Goal: Task Accomplishment & Management: Manage account settings

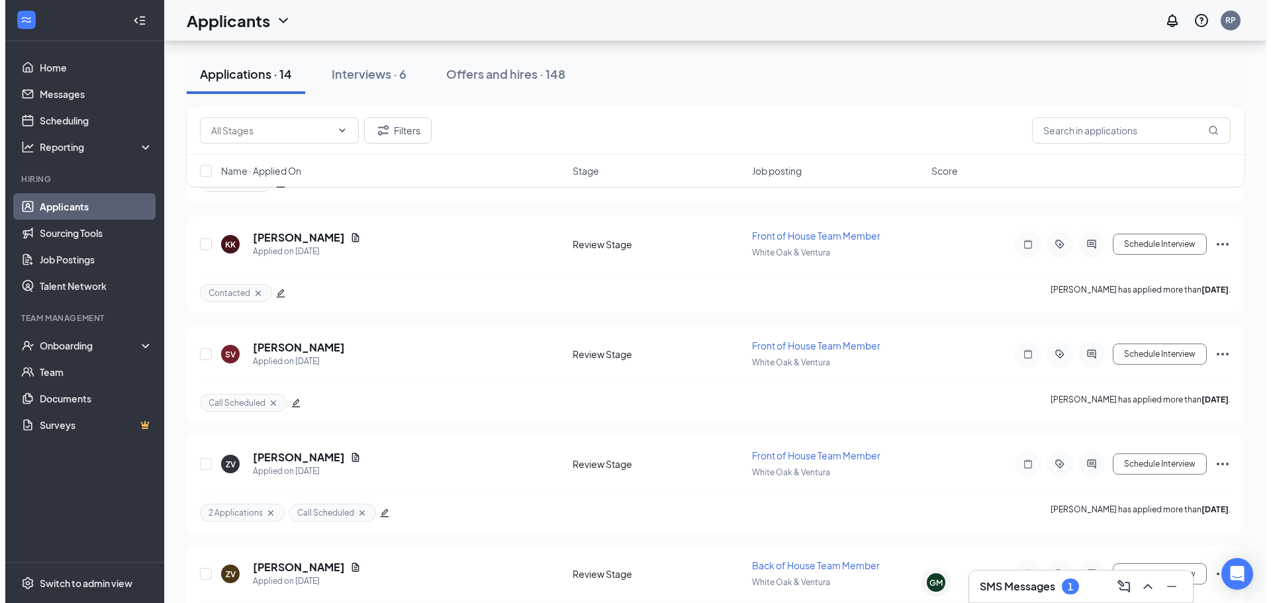
scroll to position [1168, 0]
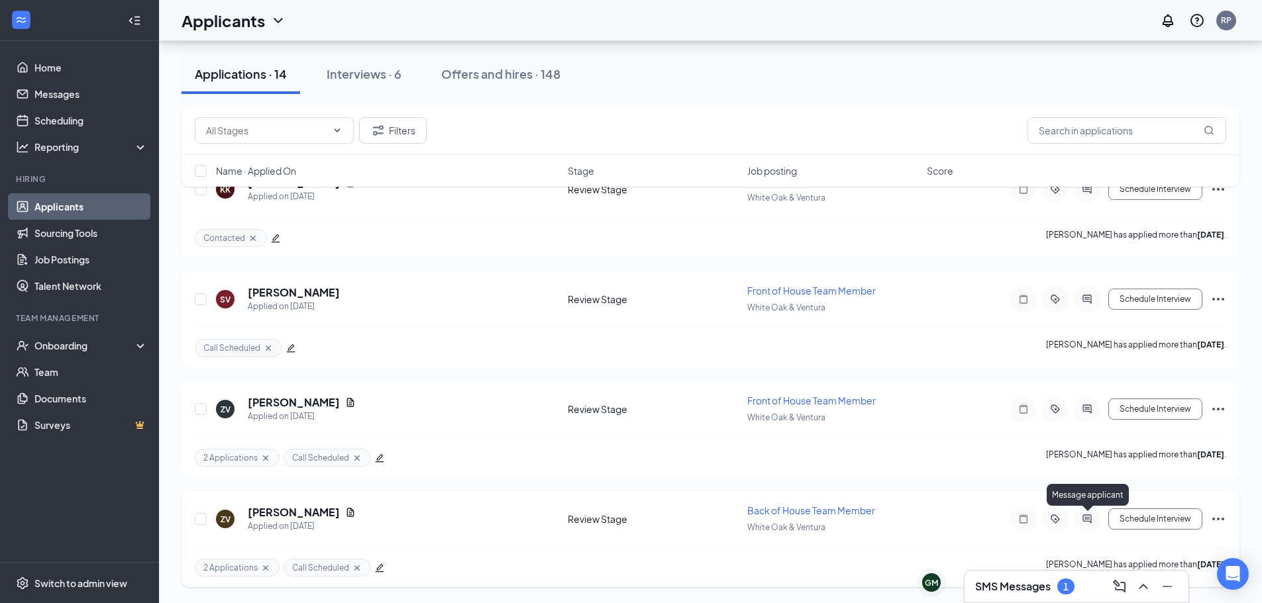
click at [1085, 515] on icon "ActiveChat" at bounding box center [1086, 519] width 9 height 9
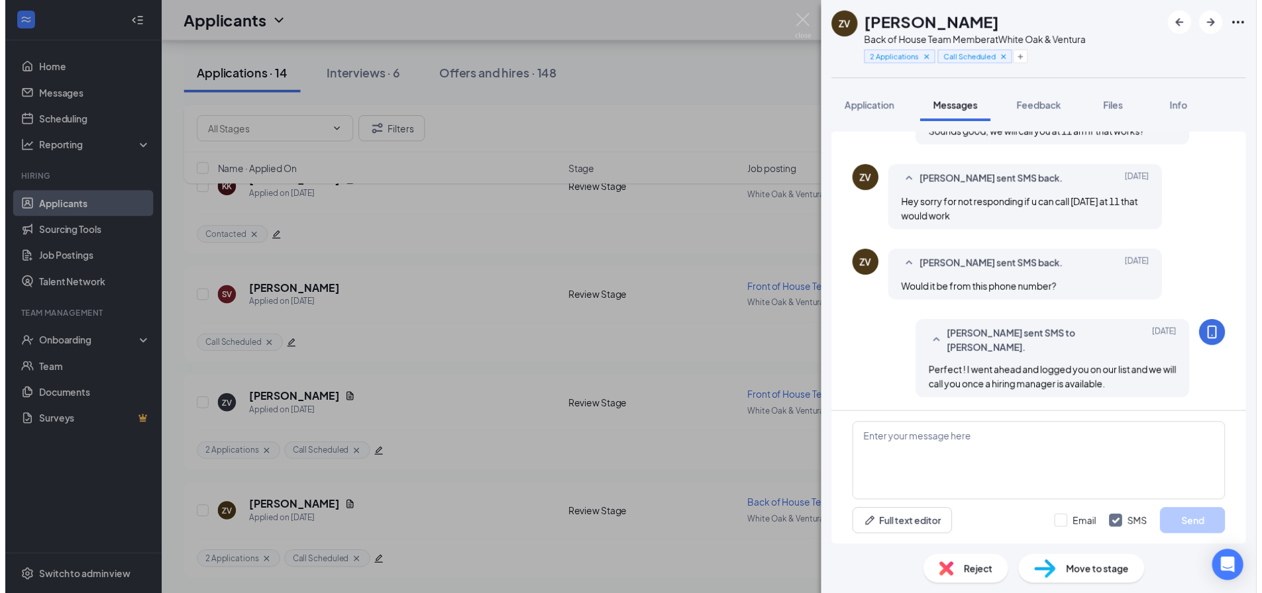
scroll to position [493, 0]
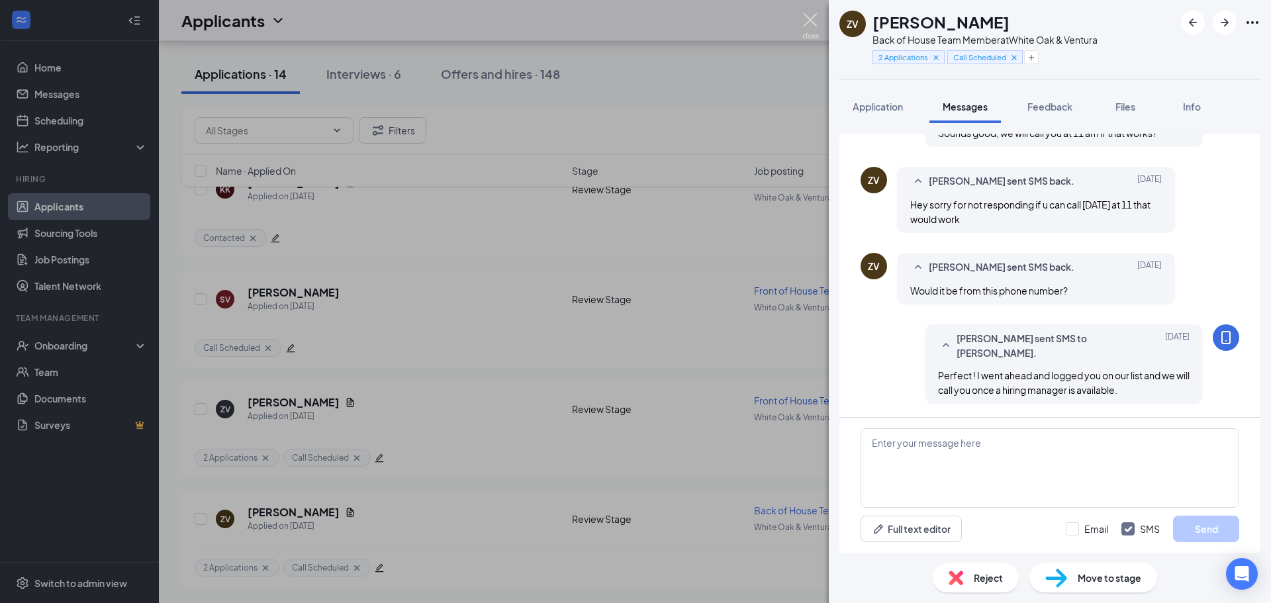
click at [808, 14] on img at bounding box center [811, 26] width 17 height 26
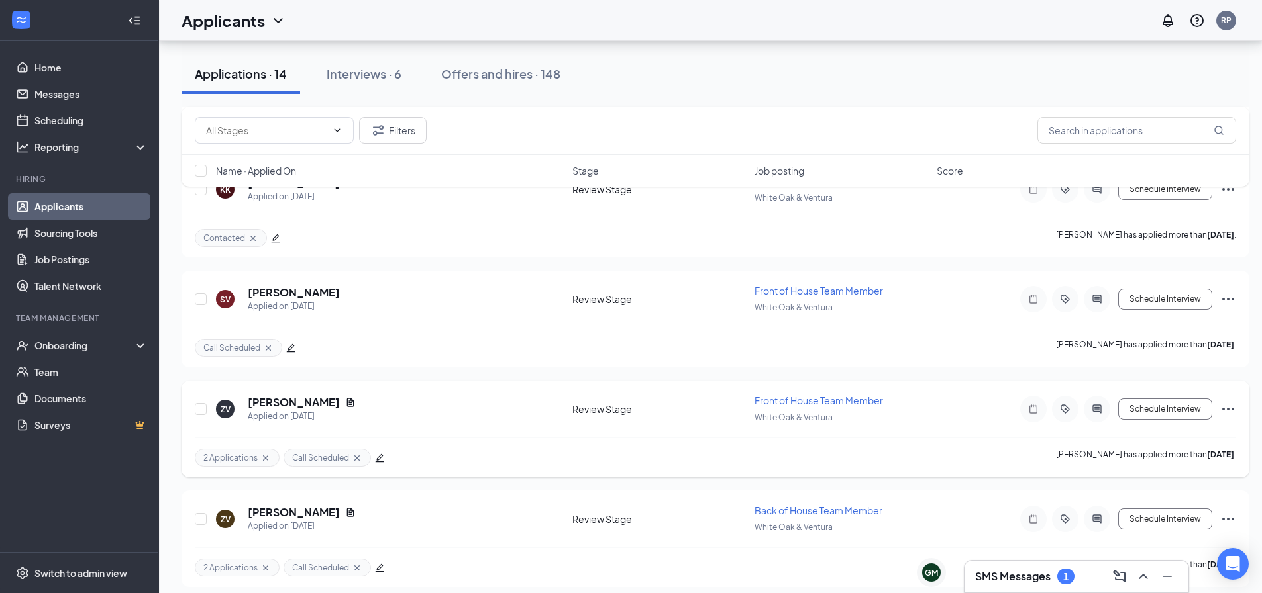
click at [1099, 407] on icon "ActiveChat" at bounding box center [1096, 409] width 9 height 9
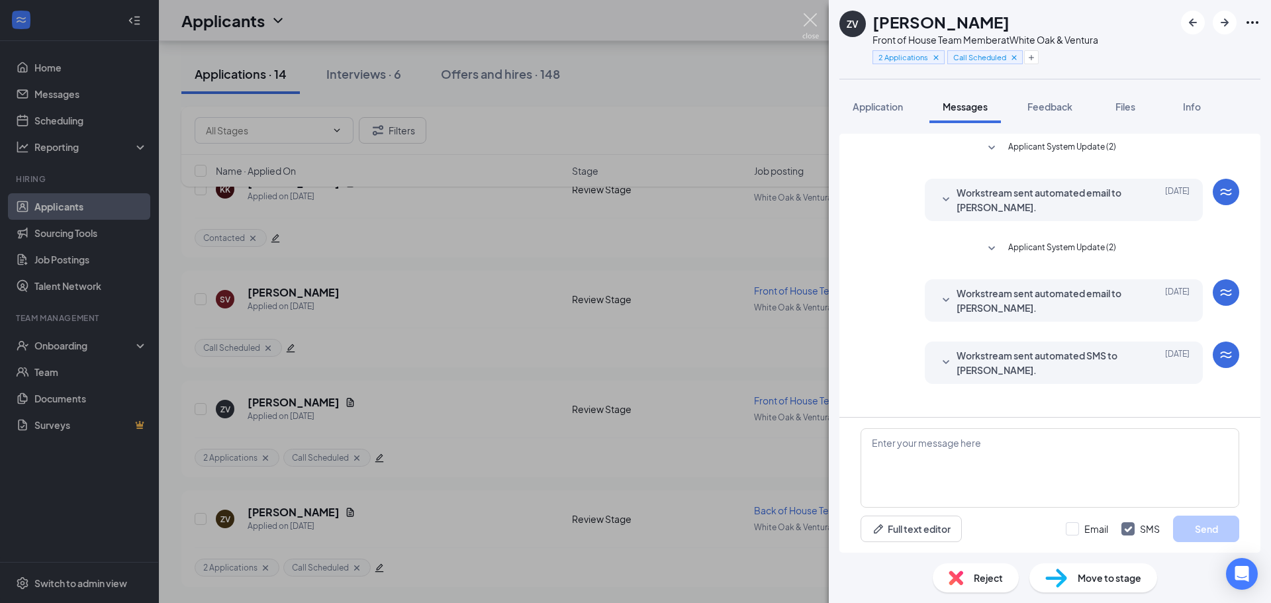
click at [807, 28] on img at bounding box center [811, 26] width 17 height 26
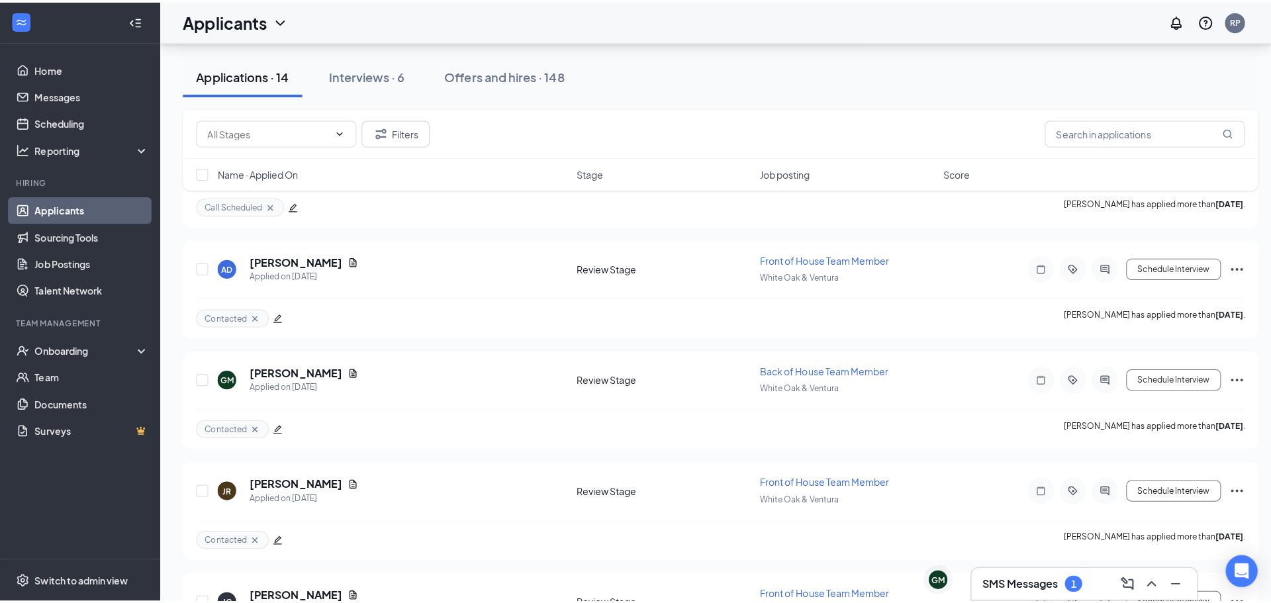
scroll to position [638, 0]
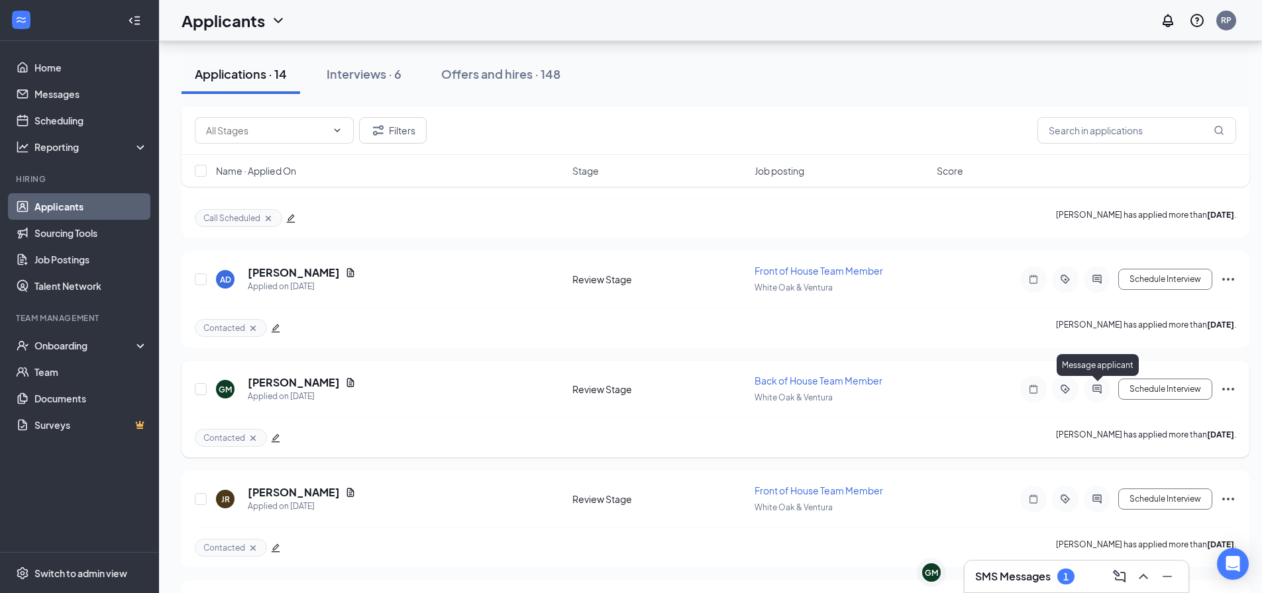
click at [1100, 389] on icon "ActiveChat" at bounding box center [1097, 389] width 16 height 11
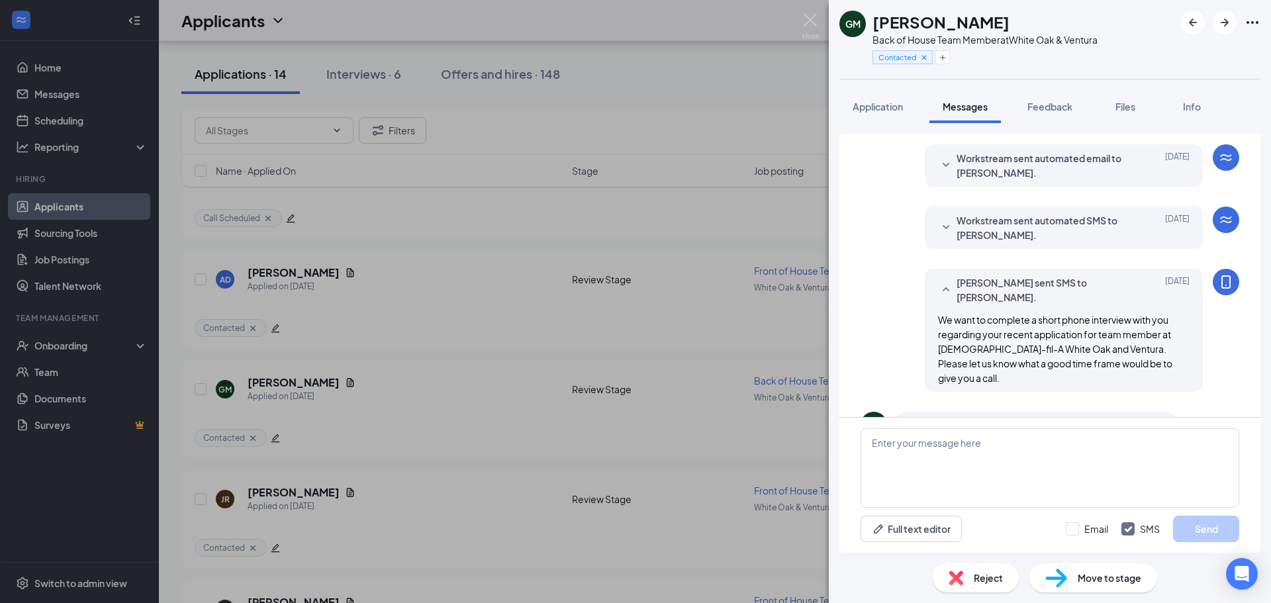
scroll to position [257, 0]
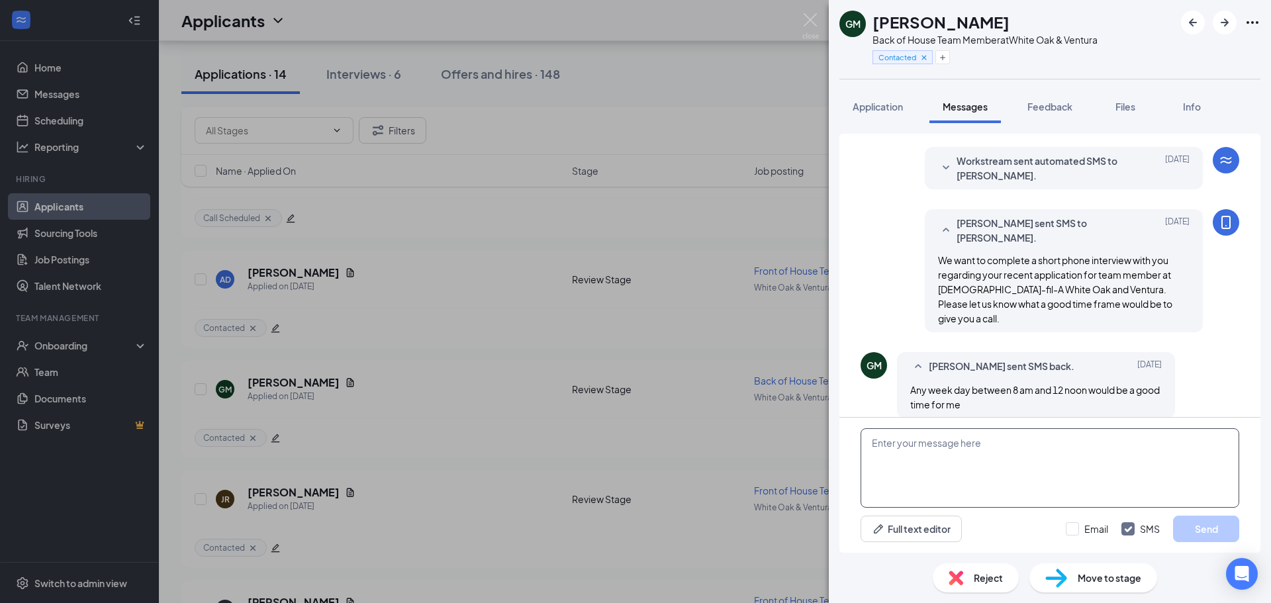
click at [1006, 439] on textarea at bounding box center [1050, 467] width 379 height 79
type textarea "Hello Would you be available at 10 am [DATE]?"
click at [1221, 524] on button "Send" at bounding box center [1206, 529] width 66 height 26
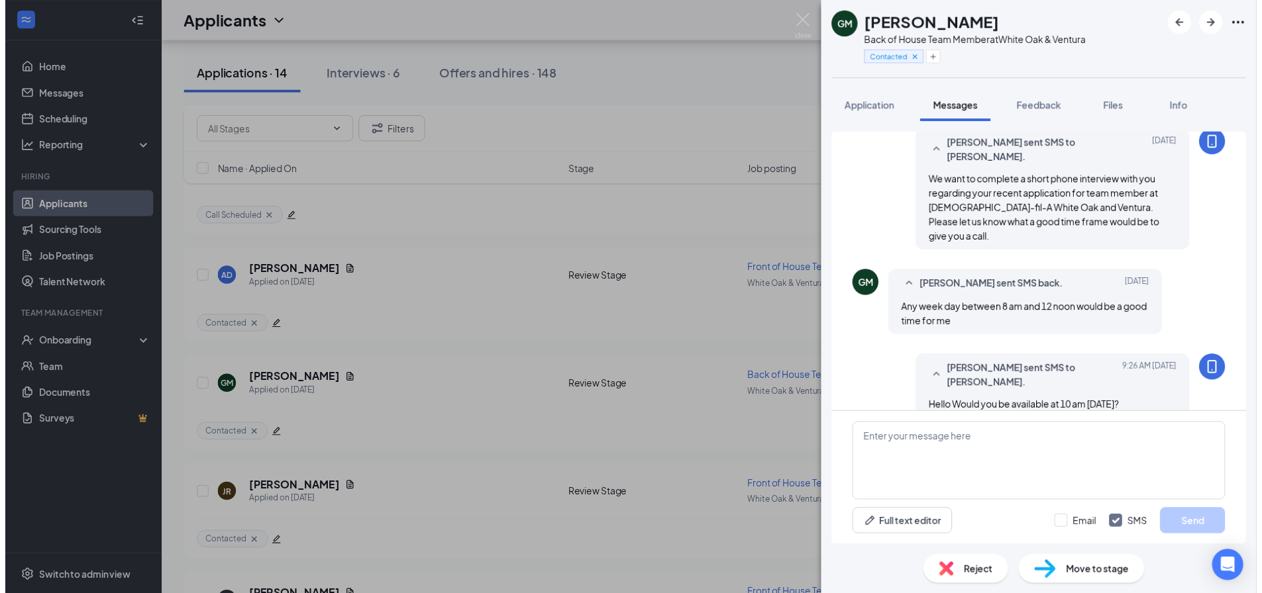
scroll to position [342, 0]
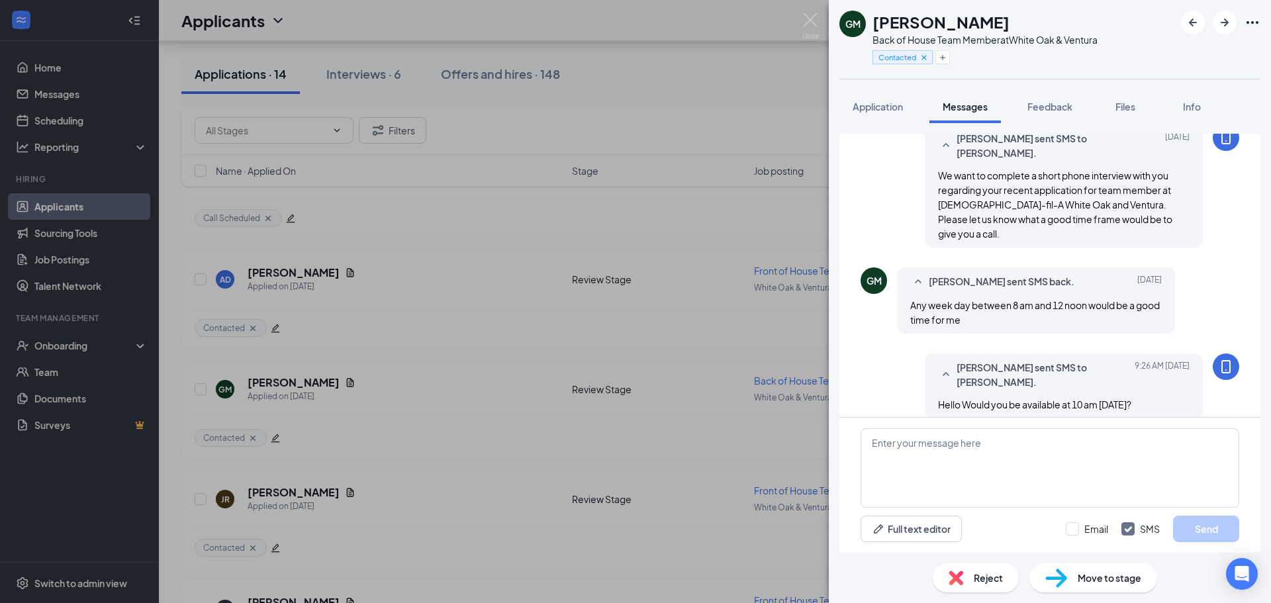
click at [814, 13] on div "GM [PERSON_NAME] Back of House Team Member at [GEOGRAPHIC_DATA] & Ventura Conta…" at bounding box center [635, 301] width 1271 height 603
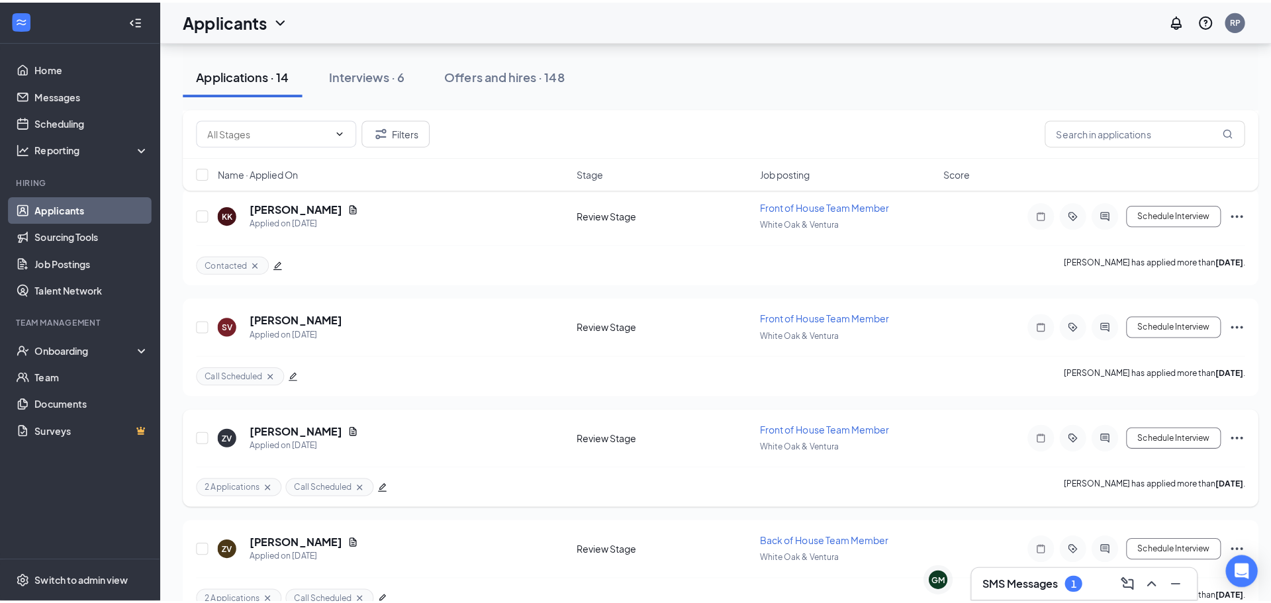
scroll to position [1112, 0]
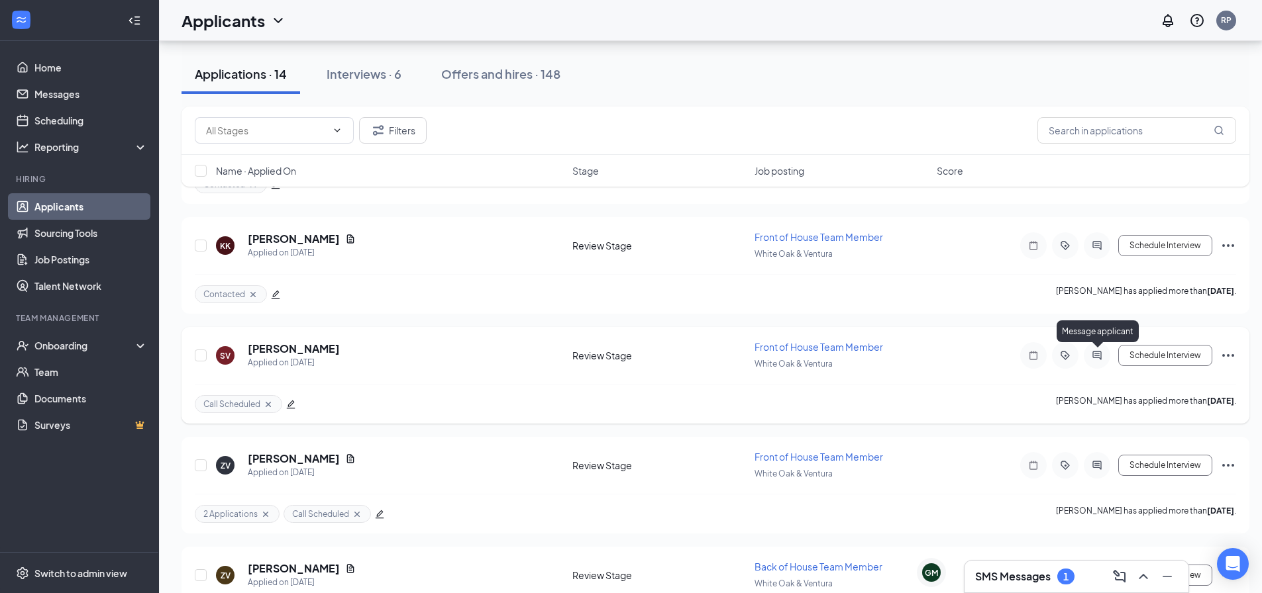
click at [1103, 360] on icon "ActiveChat" at bounding box center [1097, 355] width 16 height 11
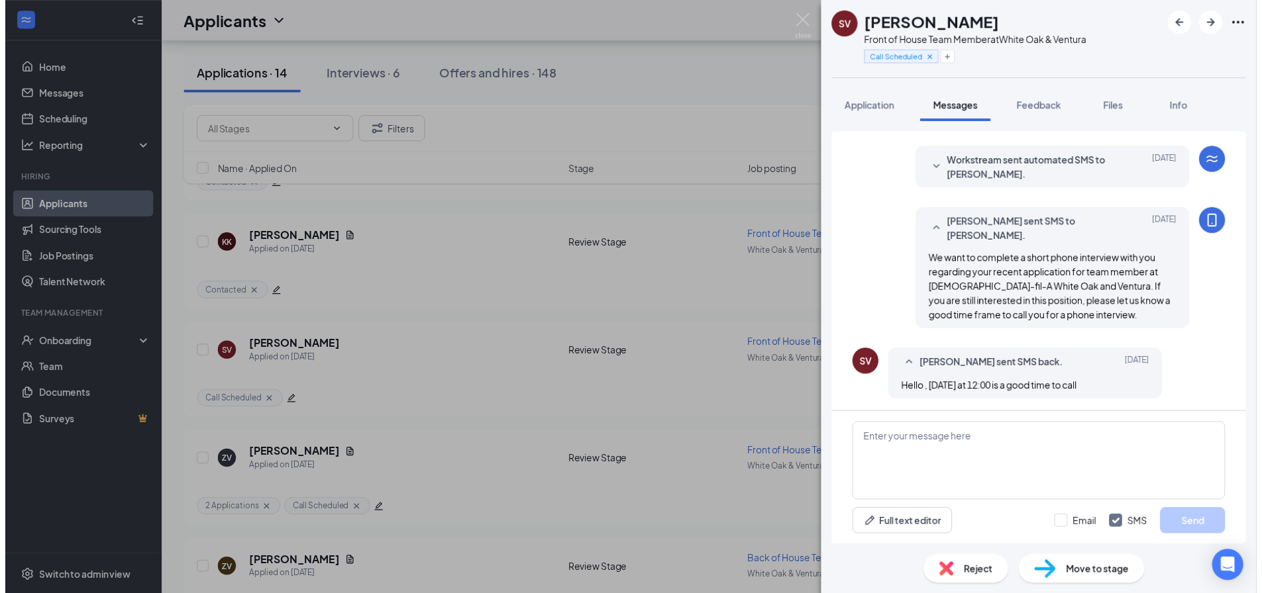
scroll to position [195, 0]
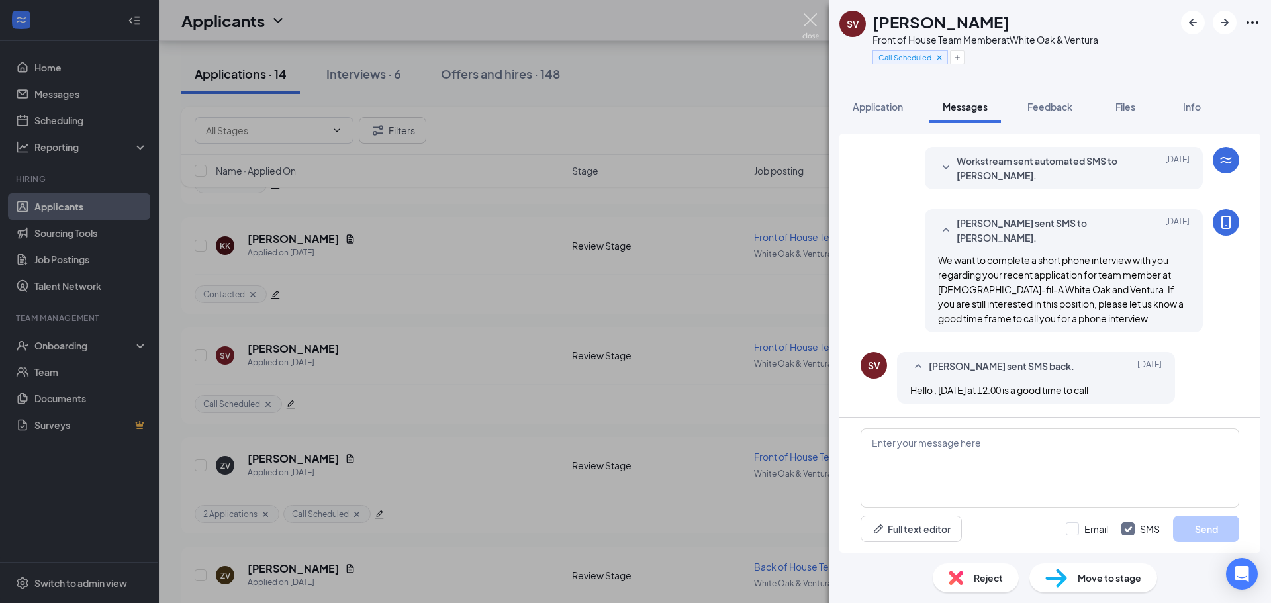
click at [813, 21] on img at bounding box center [811, 26] width 17 height 26
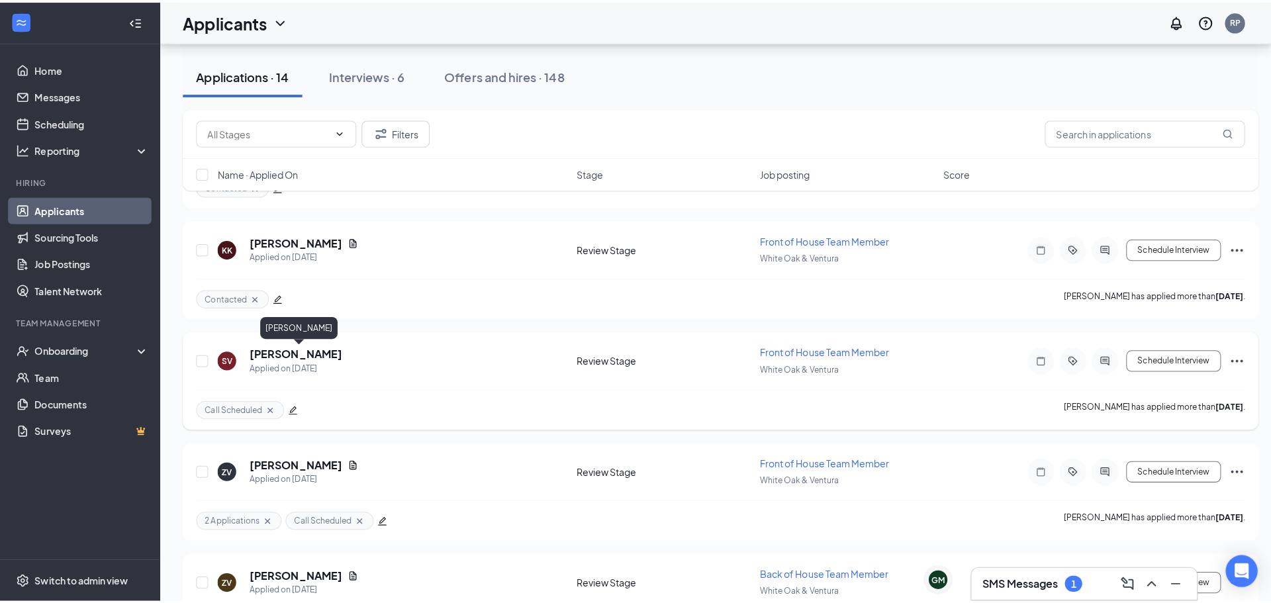
scroll to position [1046, 0]
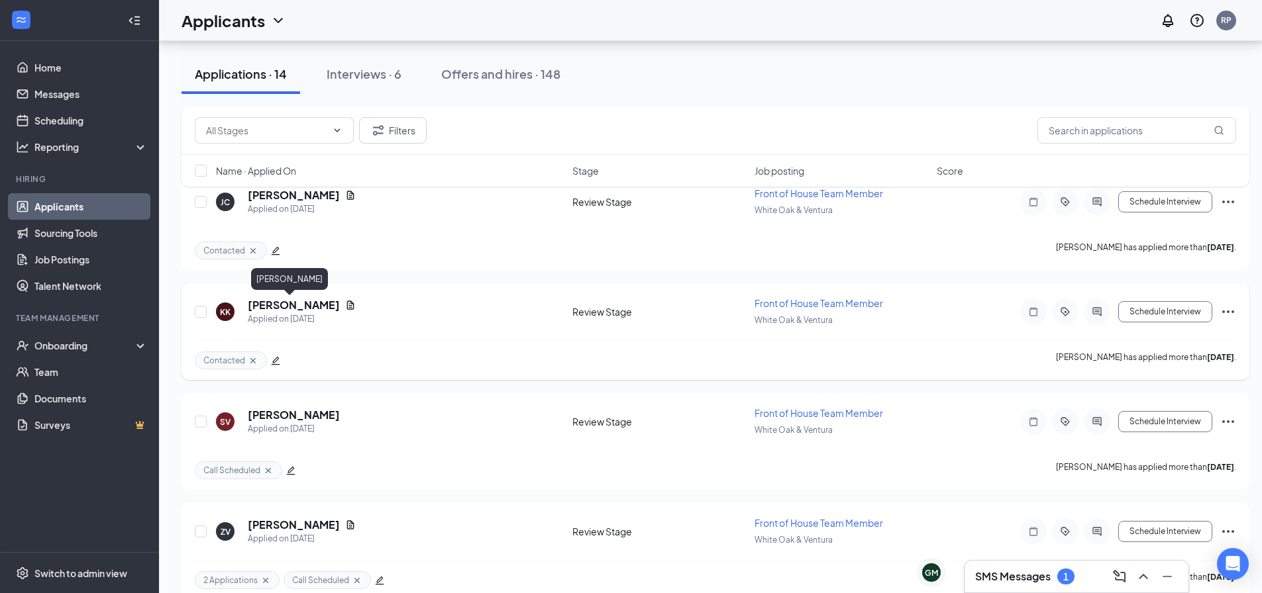
click at [287, 306] on h5 "[PERSON_NAME]" at bounding box center [294, 305] width 92 height 15
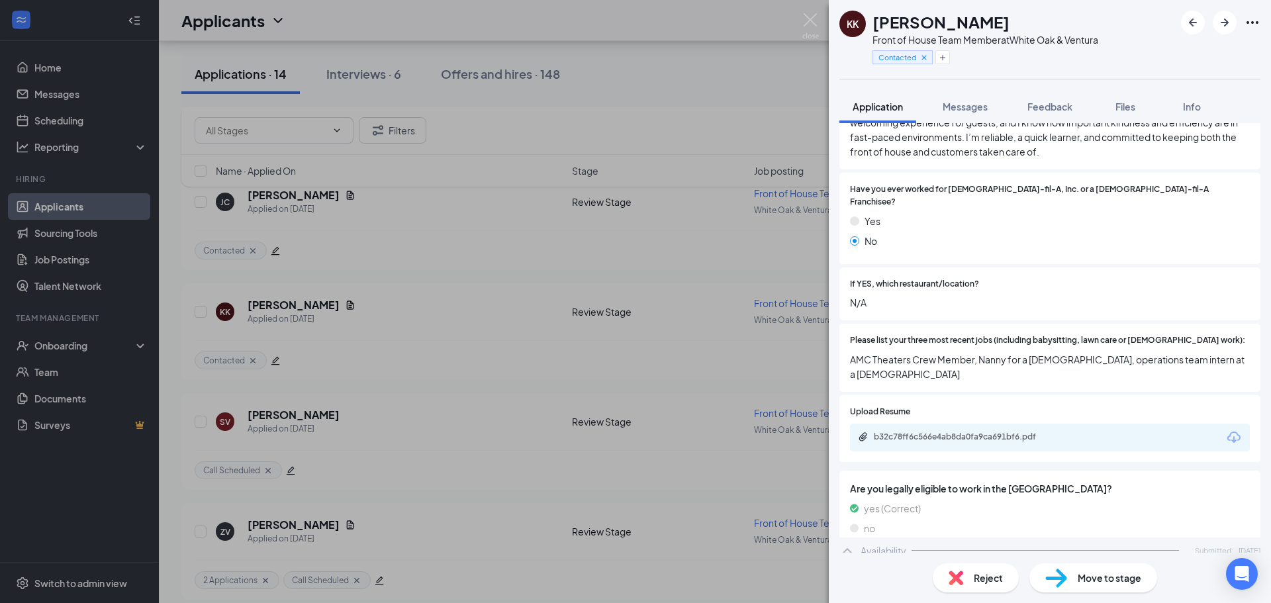
scroll to position [464, 0]
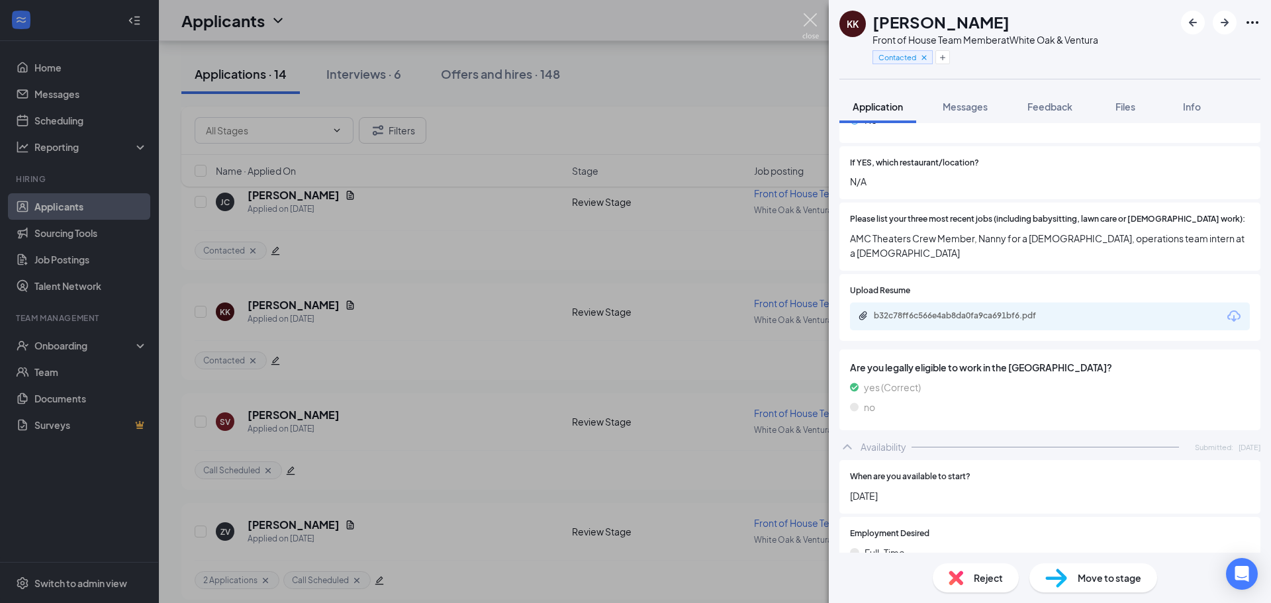
click at [812, 21] on img at bounding box center [811, 26] width 17 height 26
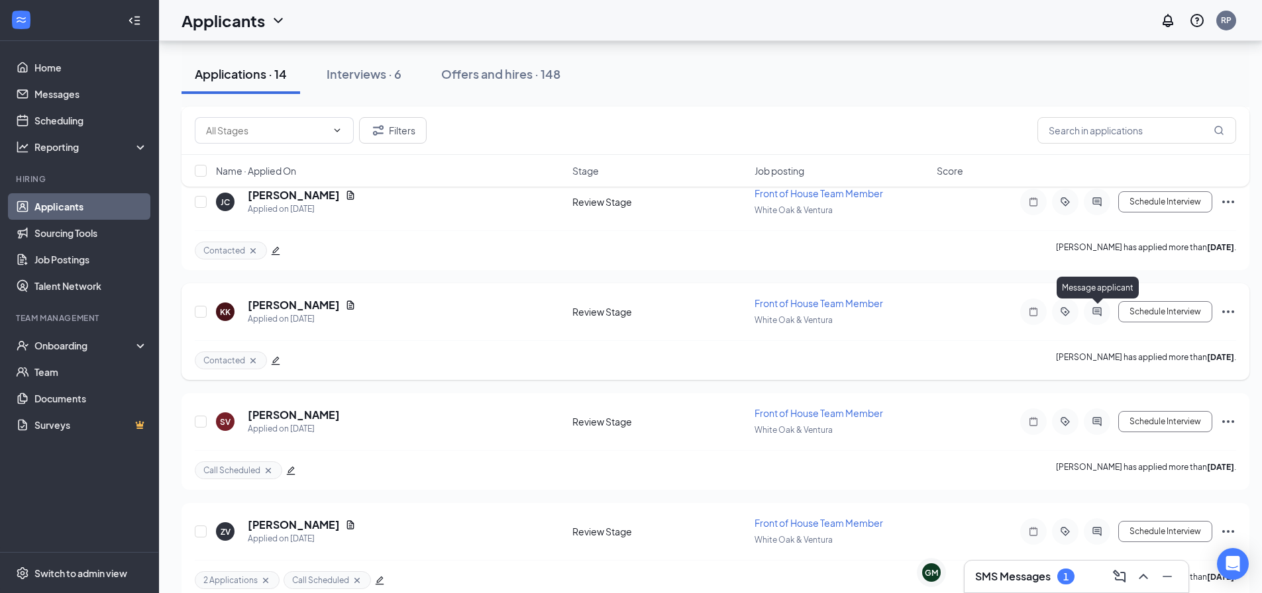
click at [1097, 309] on icon "ActiveChat" at bounding box center [1097, 312] width 16 height 11
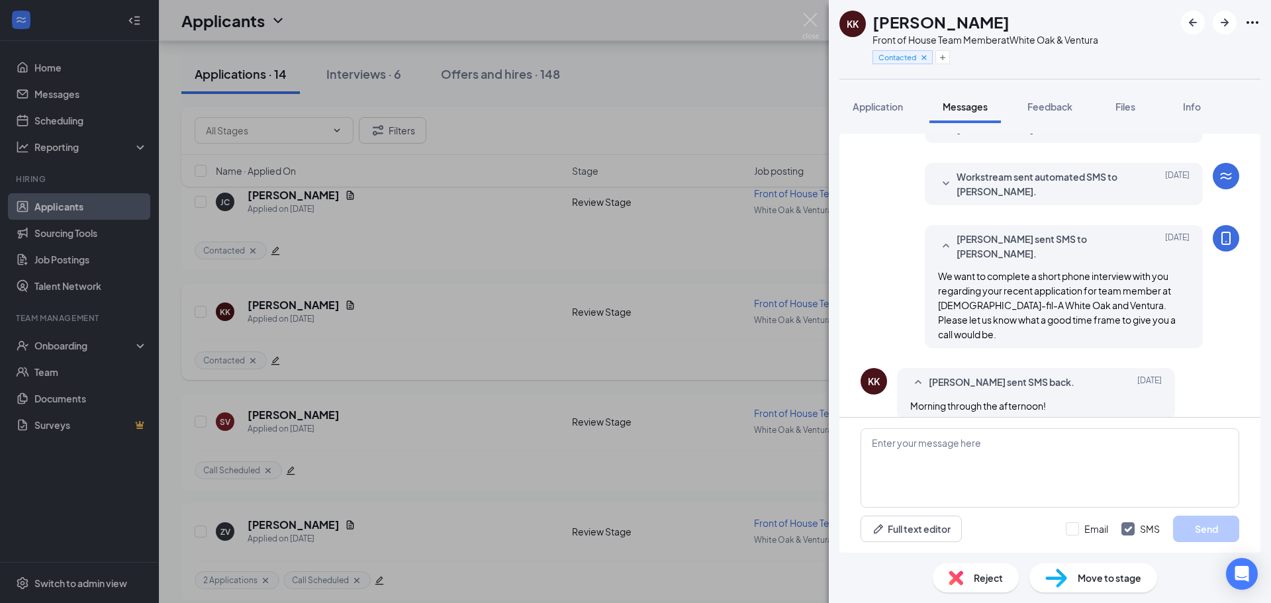
scroll to position [180, 0]
click at [811, 19] on img at bounding box center [811, 26] width 17 height 26
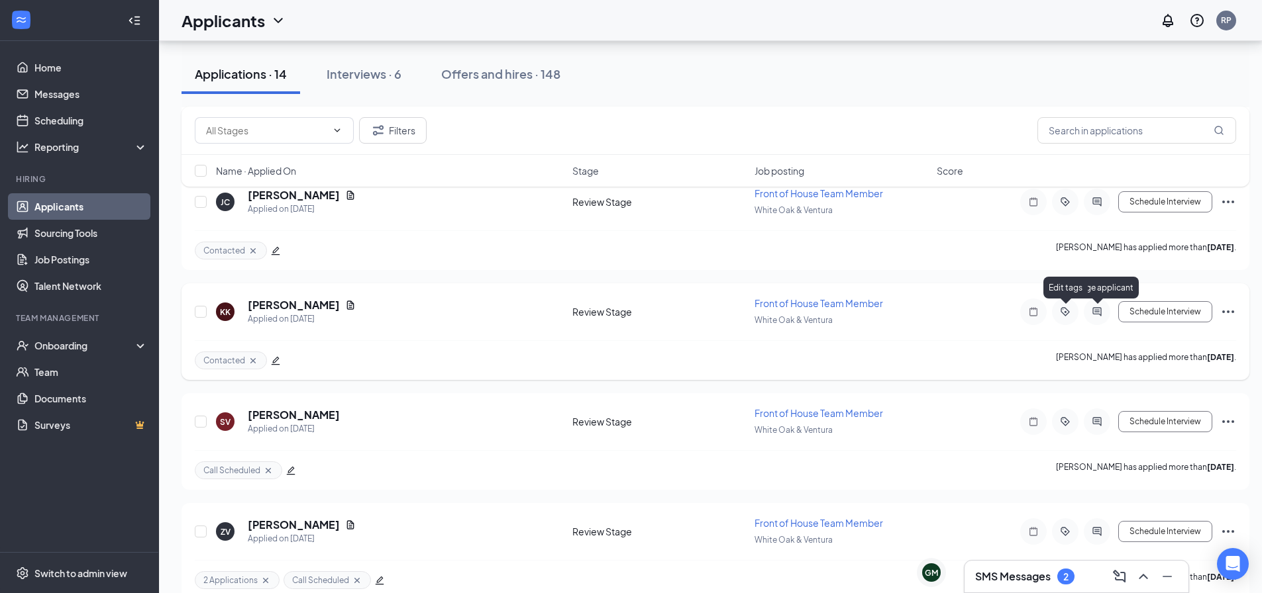
click at [1096, 315] on icon "ActiveChat" at bounding box center [1096, 311] width 9 height 9
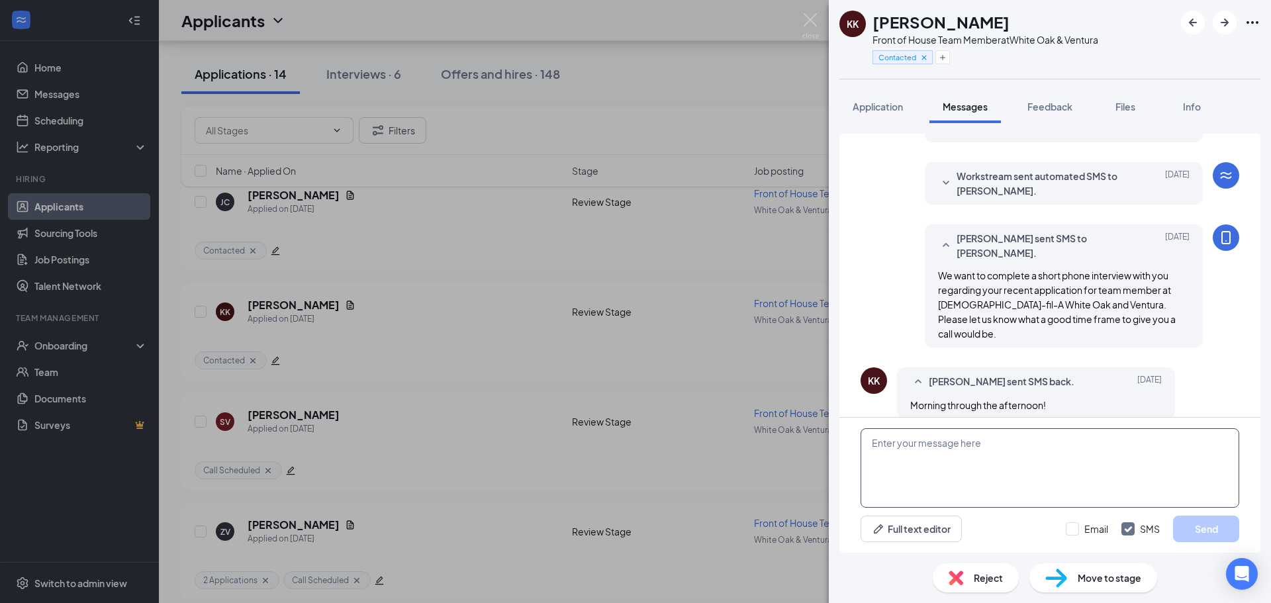
scroll to position [180, 0]
click at [951, 466] on textarea at bounding box center [1050, 467] width 379 height 79
click at [1032, 442] on textarea "Hello would you be available at 10:30 for a call?" at bounding box center [1050, 467] width 379 height 79
type textarea "Hello would you be available at 10:30 am [DATE] for a call?"
click at [1203, 514] on div "Hello would you be available at 10:30 am [DATE] for a call? Full text editor Em…" at bounding box center [1050, 485] width 421 height 135
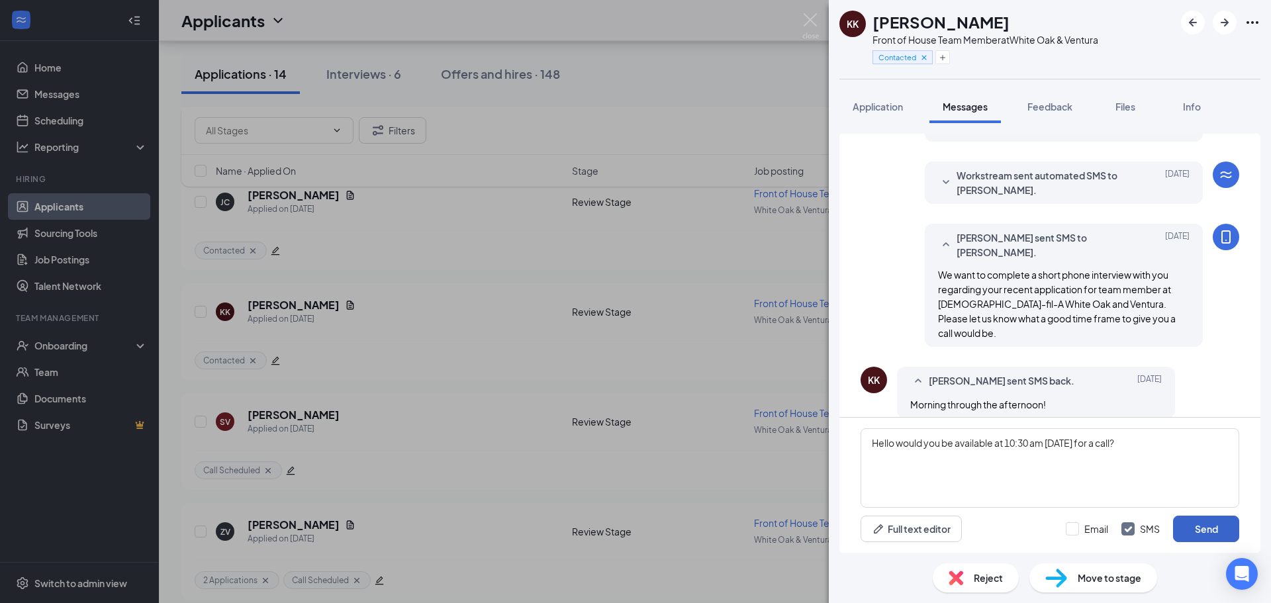
click at [1207, 522] on button "Send" at bounding box center [1206, 529] width 66 height 26
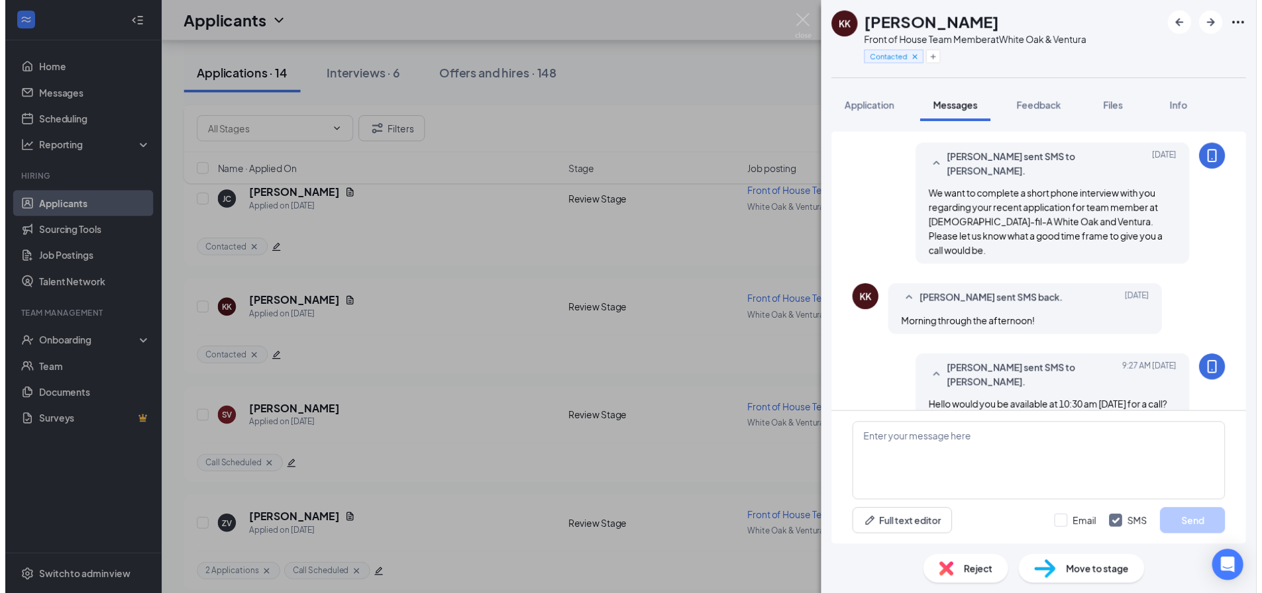
scroll to position [265, 0]
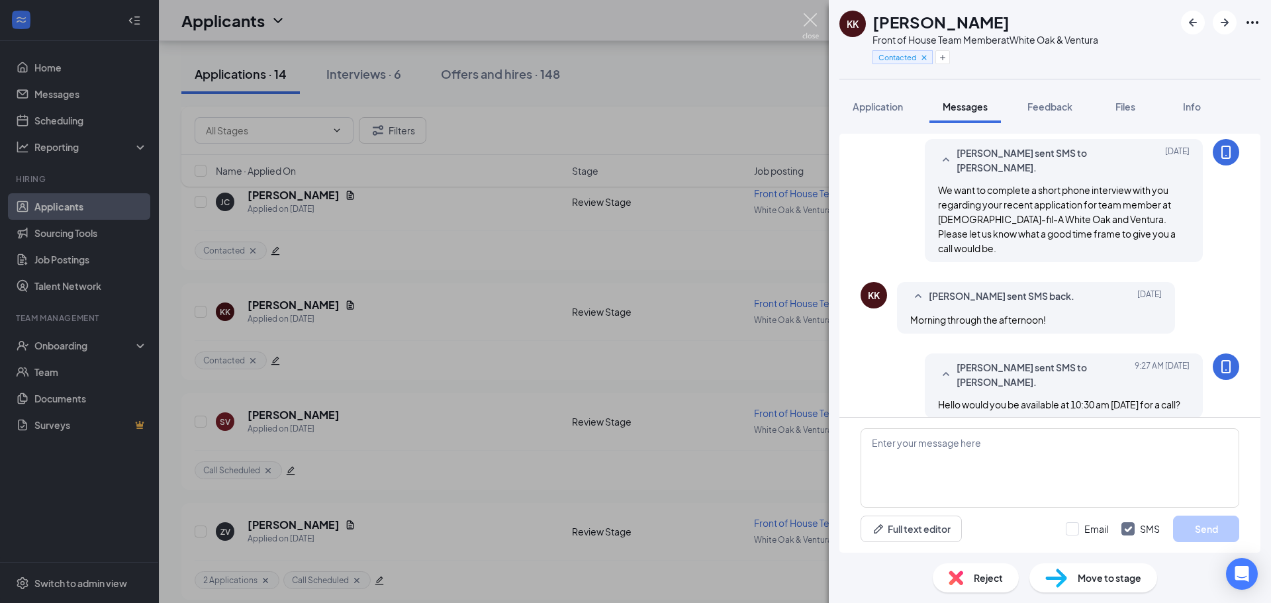
click at [813, 20] on img at bounding box center [811, 26] width 17 height 26
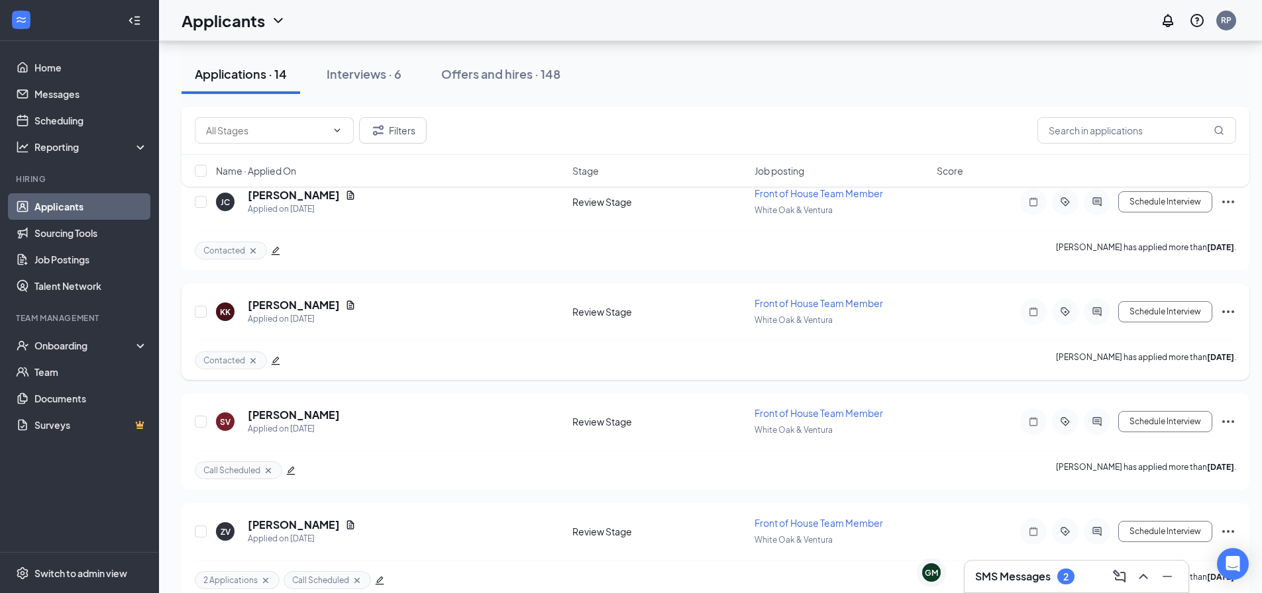
click at [273, 360] on icon "edit" at bounding box center [275, 360] width 9 height 9
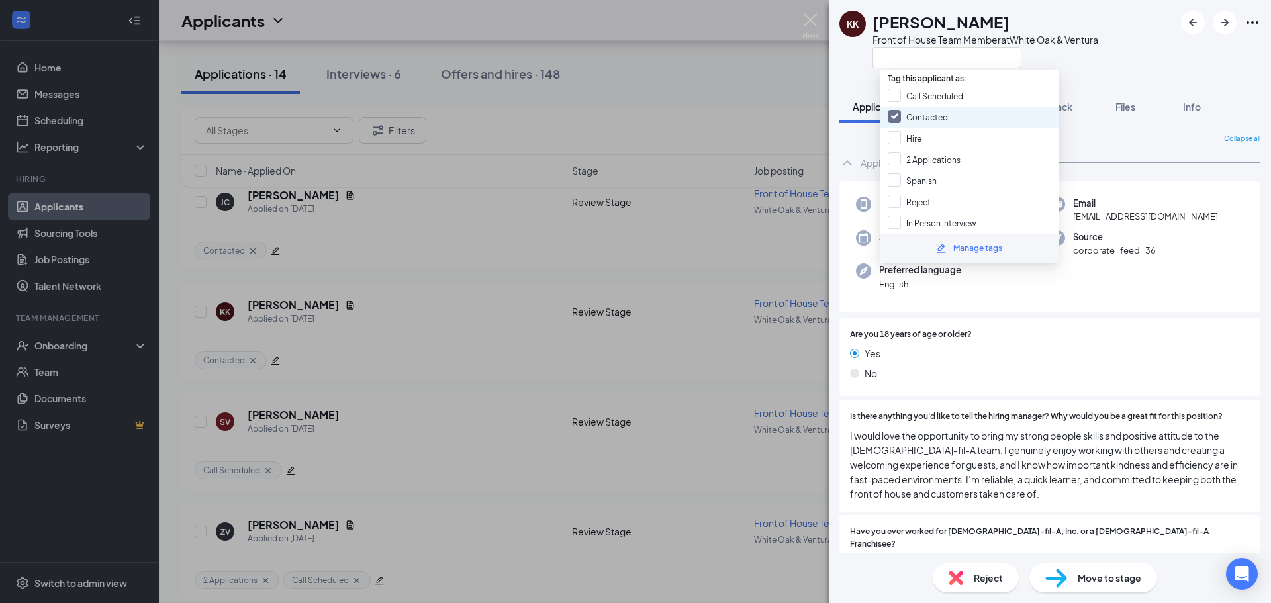
click at [932, 123] on input "Contacted" at bounding box center [918, 117] width 60 height 15
checkbox input "false"
click at [932, 99] on input "Call Scheduled" at bounding box center [925, 96] width 75 height 15
checkbox input "true"
click at [815, 30] on img at bounding box center [811, 26] width 17 height 26
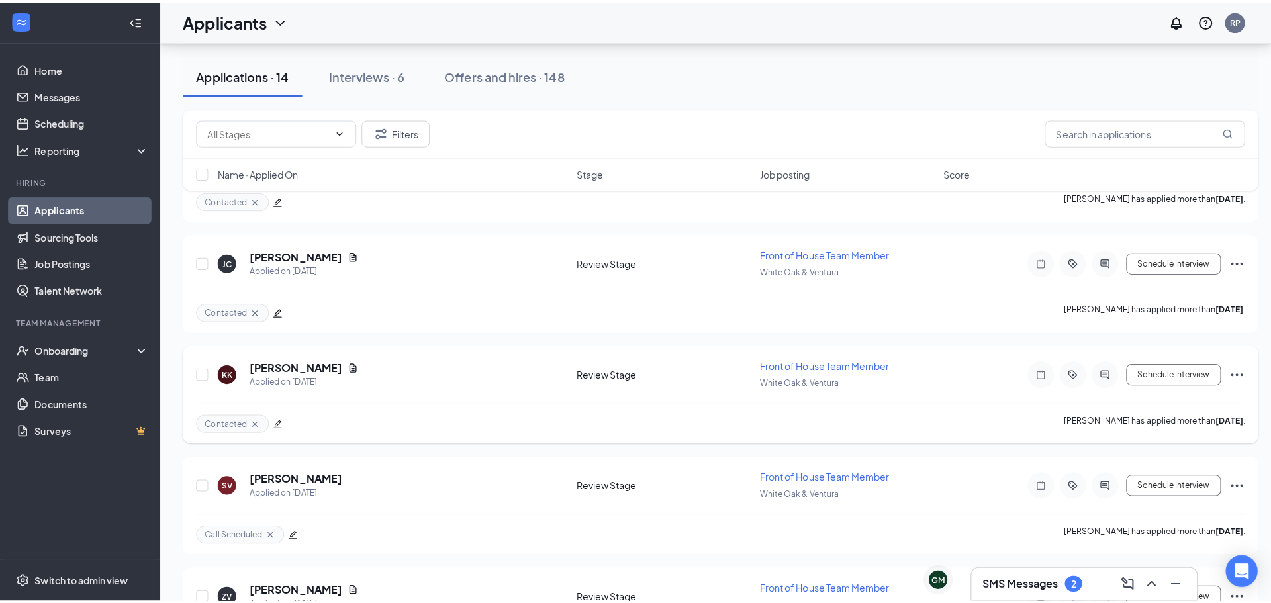
scroll to position [979, 0]
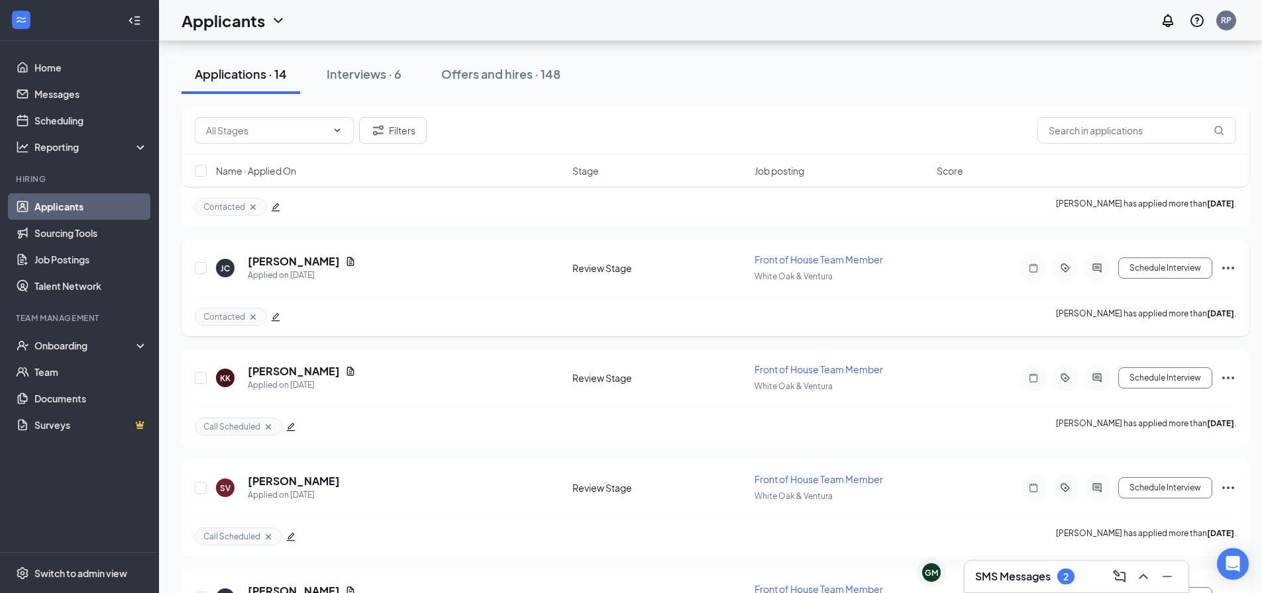
click at [1093, 264] on icon "ActiveChat" at bounding box center [1096, 268] width 9 height 9
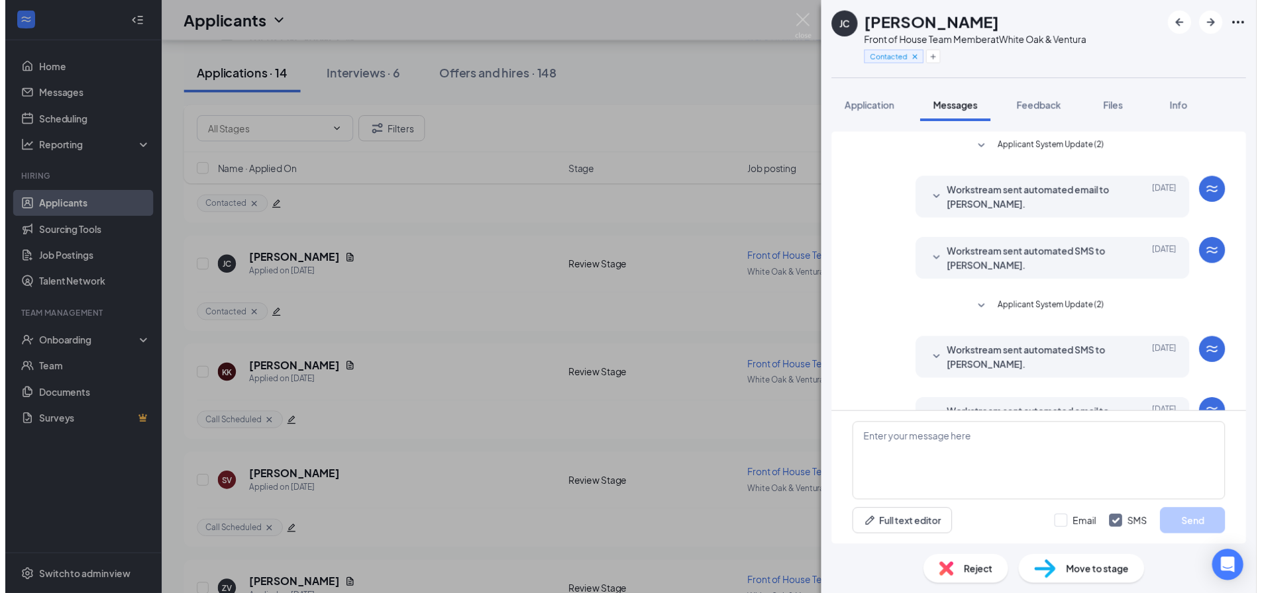
scroll to position [171, 0]
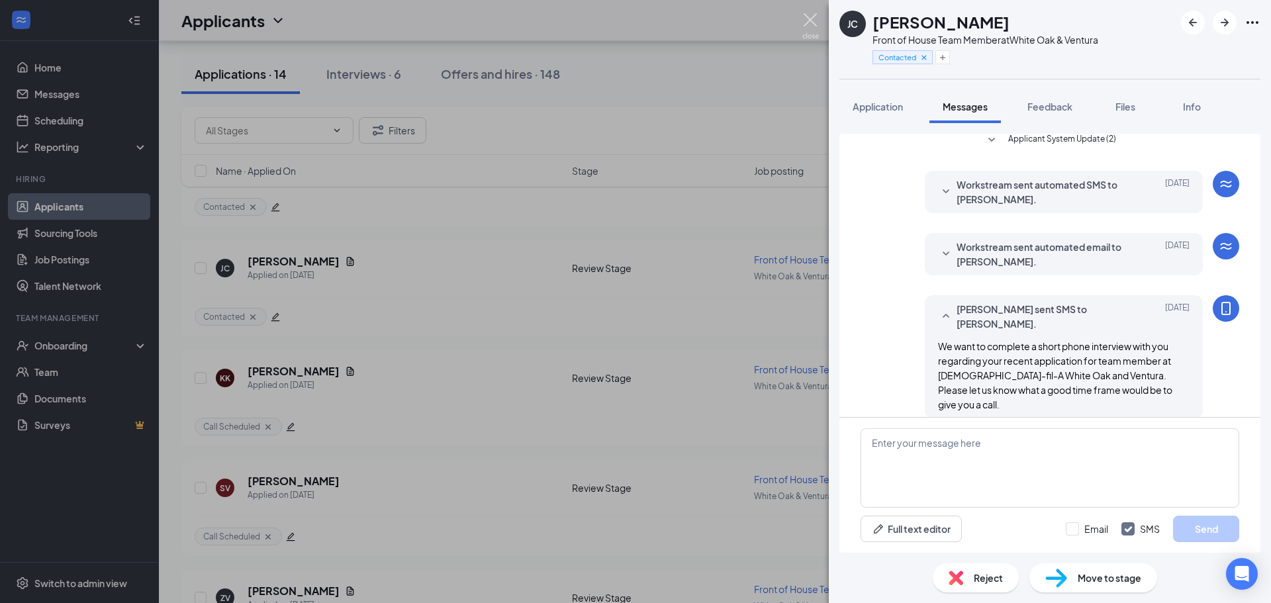
drag, startPoint x: 813, startPoint y: 21, endPoint x: 797, endPoint y: 60, distance: 42.2
click at [814, 21] on img at bounding box center [811, 26] width 17 height 26
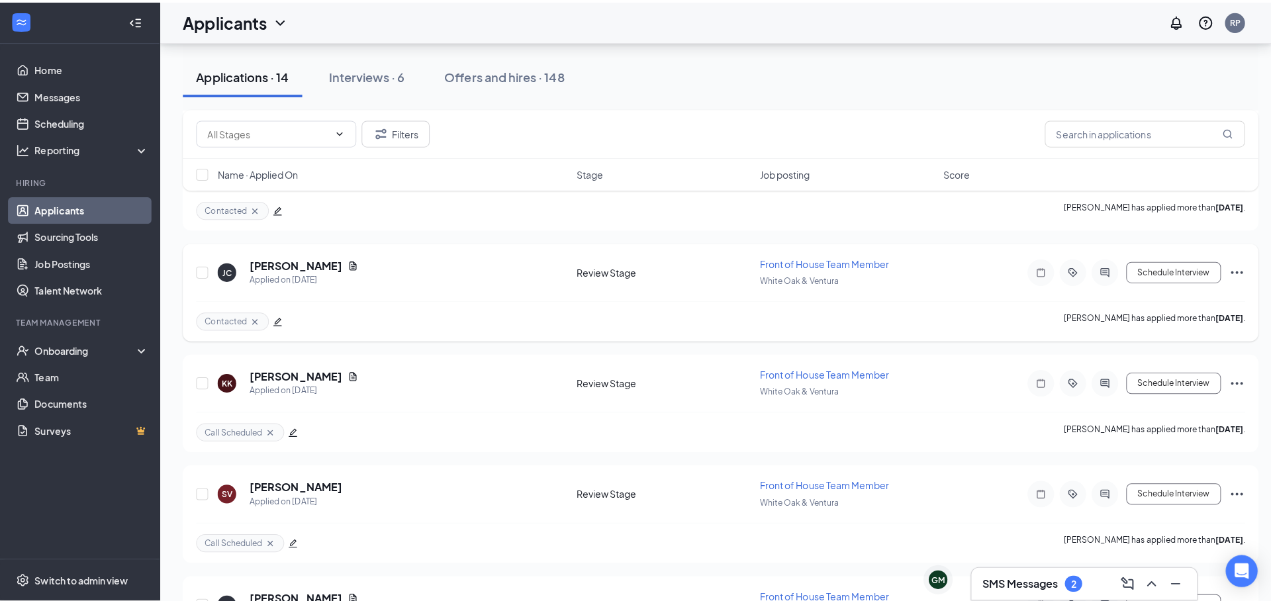
scroll to position [913, 0]
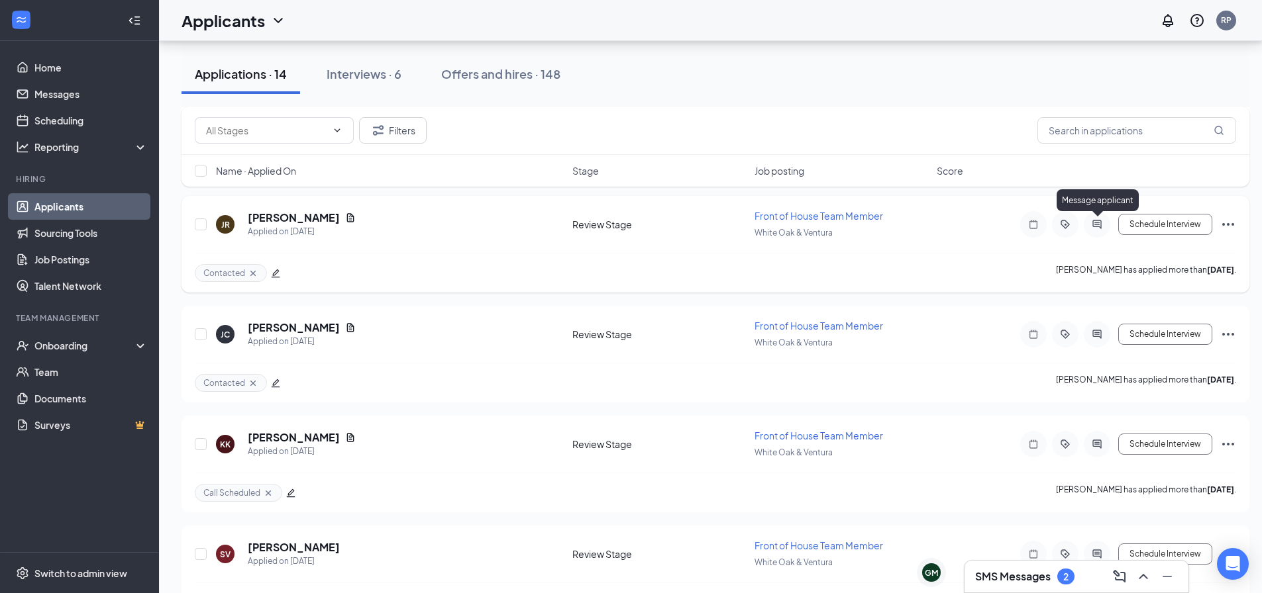
click at [1100, 223] on icon "ActiveChat" at bounding box center [1097, 224] width 16 height 11
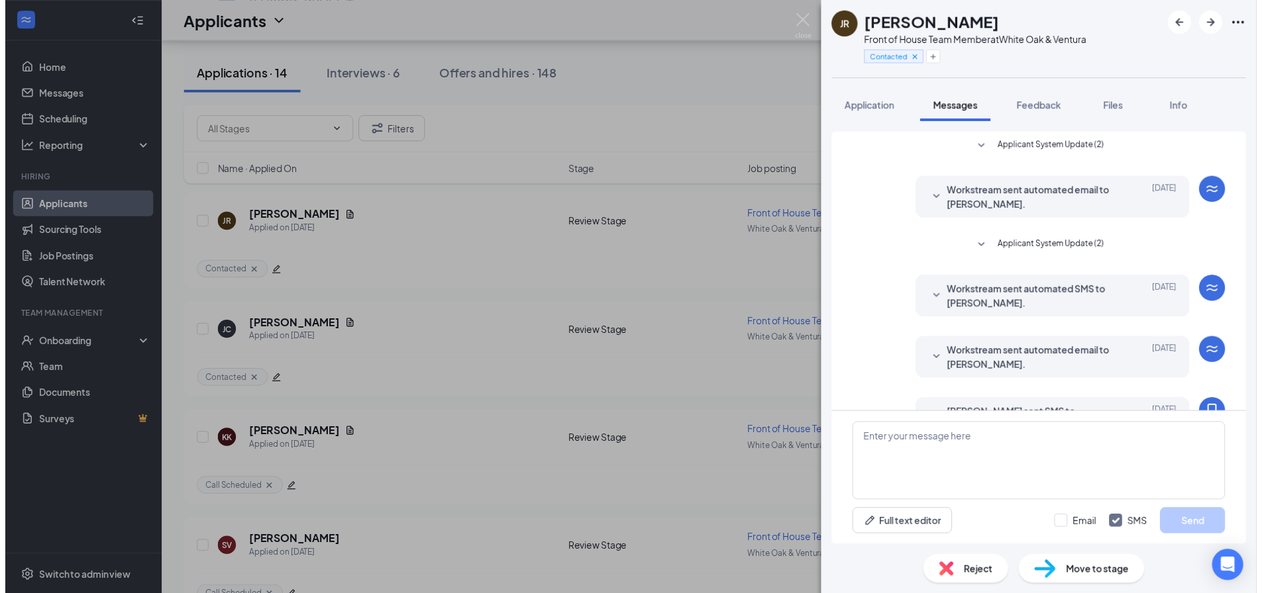
scroll to position [109, 0]
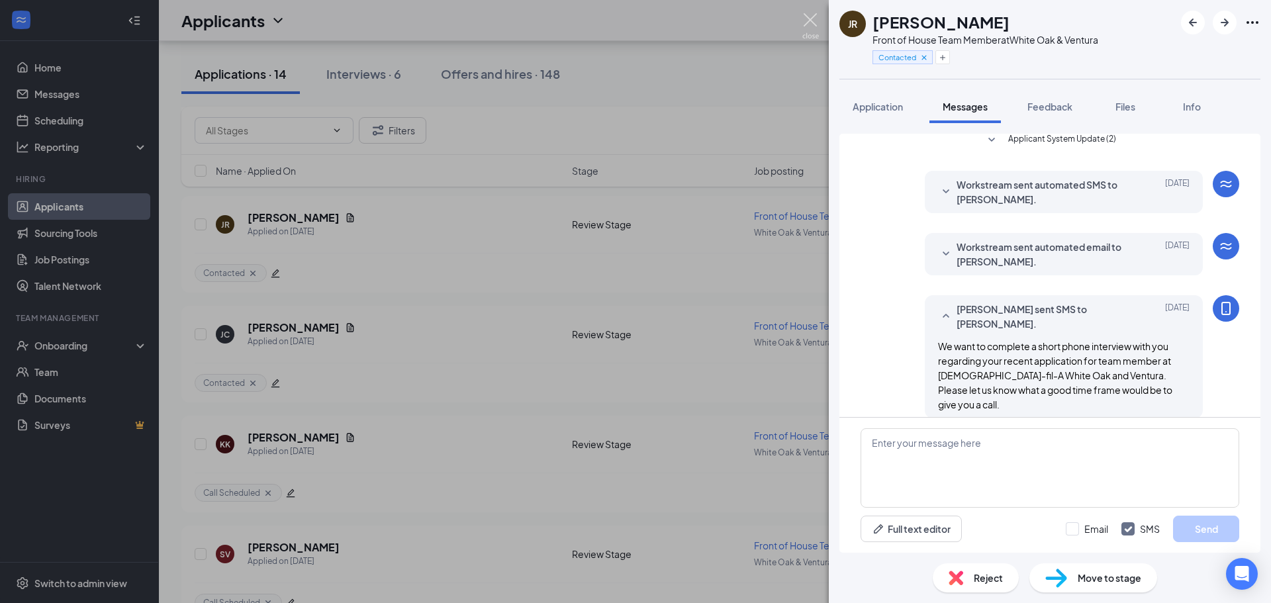
click at [809, 16] on img at bounding box center [811, 26] width 17 height 26
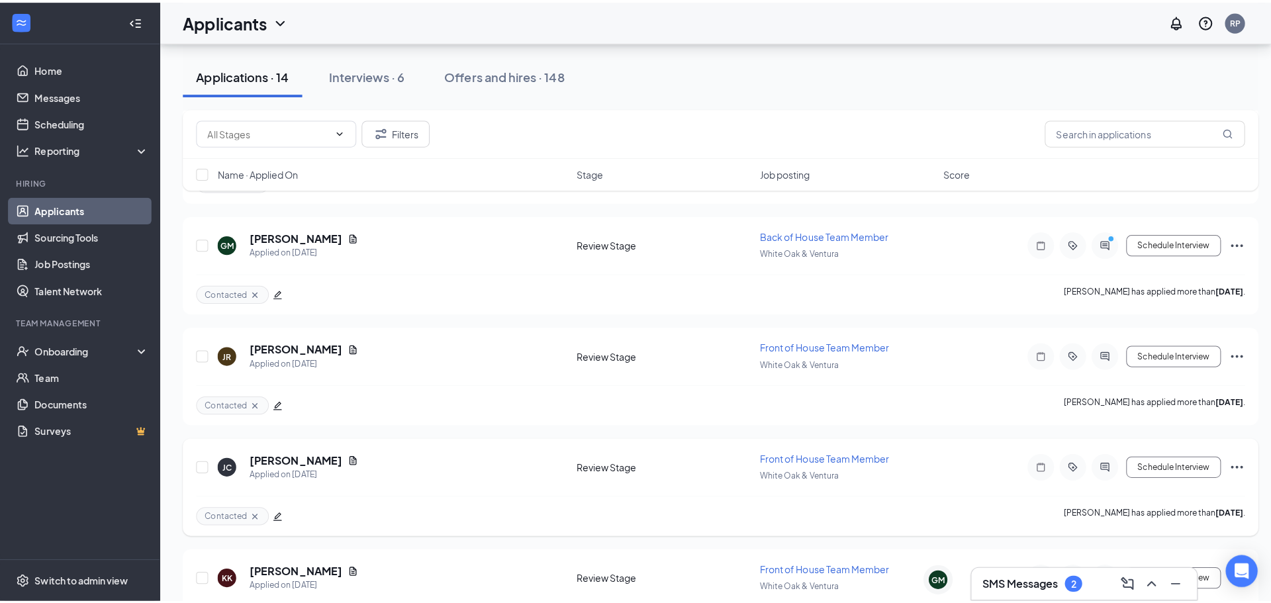
scroll to position [781, 0]
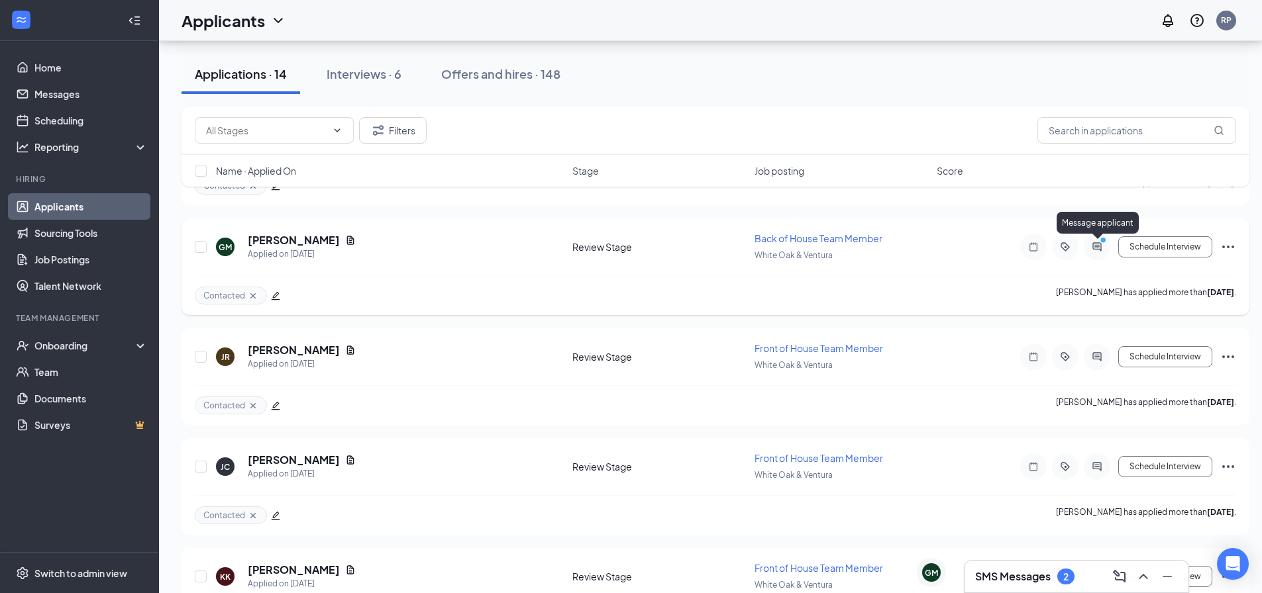
click at [1101, 243] on circle "PrimaryDot" at bounding box center [1102, 240] width 6 height 6
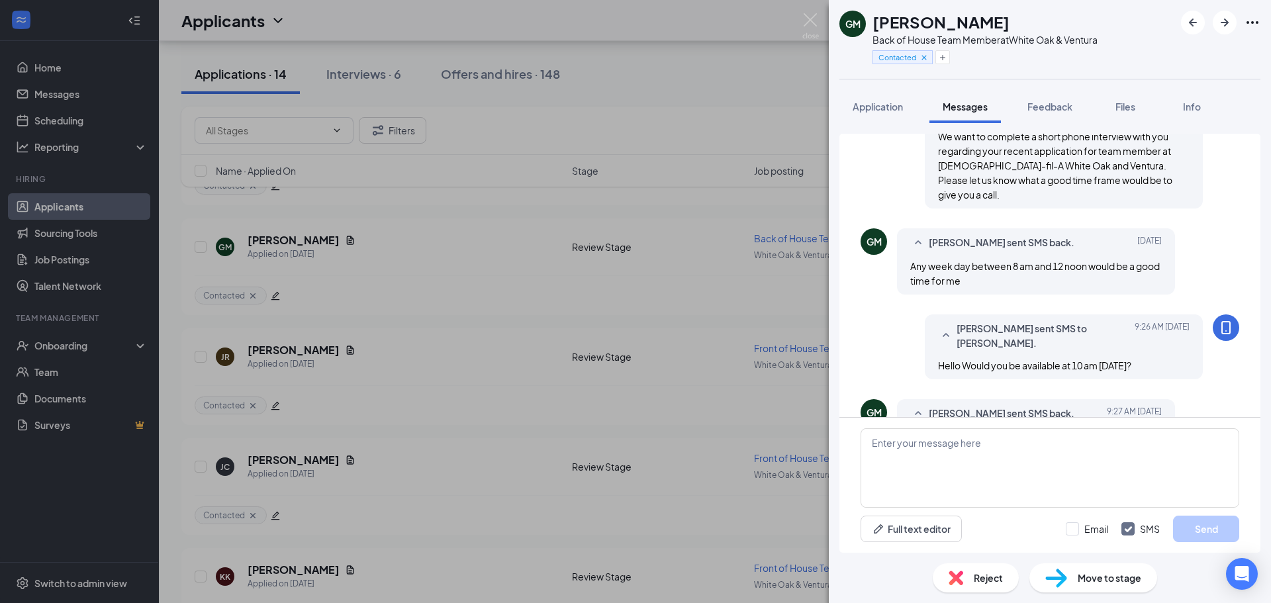
scroll to position [417, 0]
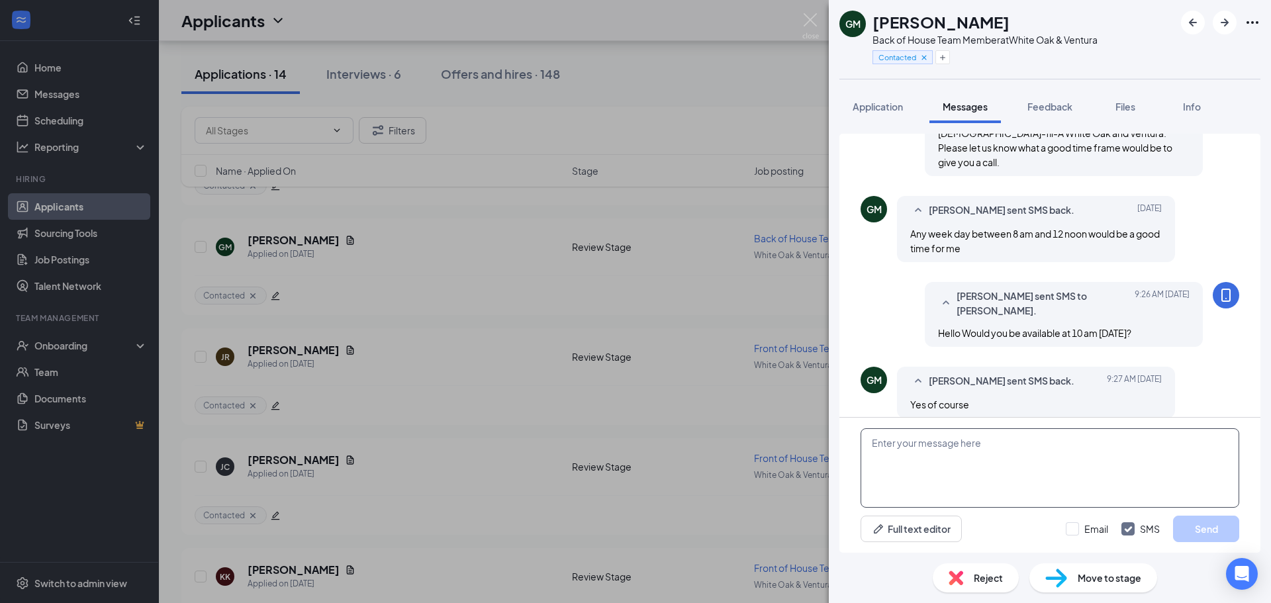
click at [999, 464] on textarea at bounding box center [1050, 467] width 379 height 79
click at [879, 446] on textarea "prefect we will call you then!" at bounding box center [1050, 467] width 379 height 79
click at [1095, 459] on textarea "Perfect we will call you then!" at bounding box center [1050, 467] width 379 height 79
type textarea "Perfect we will call you then!"
click at [1204, 526] on button "Send" at bounding box center [1206, 529] width 66 height 26
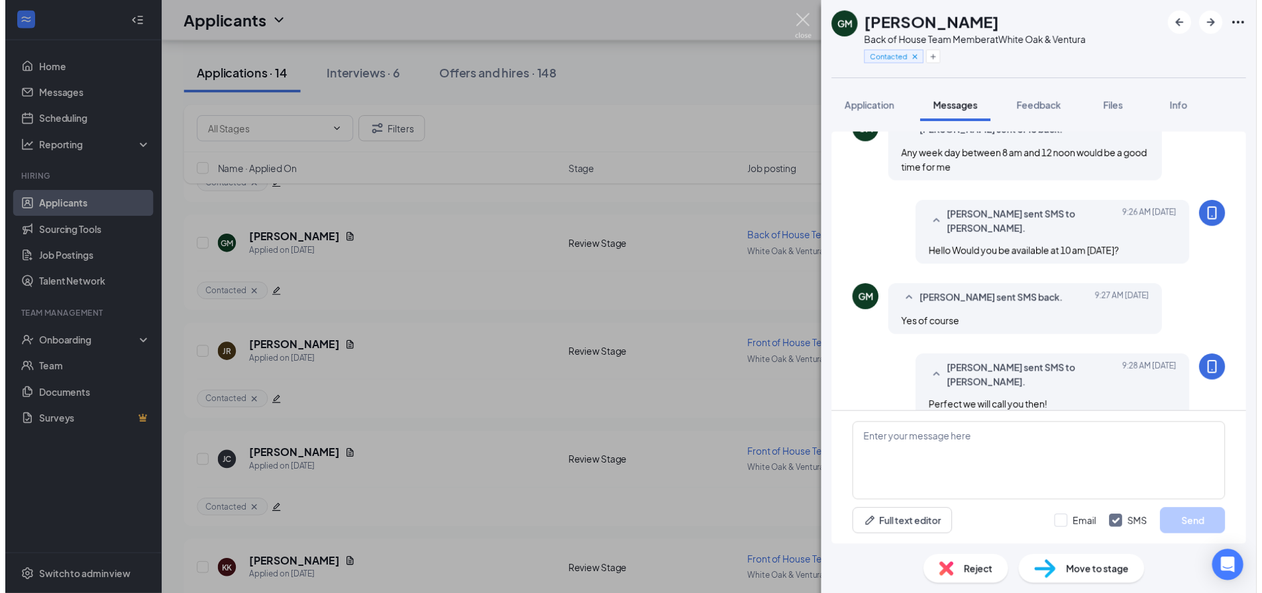
scroll to position [502, 0]
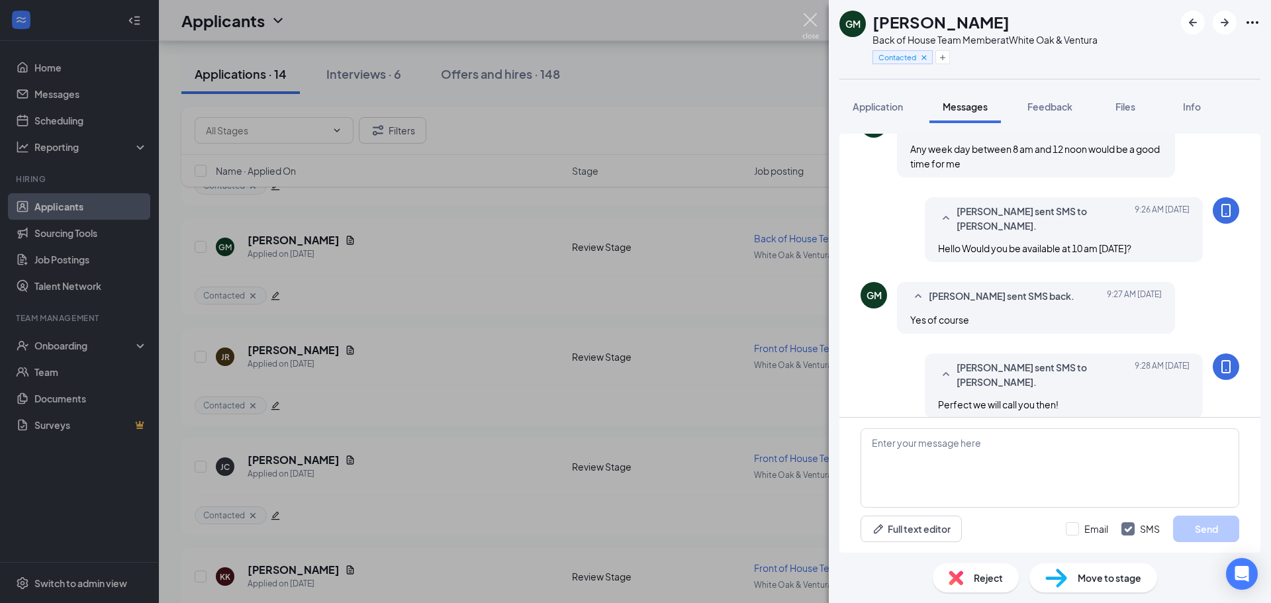
click at [808, 19] on img at bounding box center [811, 26] width 17 height 26
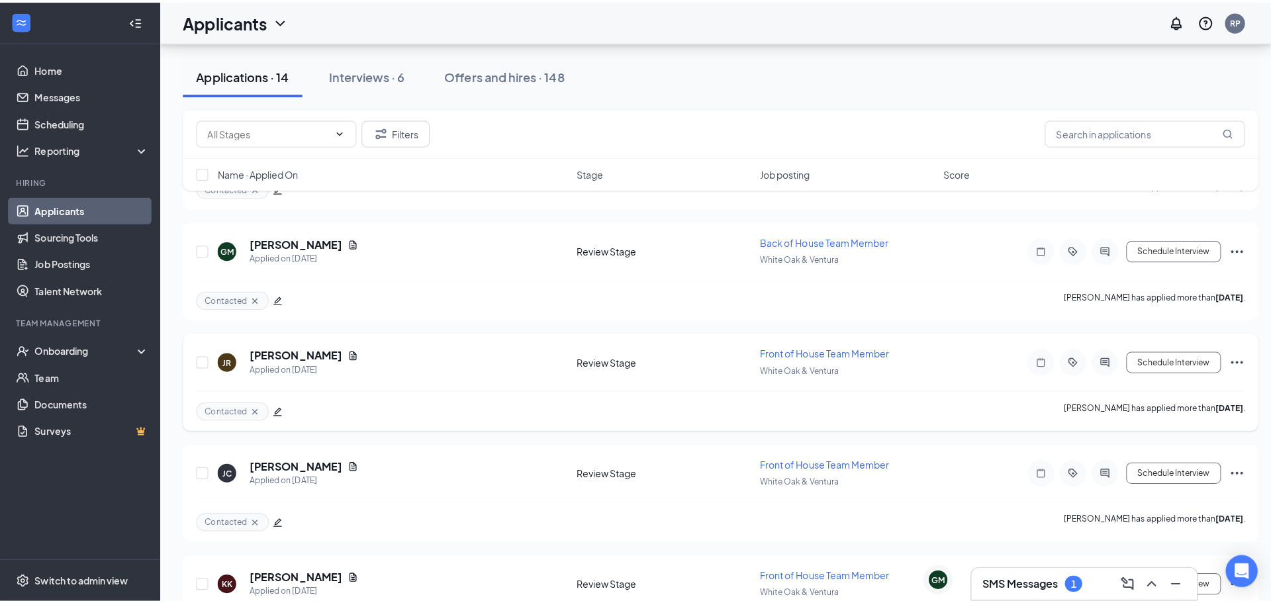
scroll to position [648, 0]
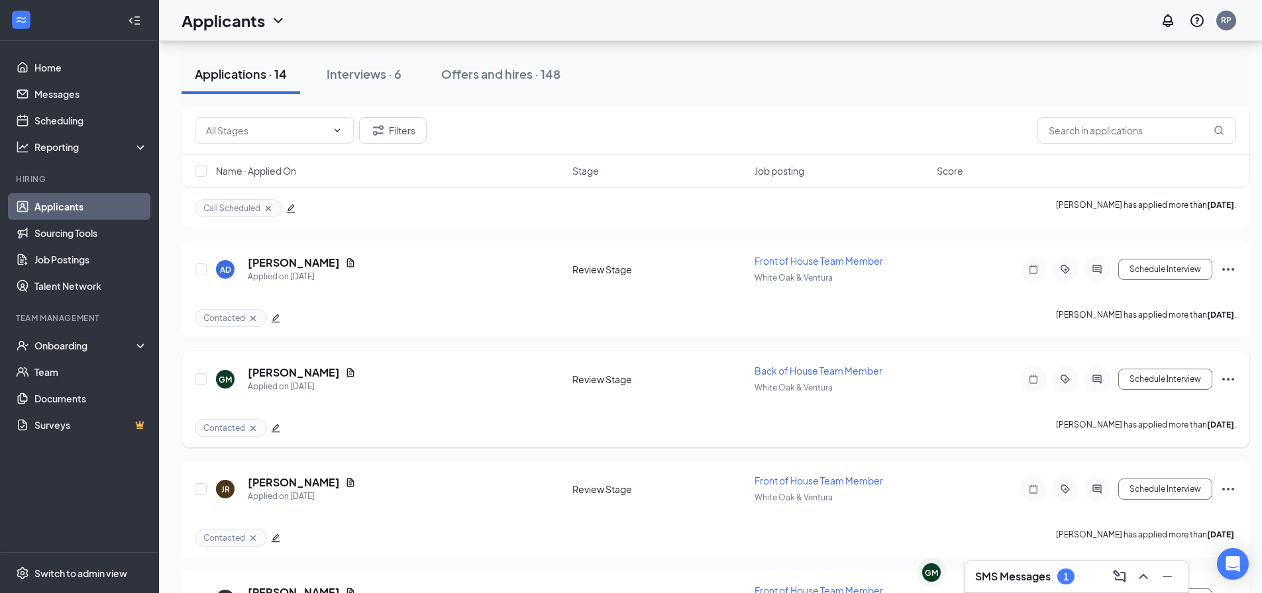
click at [275, 426] on icon "edit" at bounding box center [276, 428] width 9 height 9
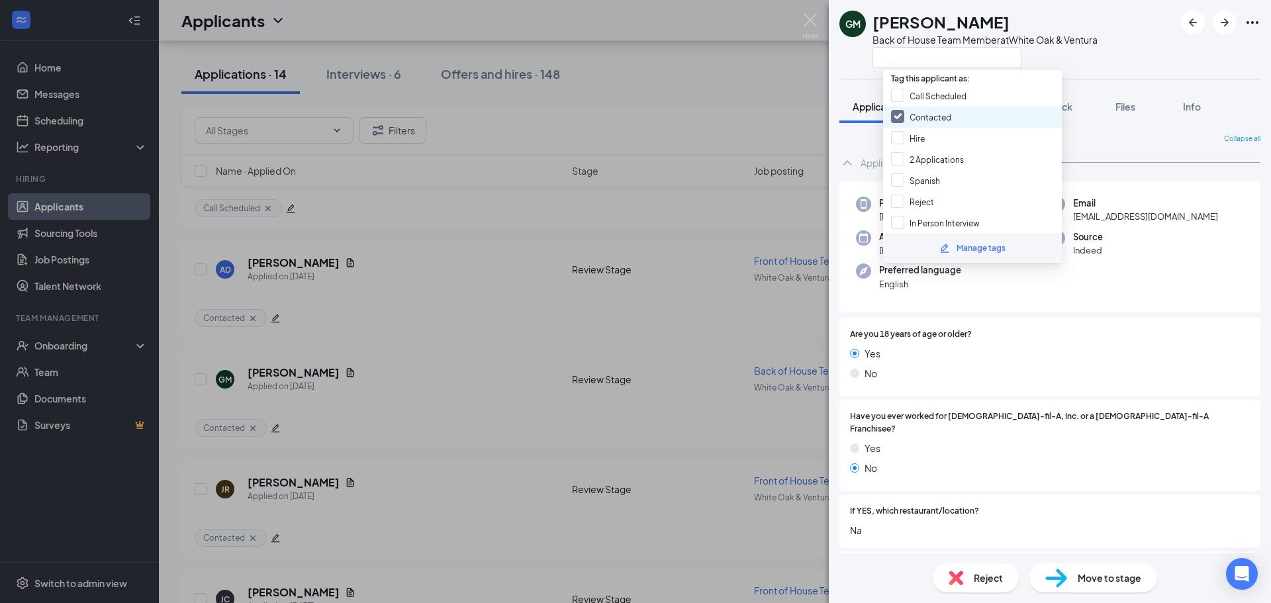
click at [947, 112] on input "Contacted" at bounding box center [921, 117] width 60 height 15
checkbox input "false"
click at [947, 91] on input "Call Scheduled" at bounding box center [928, 96] width 75 height 15
checkbox input "true"
click at [811, 15] on img at bounding box center [811, 26] width 17 height 26
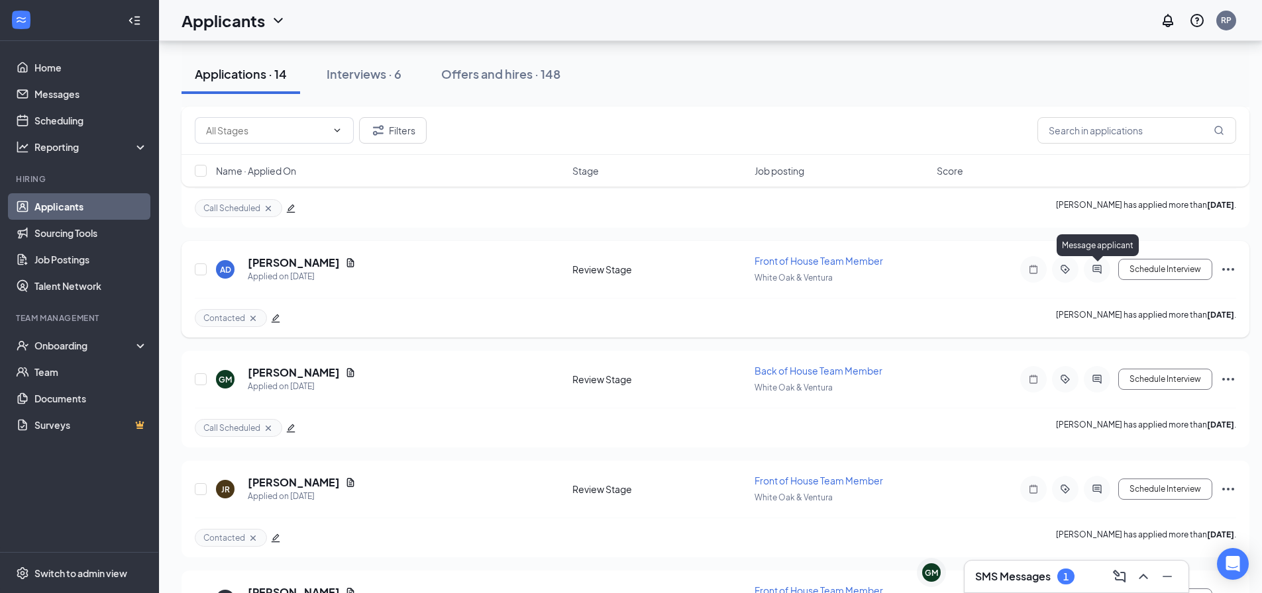
click at [1103, 266] on icon "ActiveChat" at bounding box center [1097, 269] width 16 height 11
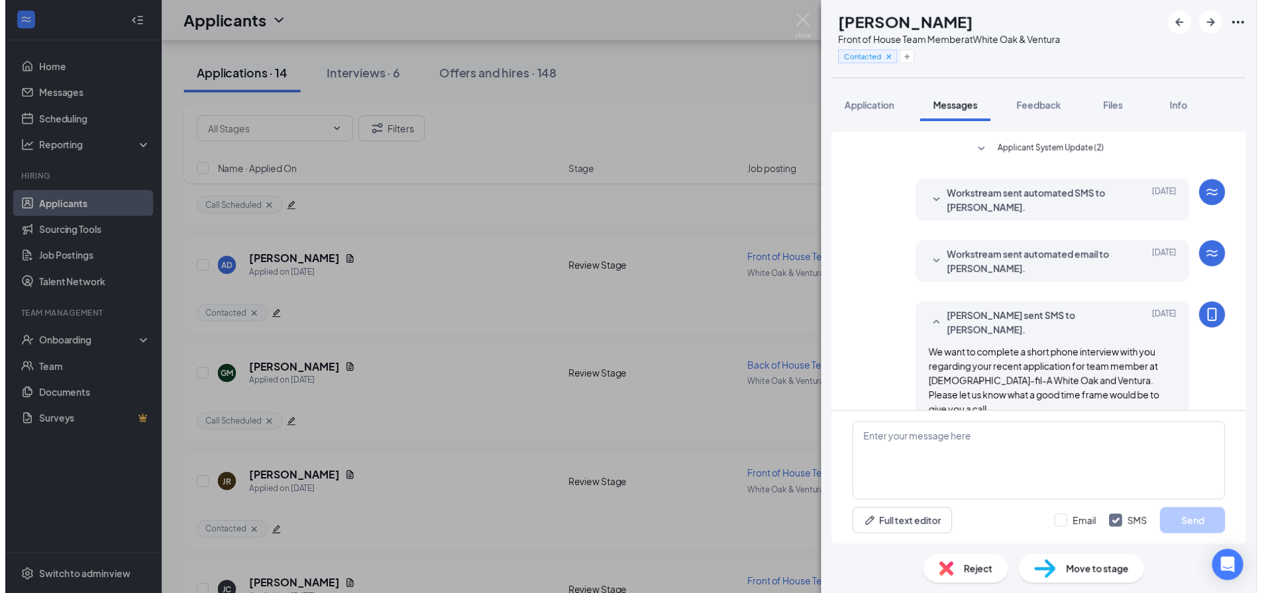
scroll to position [109, 0]
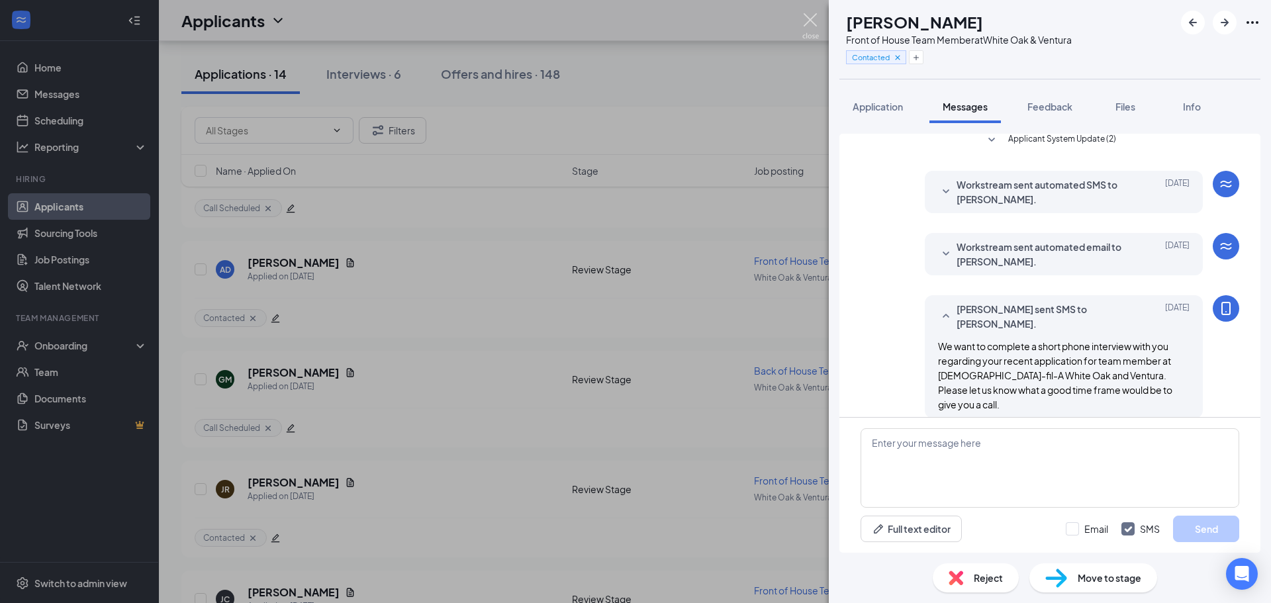
click at [803, 31] on img at bounding box center [811, 26] width 17 height 26
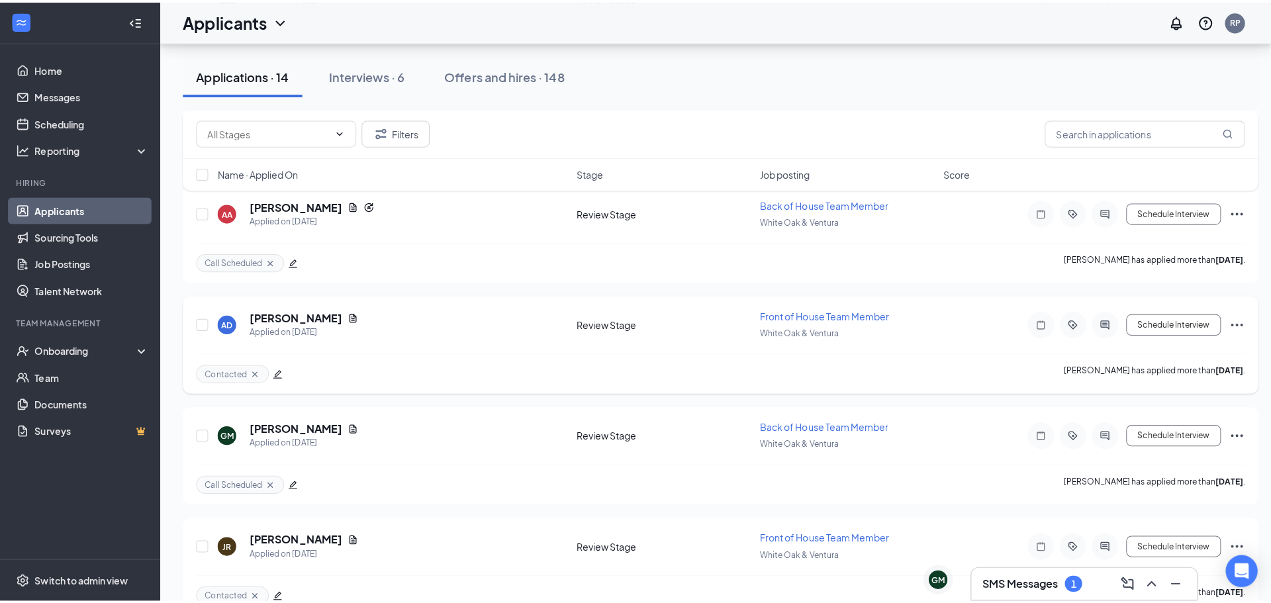
scroll to position [516, 0]
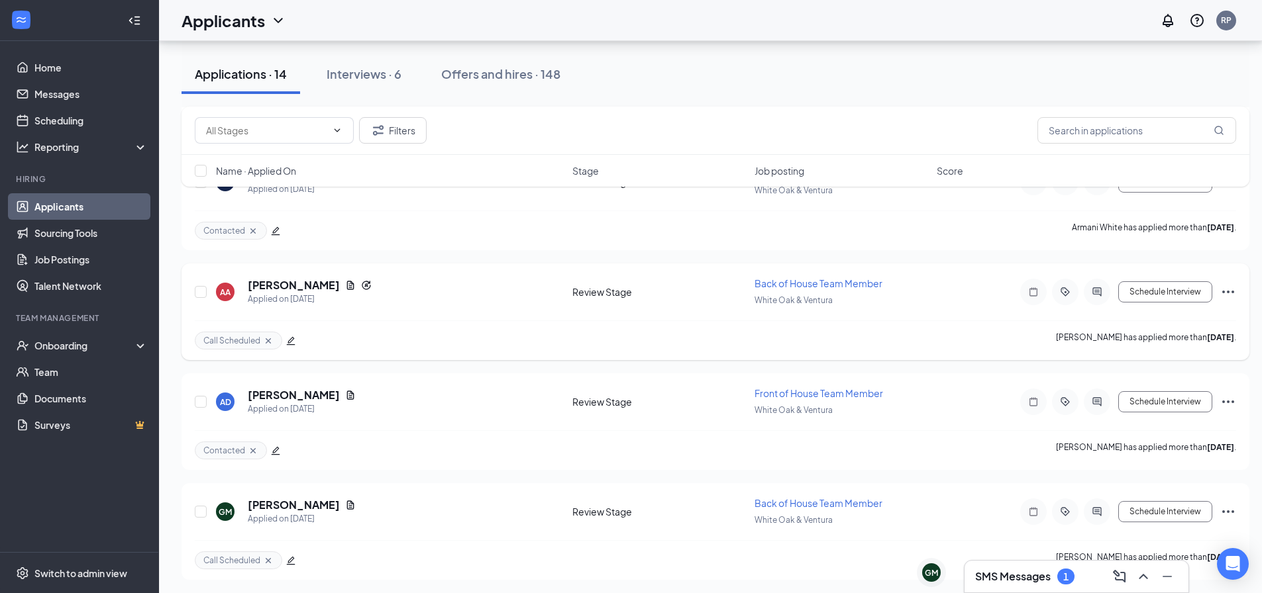
click at [1105, 299] on div at bounding box center [1096, 292] width 26 height 26
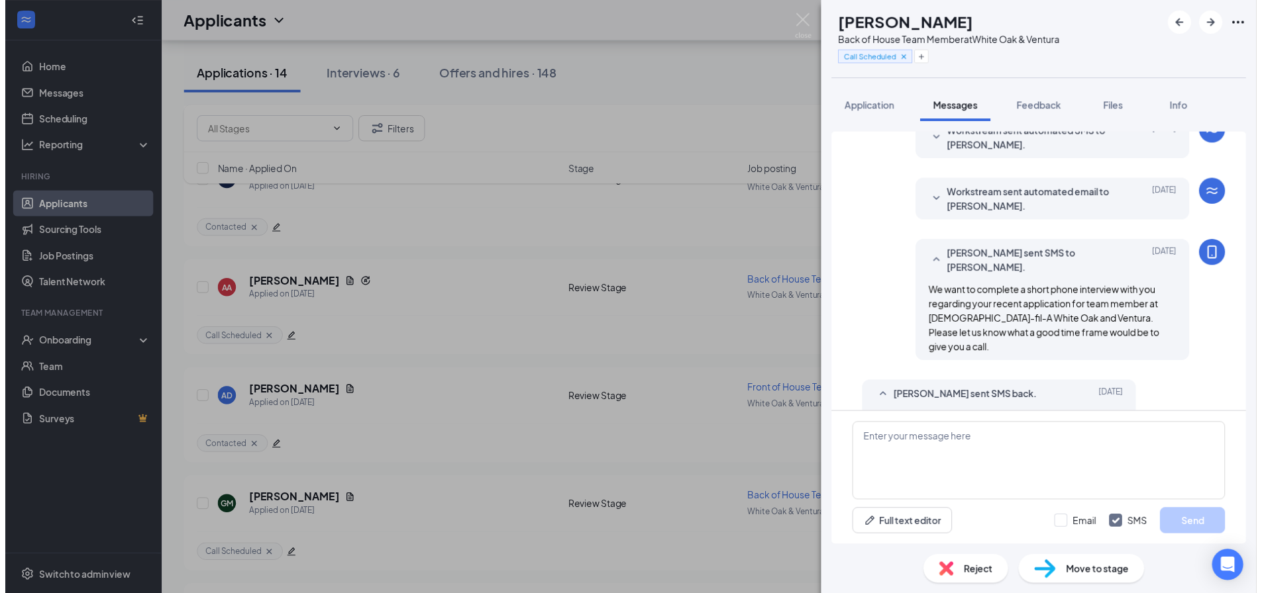
scroll to position [229, 0]
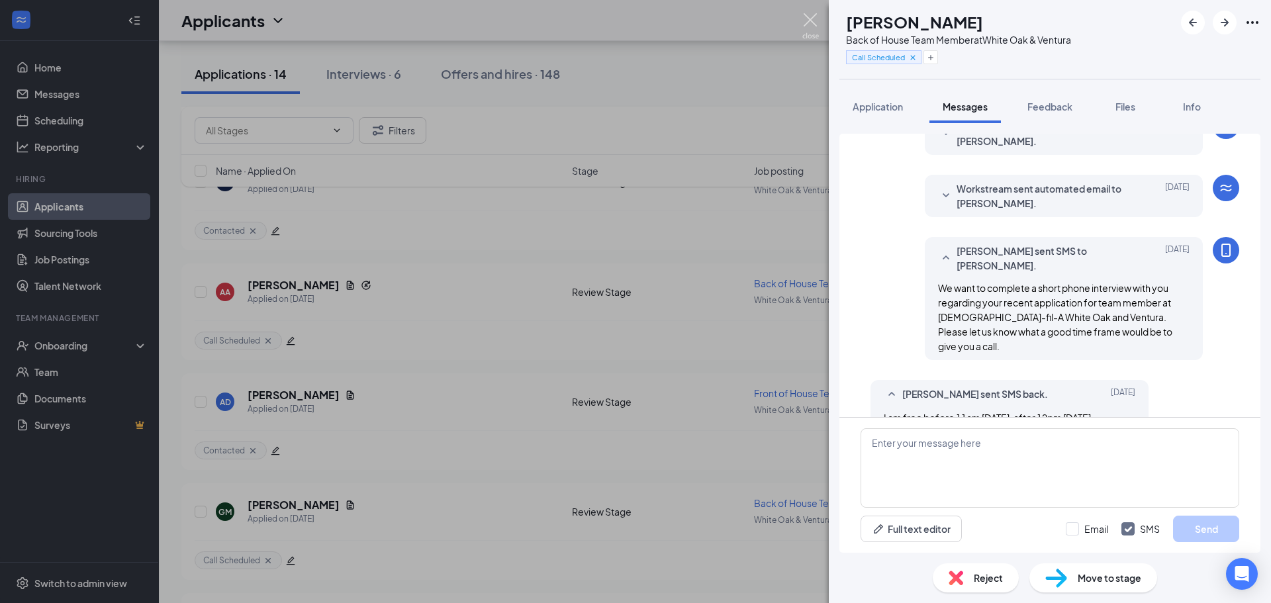
click at [817, 15] on img at bounding box center [811, 26] width 17 height 26
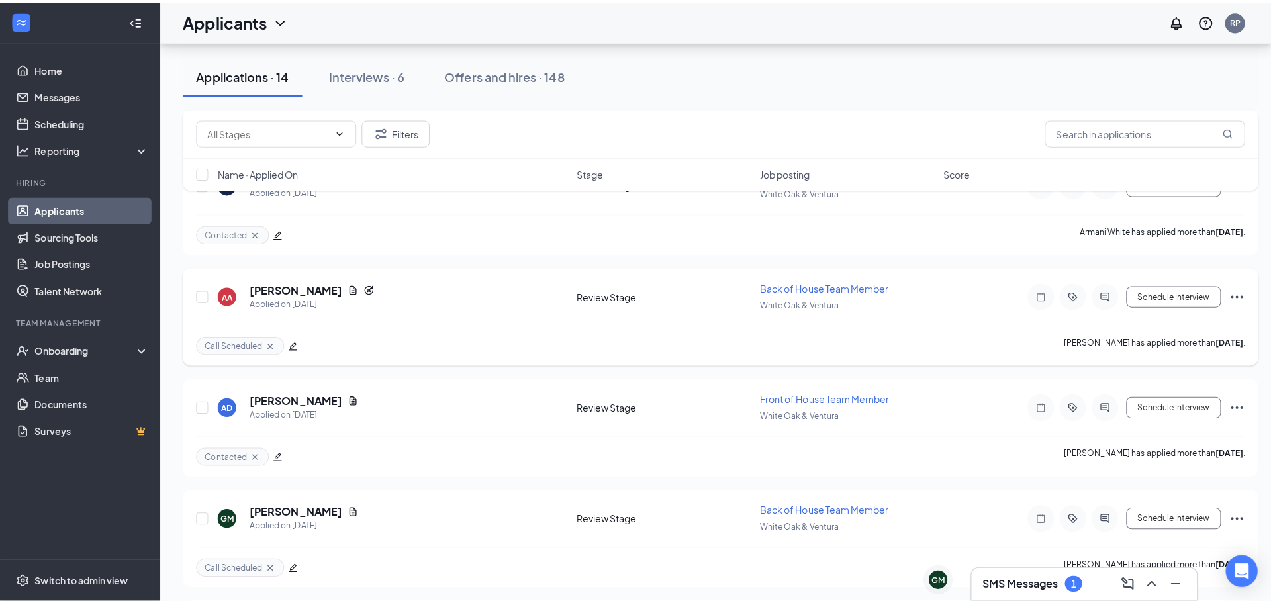
scroll to position [450, 0]
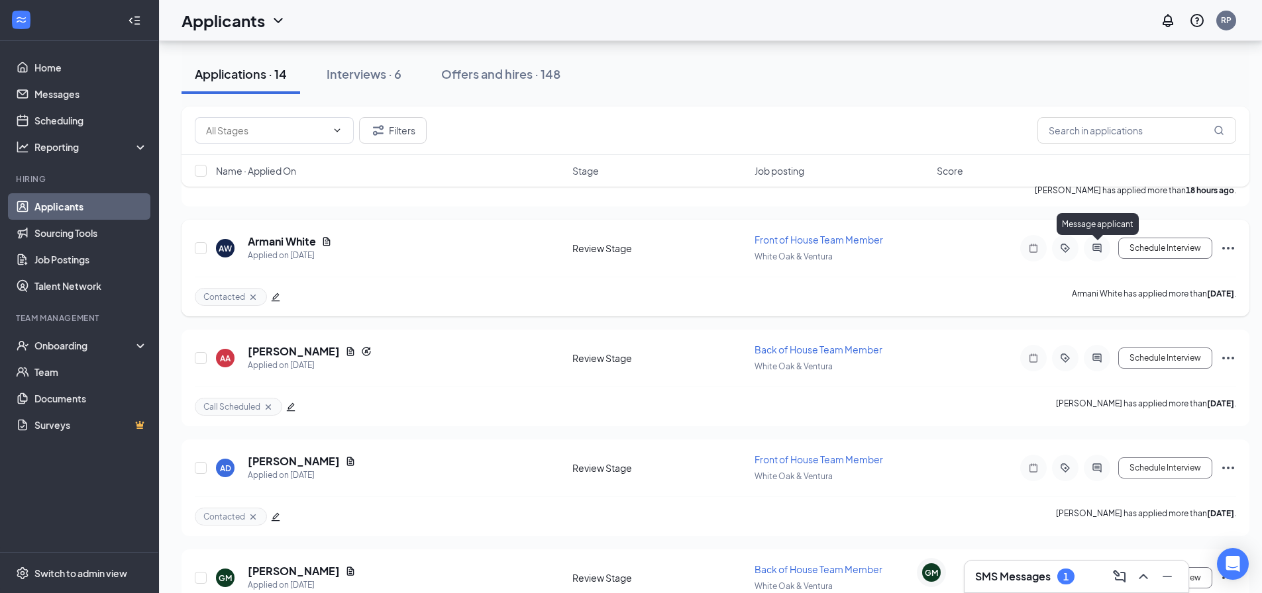
click at [1095, 236] on div "Message applicant" at bounding box center [1097, 226] width 82 height 27
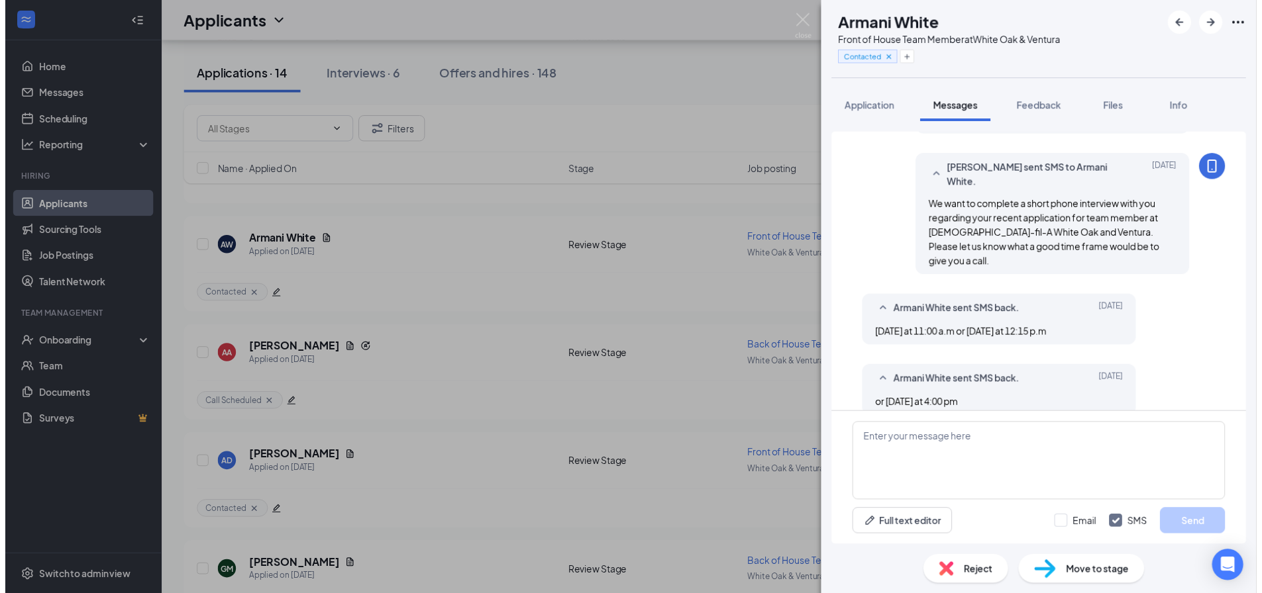
scroll to position [252, 0]
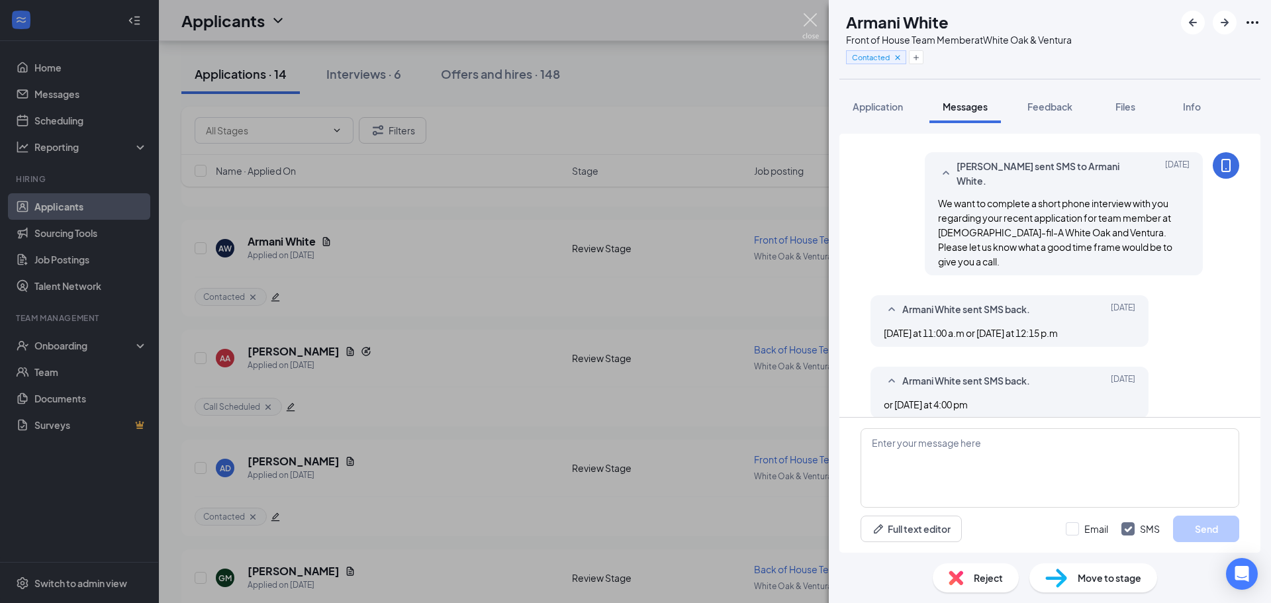
click at [811, 18] on img at bounding box center [811, 26] width 17 height 26
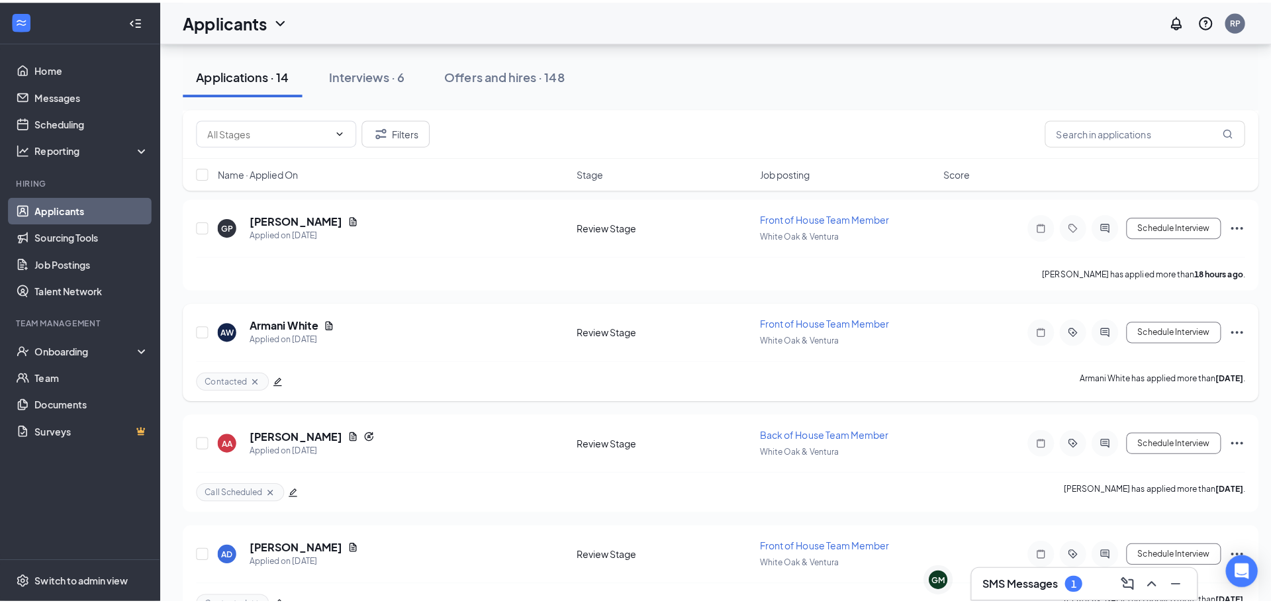
scroll to position [317, 0]
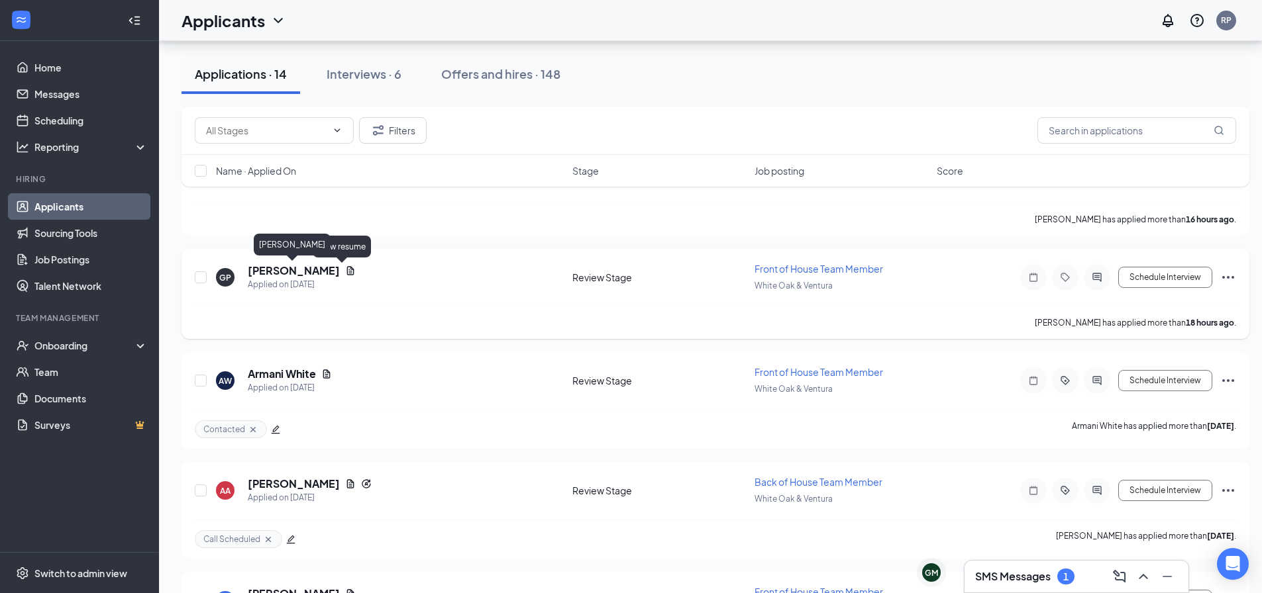
click at [301, 268] on h5 "[PERSON_NAME]" at bounding box center [294, 271] width 92 height 15
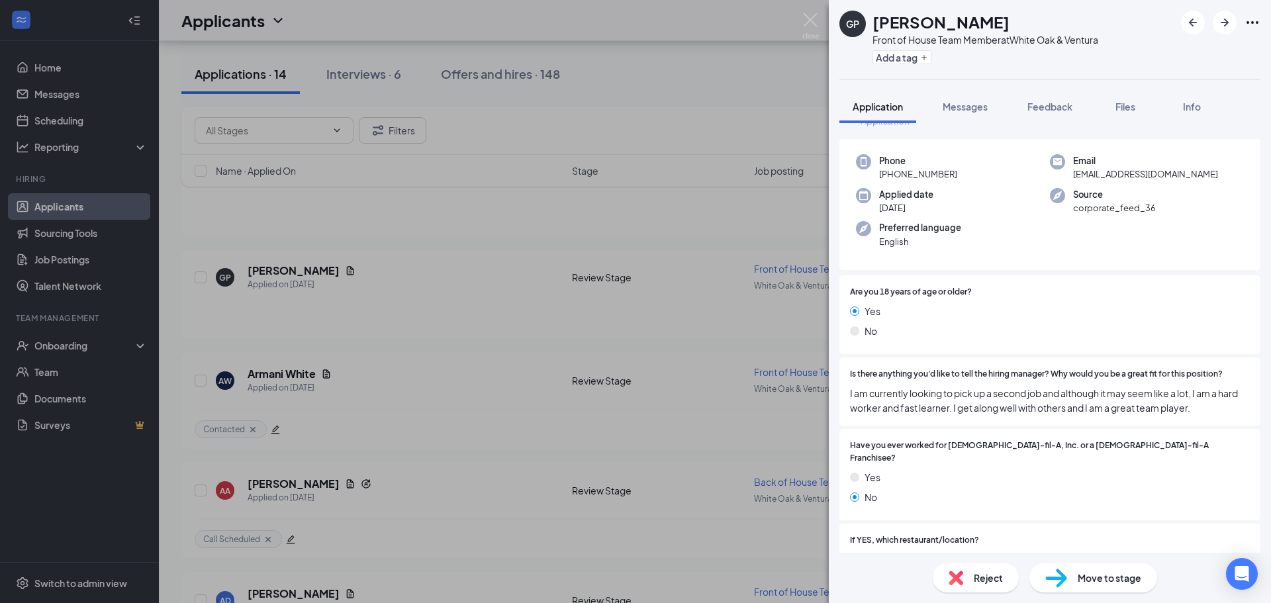
scroll to position [66, 0]
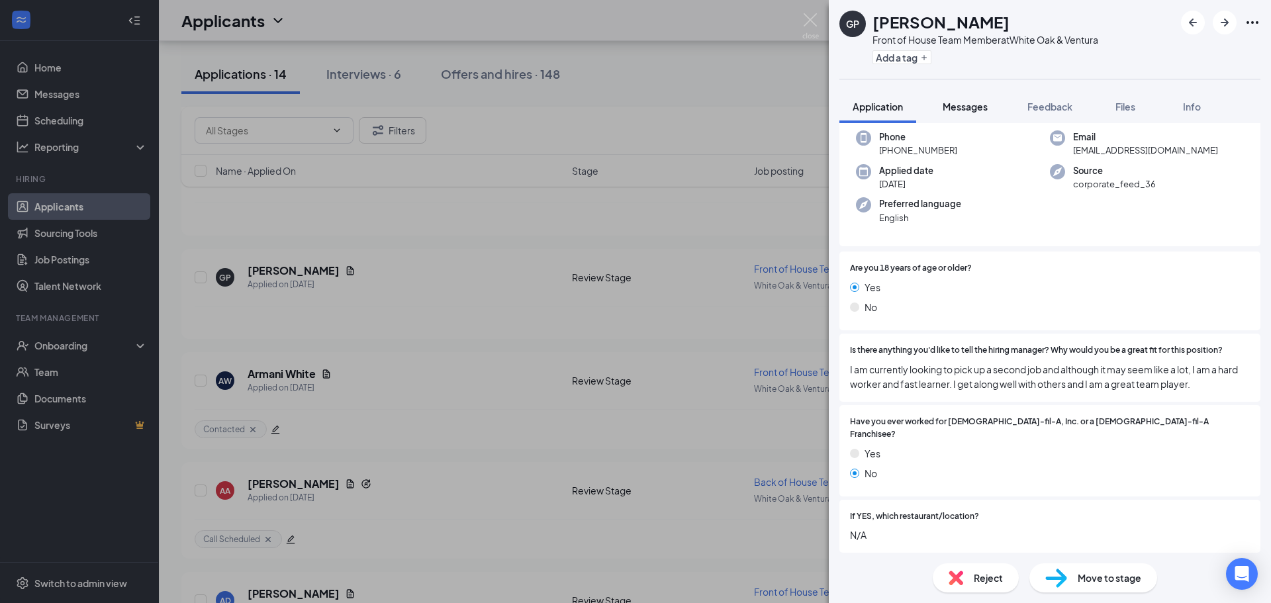
click at [971, 102] on span "Messages" at bounding box center [965, 107] width 45 height 12
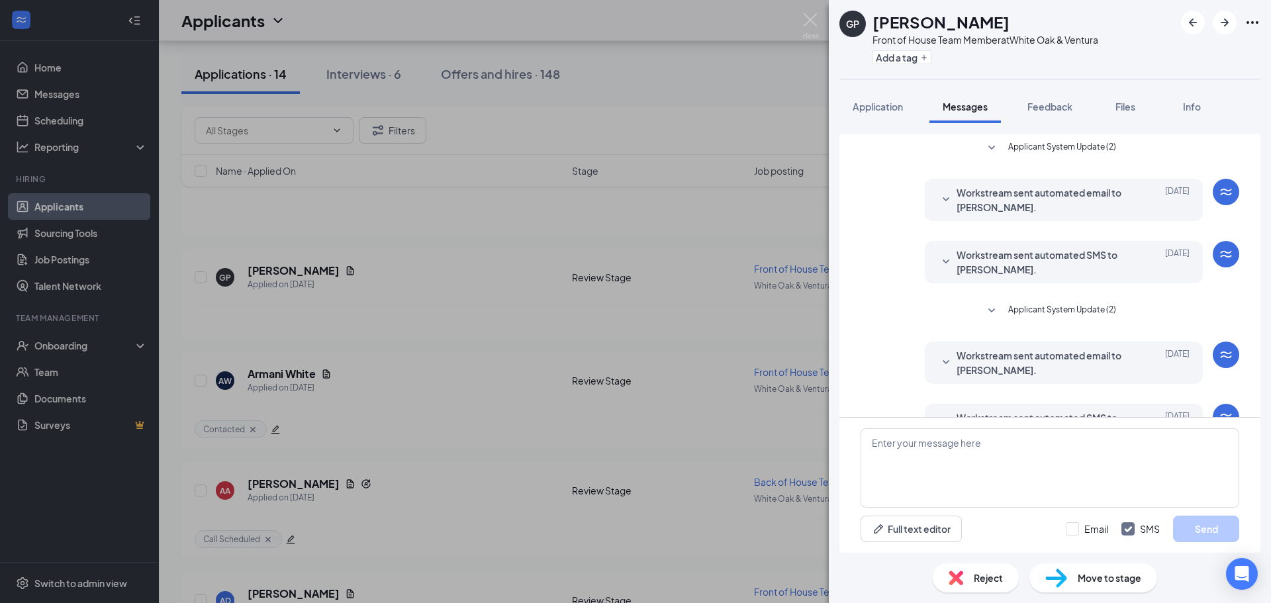
scroll to position [42, 0]
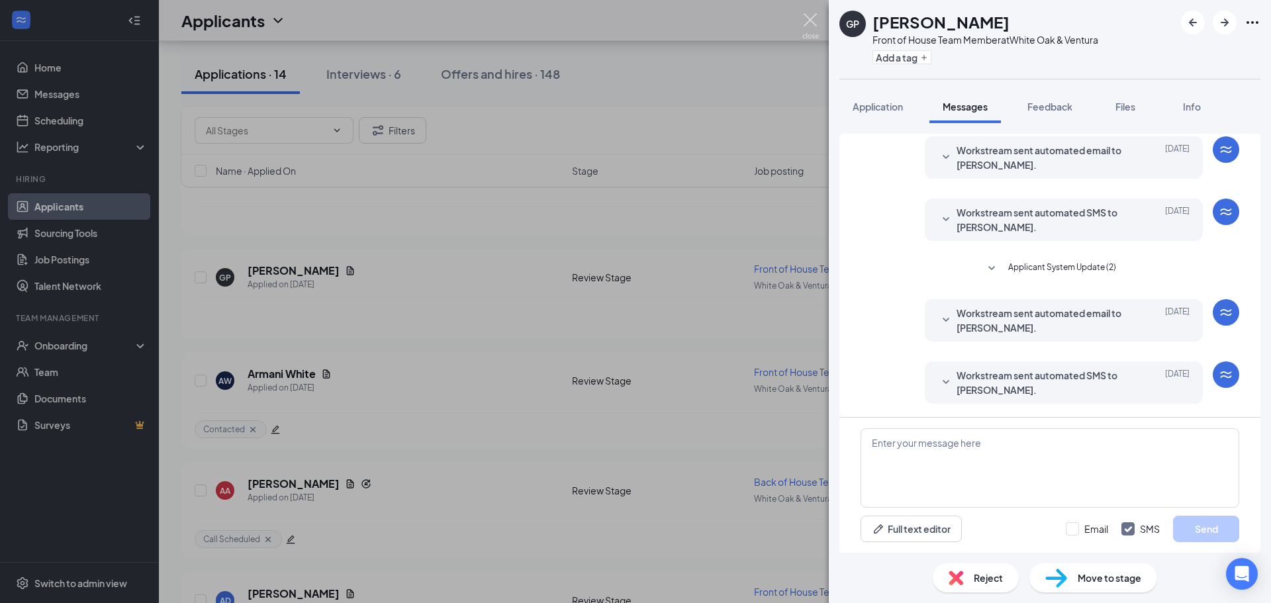
click at [810, 19] on img at bounding box center [811, 26] width 17 height 26
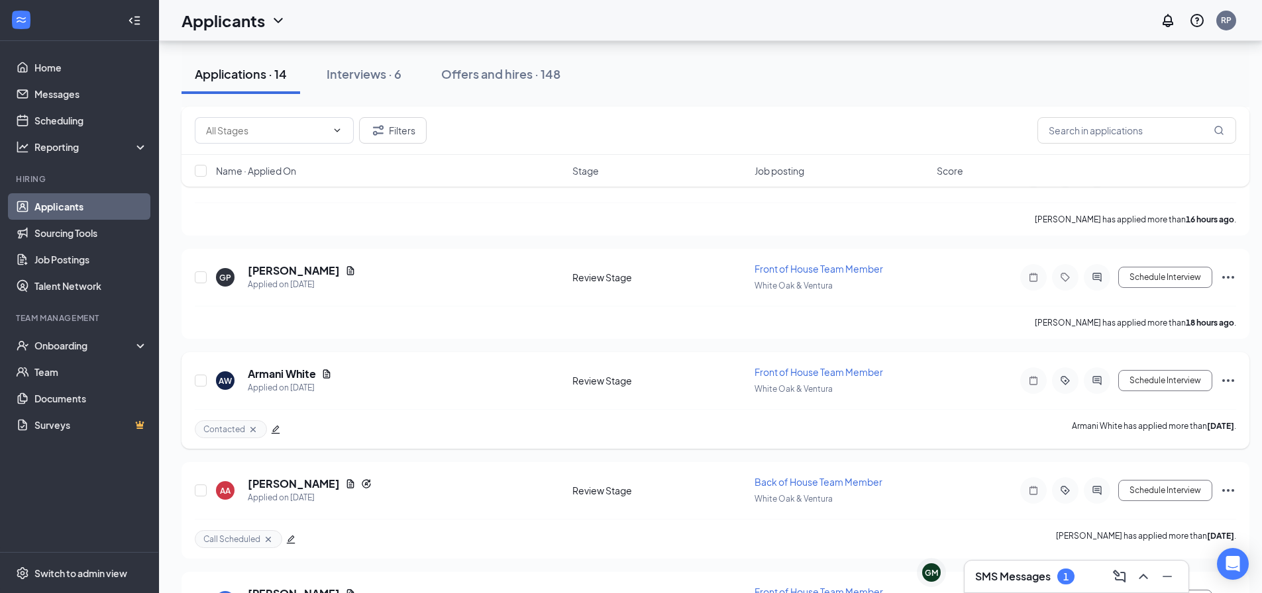
click at [1088, 375] on div at bounding box center [1096, 381] width 26 height 26
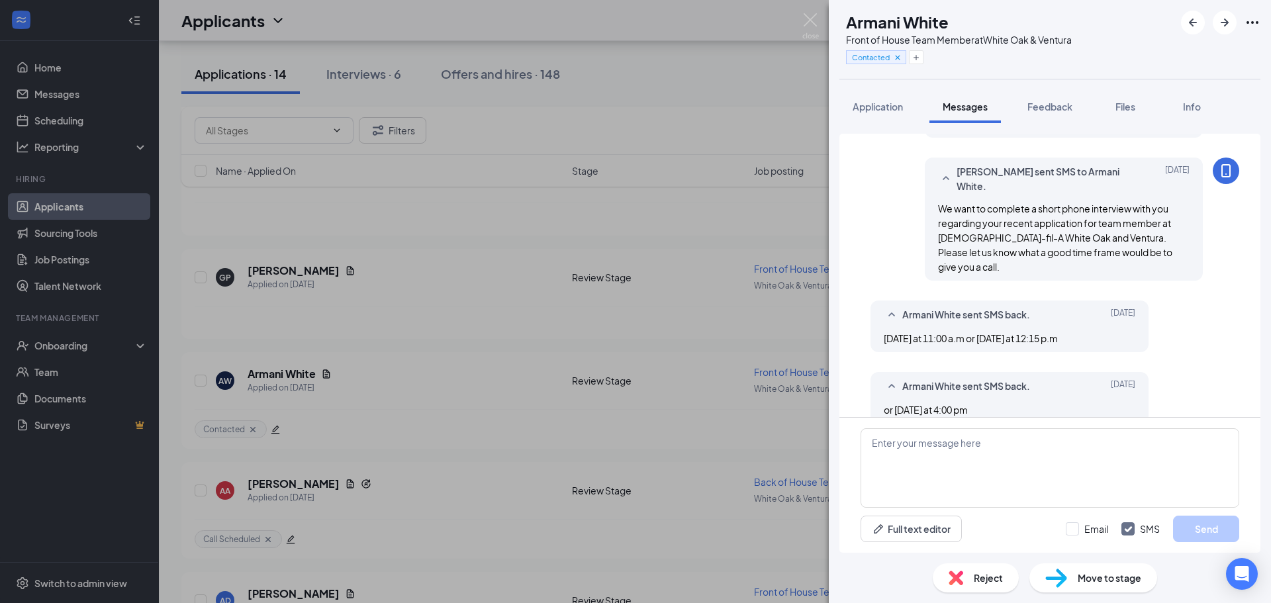
scroll to position [252, 0]
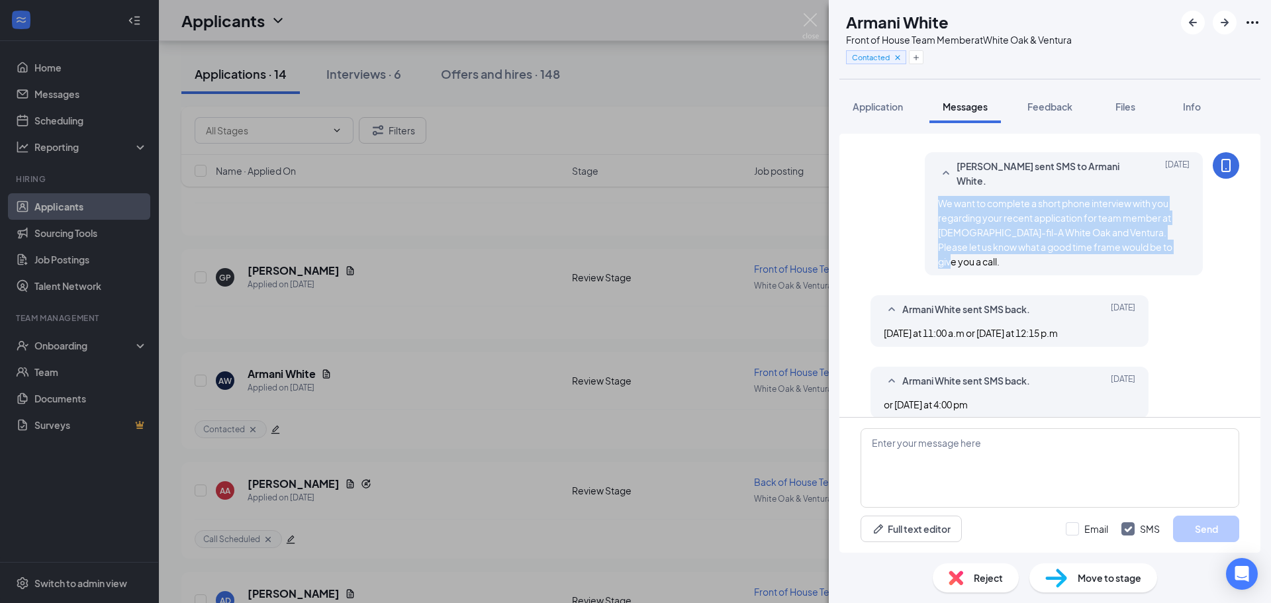
drag, startPoint x: 1154, startPoint y: 241, endPoint x: 876, endPoint y: 195, distance: 281.2
click at [876, 195] on div "[PERSON_NAME] sent SMS to Armani White. [DATE] We want to complete a short phon…" at bounding box center [1050, 217] width 379 height 130
copy span "We want to complete a short phone interview with you regarding your recent appl…"
click at [815, 25] on img at bounding box center [811, 26] width 17 height 26
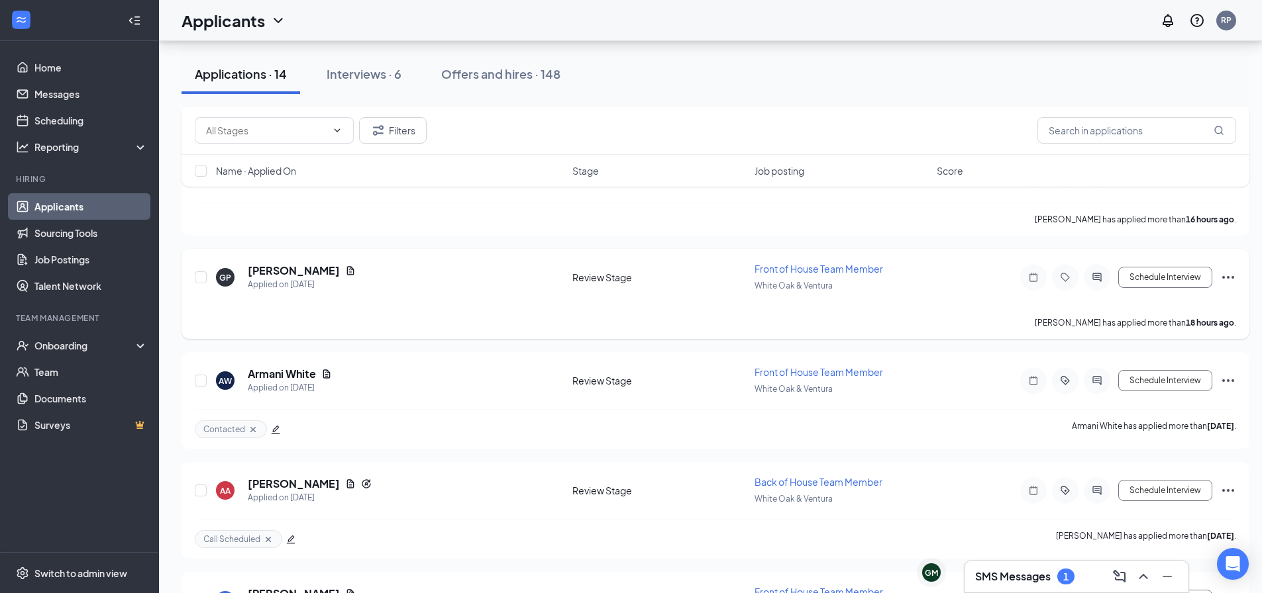
click at [1093, 272] on div at bounding box center [1096, 277] width 26 height 26
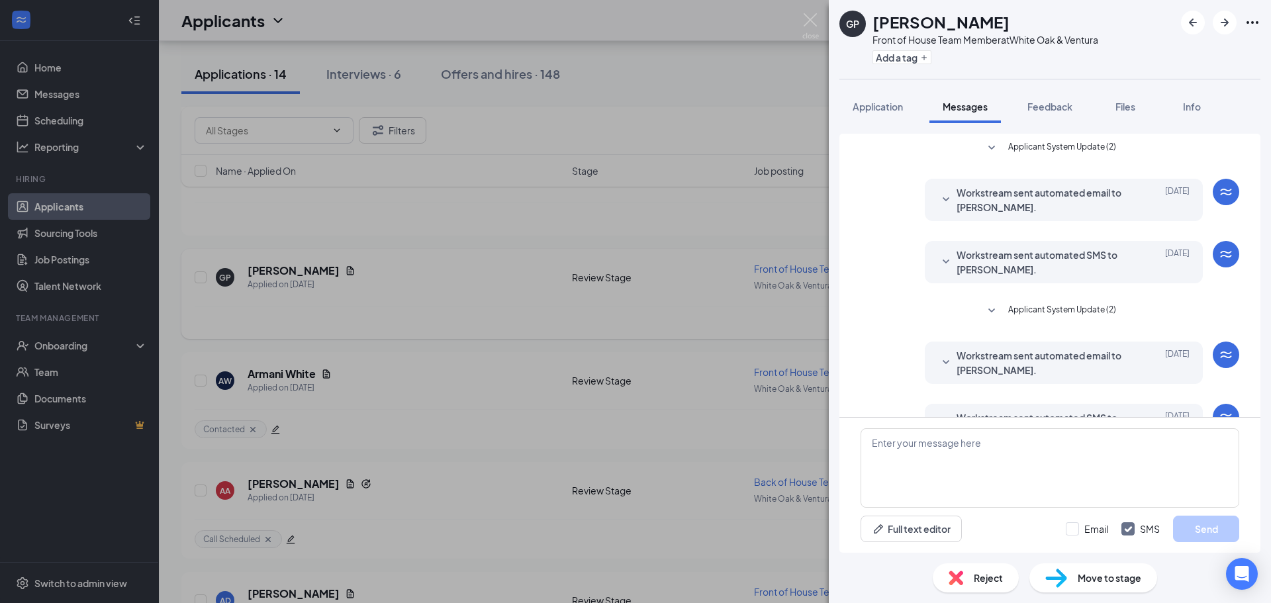
scroll to position [42, 0]
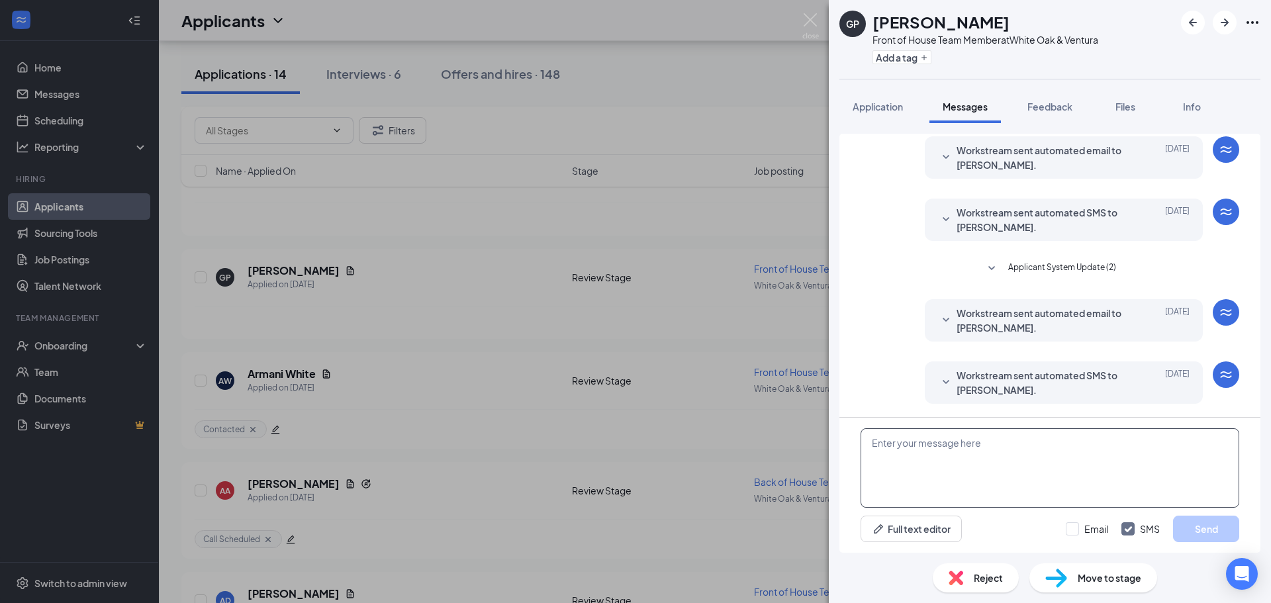
click at [937, 440] on textarea at bounding box center [1050, 467] width 379 height 79
paste textarea "We want to complete a short phone interview with you regarding your recent appl…"
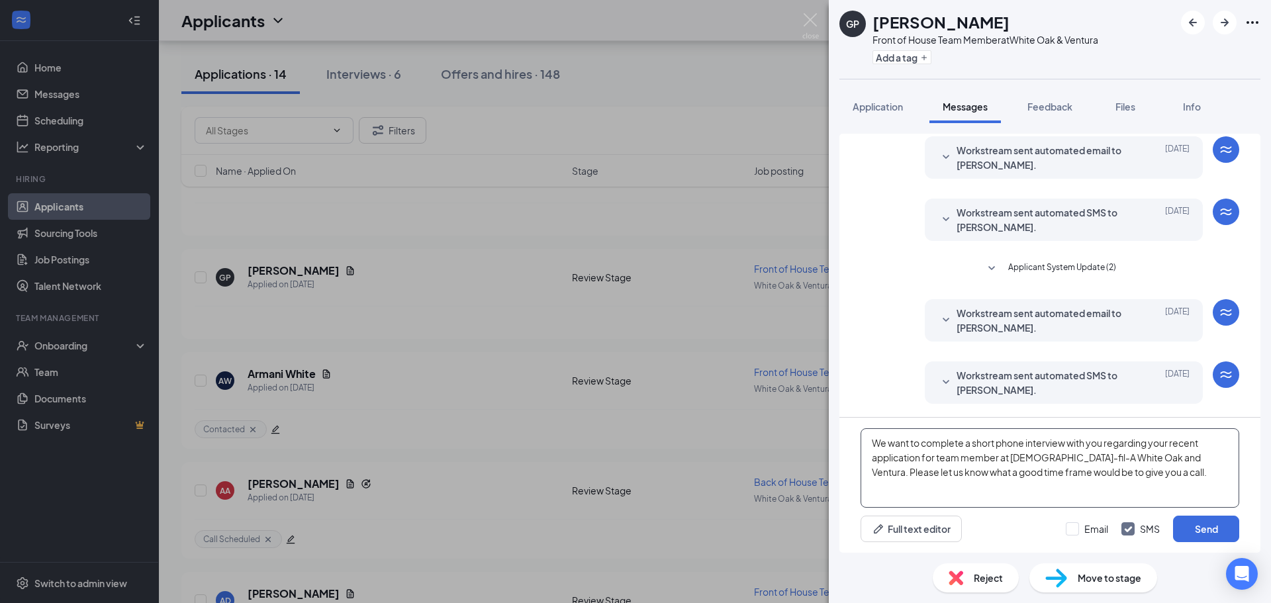
type textarea "We want to complete a short phone interview with you regarding your recent appl…"
click at [880, 366] on div "Workstream sent automated SMS to [PERSON_NAME]. [DATE] Thank you for completing…" at bounding box center [1050, 386] width 379 height 49
click at [1222, 533] on button "Send" at bounding box center [1206, 529] width 66 height 26
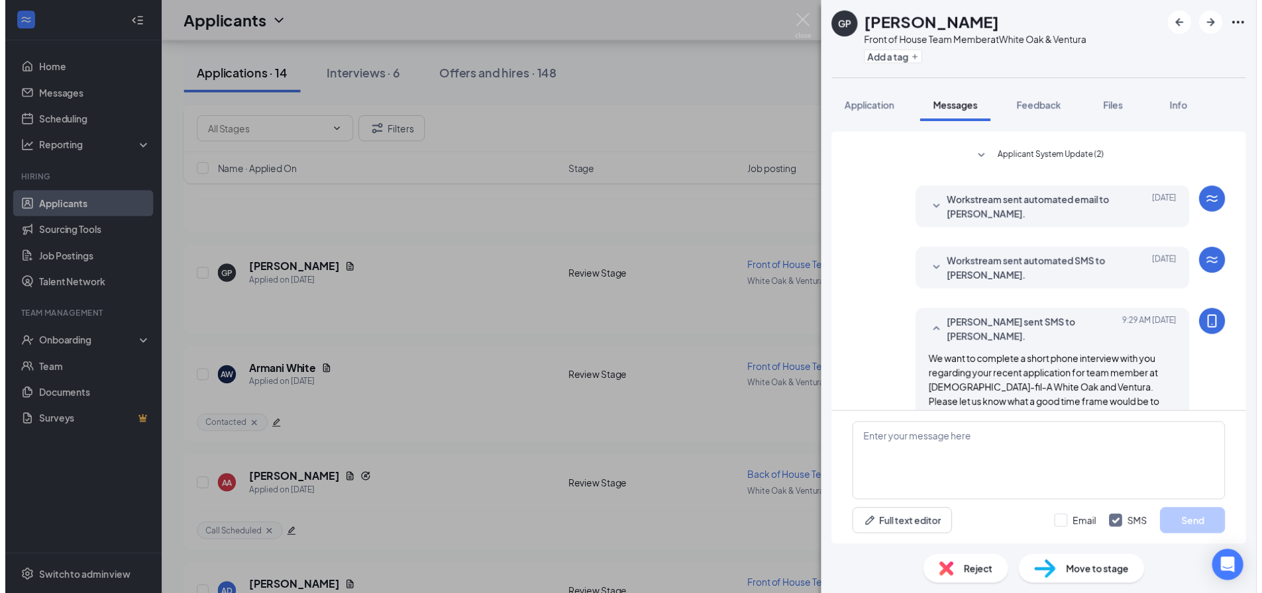
scroll to position [171, 0]
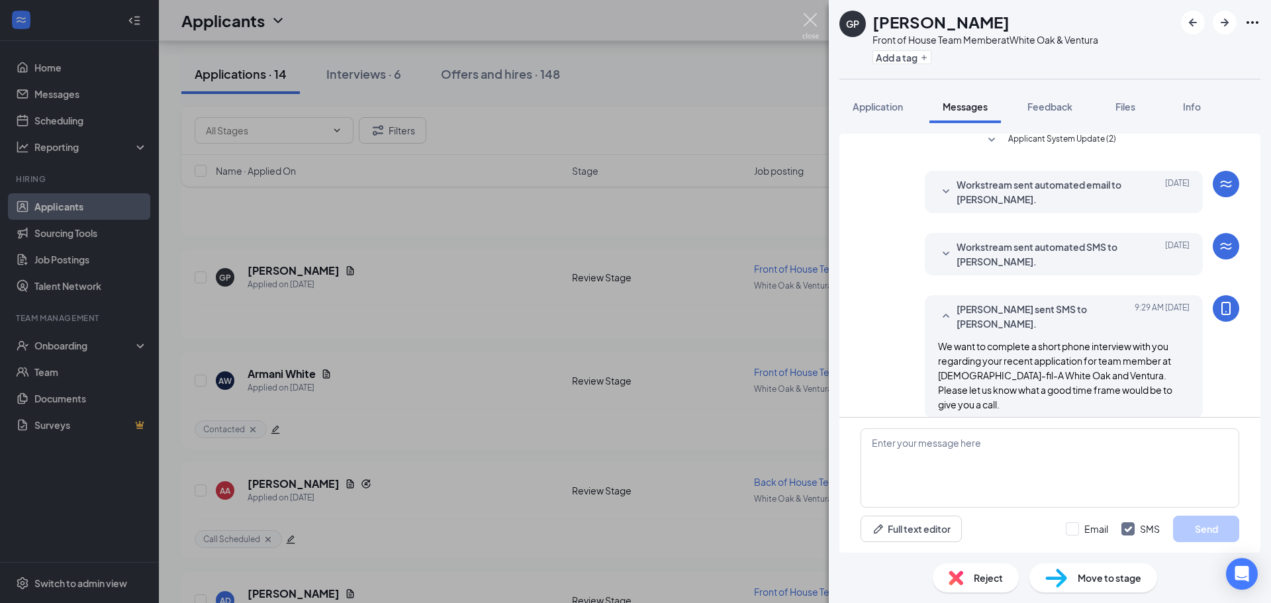
click at [813, 17] on img at bounding box center [811, 26] width 17 height 26
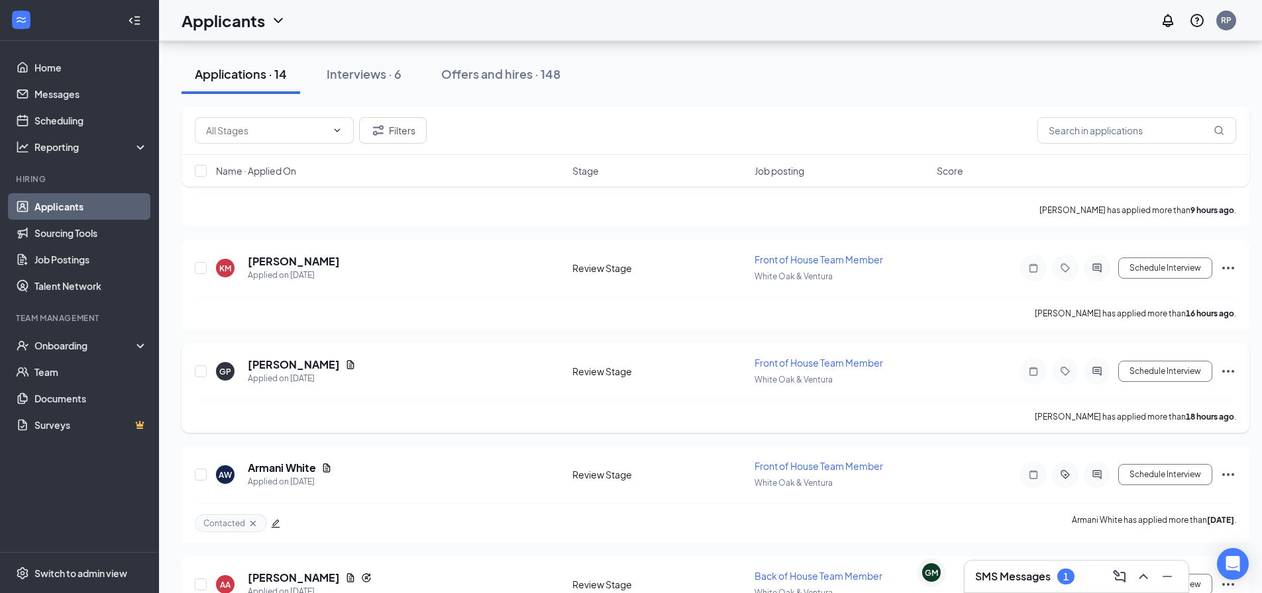
scroll to position [185, 0]
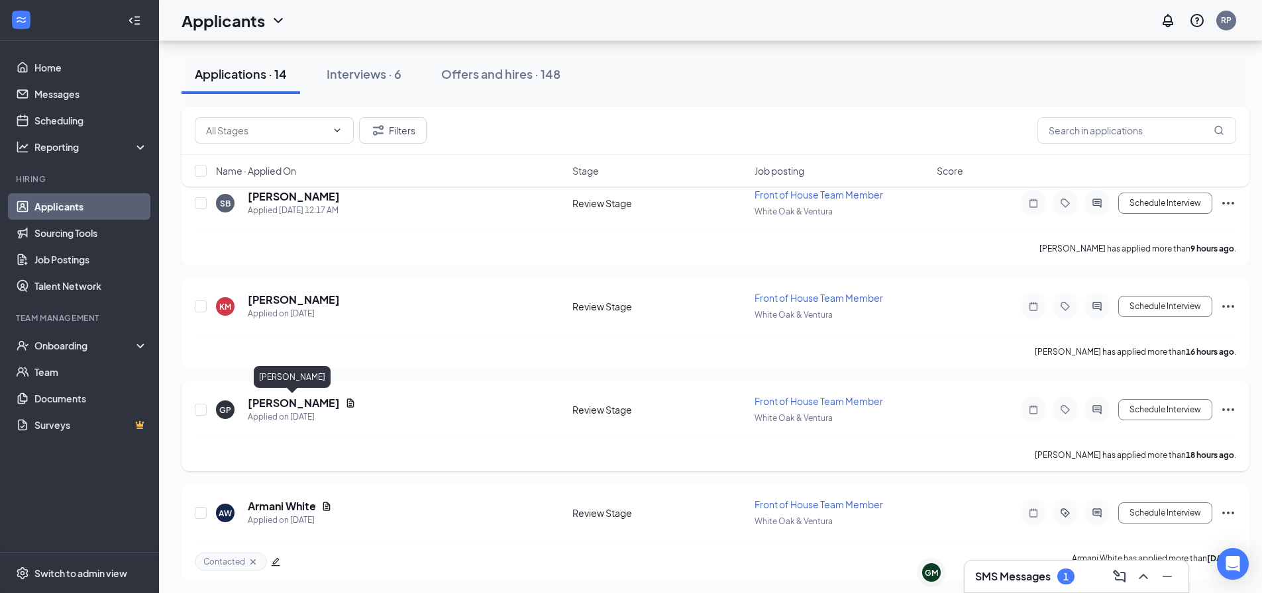
click at [272, 401] on h5 "[PERSON_NAME]" at bounding box center [294, 403] width 92 height 15
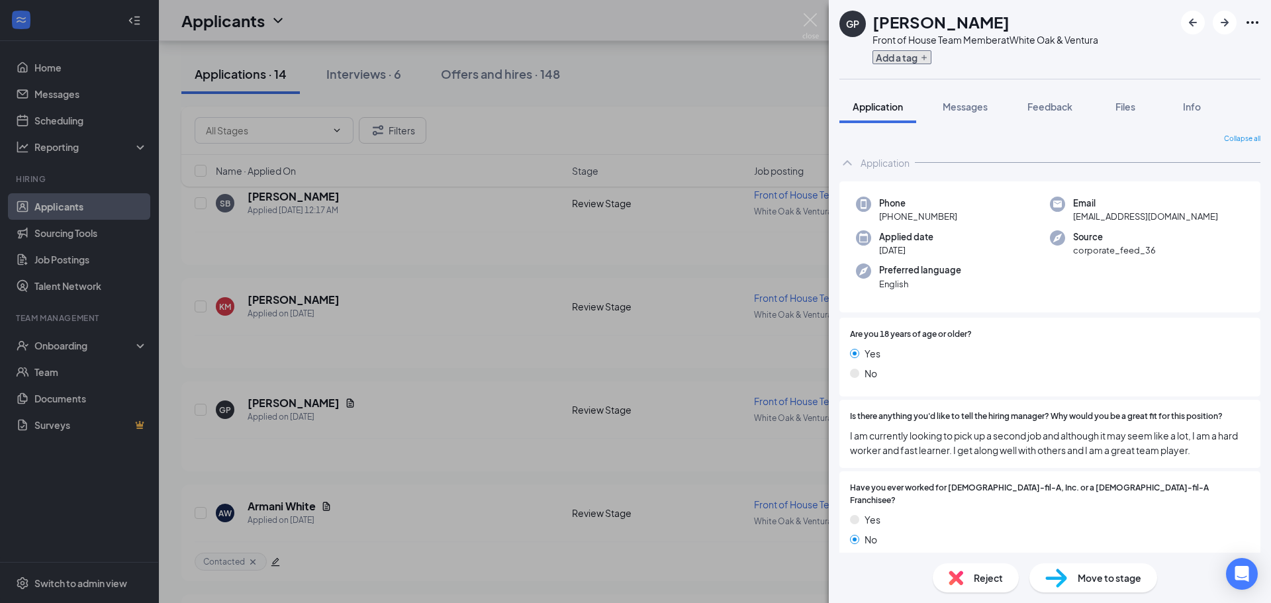
click at [897, 58] on button "Add a tag" at bounding box center [902, 57] width 59 height 14
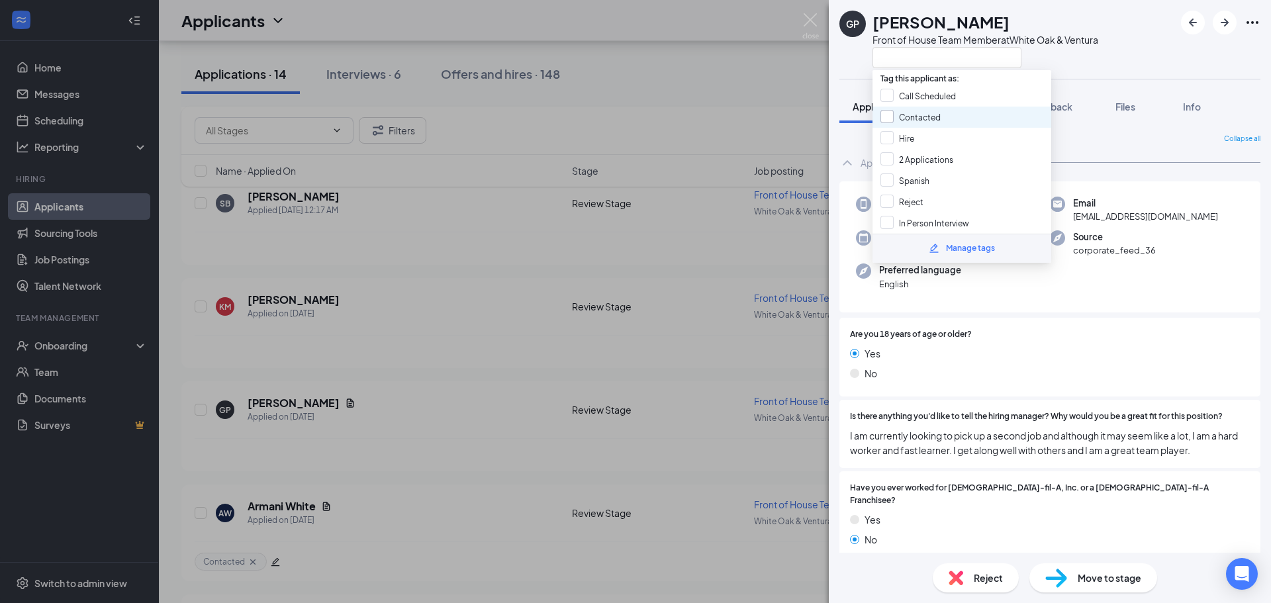
click at [928, 117] on input "Contacted" at bounding box center [911, 117] width 60 height 15
checkbox input "true"
click at [816, 11] on div "GP [PERSON_NAME] Front of House Team Member at White Oak & Ventura Application …" at bounding box center [635, 301] width 1271 height 603
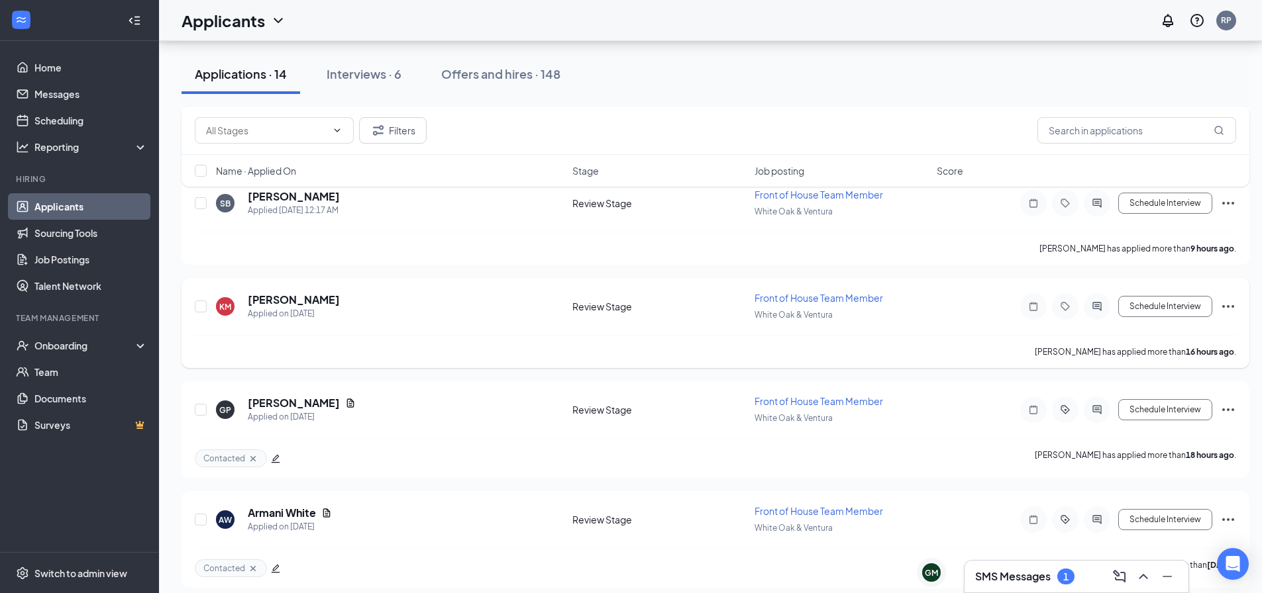
click at [297, 302] on h5 "[PERSON_NAME]" at bounding box center [294, 300] width 92 height 15
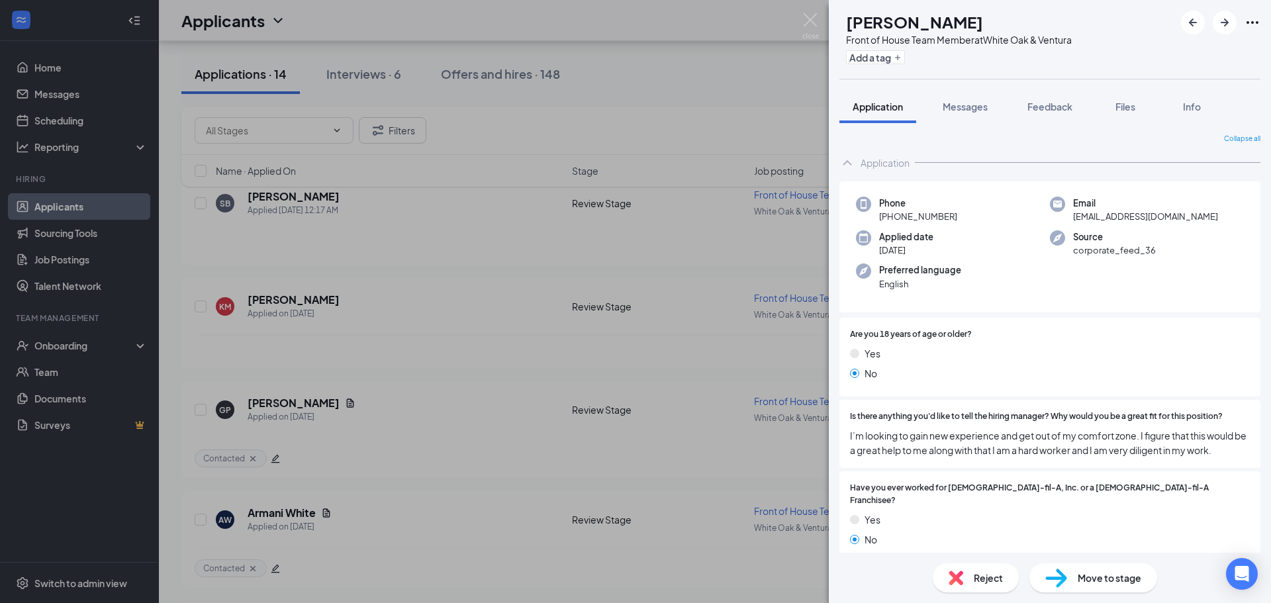
click at [981, 570] on div "Reject" at bounding box center [976, 578] width 86 height 29
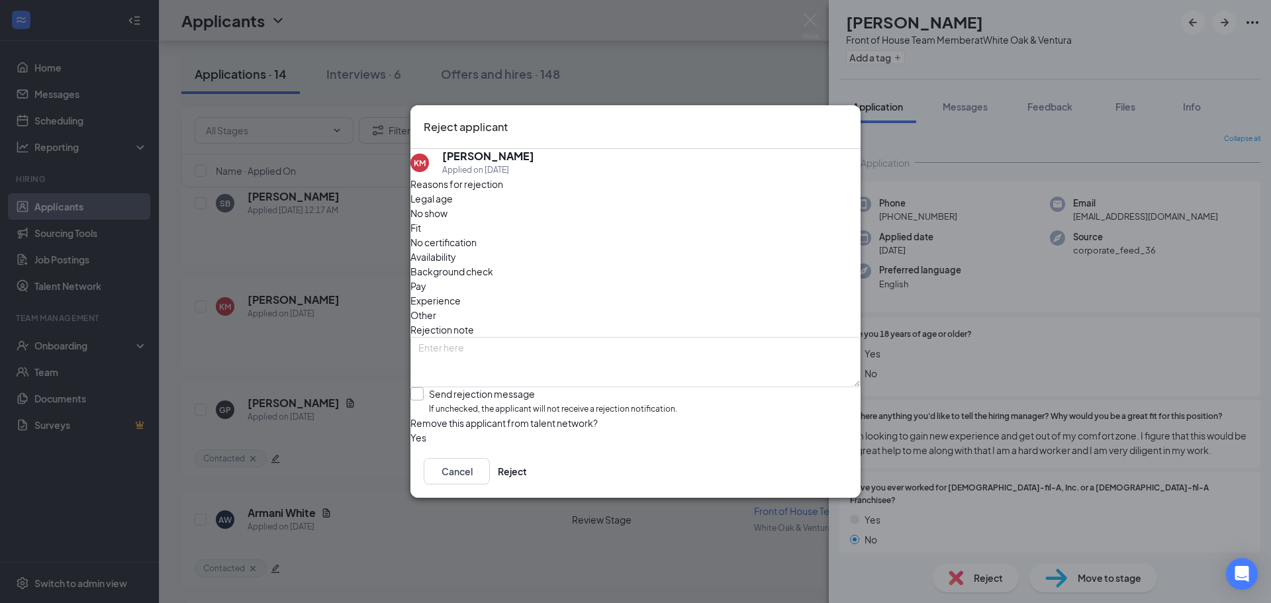
click at [517, 387] on input "Send rejection message If unchecked, the applicant will not receive a rejection…" at bounding box center [544, 401] width 267 height 28
checkbox input "true"
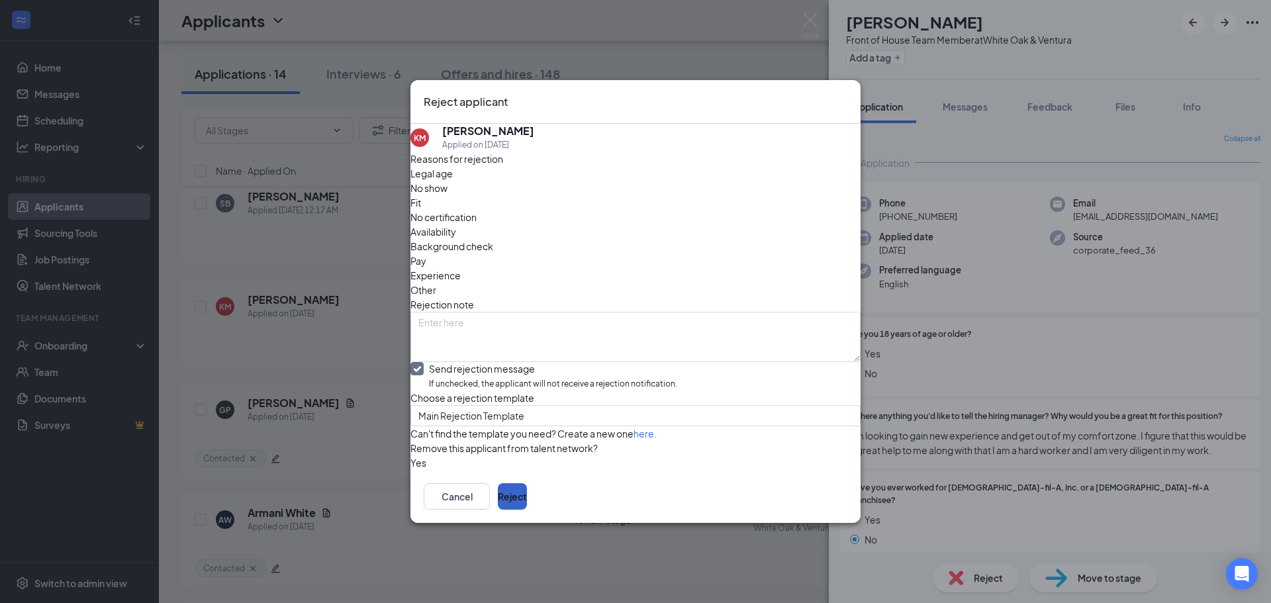
click at [527, 510] on button "Reject" at bounding box center [512, 496] width 29 height 26
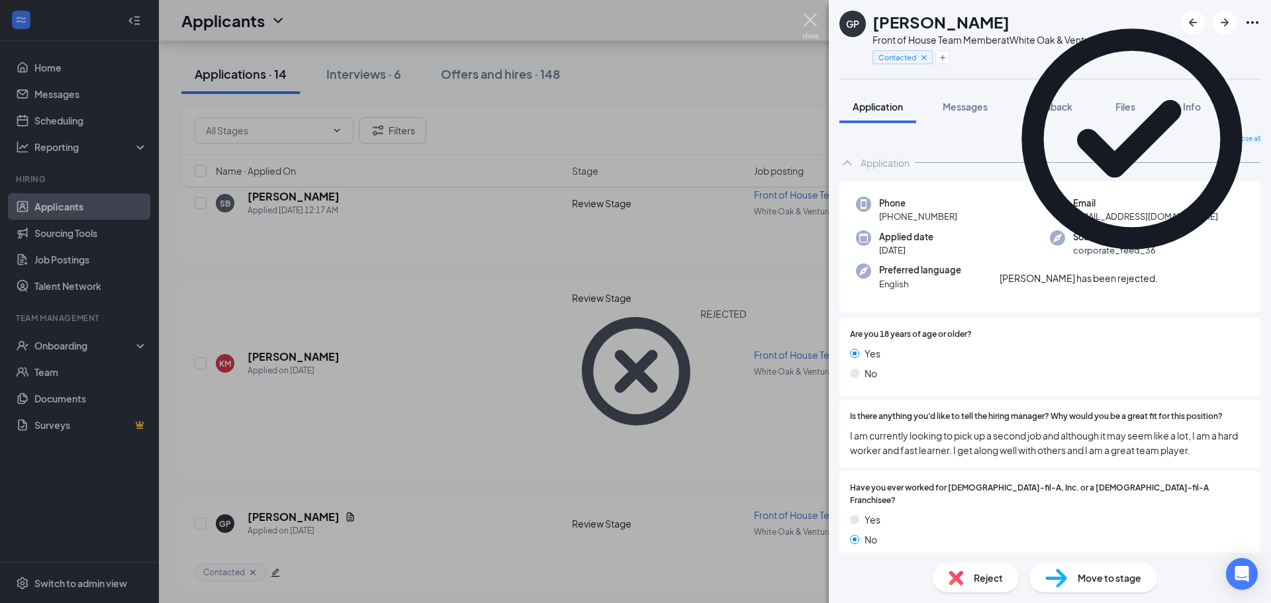
click at [809, 13] on img at bounding box center [811, 26] width 17 height 26
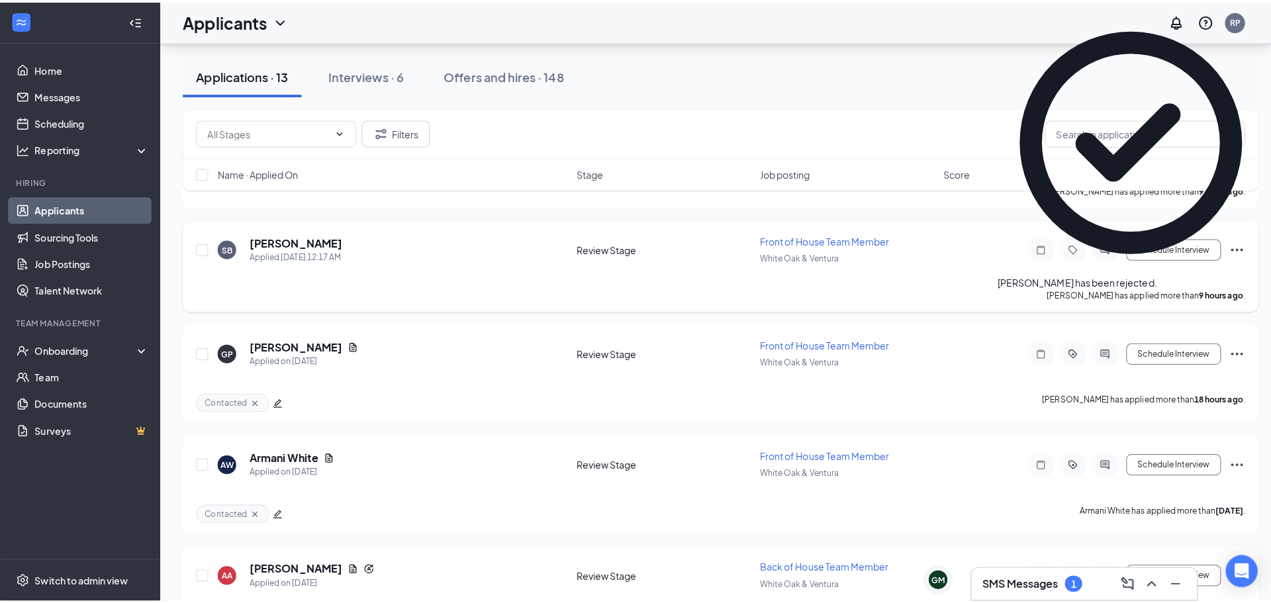
scroll to position [119, 0]
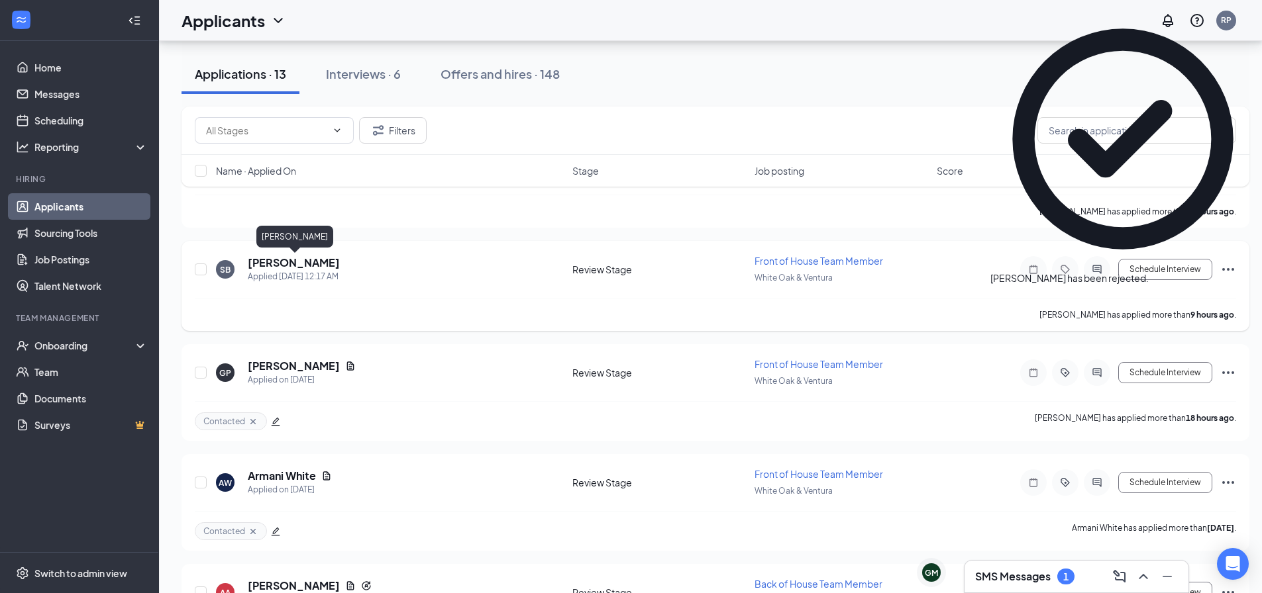
click at [336, 261] on h5 "[PERSON_NAME]" at bounding box center [294, 263] width 92 height 15
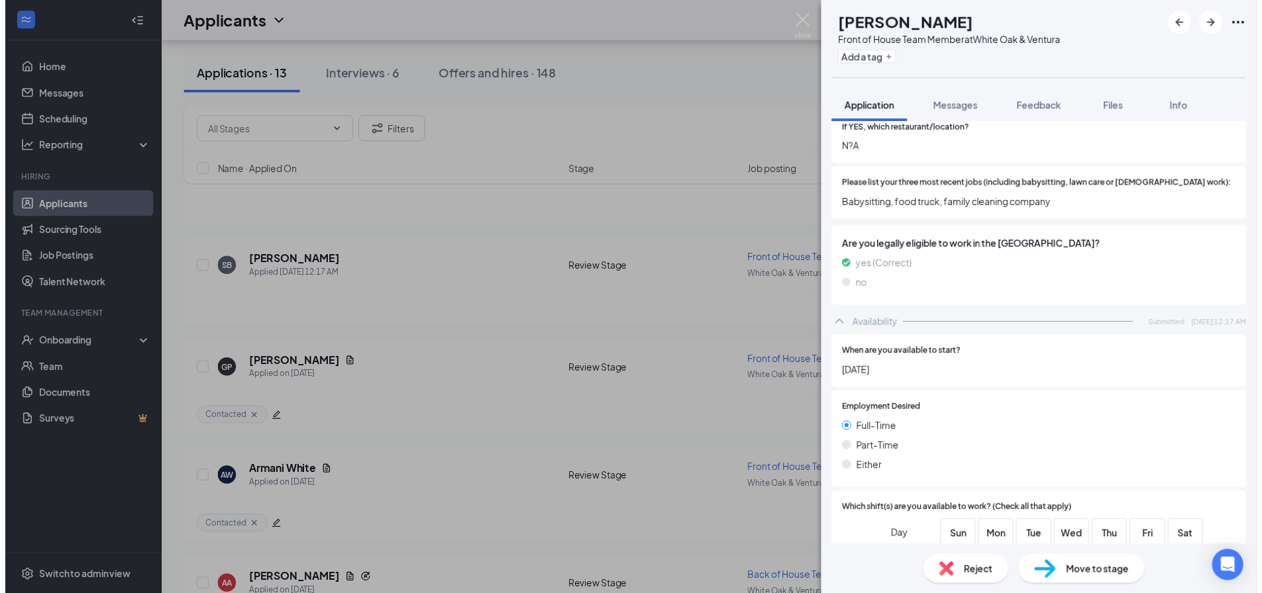
scroll to position [656, 0]
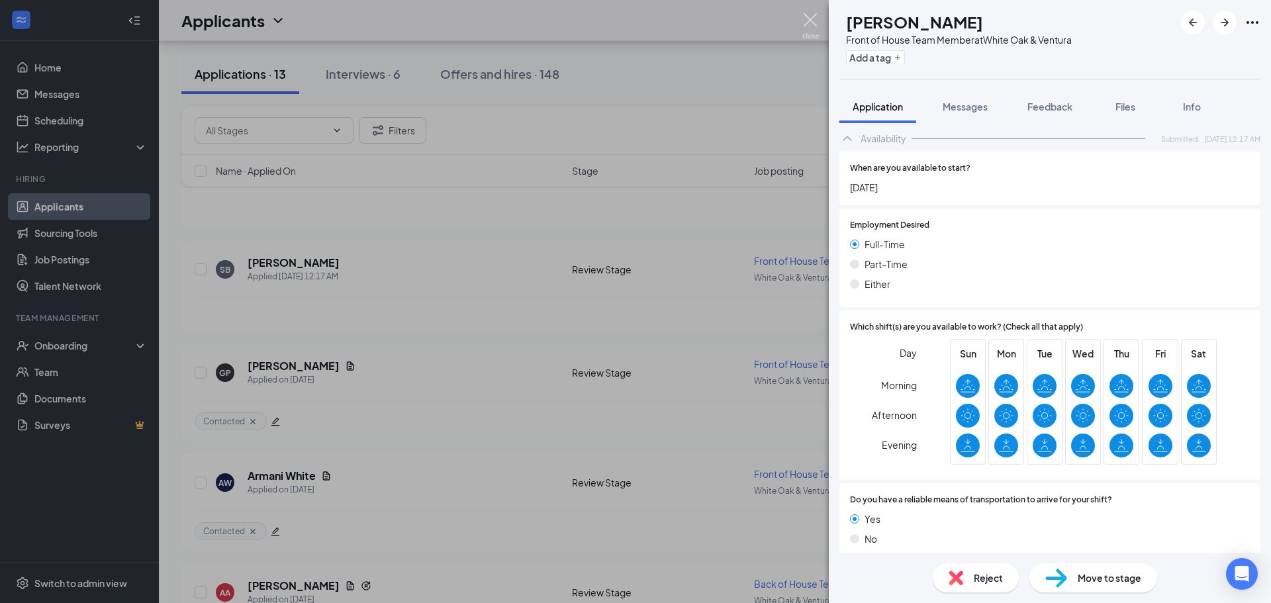
click at [813, 23] on img at bounding box center [811, 26] width 17 height 26
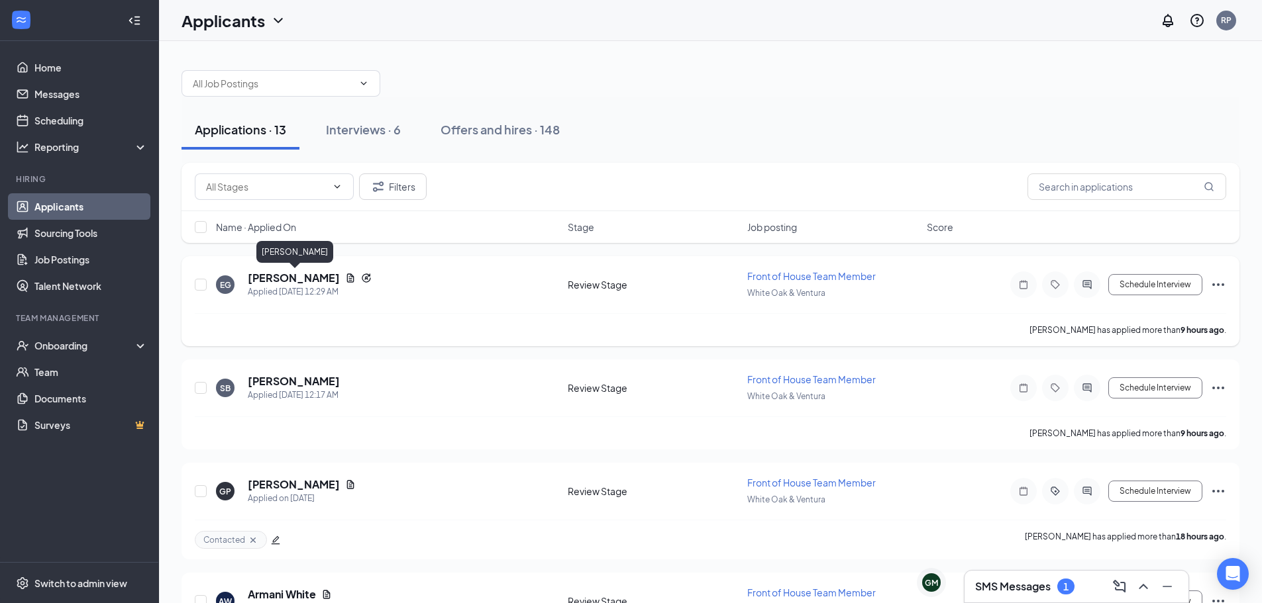
click at [319, 275] on h5 "[PERSON_NAME]" at bounding box center [294, 278] width 92 height 15
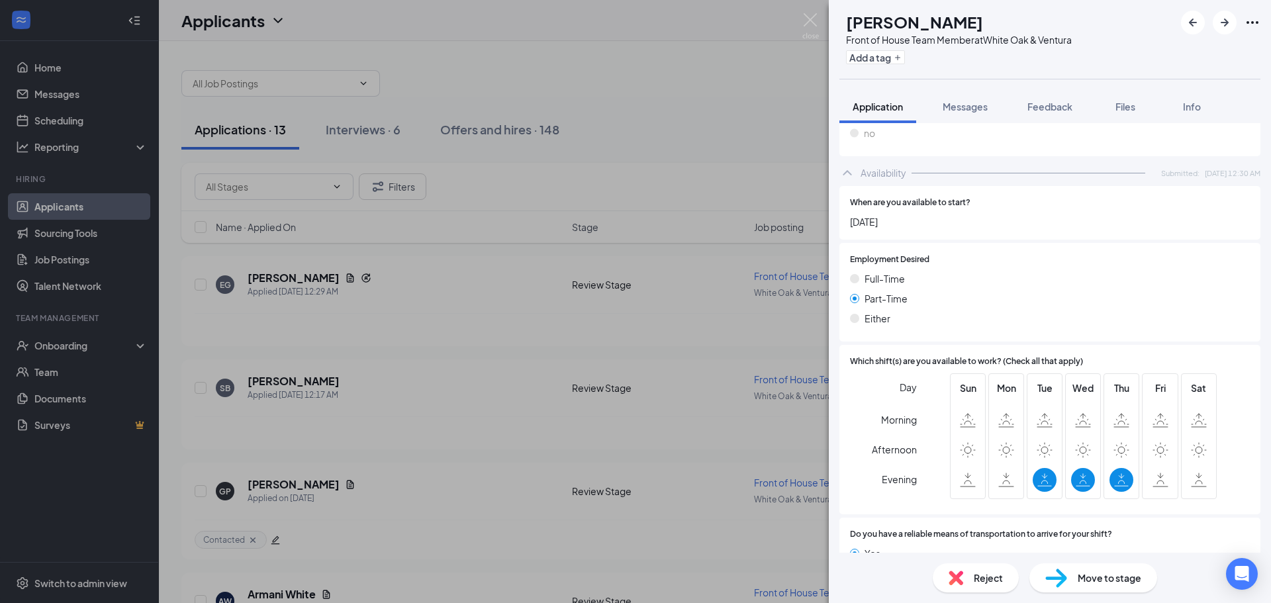
scroll to position [795, 0]
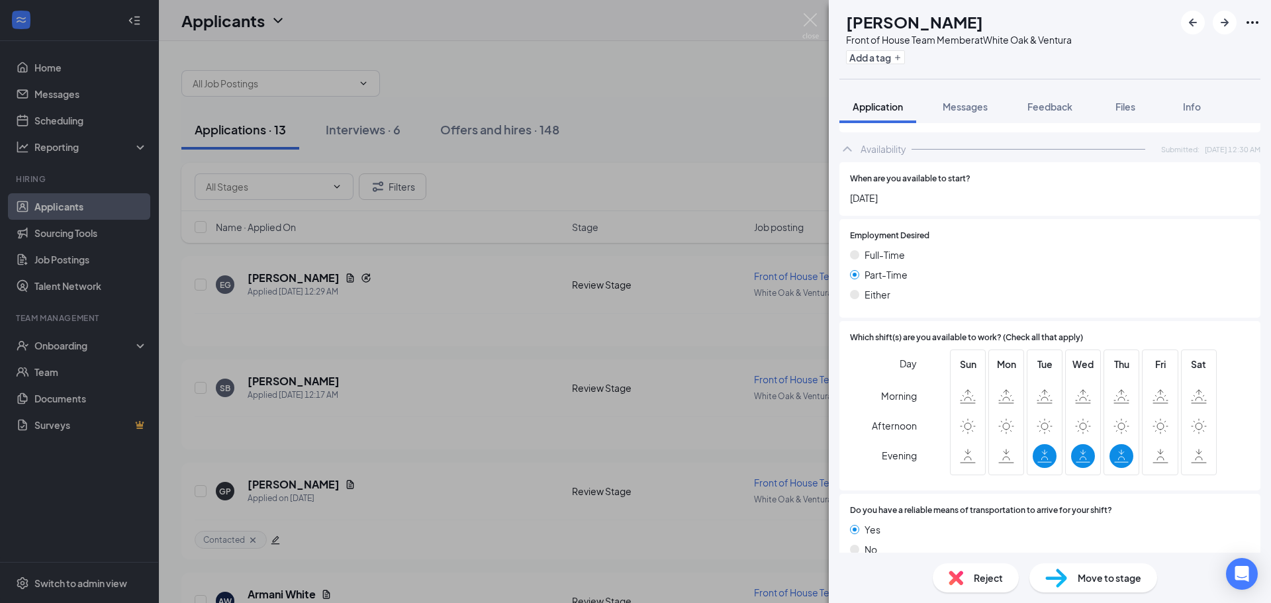
click at [958, 575] on img at bounding box center [956, 578] width 15 height 15
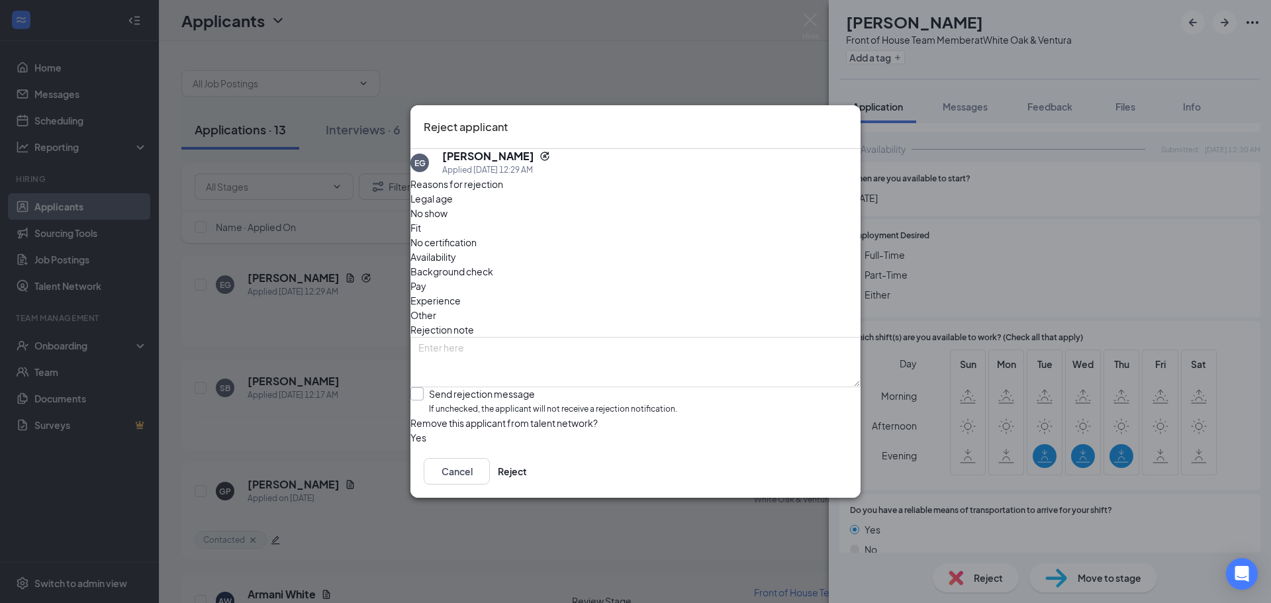
click at [519, 387] on input "Send rejection message If unchecked, the applicant will not receive a rejection…" at bounding box center [544, 401] width 267 height 28
checkbox input "true"
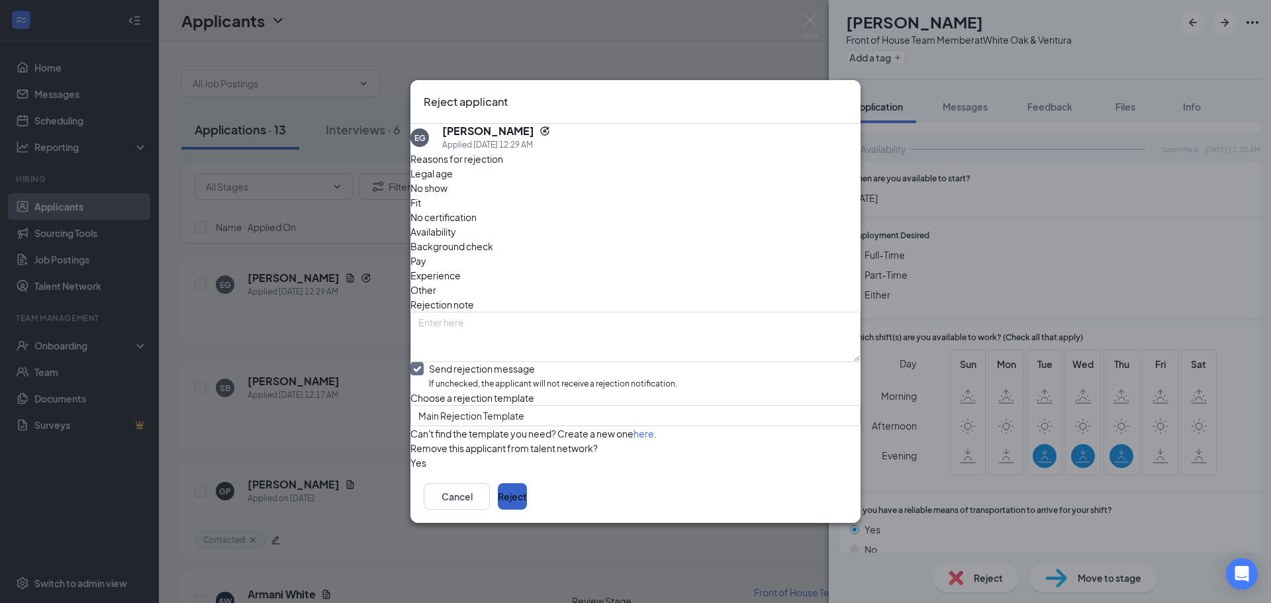
click at [527, 510] on button "Reject" at bounding box center [512, 496] width 29 height 26
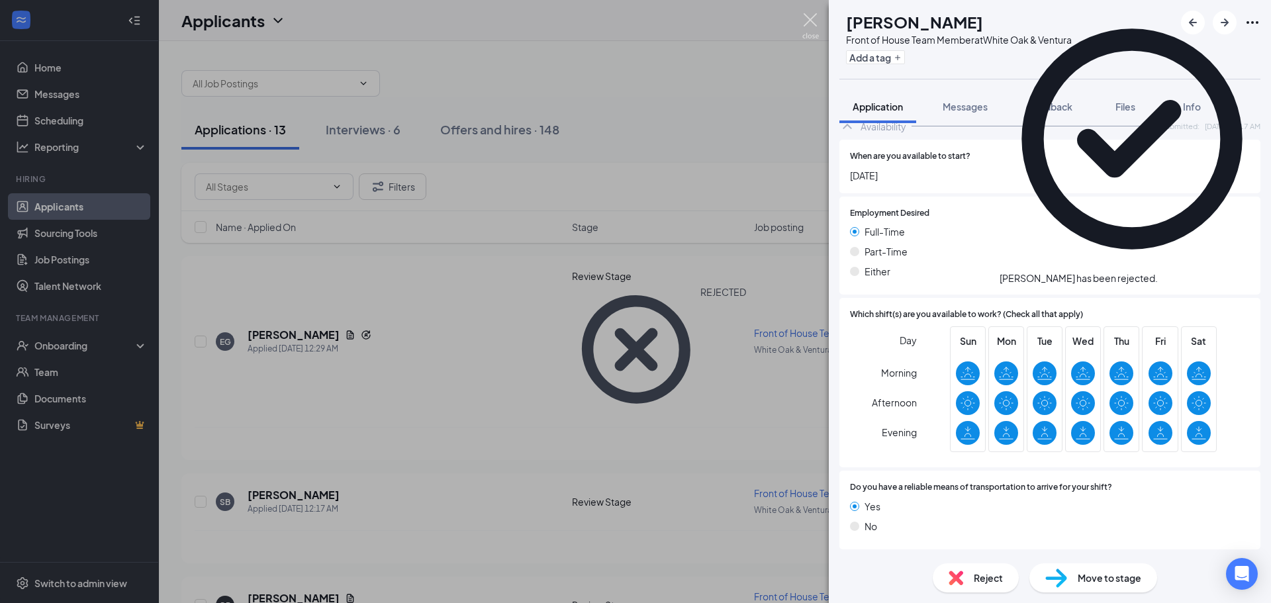
scroll to position [652, 0]
click at [807, 21] on img at bounding box center [811, 26] width 17 height 26
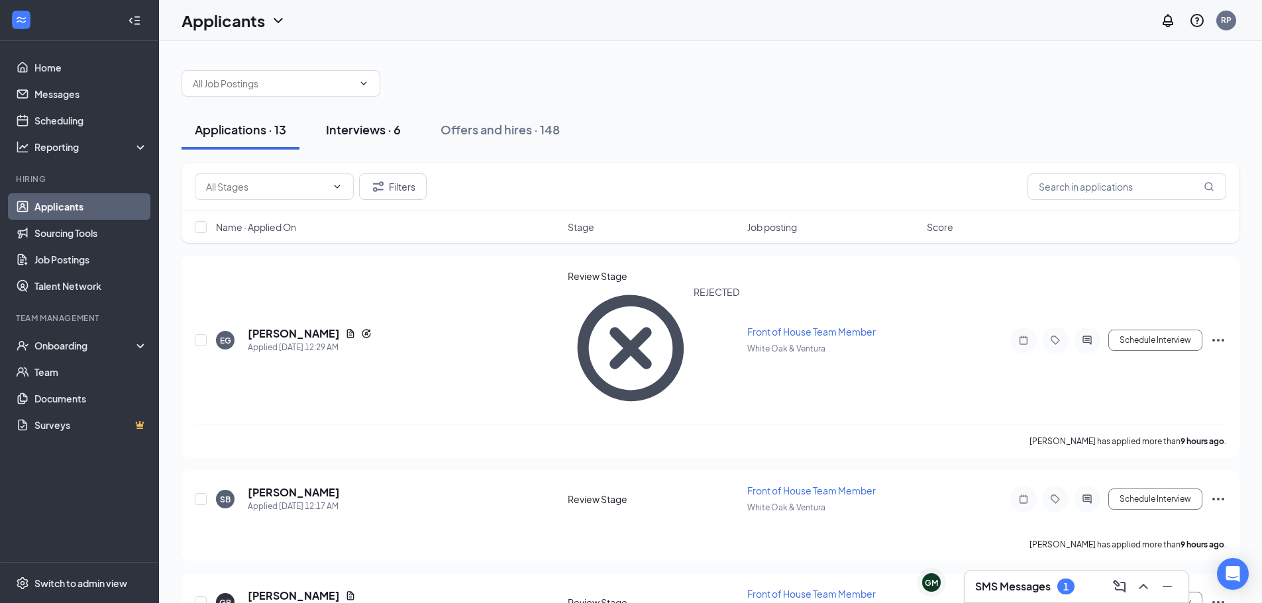
click at [378, 124] on div "Interviews · 6" at bounding box center [363, 129] width 75 height 17
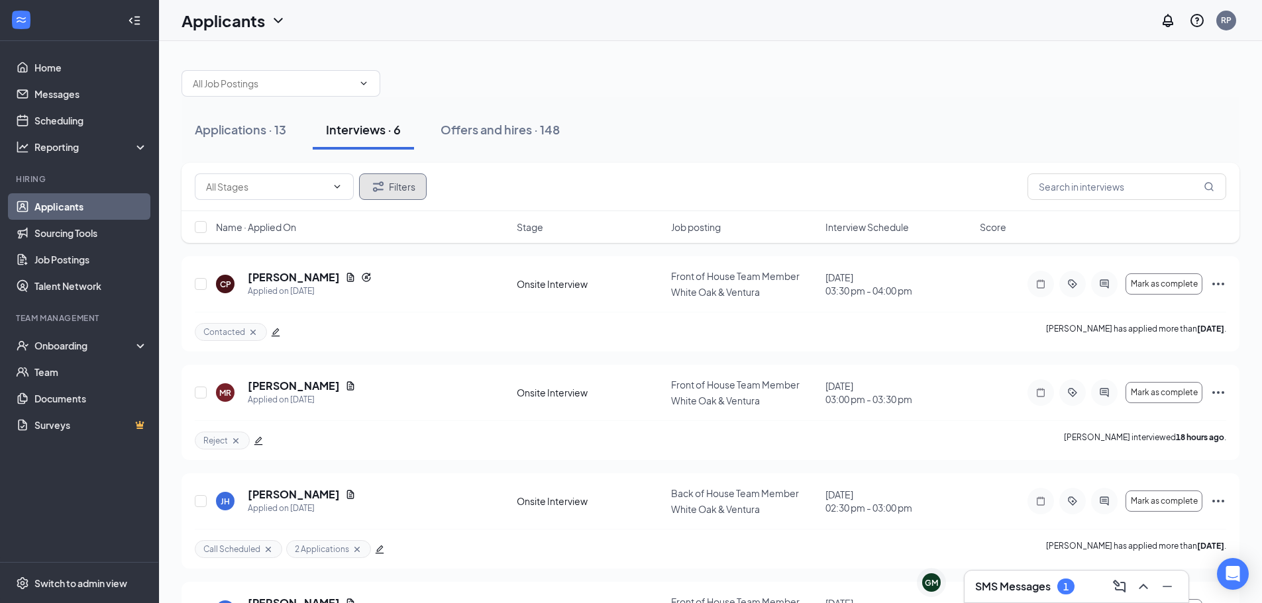
click at [393, 183] on button "Filters" at bounding box center [393, 187] width 68 height 26
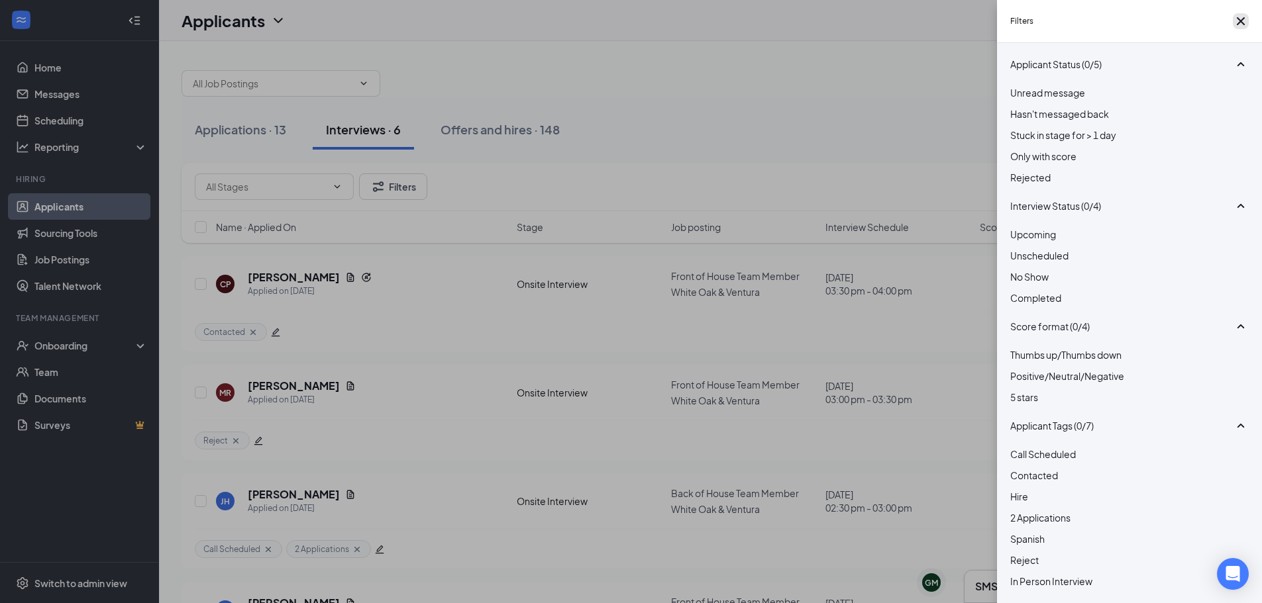
click at [1238, 16] on button "button" at bounding box center [1240, 21] width 16 height 16
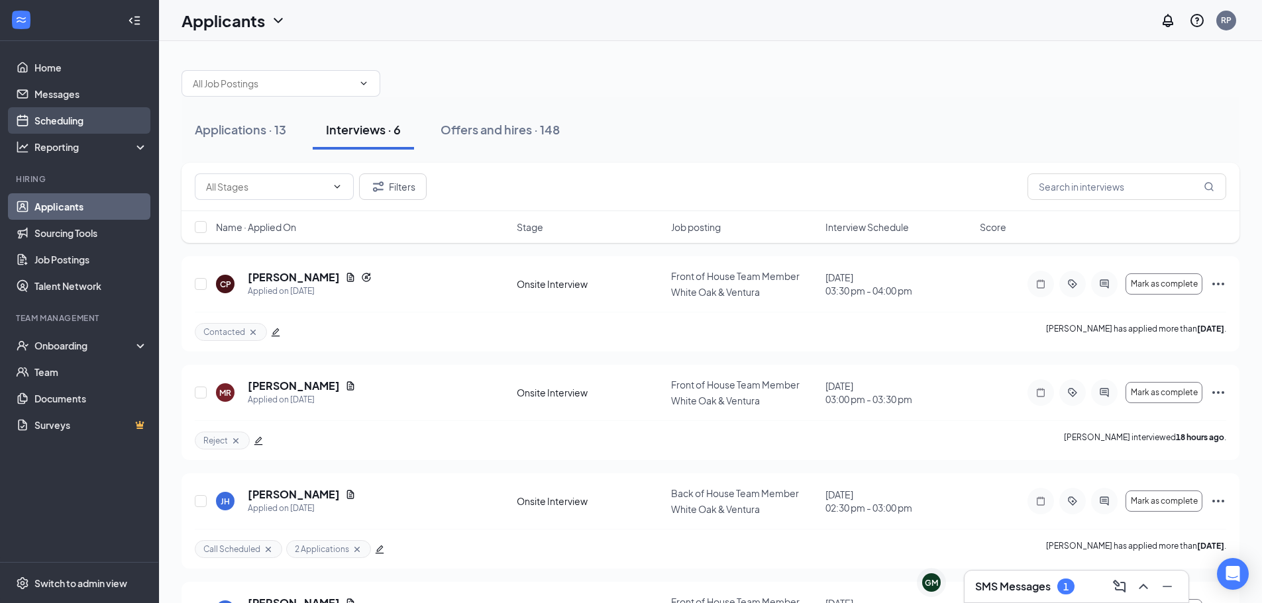
click at [73, 130] on link "Scheduling" at bounding box center [90, 120] width 113 height 26
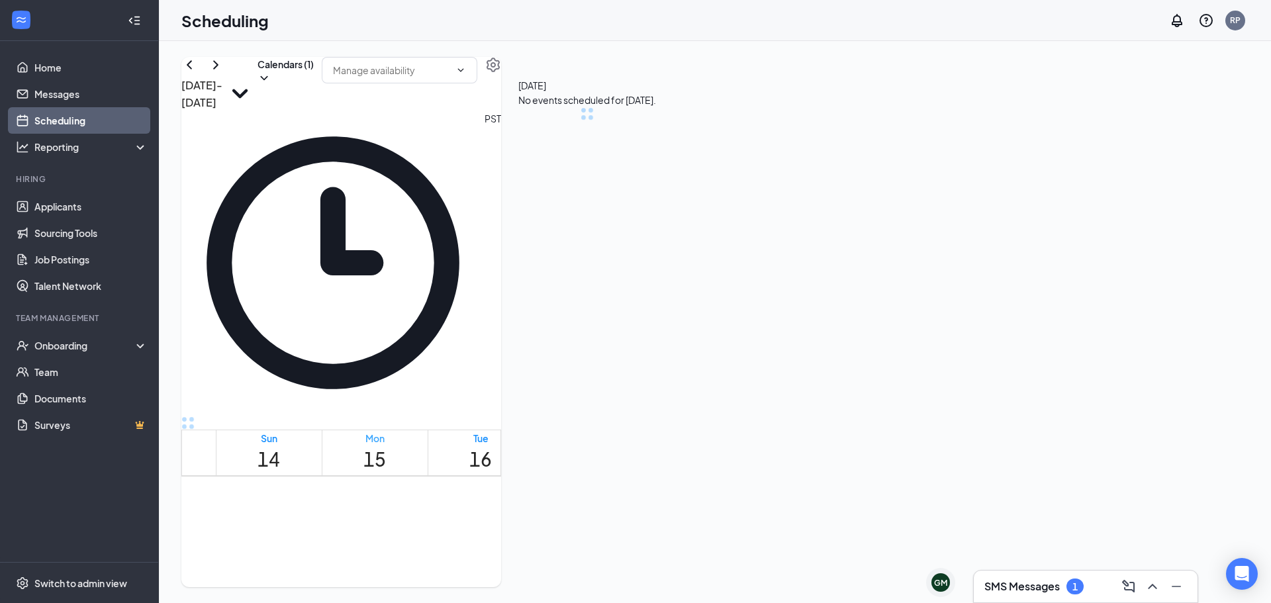
scroll to position [651, 0]
drag, startPoint x: 679, startPoint y: 93, endPoint x: 721, endPoint y: 103, distance: 42.9
click at [501, 93] on div "[DATE] - [DATE] Calendars (1)" at bounding box center [341, 84] width 320 height 54
click at [314, 85] on button "Calendars (1)" at bounding box center [286, 71] width 56 height 28
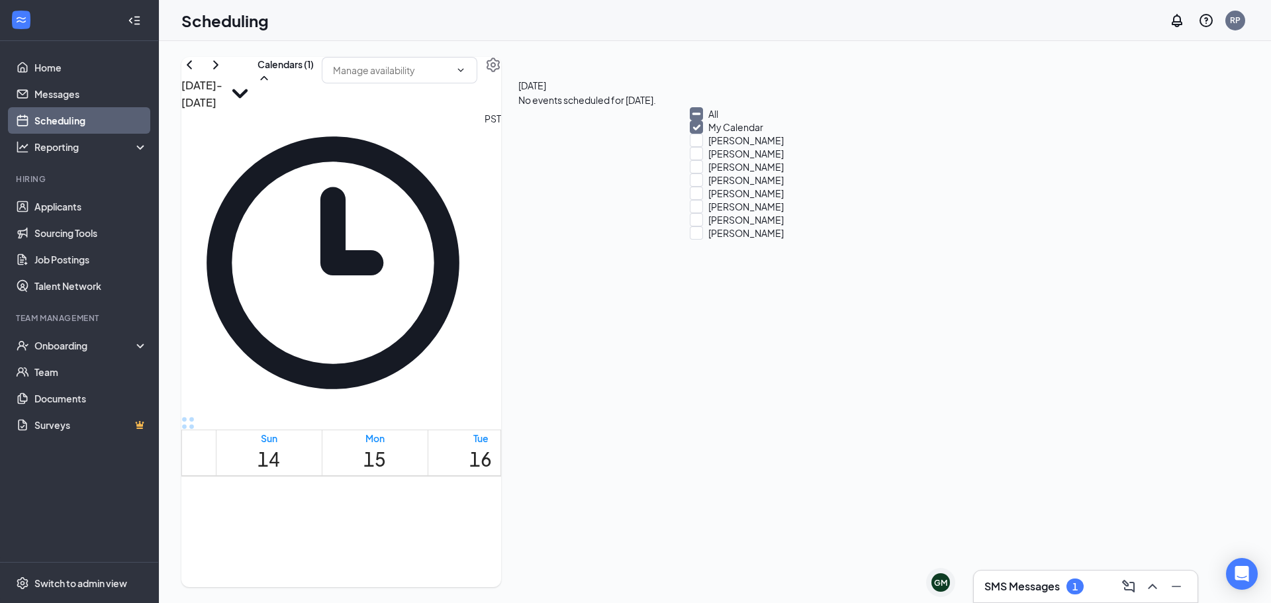
click at [733, 121] on div "All" at bounding box center [749, 113] width 119 height 13
checkbox input "true"
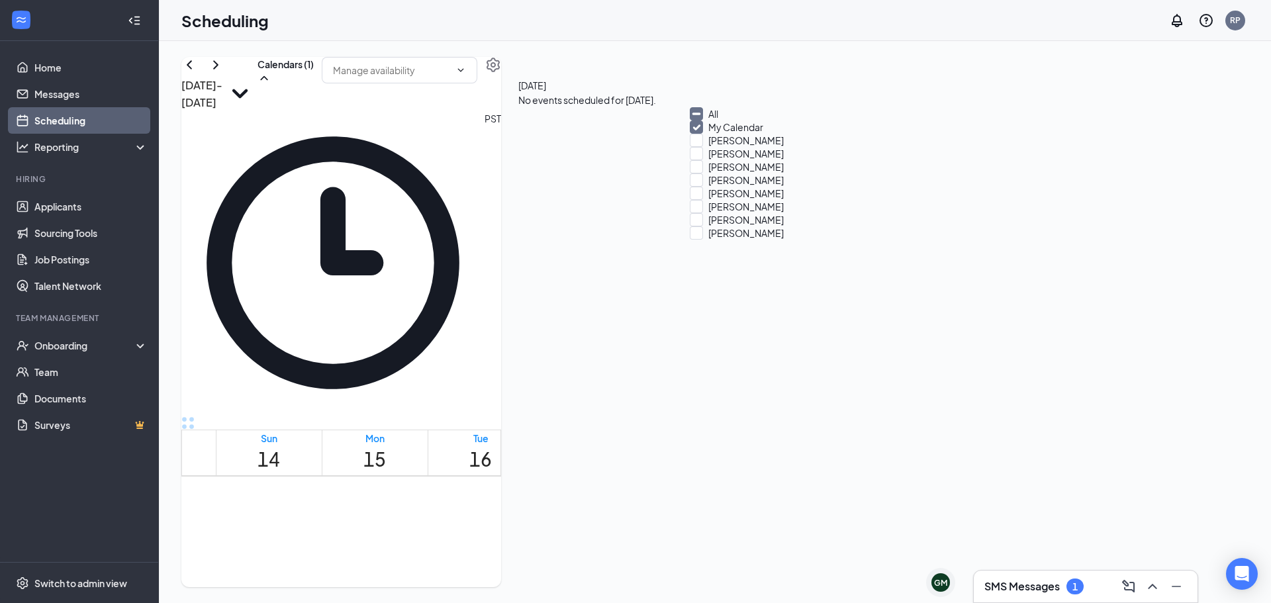
checkbox input "true"
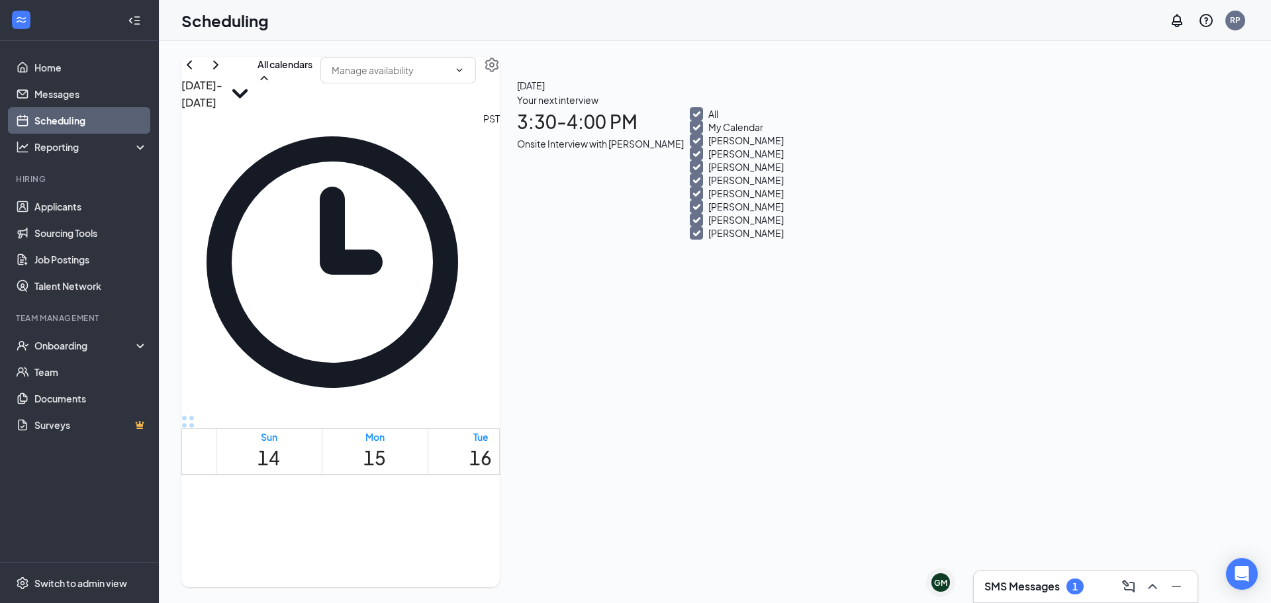
click at [500, 70] on div "[DATE] - [DATE] All calendars PST Sun 14 Mon 15 Tue 16 Wed 17 Thu 18 Fri 19 Sat…" at bounding box center [340, 322] width 319 height 530
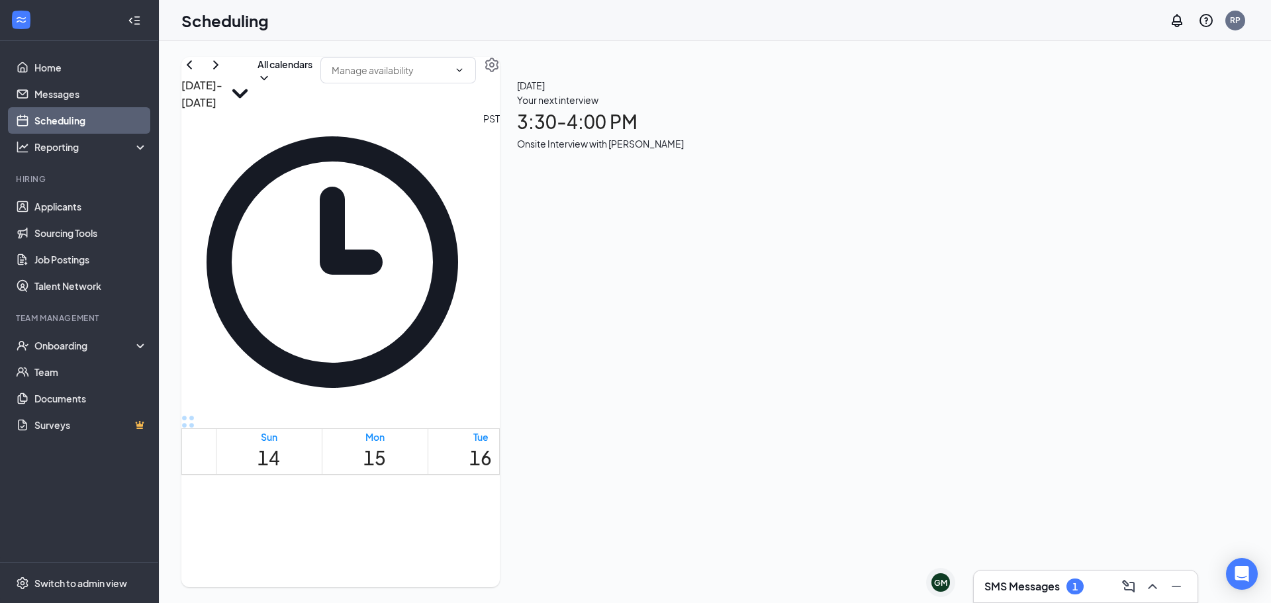
scroll to position [651, 0]
click at [54, 70] on link "Home" at bounding box center [90, 67] width 113 height 26
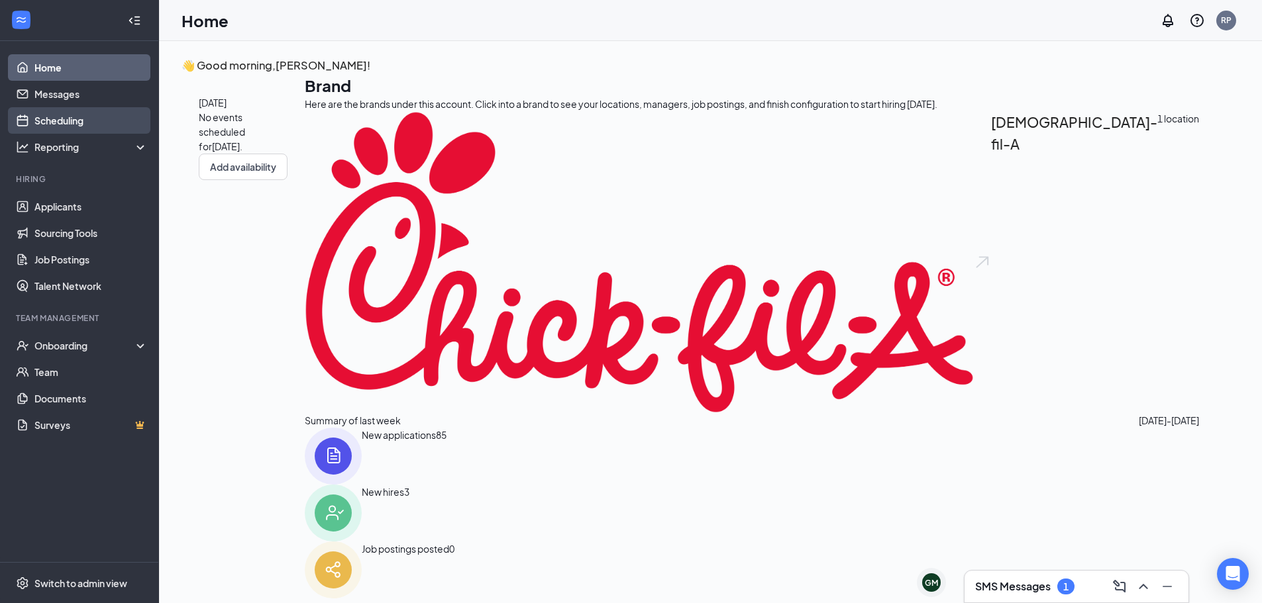
click at [41, 111] on link "Scheduling" at bounding box center [90, 120] width 113 height 26
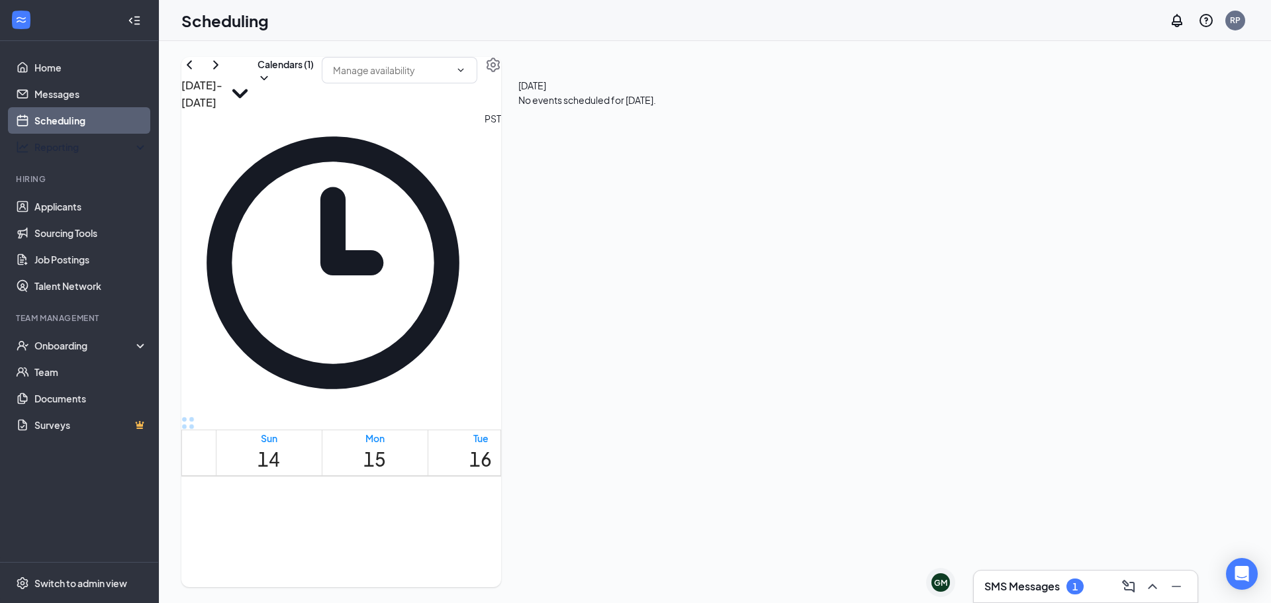
scroll to position [651, 0]
click at [51, 192] on li "Hiring Applicants Sourcing Tools Job Postings Talent Network" at bounding box center [79, 237] width 158 height 126
click at [58, 212] on link "Applicants" at bounding box center [90, 206] width 113 height 26
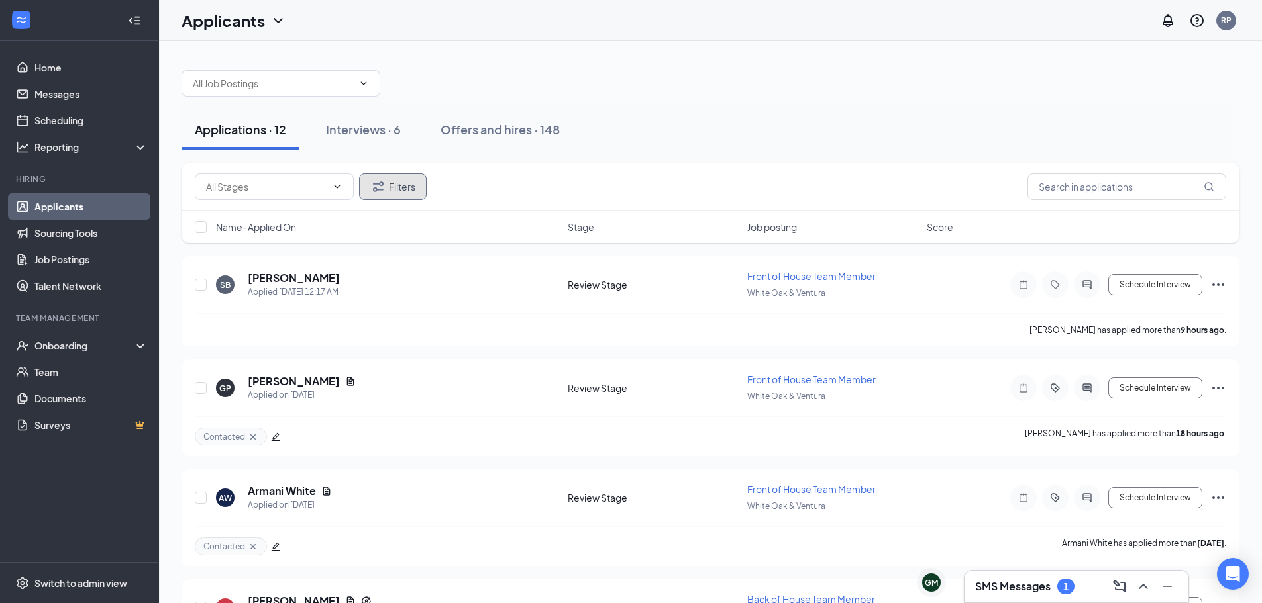
click at [377, 199] on button "Filters" at bounding box center [393, 187] width 68 height 26
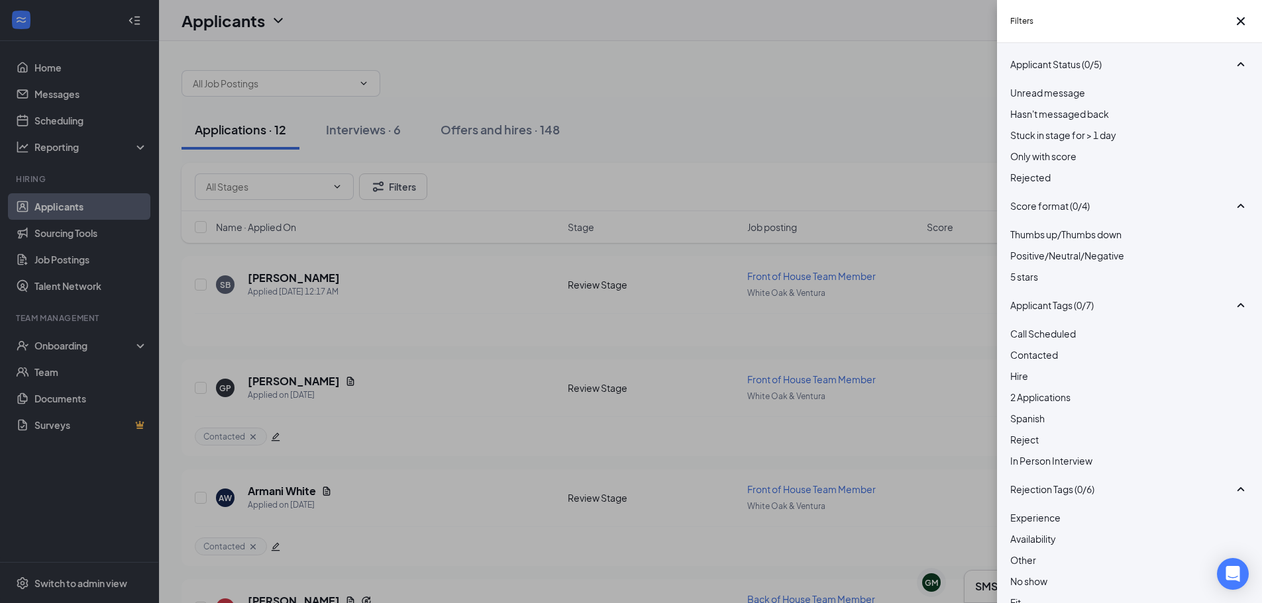
click at [1031, 446] on span "Reject" at bounding box center [1024, 440] width 28 height 12
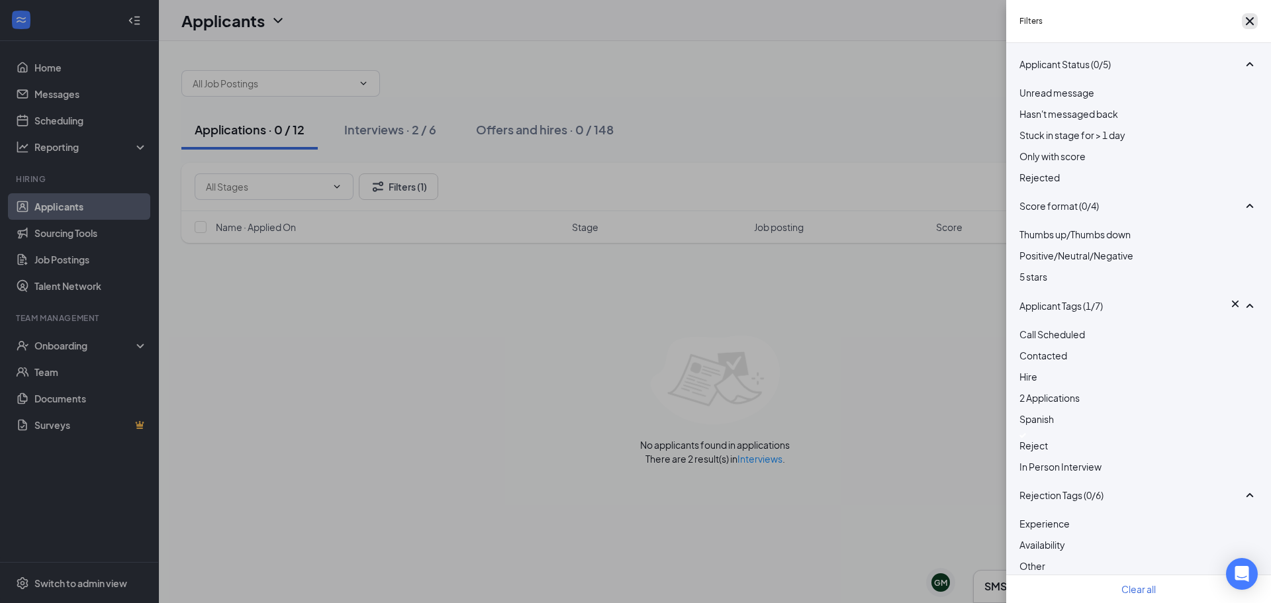
click at [1242, 24] on icon "Cross" at bounding box center [1250, 21] width 16 height 16
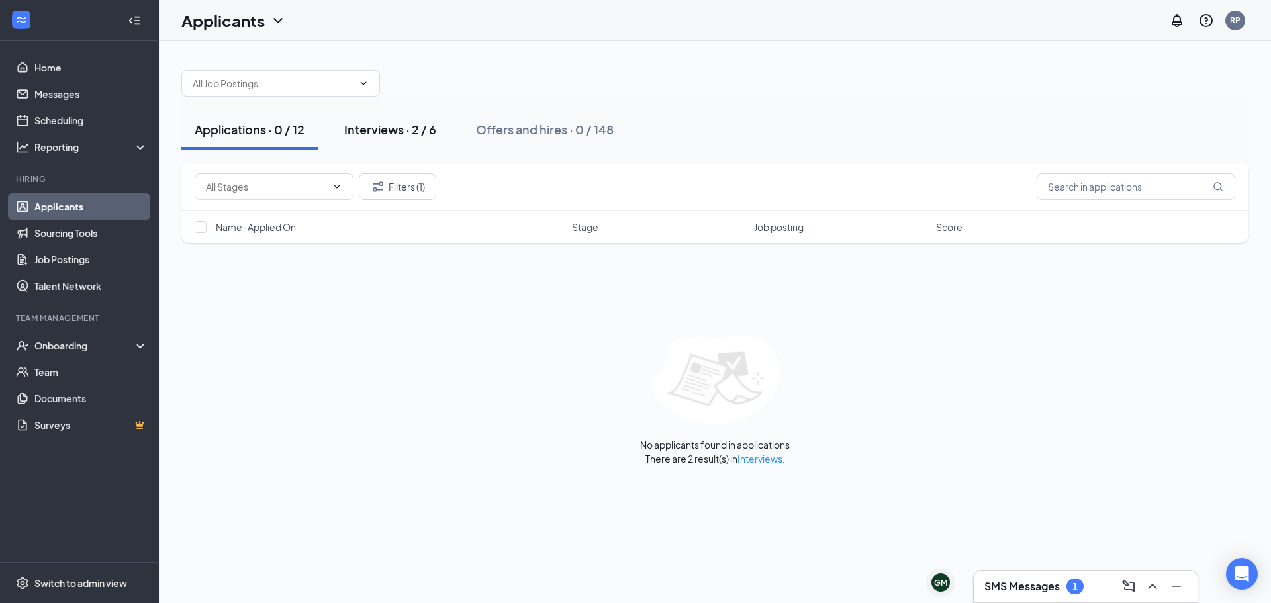
click at [390, 138] on button "Interviews · 2 / 6" at bounding box center [390, 130] width 119 height 40
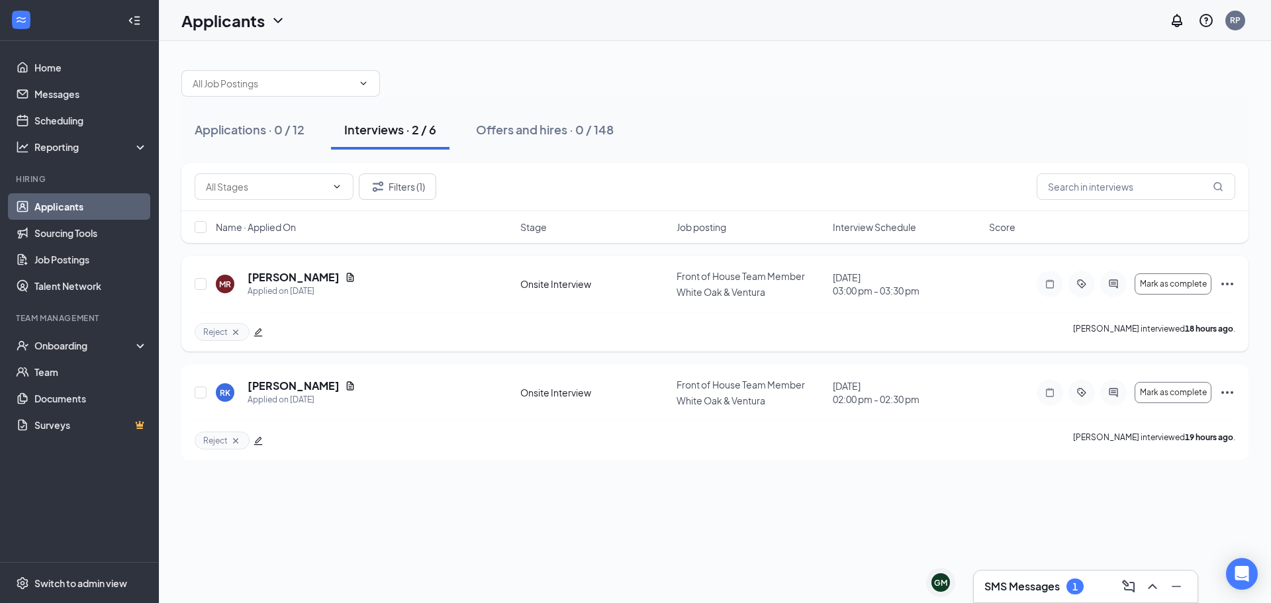
click at [1230, 283] on icon "Ellipses" at bounding box center [1228, 284] width 16 height 16
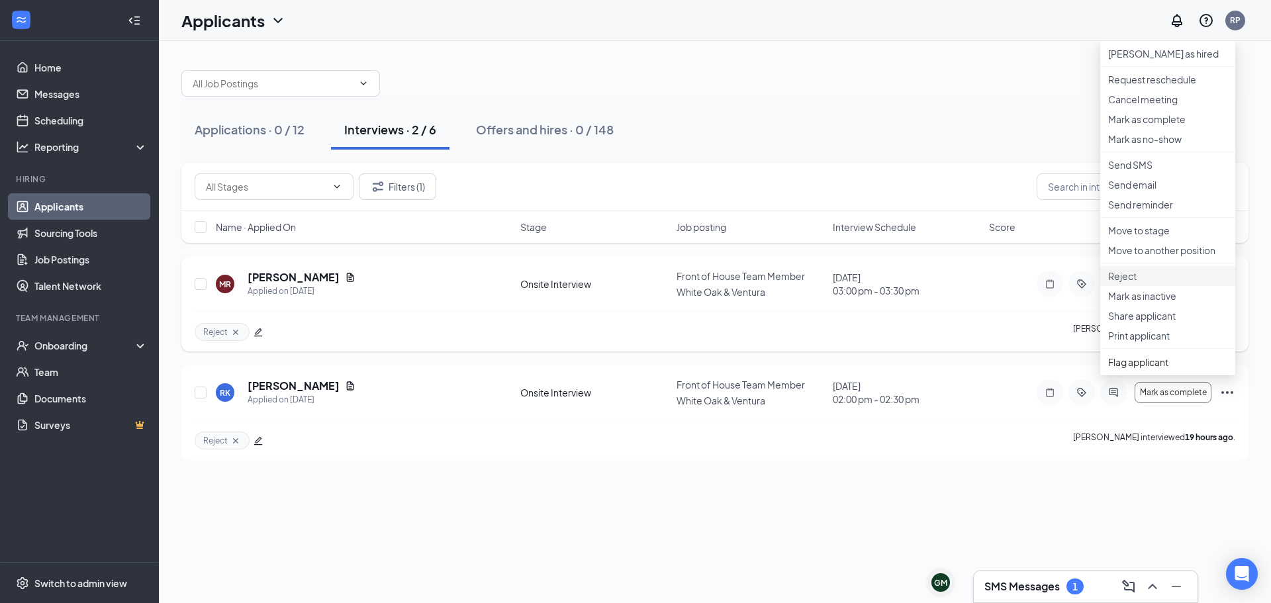
click at [1139, 283] on p "Reject" at bounding box center [1168, 276] width 119 height 13
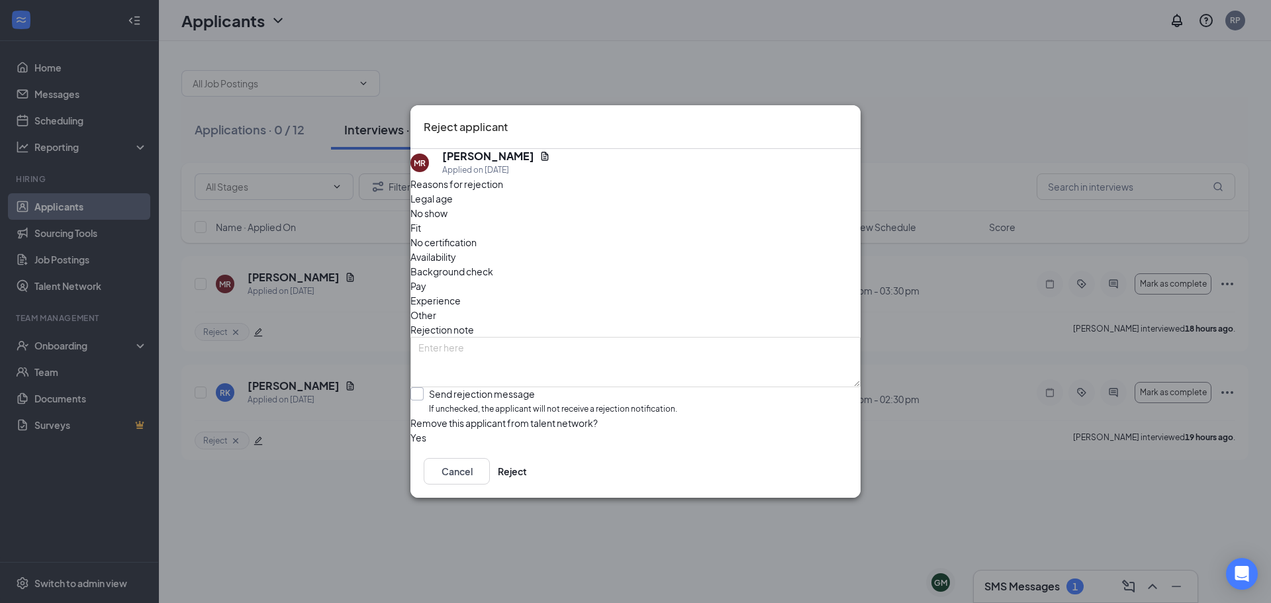
click at [434, 387] on input "Send rejection message If unchecked, the applicant will not receive a rejection…" at bounding box center [544, 401] width 267 height 28
checkbox input "true"
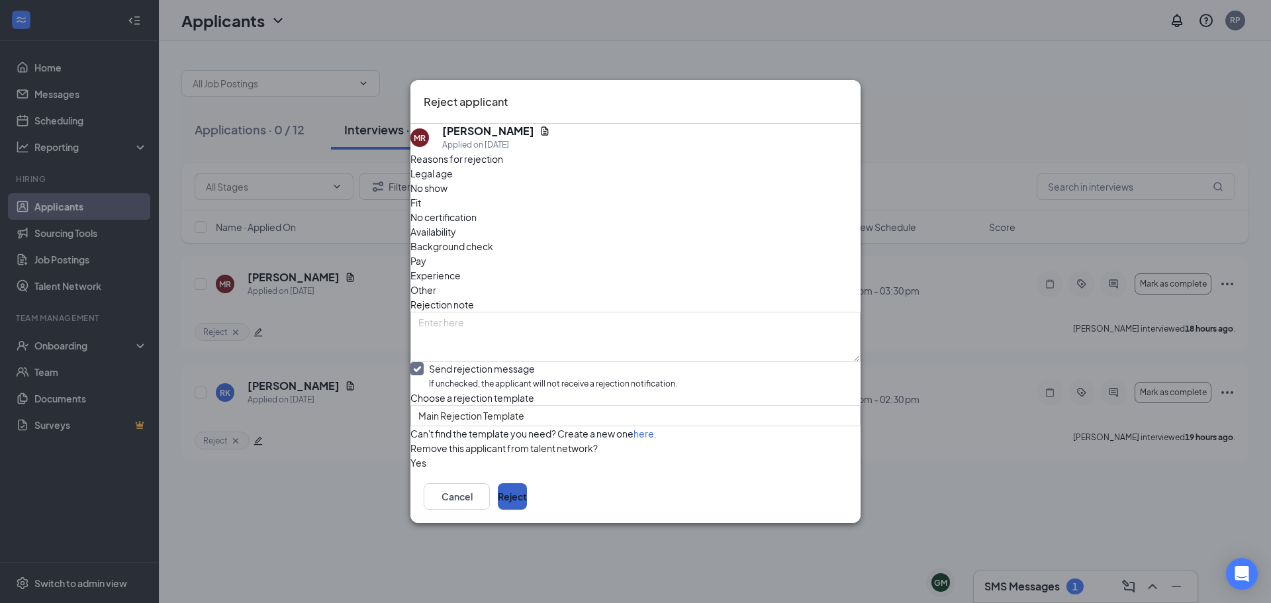
click at [527, 510] on button "Reject" at bounding box center [512, 496] width 29 height 26
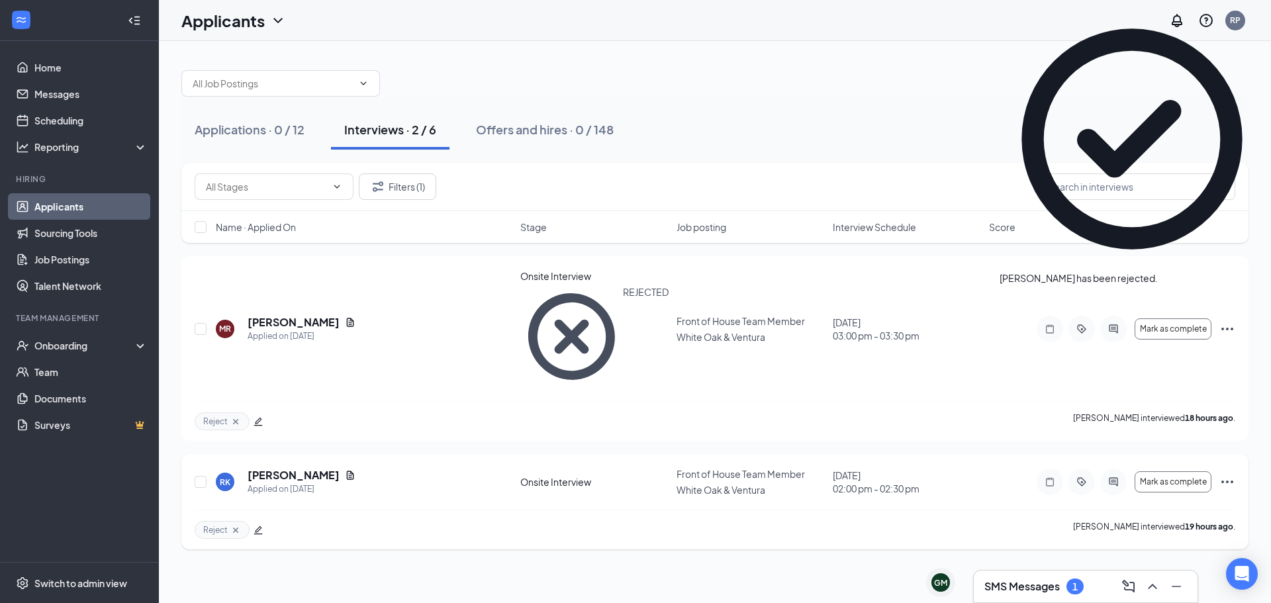
click at [1234, 474] on icon "Ellipses" at bounding box center [1228, 482] width 16 height 16
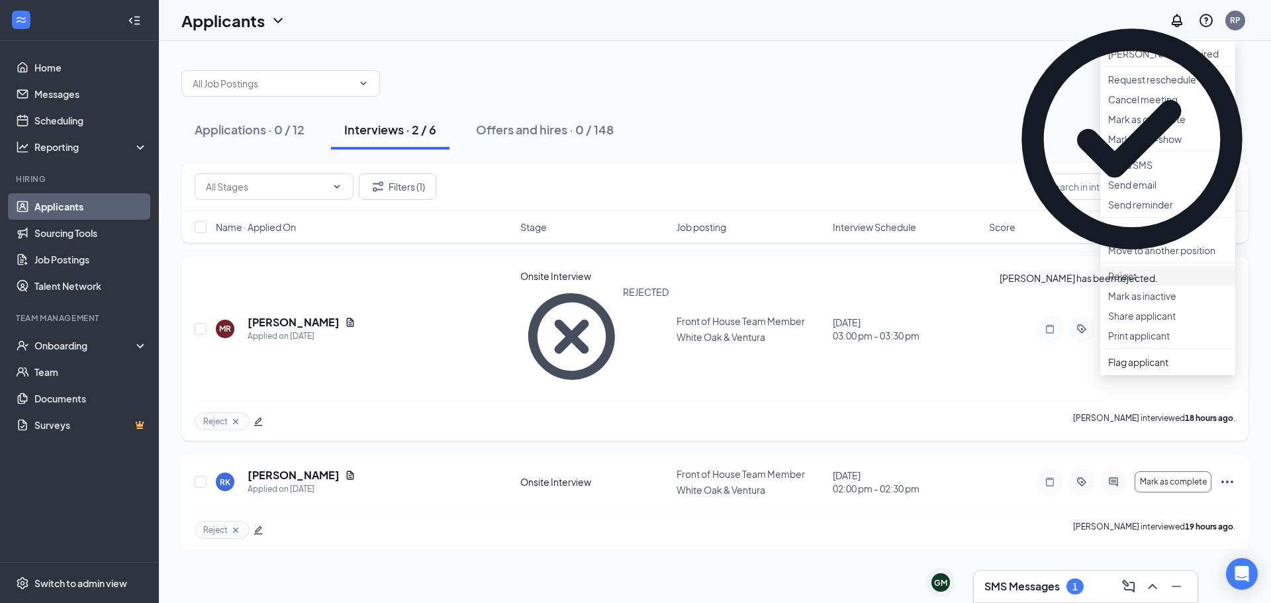
click at [1138, 283] on p "Reject" at bounding box center [1168, 276] width 119 height 13
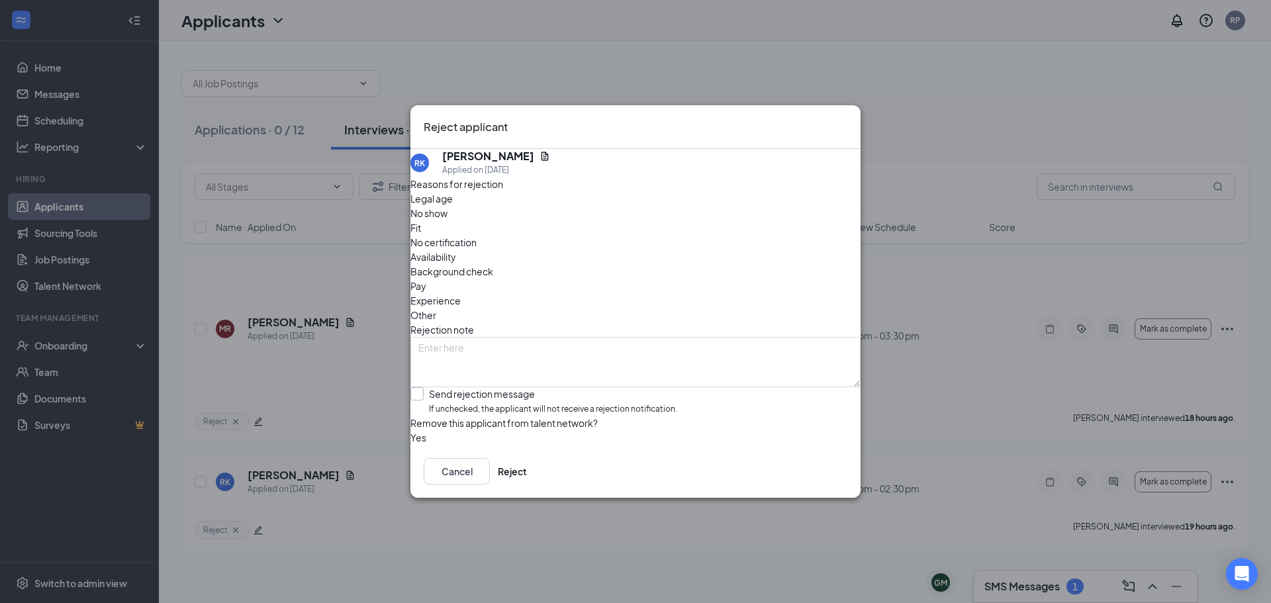
click at [567, 387] on input "Send rejection message If unchecked, the applicant will not receive a rejection…" at bounding box center [544, 401] width 267 height 28
checkbox input "true"
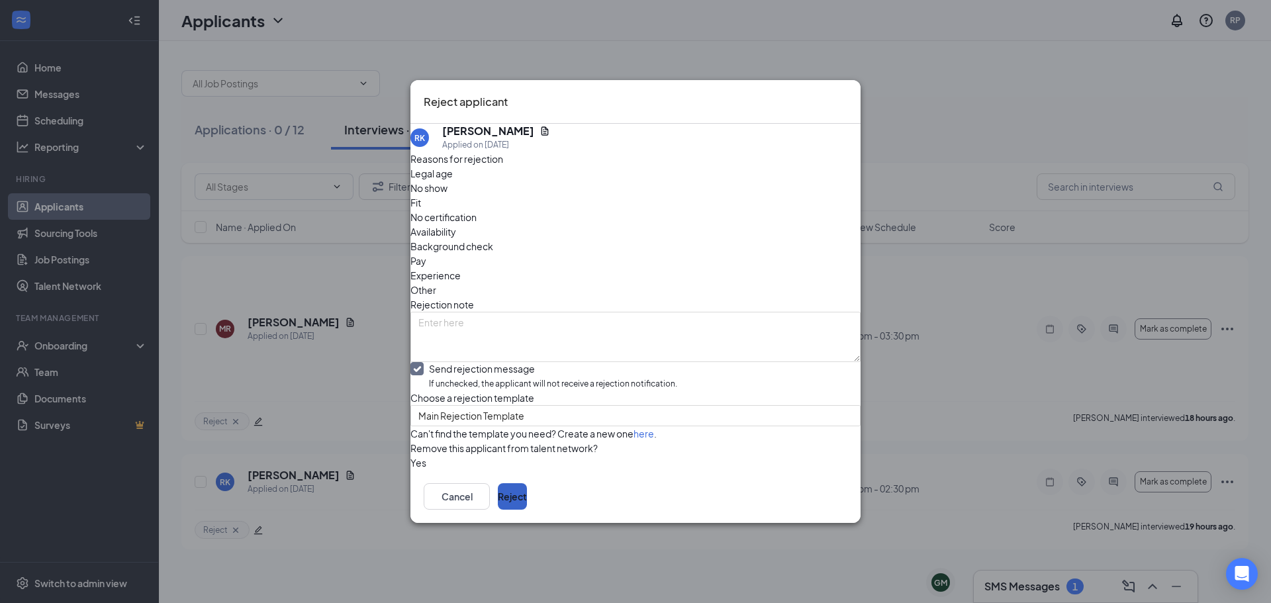
click at [527, 510] on button "Reject" at bounding box center [512, 496] width 29 height 26
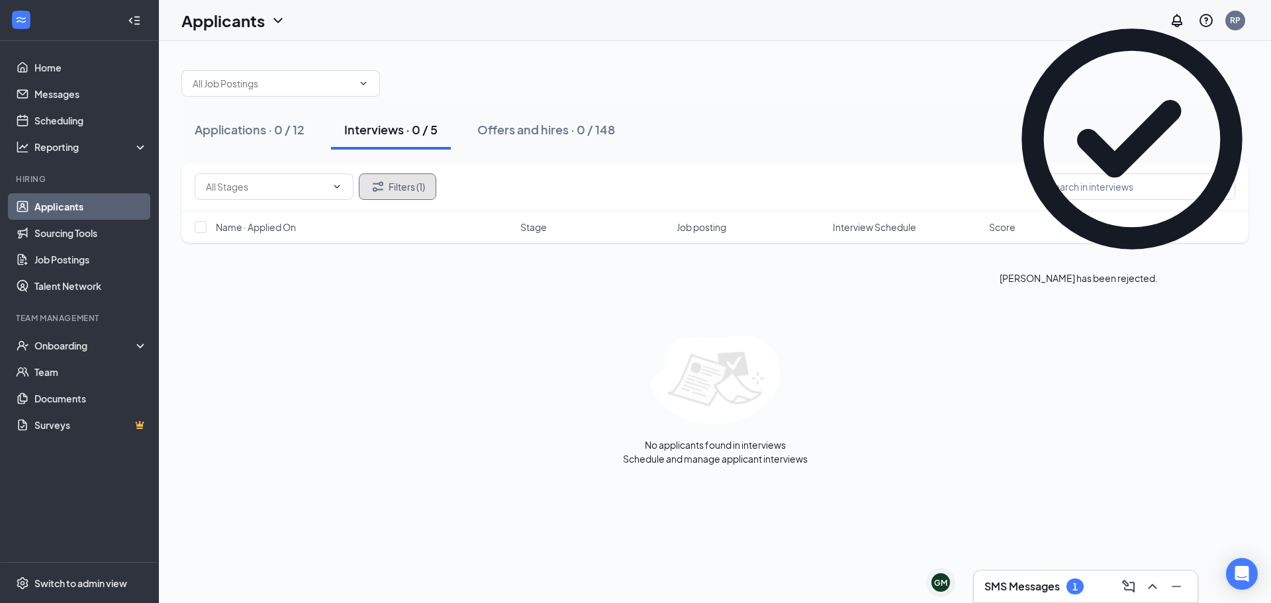
click at [415, 190] on button "Filters (1)" at bounding box center [397, 187] width 77 height 26
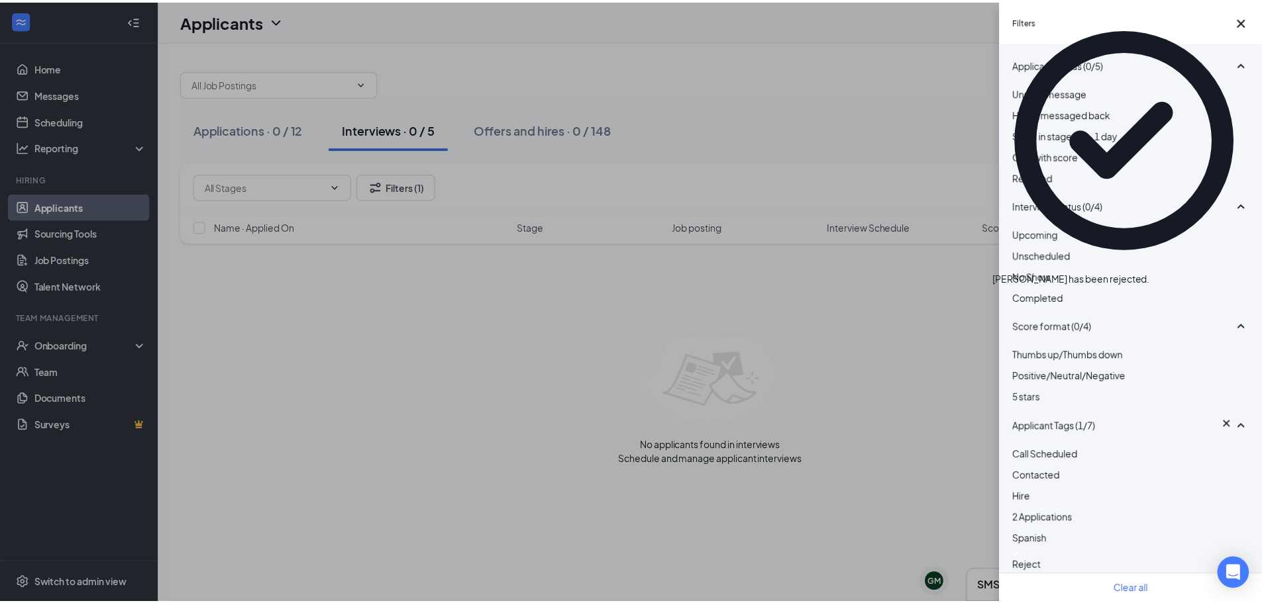
scroll to position [328, 0]
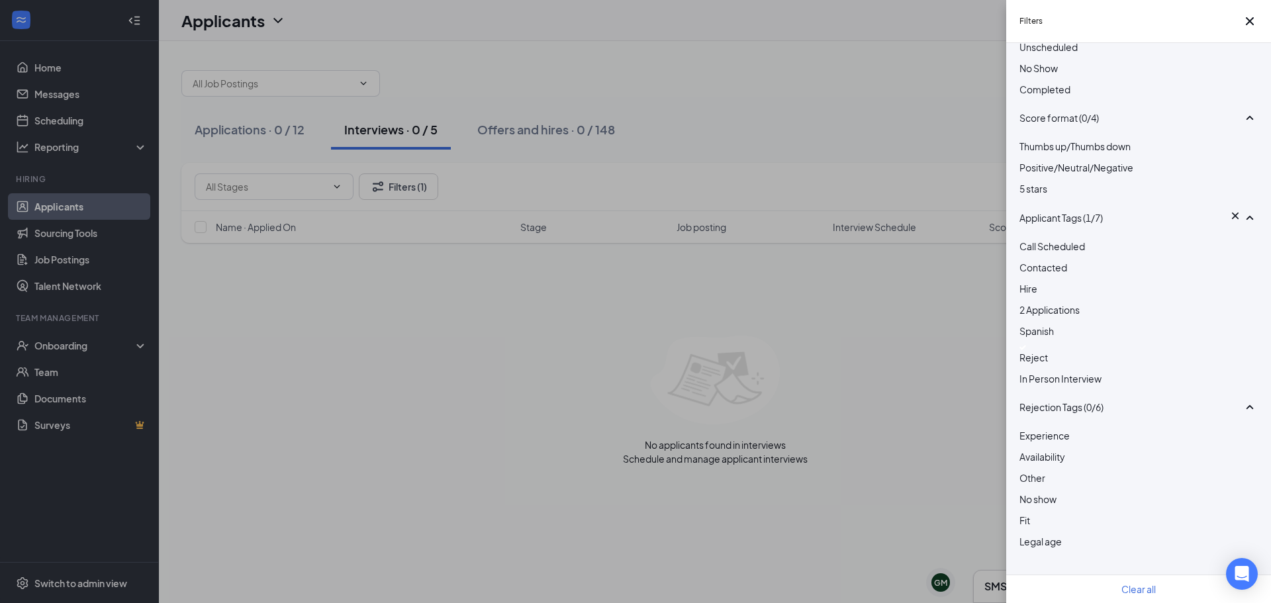
click at [1048, 352] on span "Reject" at bounding box center [1034, 358] width 28 height 12
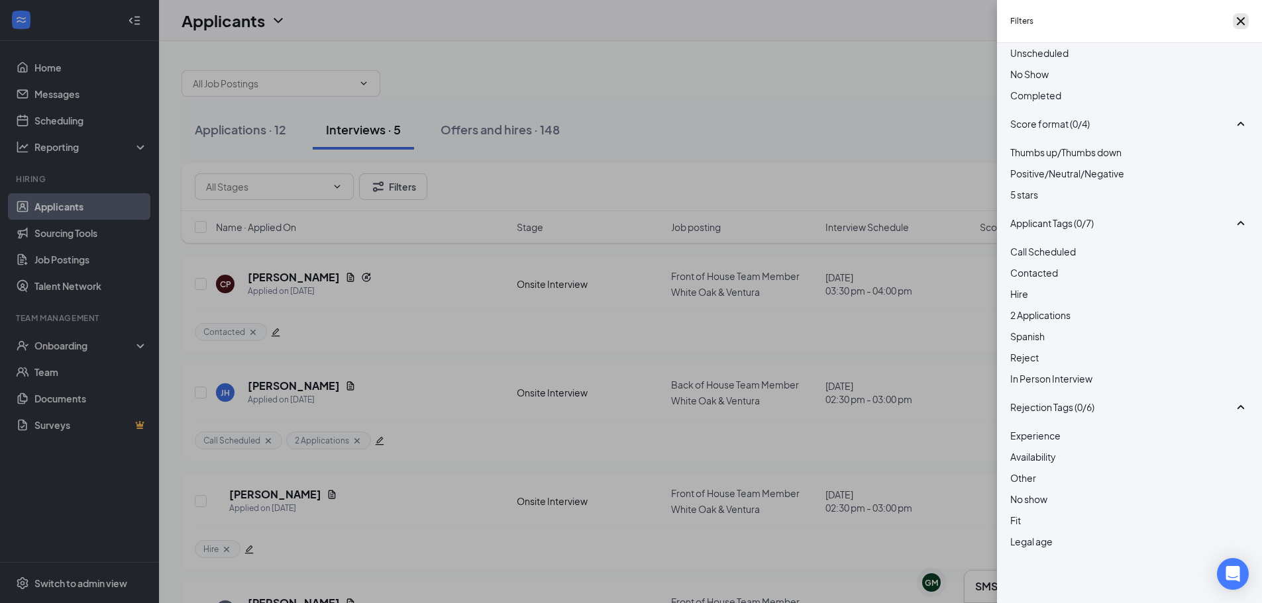
click at [1240, 23] on icon "Cross" at bounding box center [1240, 21] width 16 height 16
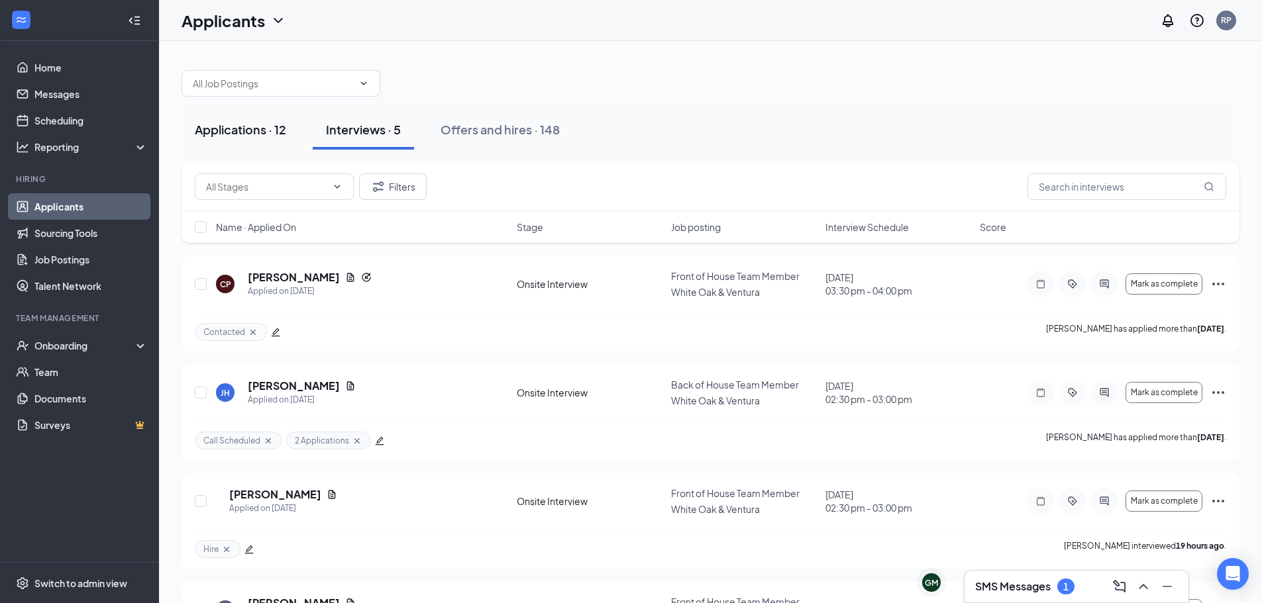
click at [237, 123] on div "Applications · 12" at bounding box center [240, 129] width 91 height 17
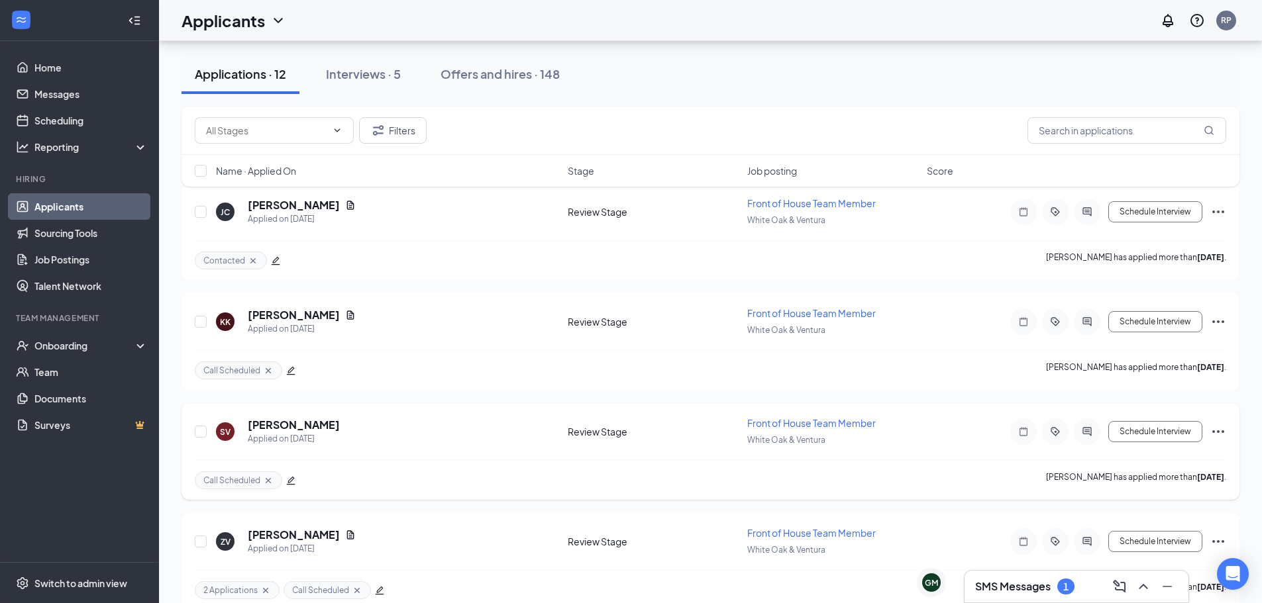
scroll to position [968, 0]
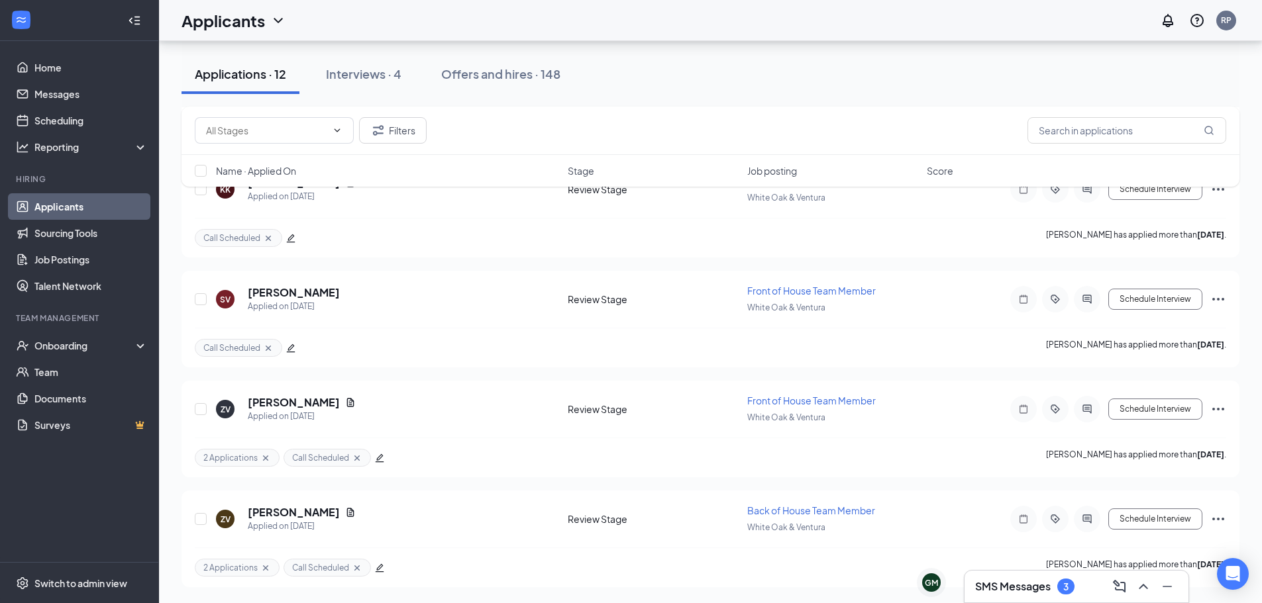
click at [1046, 601] on div "SMS Messages 3" at bounding box center [1076, 587] width 224 height 32
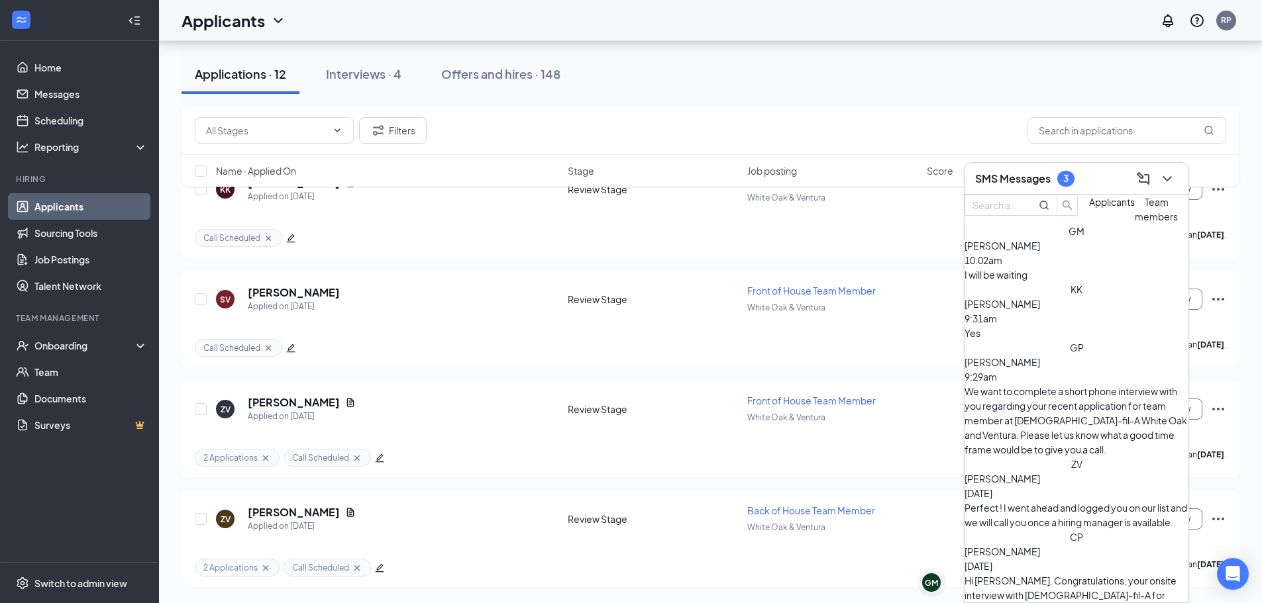
click at [1052, 282] on div "I will be waiting" at bounding box center [1076, 275] width 224 height 15
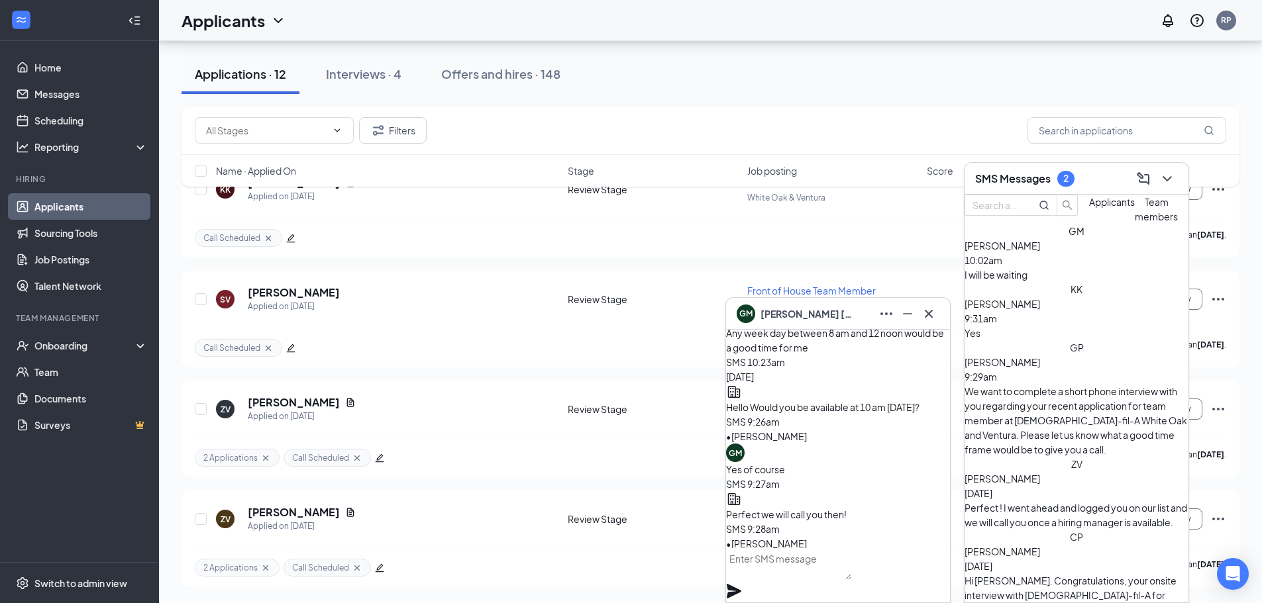
scroll to position [0, 0]
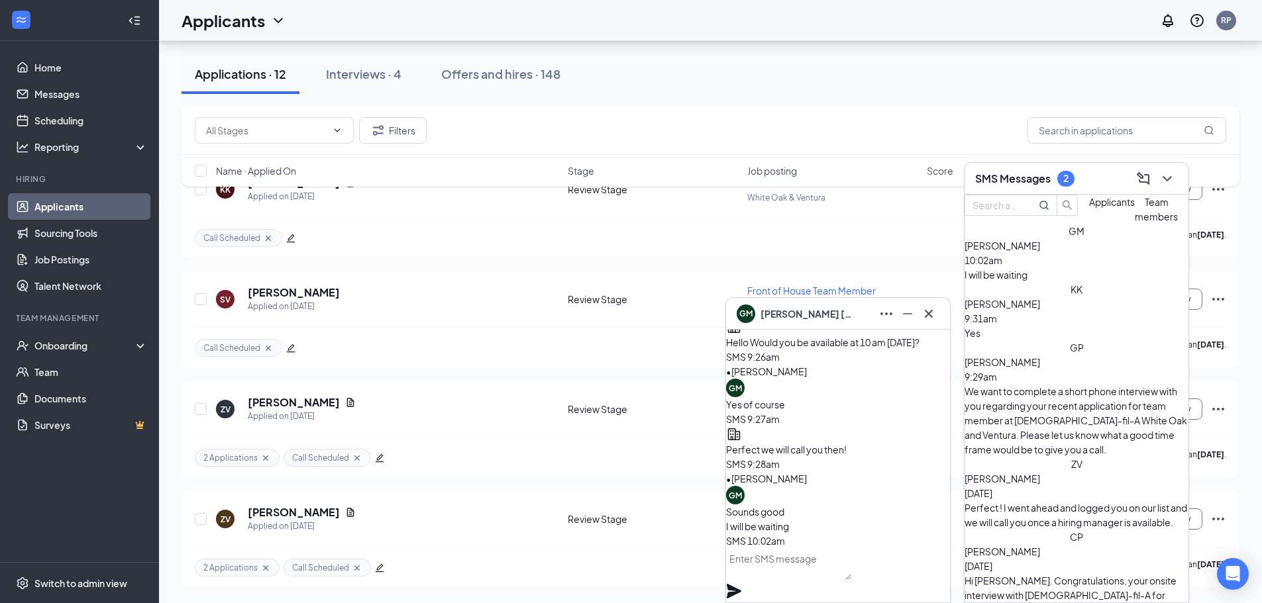
click at [796, 315] on span "[PERSON_NAME]" at bounding box center [806, 314] width 93 height 15
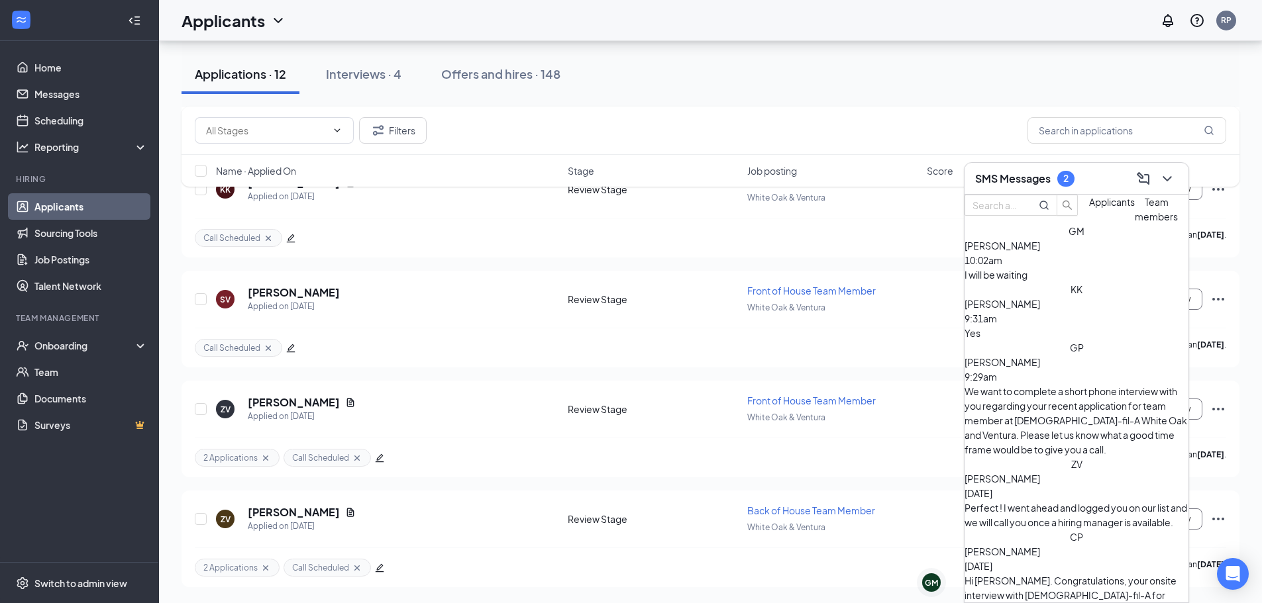
click at [980, 190] on div "SMS Messages 2" at bounding box center [1076, 179] width 224 height 32
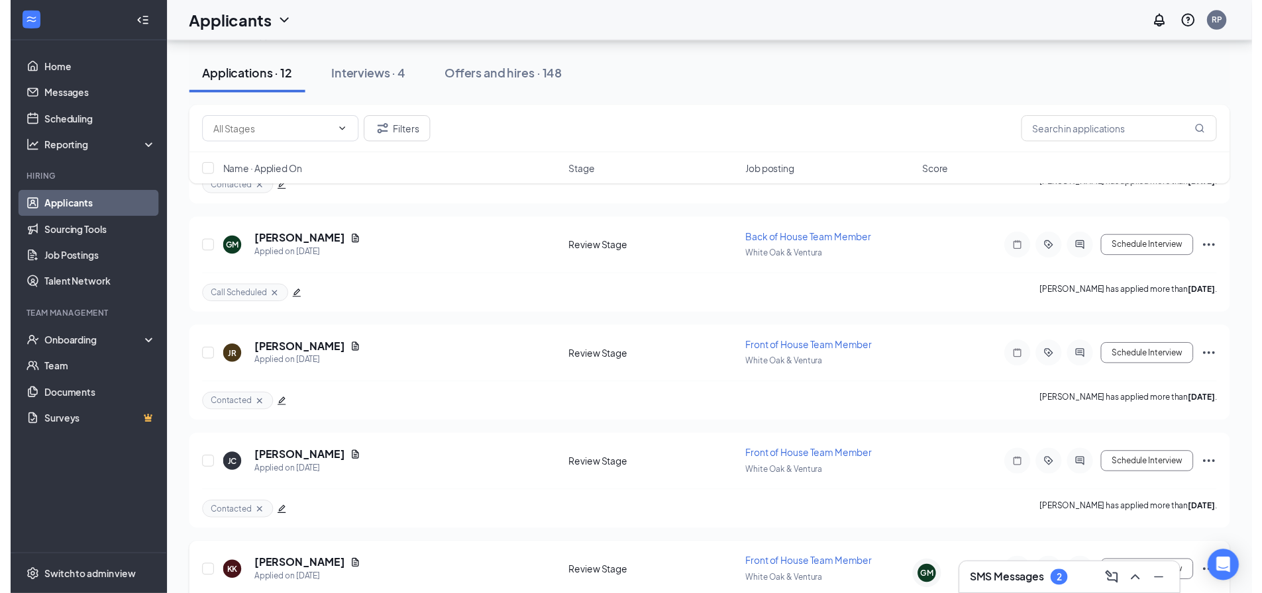
scroll to position [571, 0]
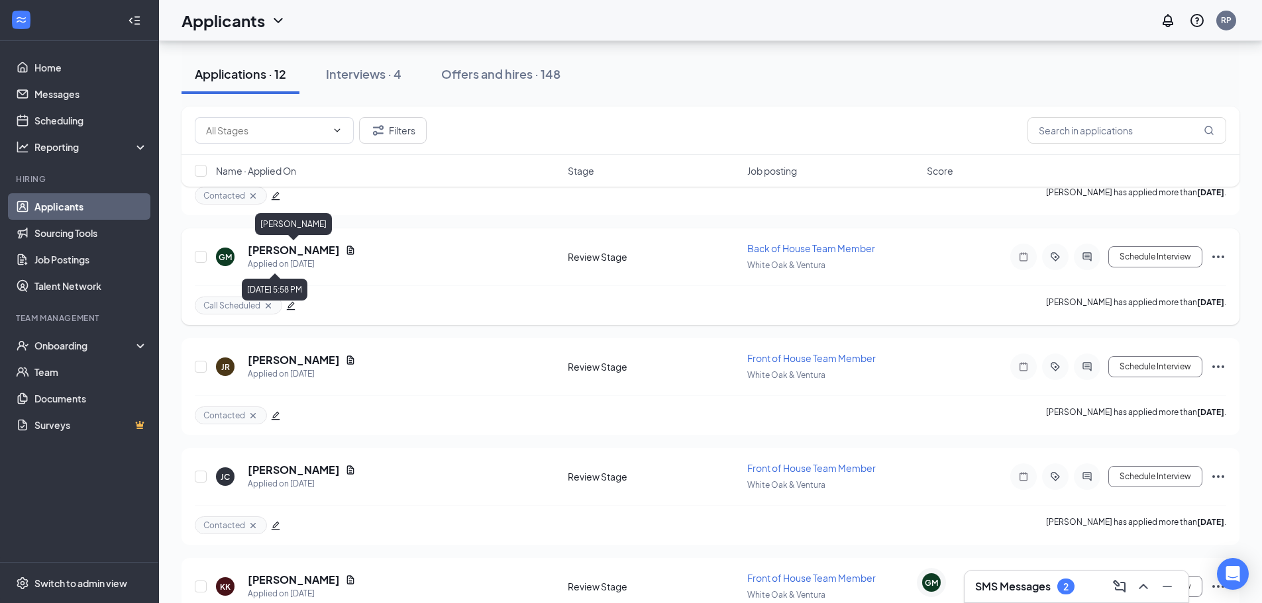
click at [312, 252] on h5 "[PERSON_NAME]" at bounding box center [294, 250] width 92 height 15
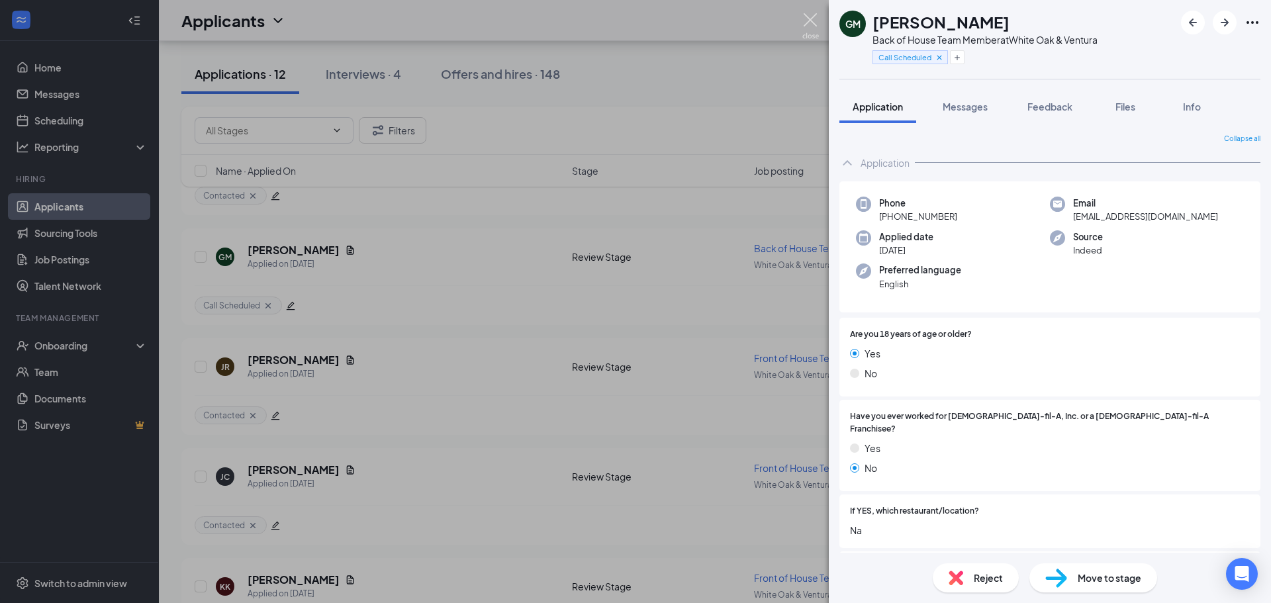
click at [815, 18] on img at bounding box center [811, 26] width 17 height 26
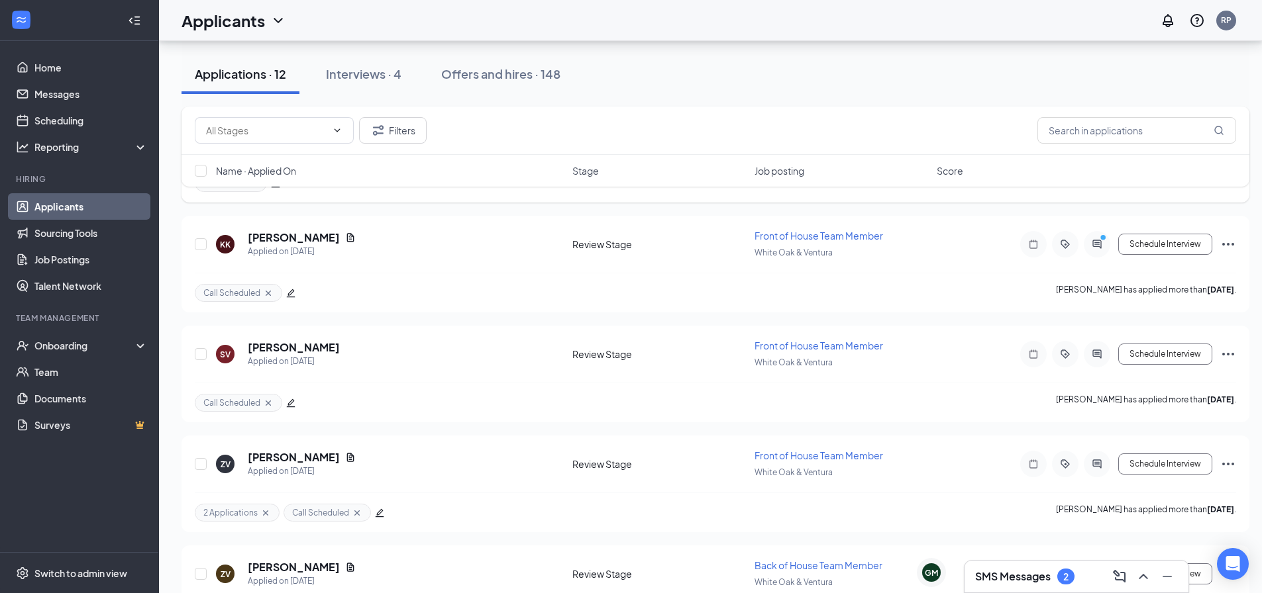
scroll to position [978, 0]
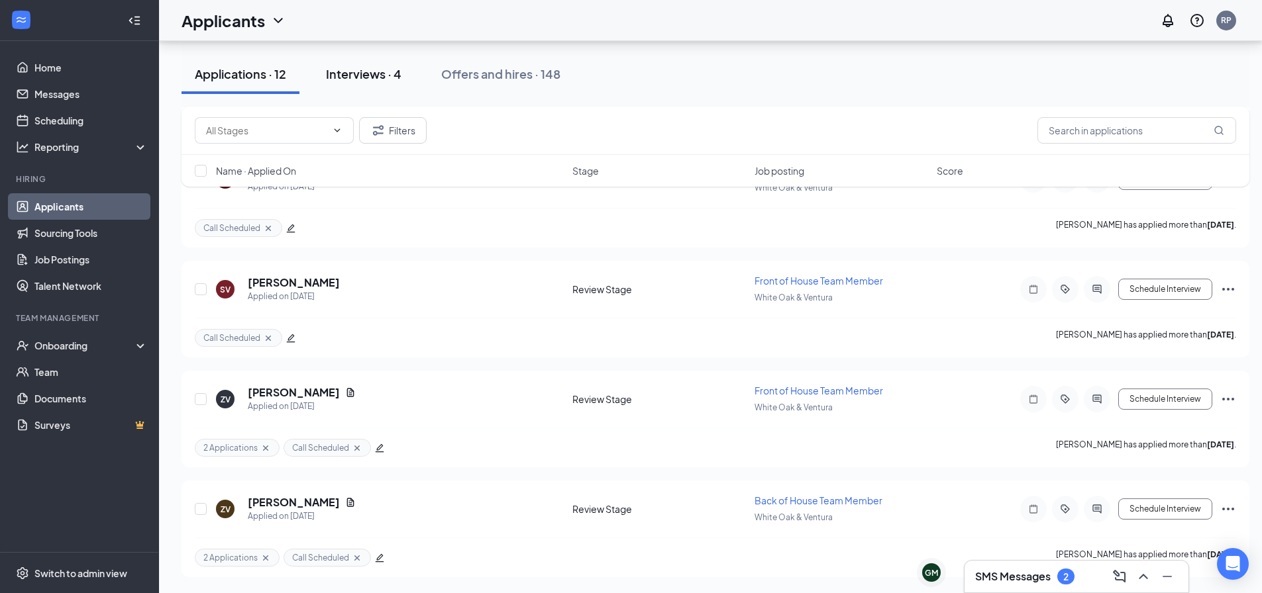
click at [356, 70] on div "Interviews · 4" at bounding box center [363, 74] width 75 height 17
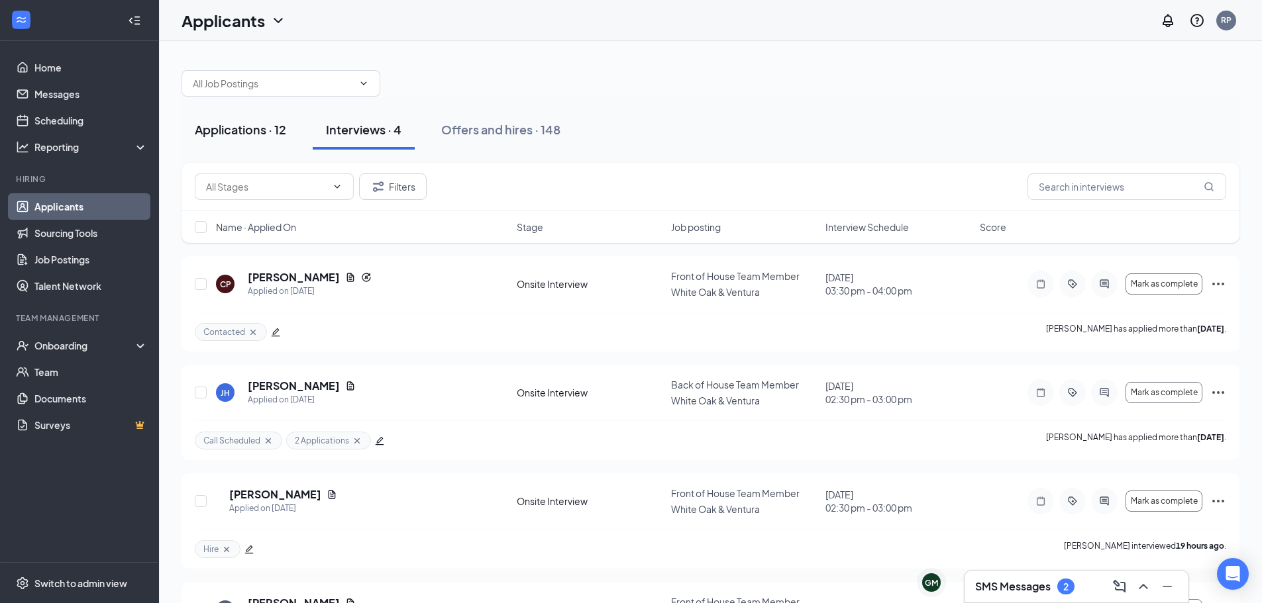
click at [240, 129] on div "Applications · 12" at bounding box center [240, 129] width 91 height 17
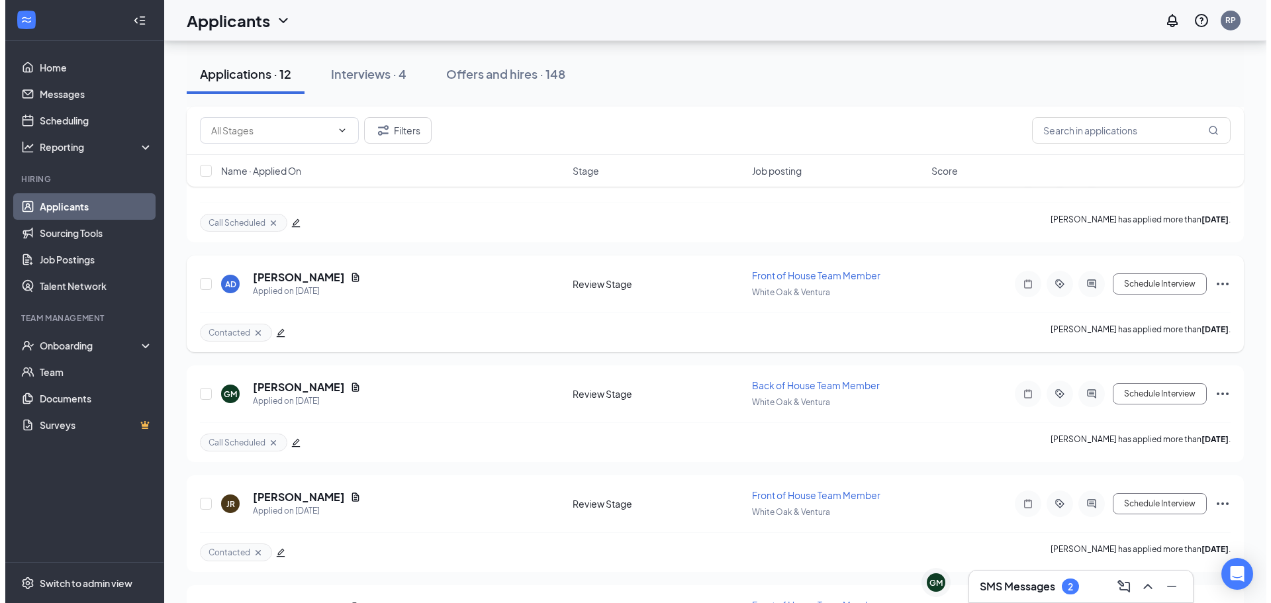
scroll to position [438, 0]
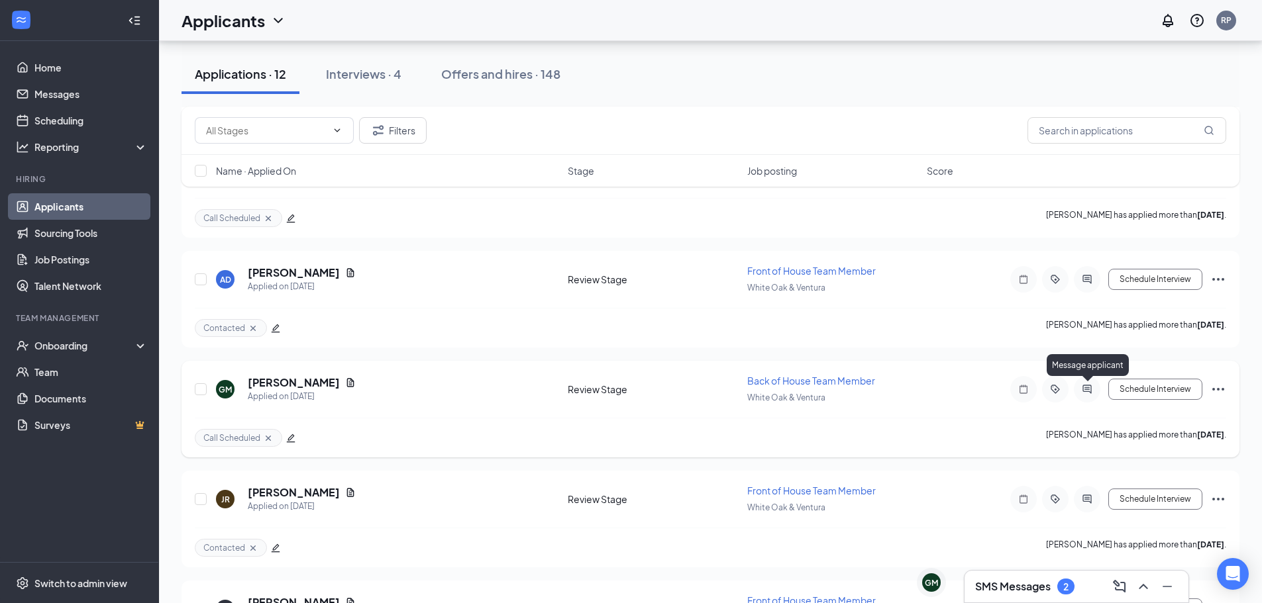
click at [1085, 385] on icon "ActiveChat" at bounding box center [1087, 389] width 16 height 11
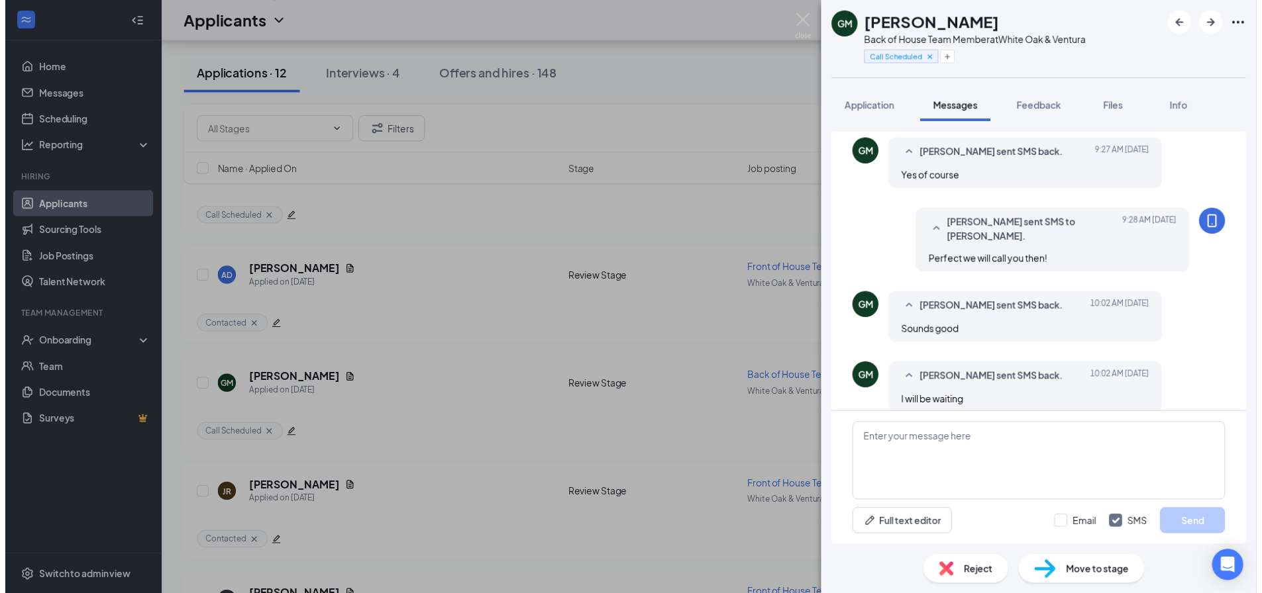
scroll to position [521, 0]
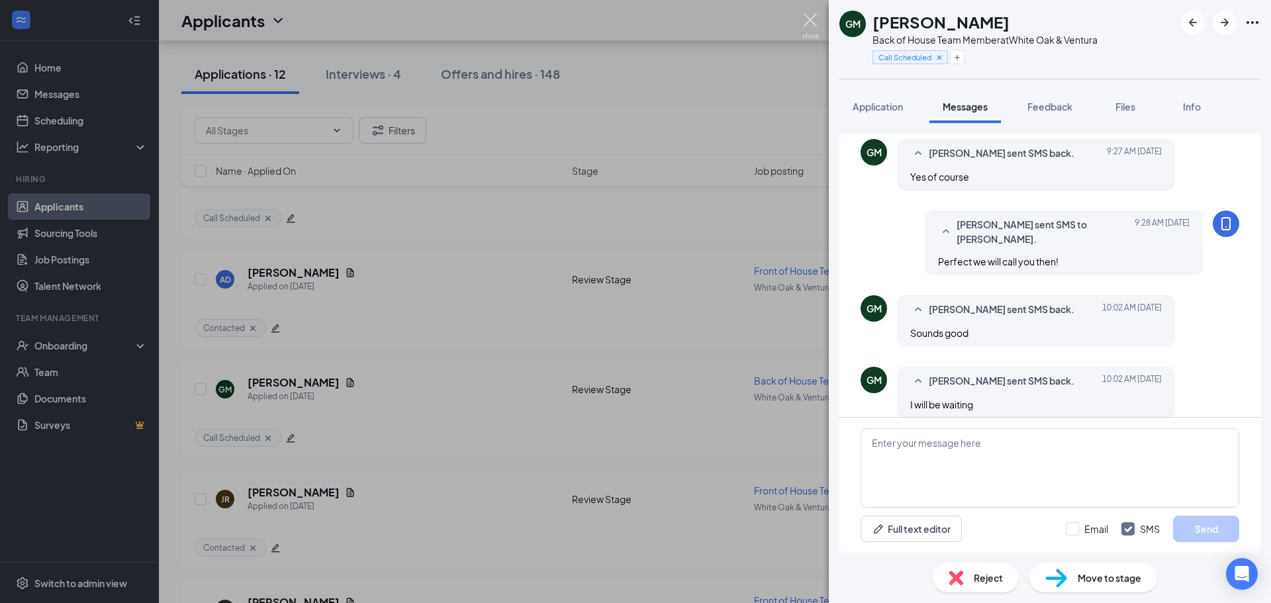
click at [815, 21] on img at bounding box center [811, 26] width 17 height 26
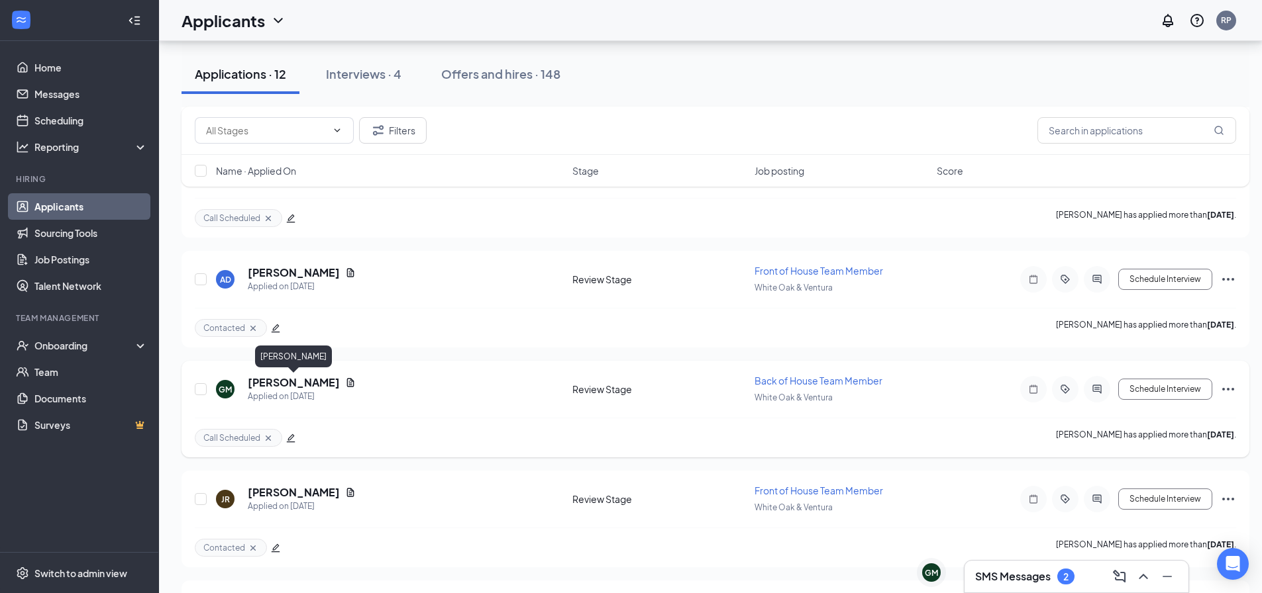
click at [289, 376] on h5 "[PERSON_NAME]" at bounding box center [294, 382] width 92 height 15
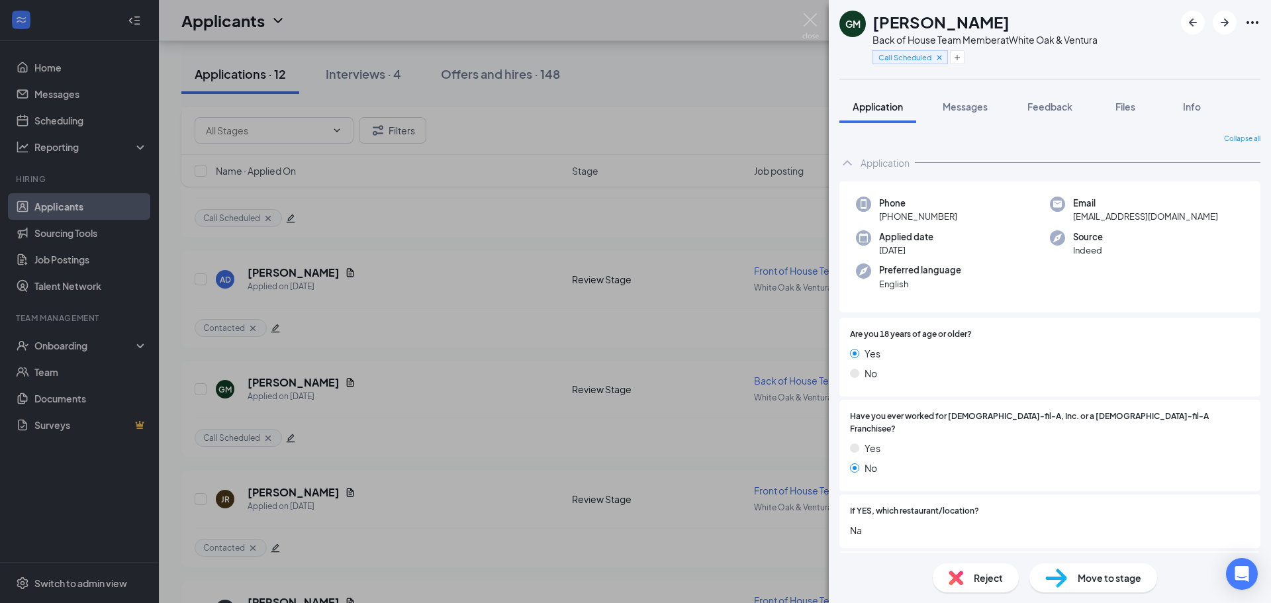
click at [1084, 571] on span "Move to stage" at bounding box center [1110, 578] width 64 height 15
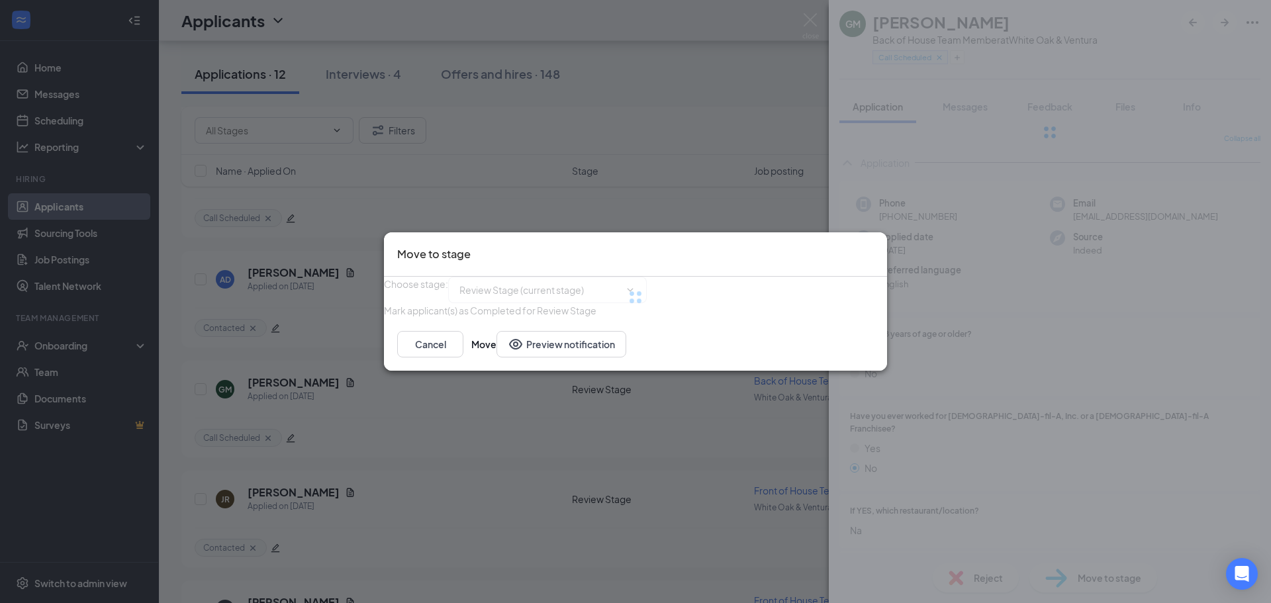
type input "Onsite Interview (next stage)"
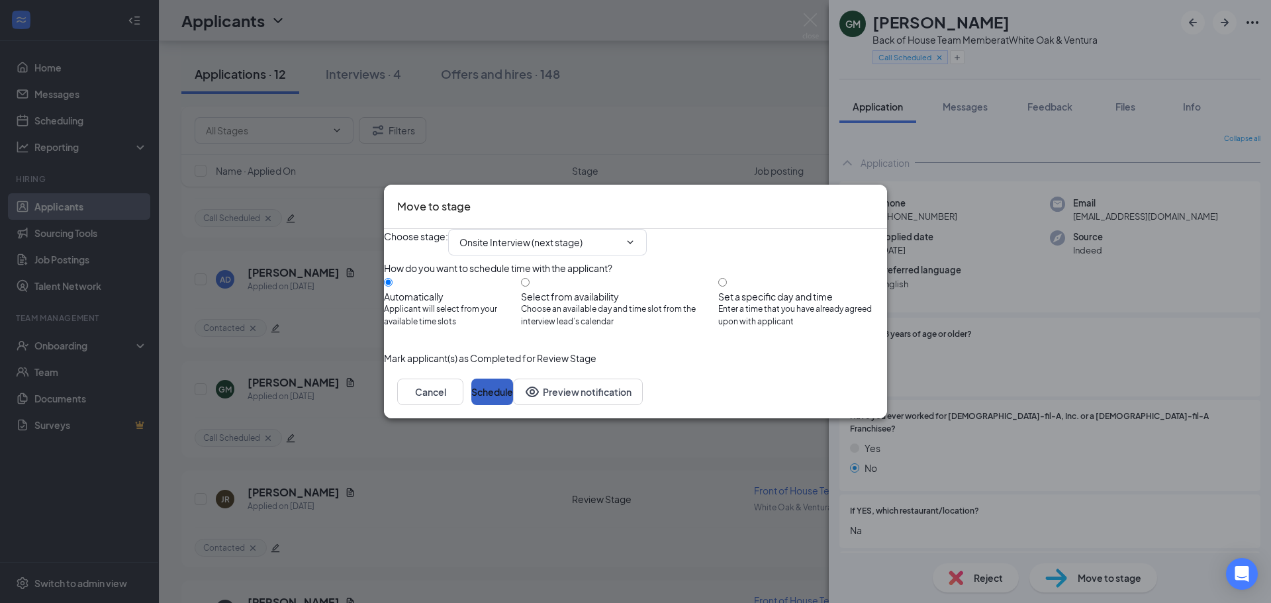
click at [513, 405] on button "Schedule" at bounding box center [493, 392] width 42 height 26
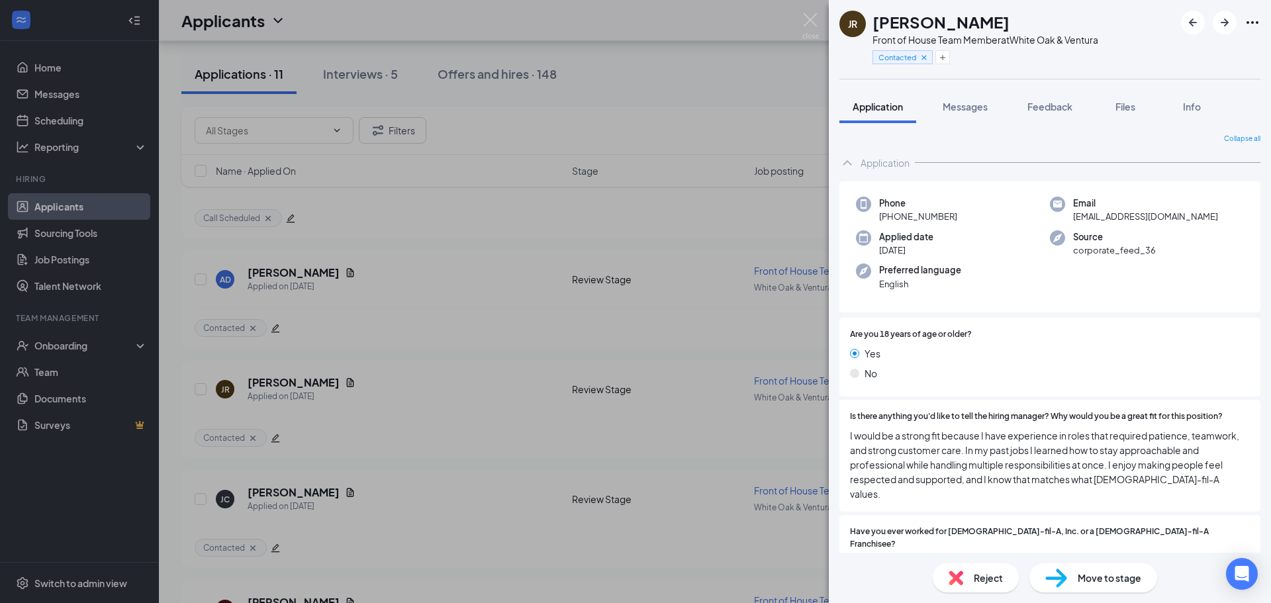
click at [347, 81] on div "JR [PERSON_NAME] Front of House Team Member at White Oak & Ventura Contacted Ap…" at bounding box center [635, 301] width 1271 height 603
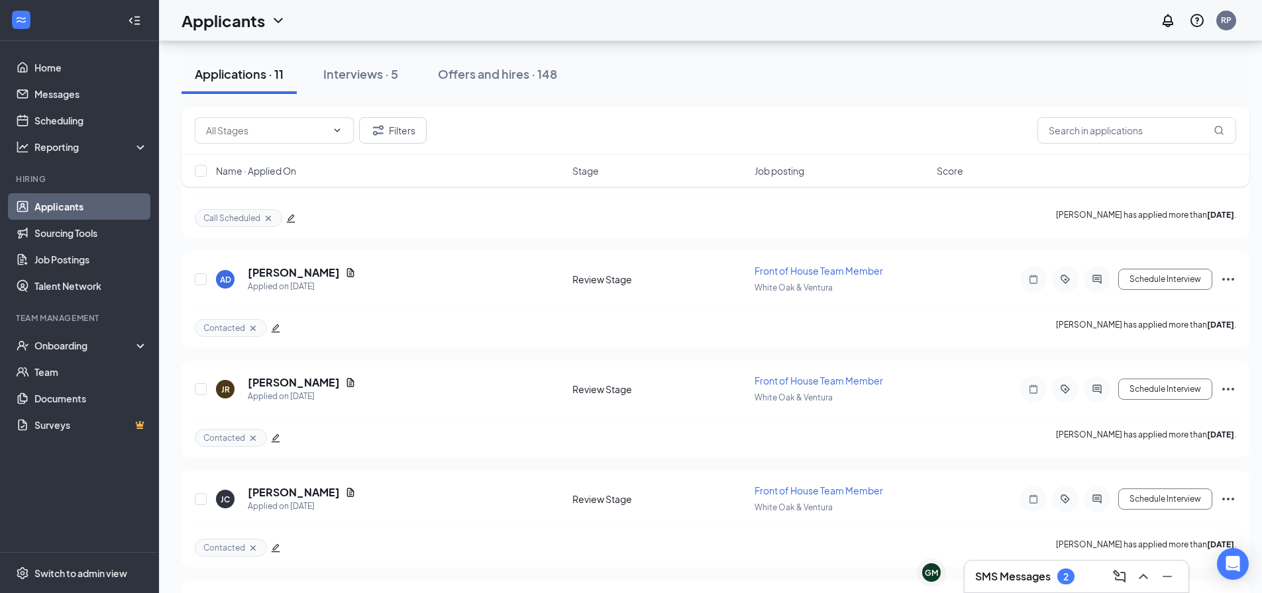
click at [347, 81] on div "Interviews · 5" at bounding box center [360, 74] width 75 height 17
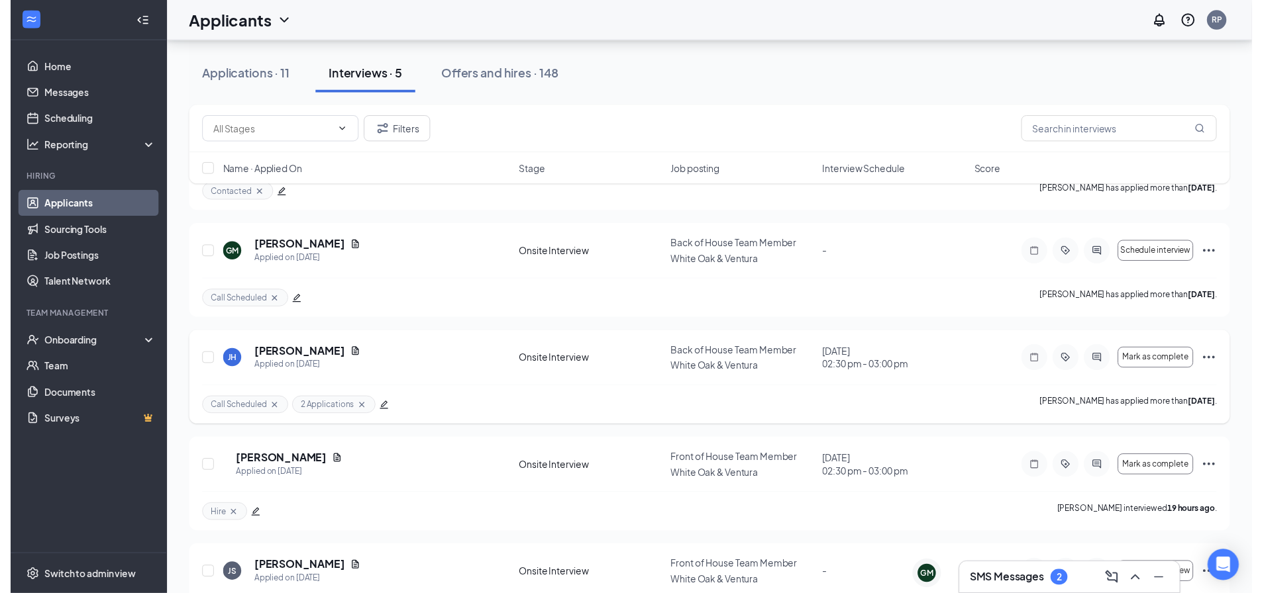
scroll to position [126, 0]
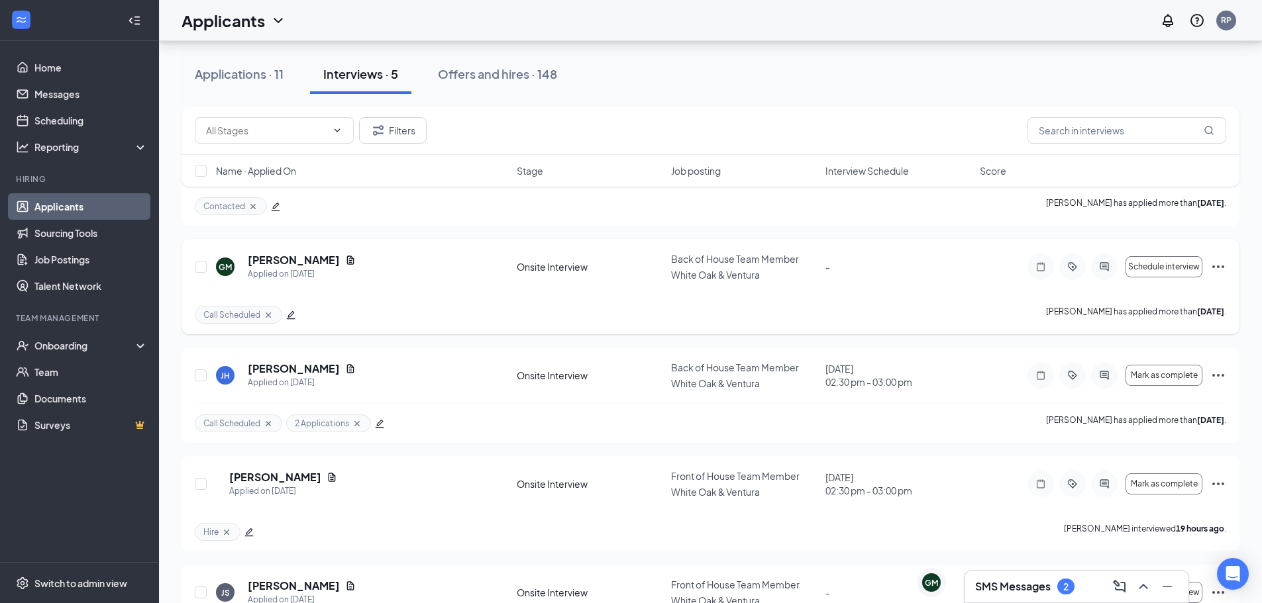
click at [293, 311] on icon "edit" at bounding box center [291, 315] width 9 height 9
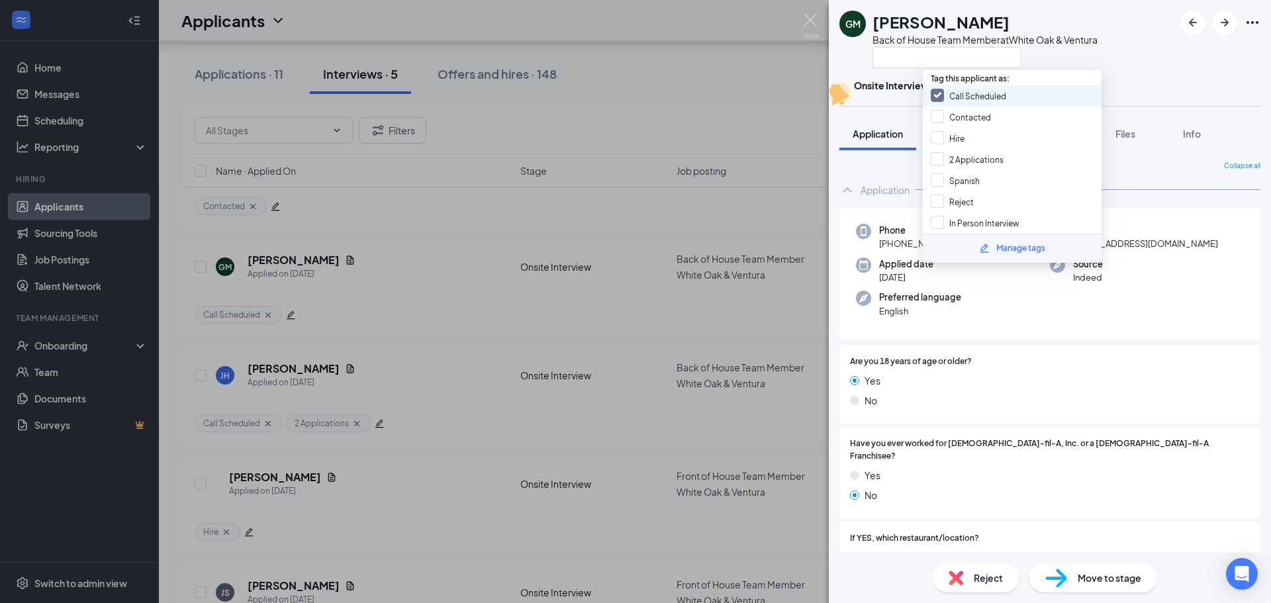
click at [985, 93] on input "Call Scheduled" at bounding box center [968, 96] width 75 height 15
checkbox input "false"
click at [995, 220] on input "In Person Interview" at bounding box center [975, 223] width 89 height 15
checkbox input "true"
click at [813, 26] on img at bounding box center [811, 26] width 17 height 26
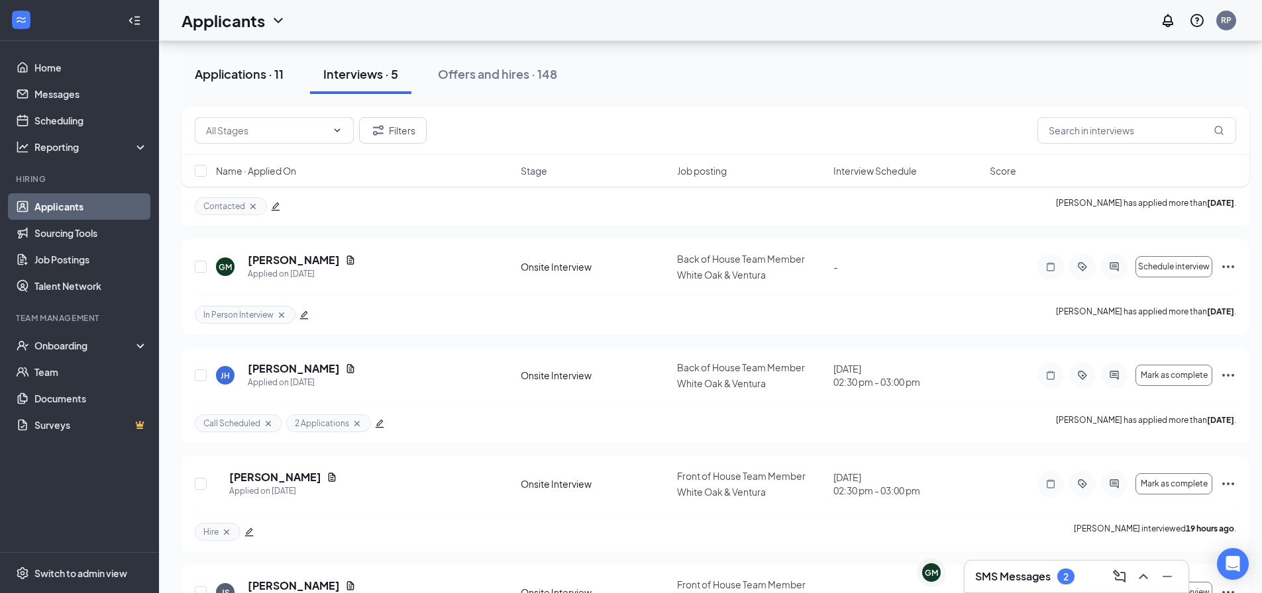
click at [270, 64] on button "Applications · 11" at bounding box center [238, 74] width 115 height 40
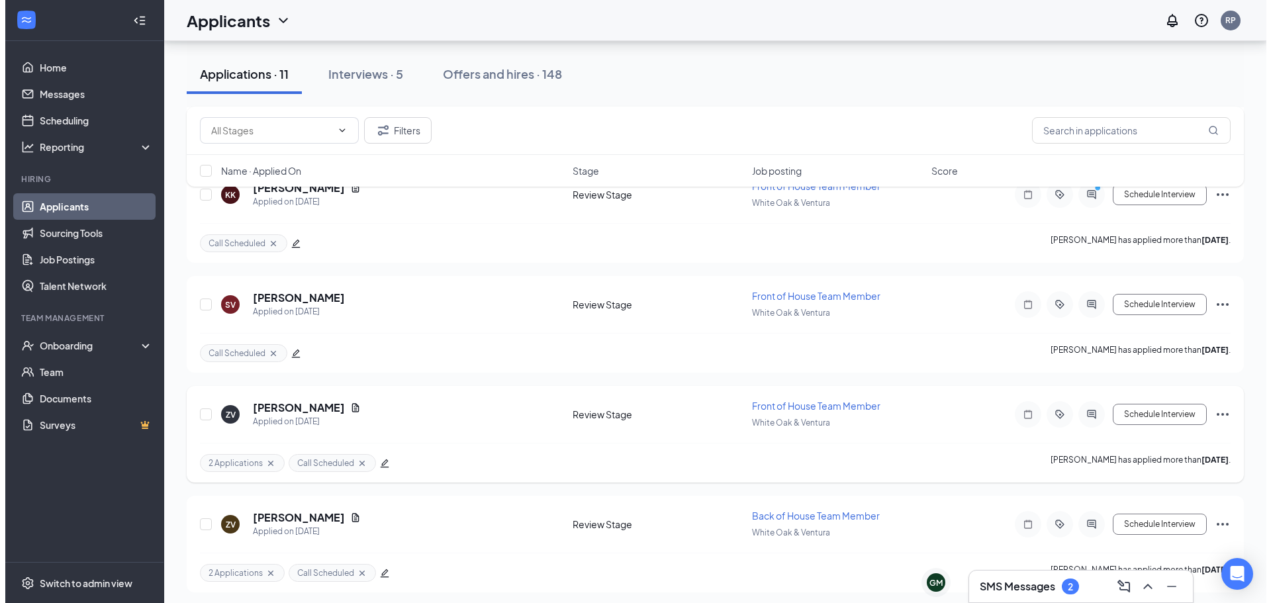
scroll to position [858, 0]
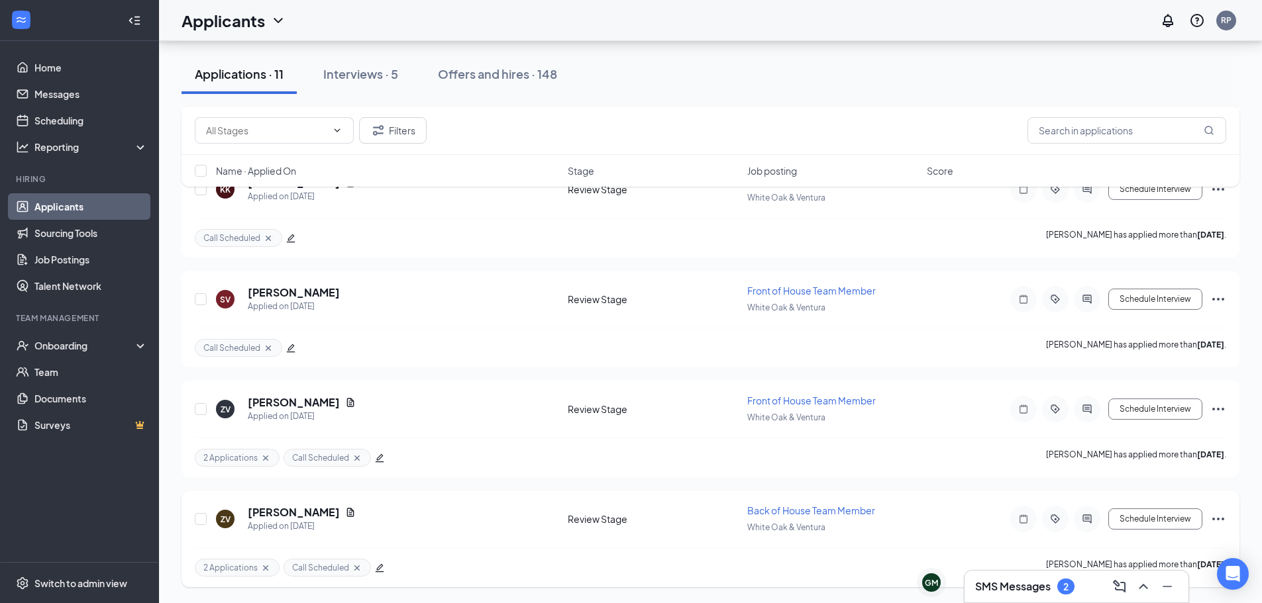
click at [1095, 516] on div at bounding box center [1086, 519] width 26 height 26
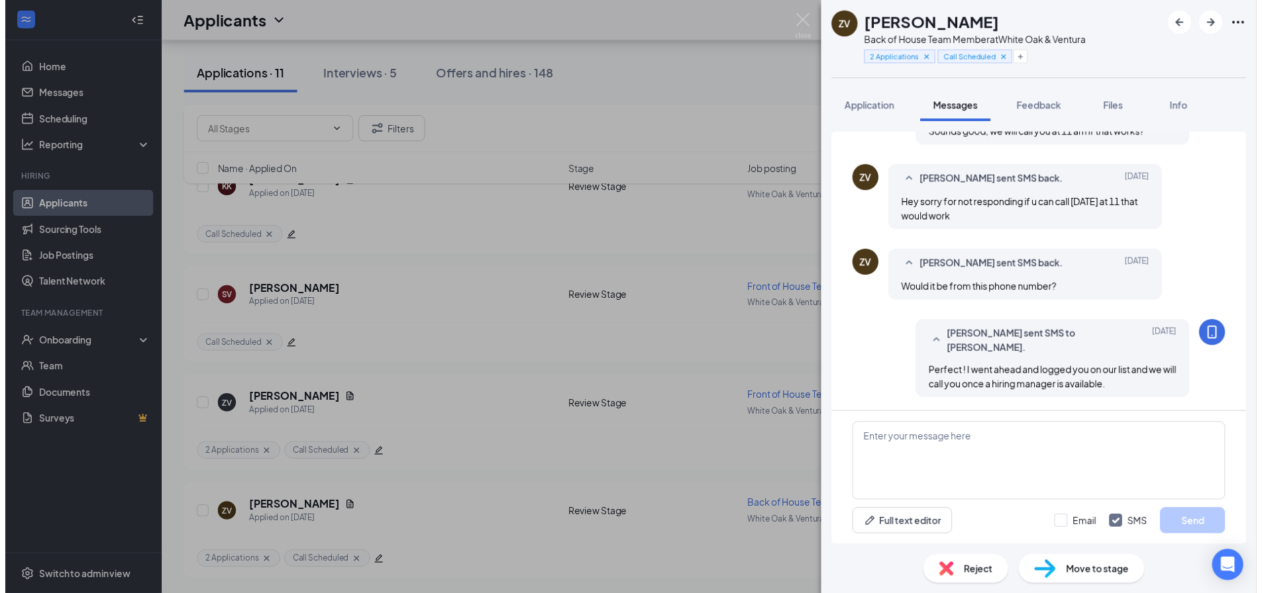
scroll to position [493, 0]
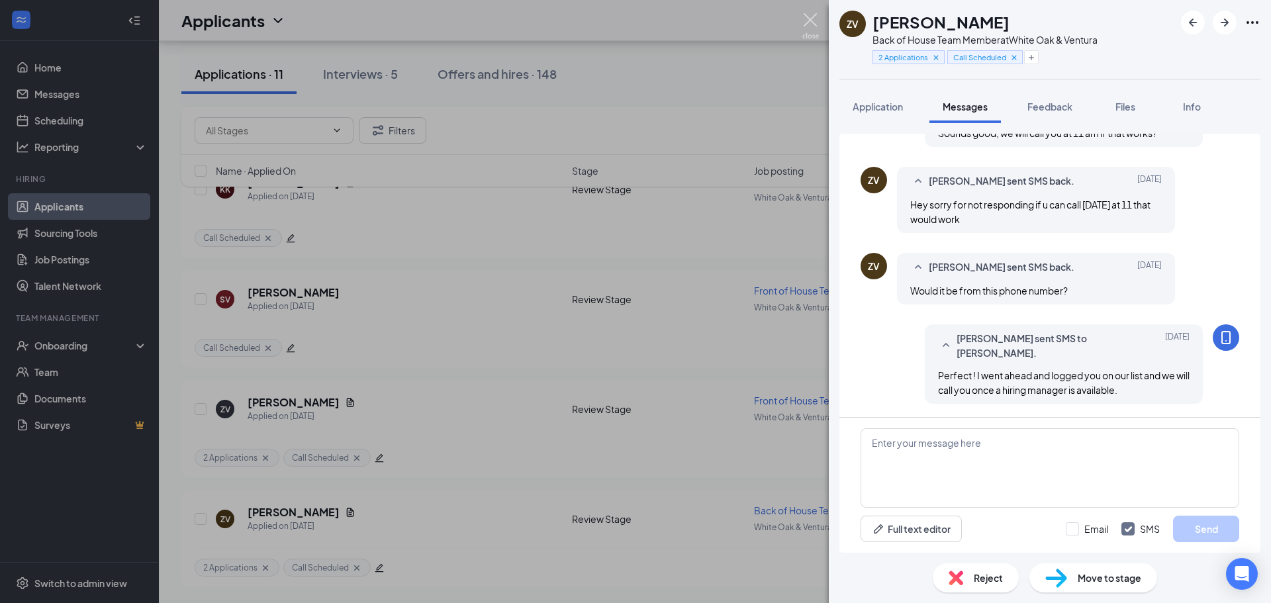
click at [815, 18] on img at bounding box center [811, 26] width 17 height 26
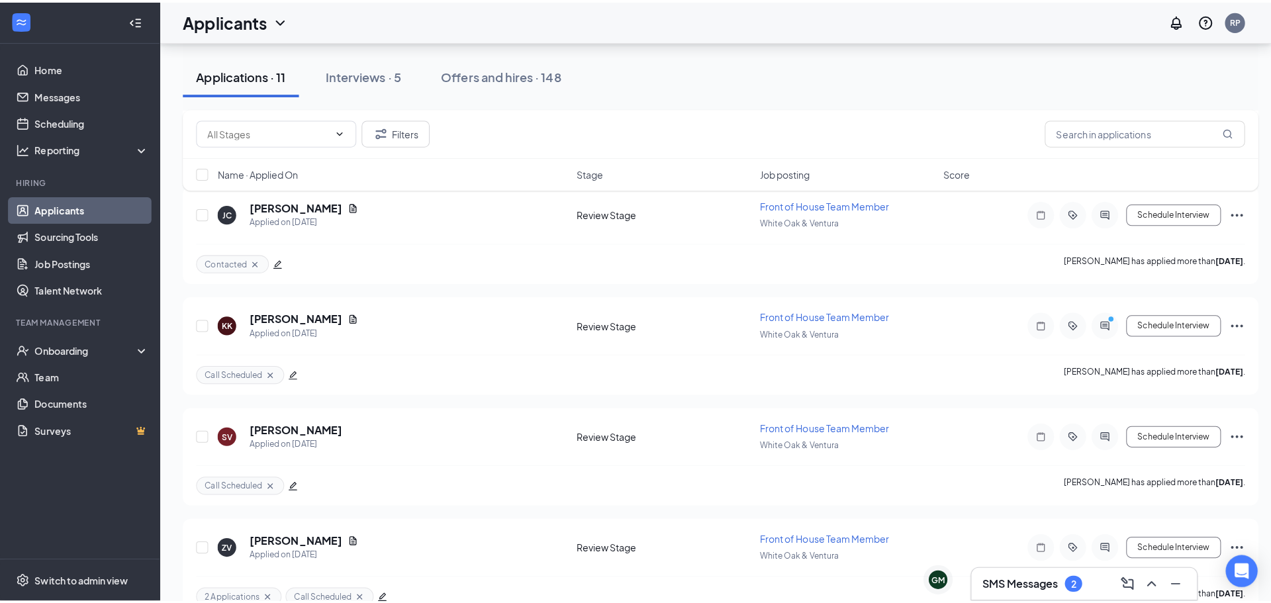
scroll to position [726, 0]
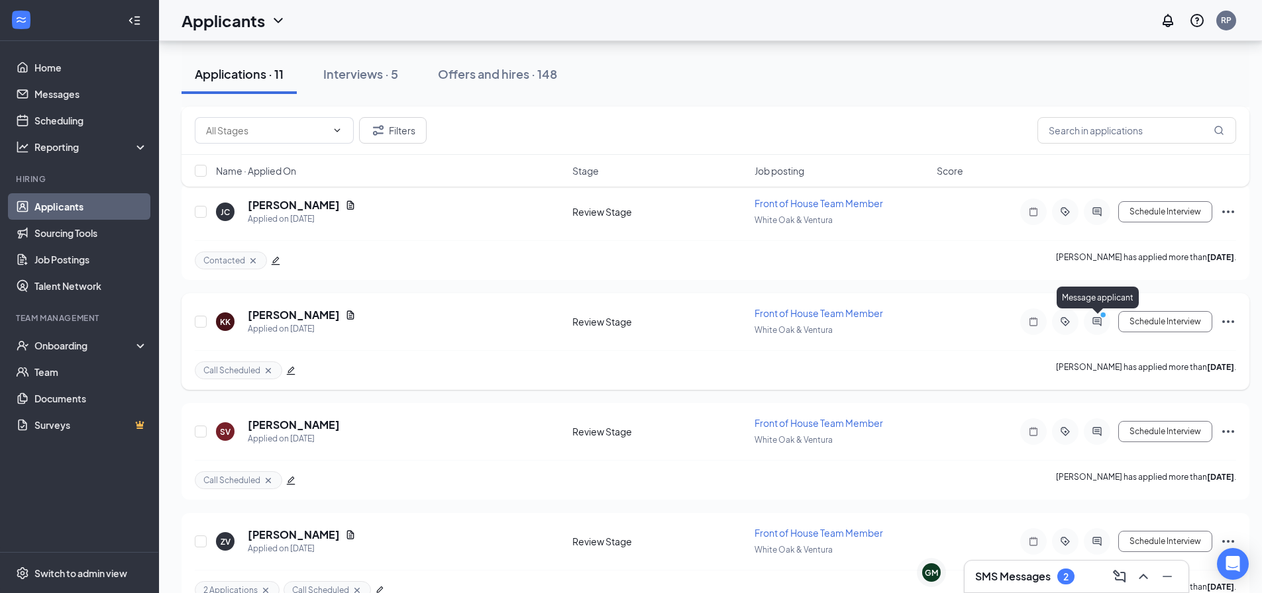
click at [1113, 316] on icon "PrimaryDot" at bounding box center [1105, 316] width 16 height 11
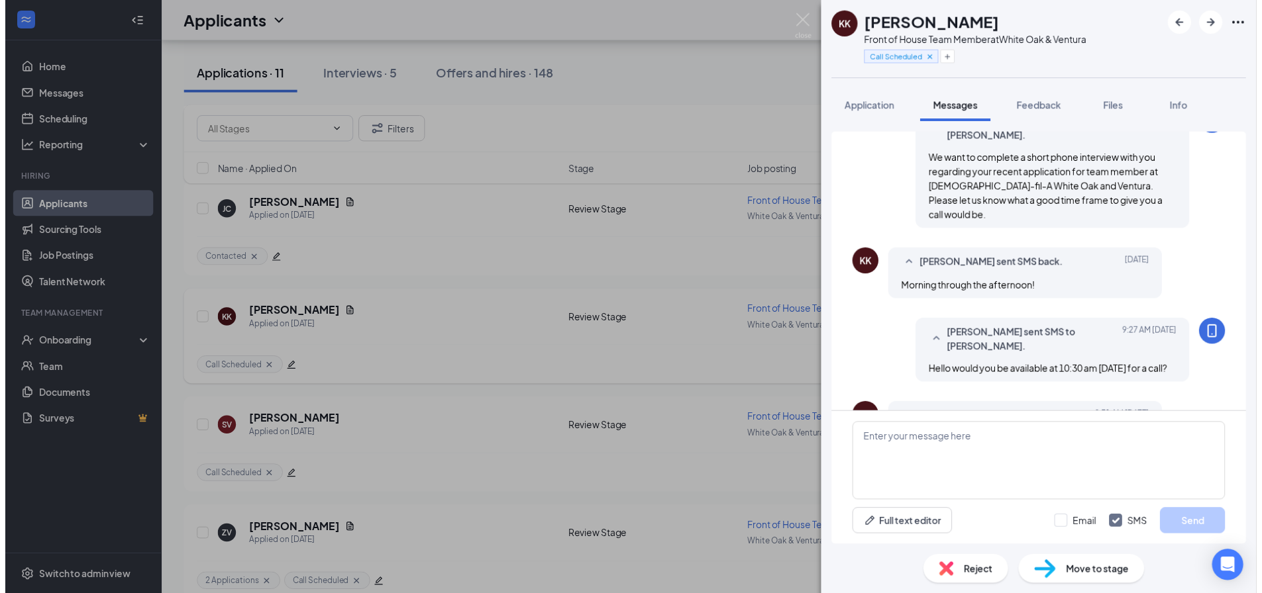
scroll to position [379, 0]
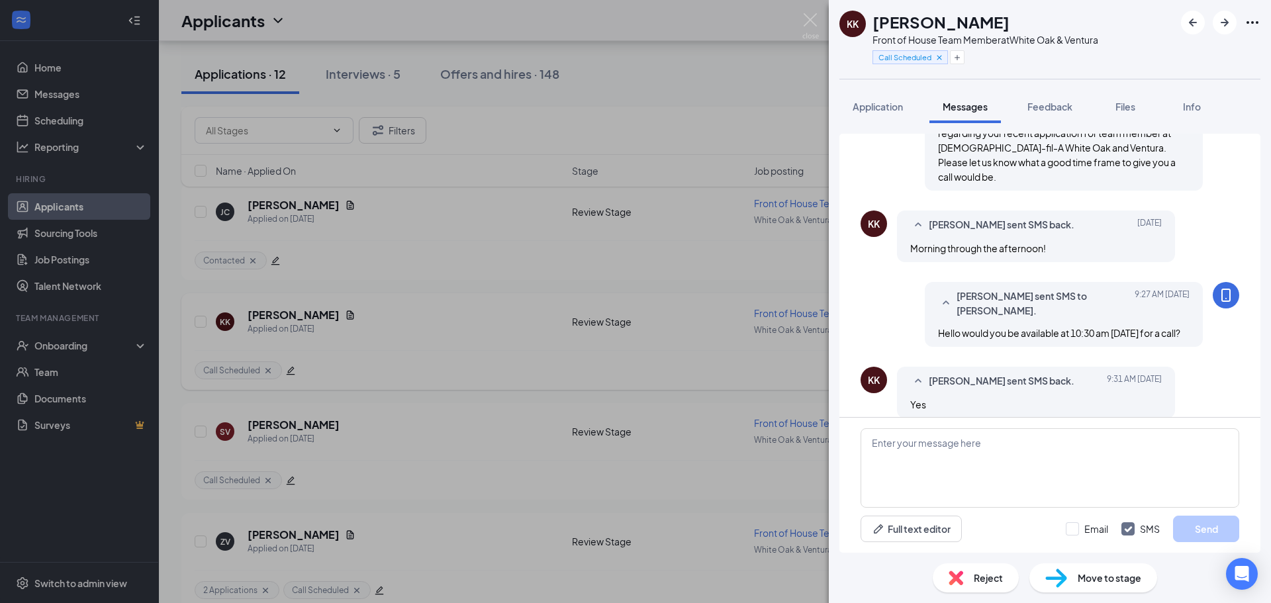
click at [804, 25] on img at bounding box center [811, 26] width 17 height 26
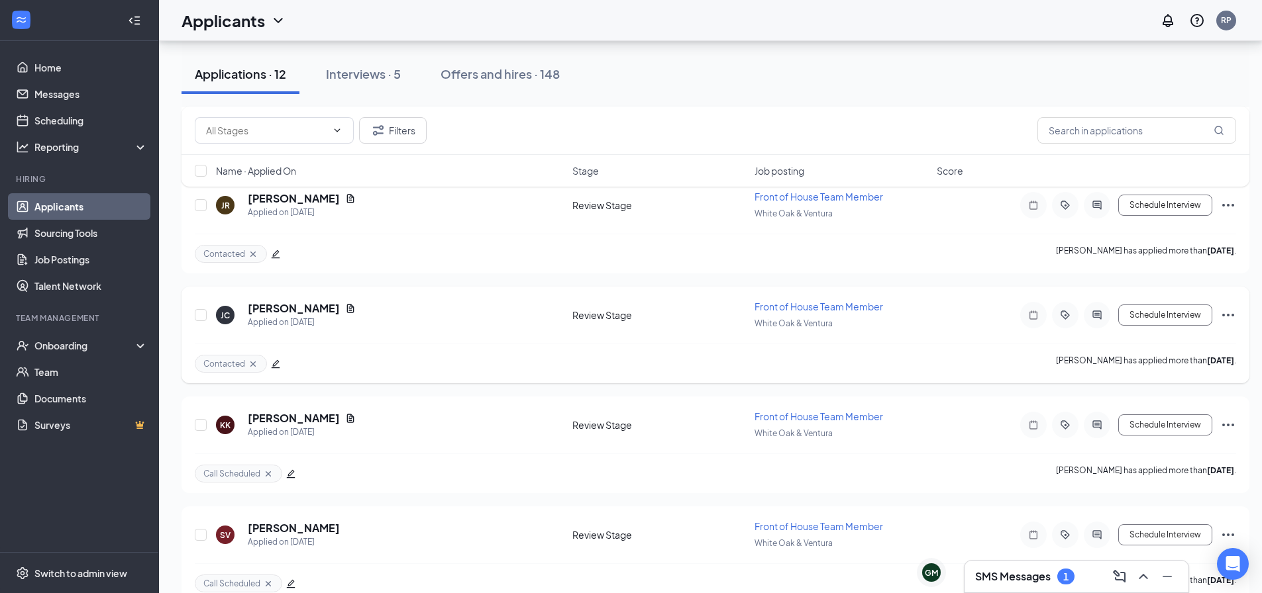
scroll to position [719, 0]
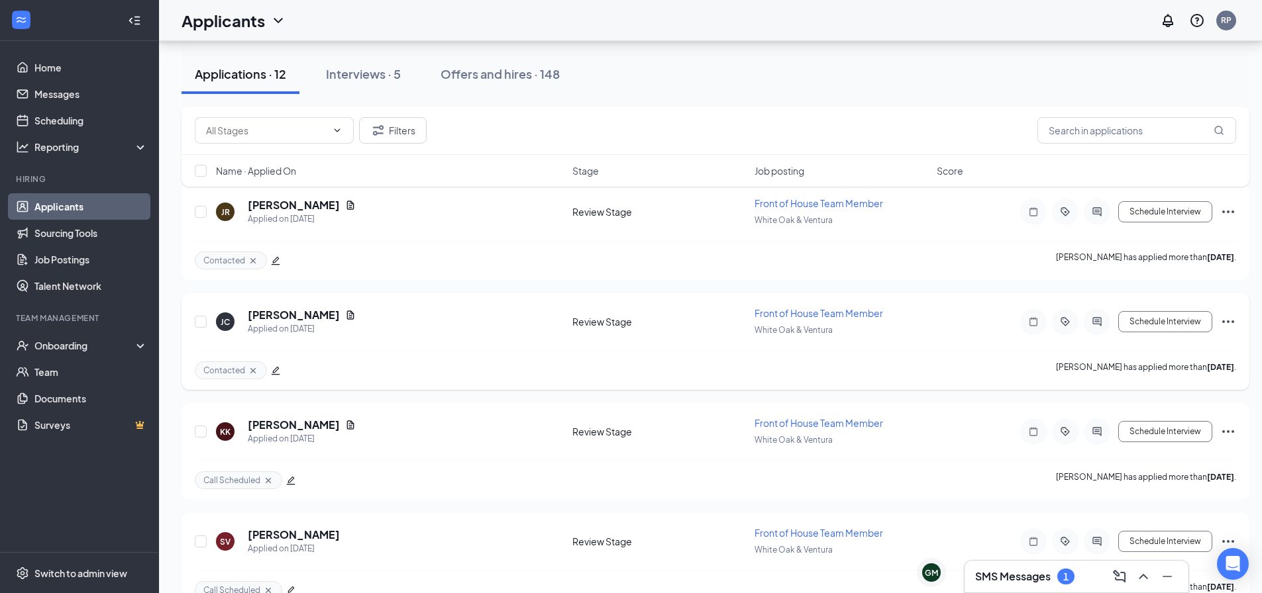
click at [1023, 574] on h3 "SMS Messages" at bounding box center [1012, 577] width 75 height 15
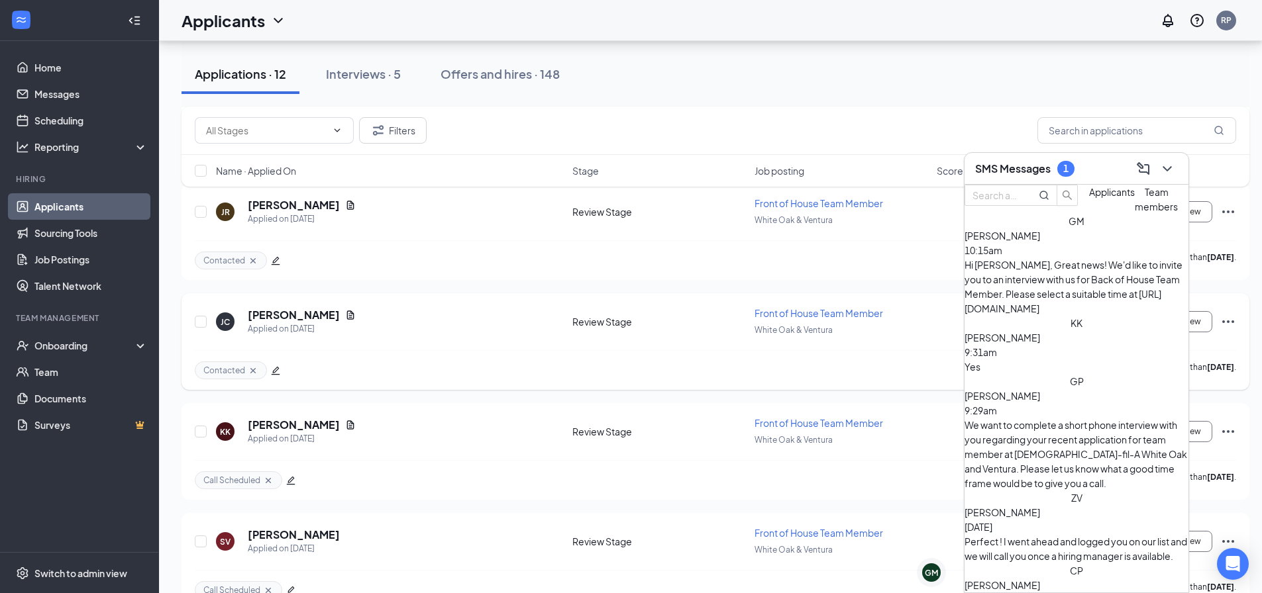
click at [1040, 332] on span "[PERSON_NAME]" at bounding box center [1001, 338] width 75 height 12
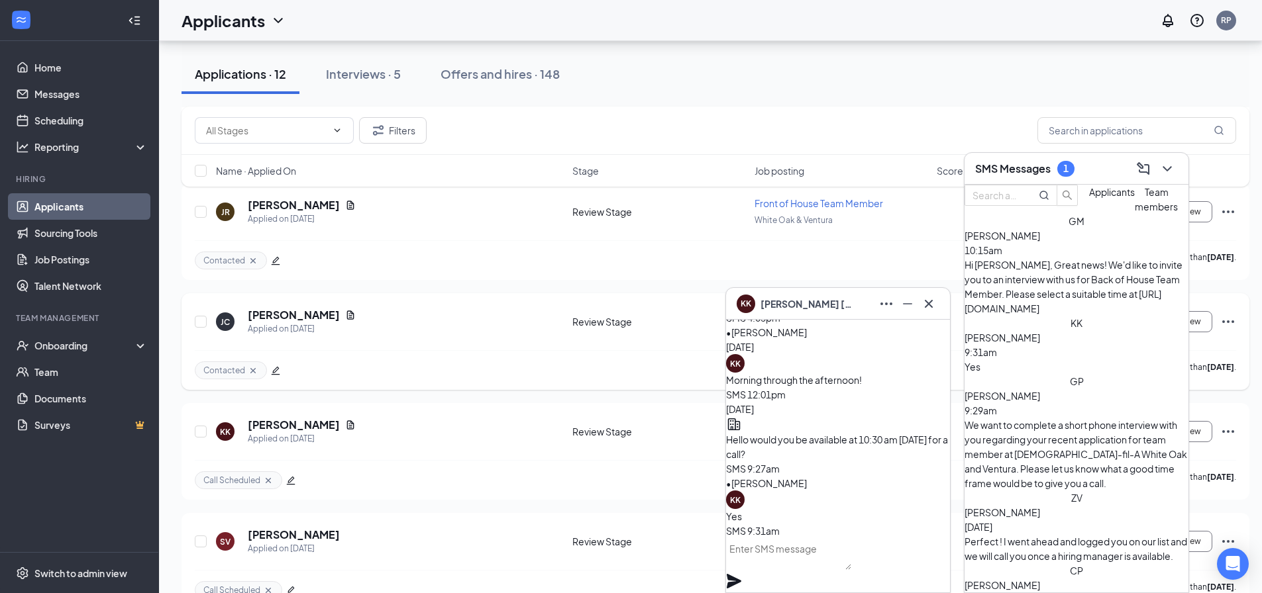
click at [807, 301] on span "[PERSON_NAME]" at bounding box center [806, 304] width 93 height 15
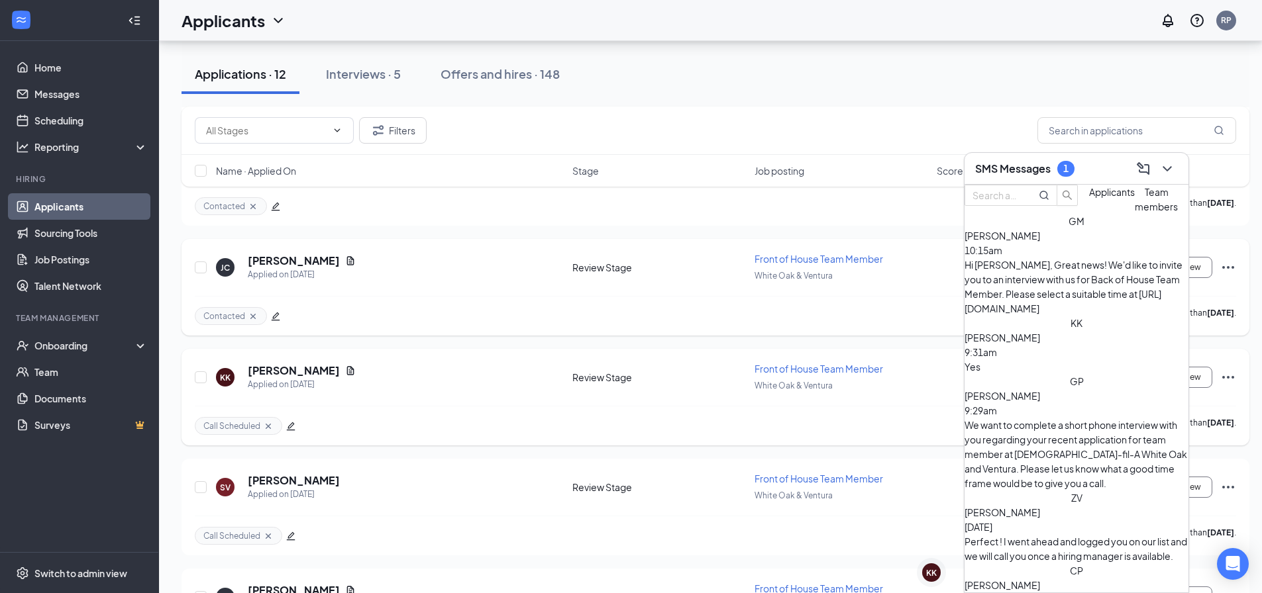
scroll to position [773, 0]
click at [281, 378] on h5 "[PERSON_NAME]" at bounding box center [294, 371] width 92 height 15
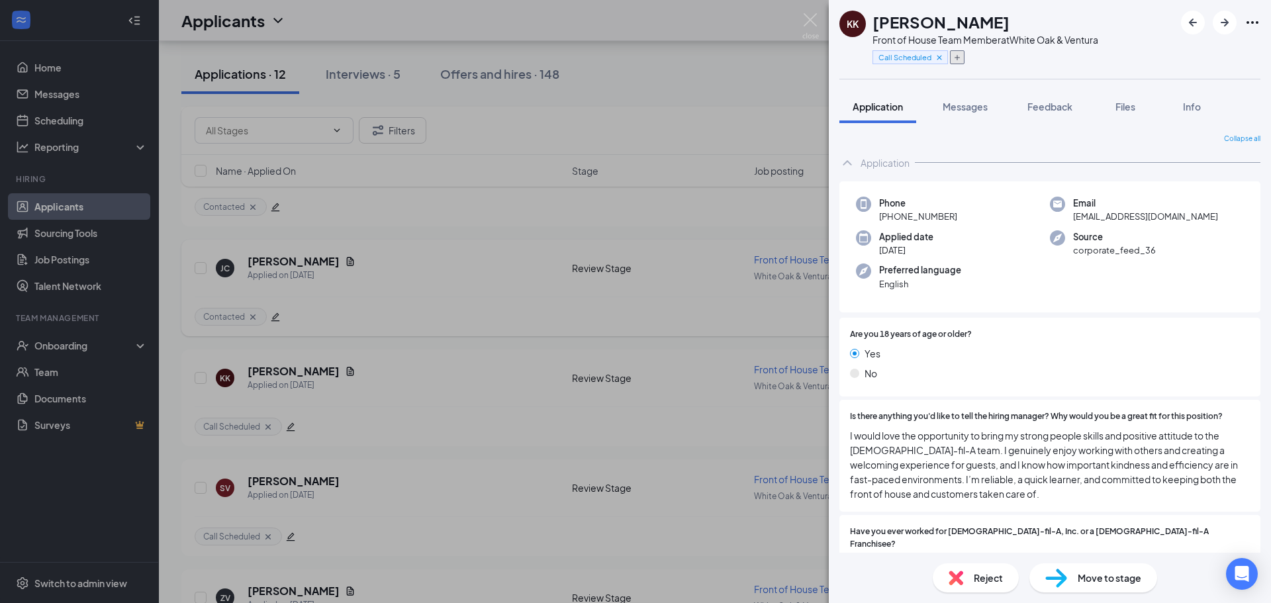
click at [959, 54] on icon "Plus" at bounding box center [958, 58] width 8 height 8
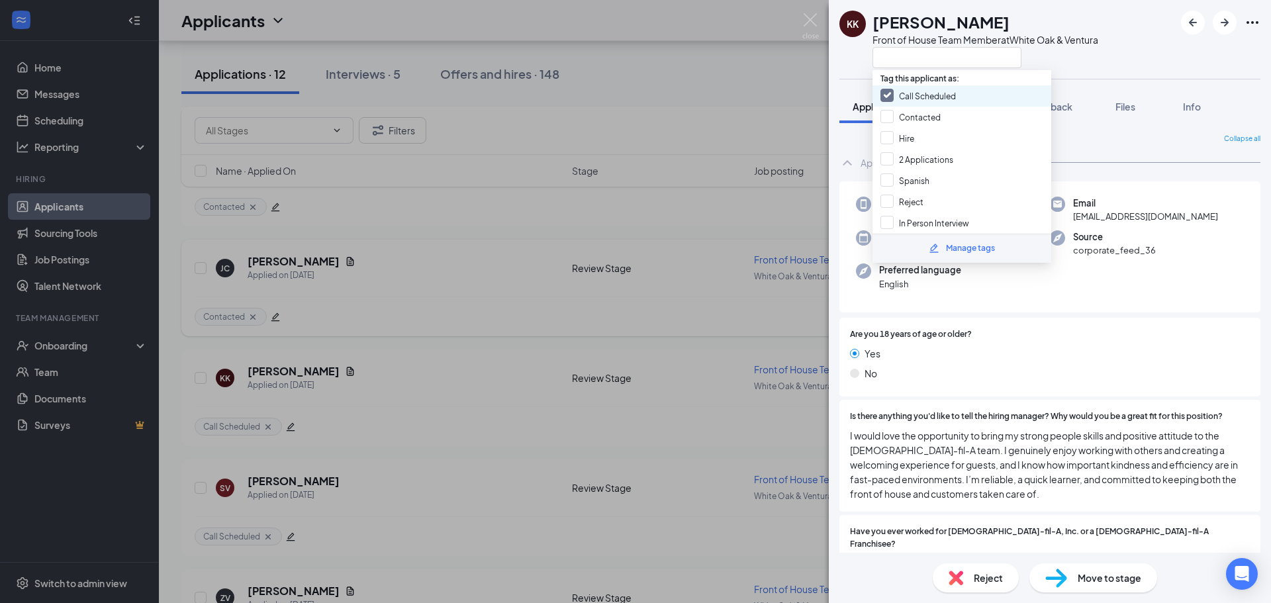
click at [954, 98] on input "Call Scheduled" at bounding box center [918, 96] width 75 height 15
checkbox input "false"
click at [959, 215] on div "In Person Interview" at bounding box center [962, 223] width 179 height 21
checkbox input "true"
click at [1172, 322] on div "Are you 18 years of age or older? Yes No" at bounding box center [1050, 357] width 421 height 79
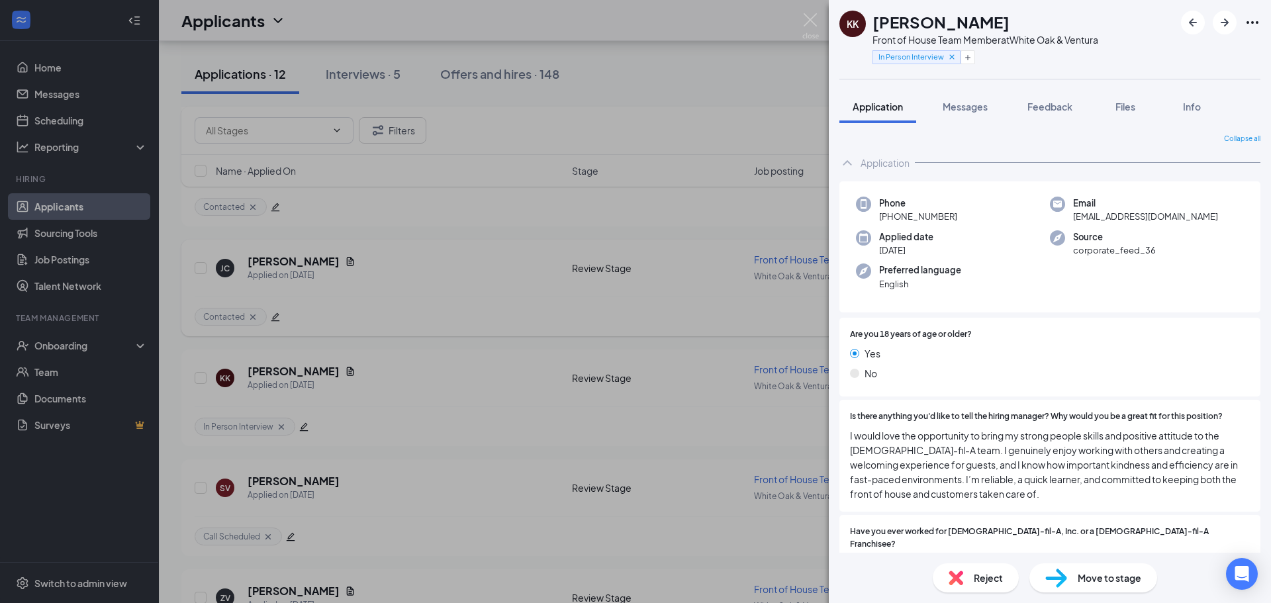
click at [1114, 581] on span "Move to stage" at bounding box center [1110, 578] width 64 height 15
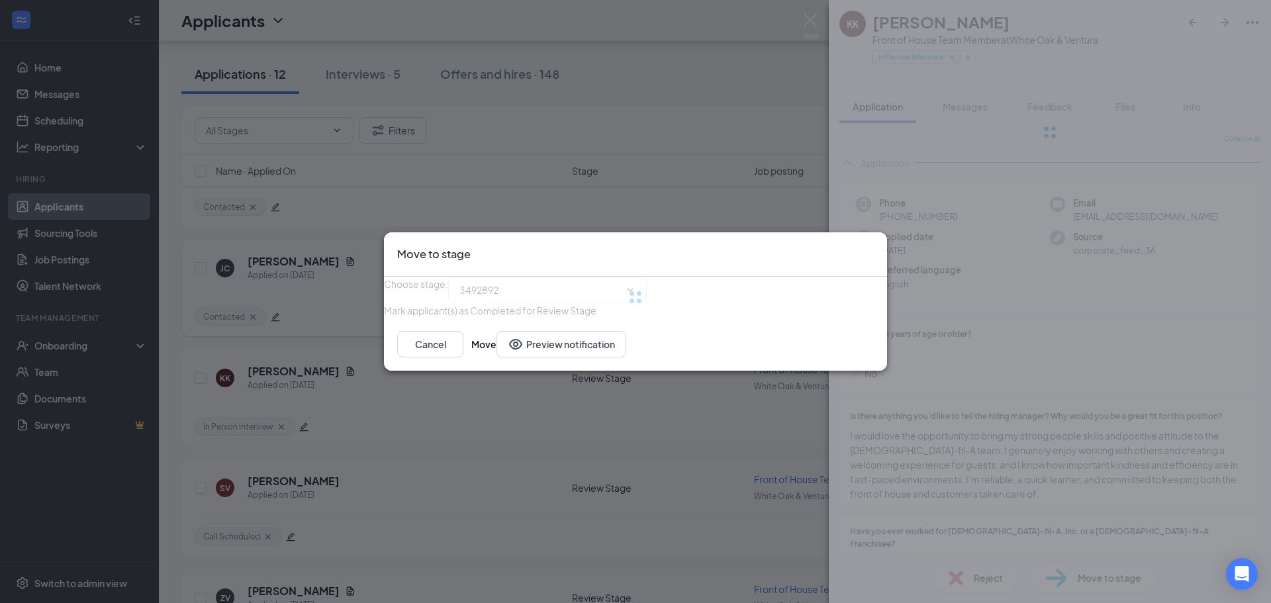
type input "Onsite Interview (next stage)"
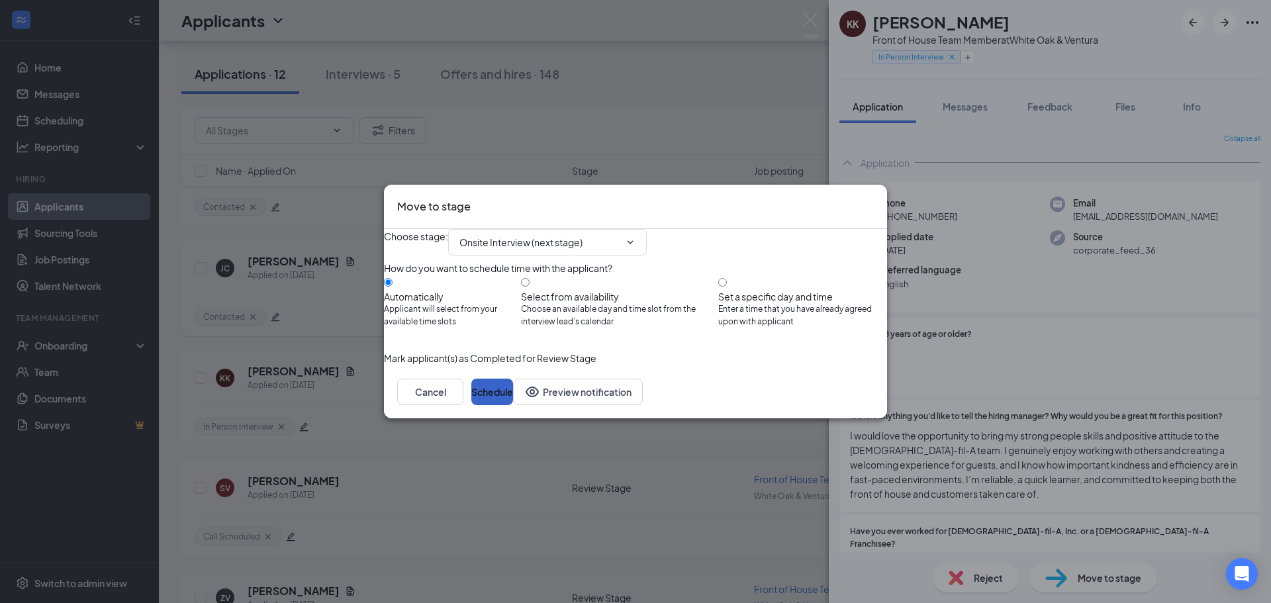
click at [513, 405] on button "Schedule" at bounding box center [493, 392] width 42 height 26
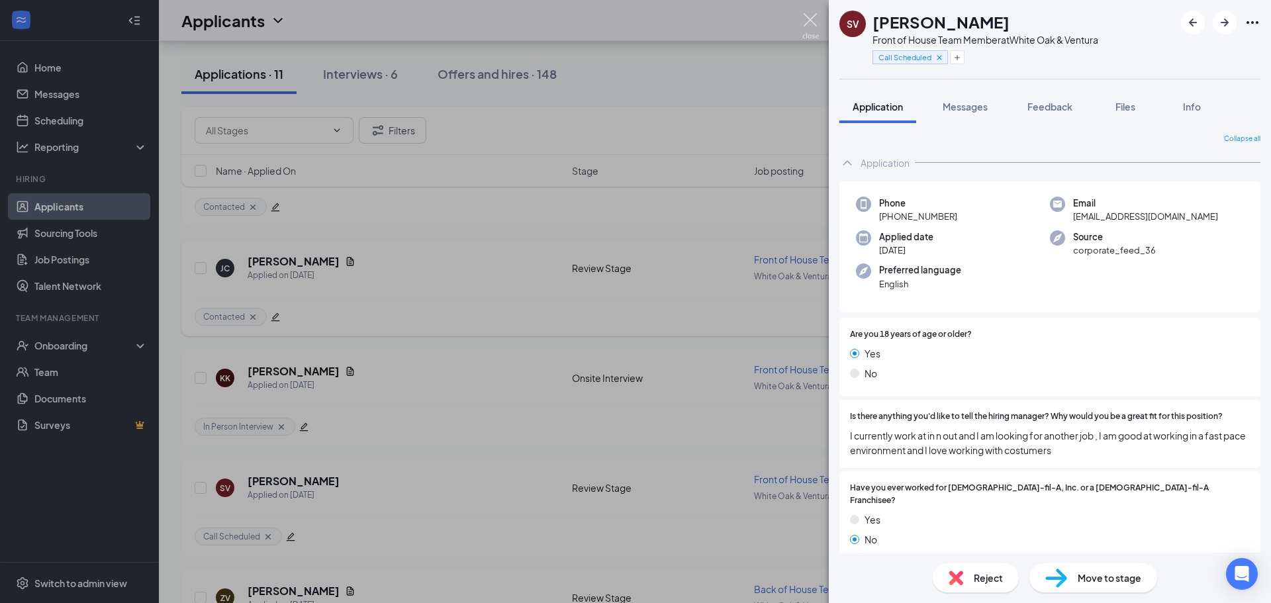
click at [815, 28] on img at bounding box center [811, 26] width 17 height 26
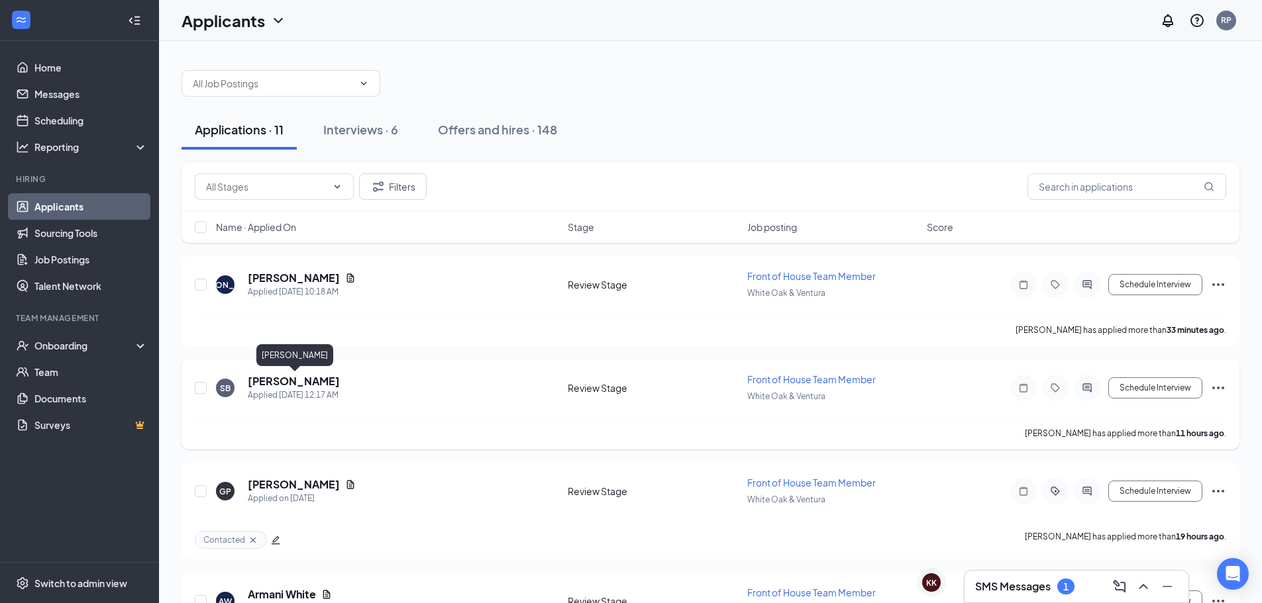
click at [319, 377] on h5 "[PERSON_NAME]" at bounding box center [294, 381] width 92 height 15
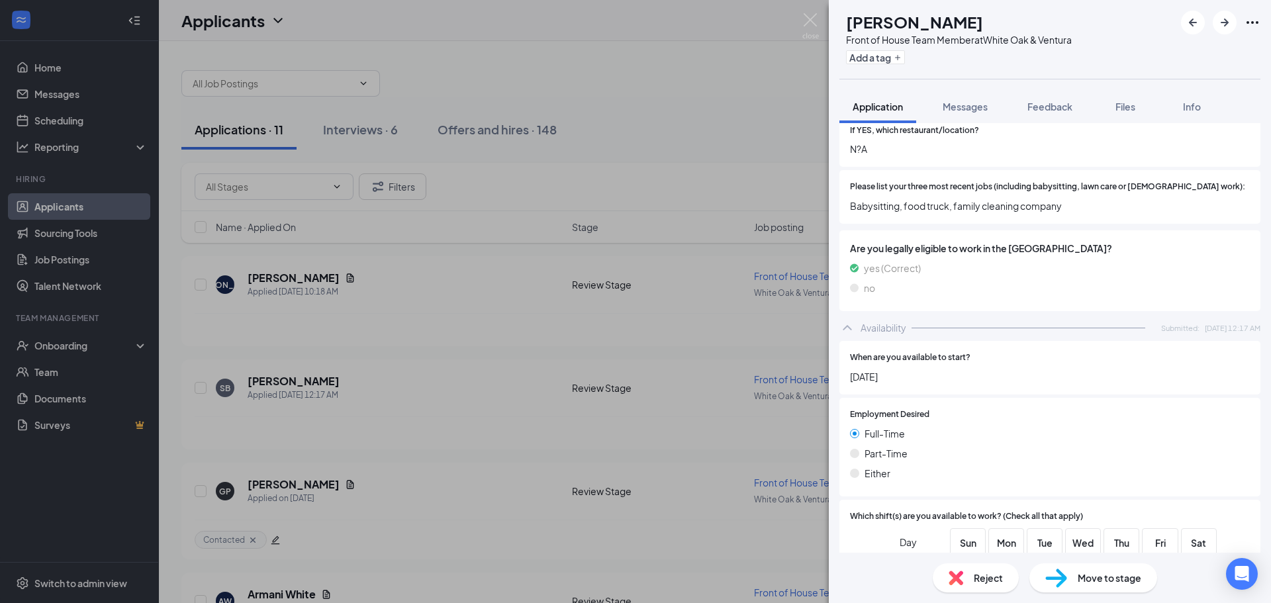
scroll to position [656, 0]
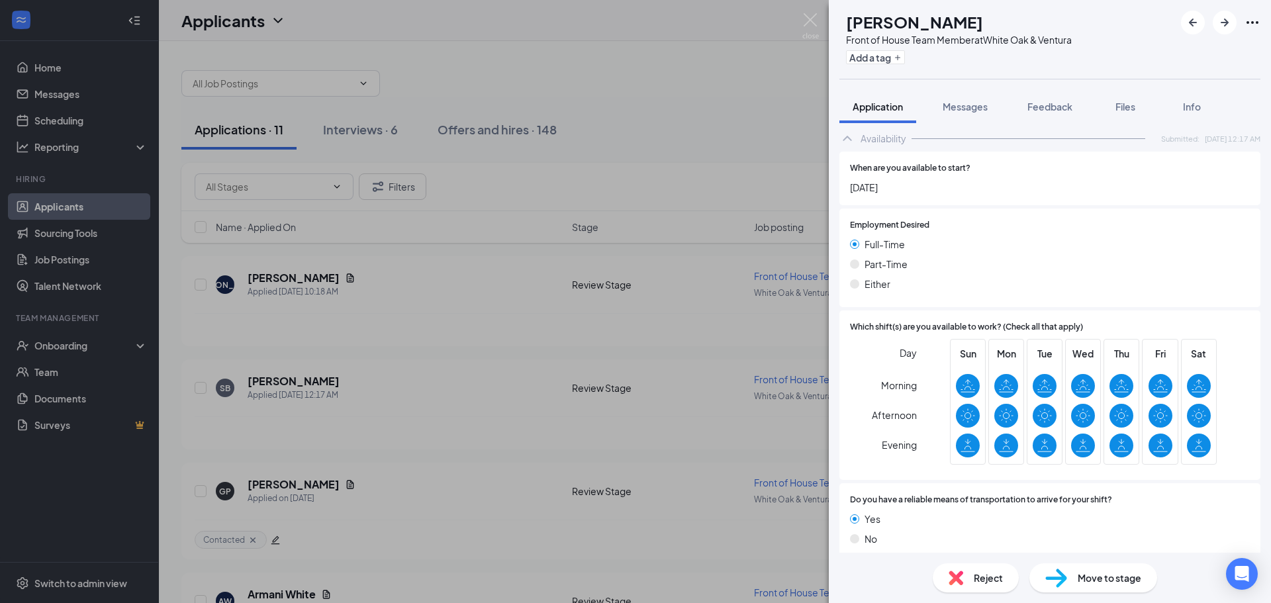
click at [812, 13] on div "SB [PERSON_NAME] Front of House Team Member at White Oak & Ventura Add a tag Ap…" at bounding box center [635, 301] width 1271 height 603
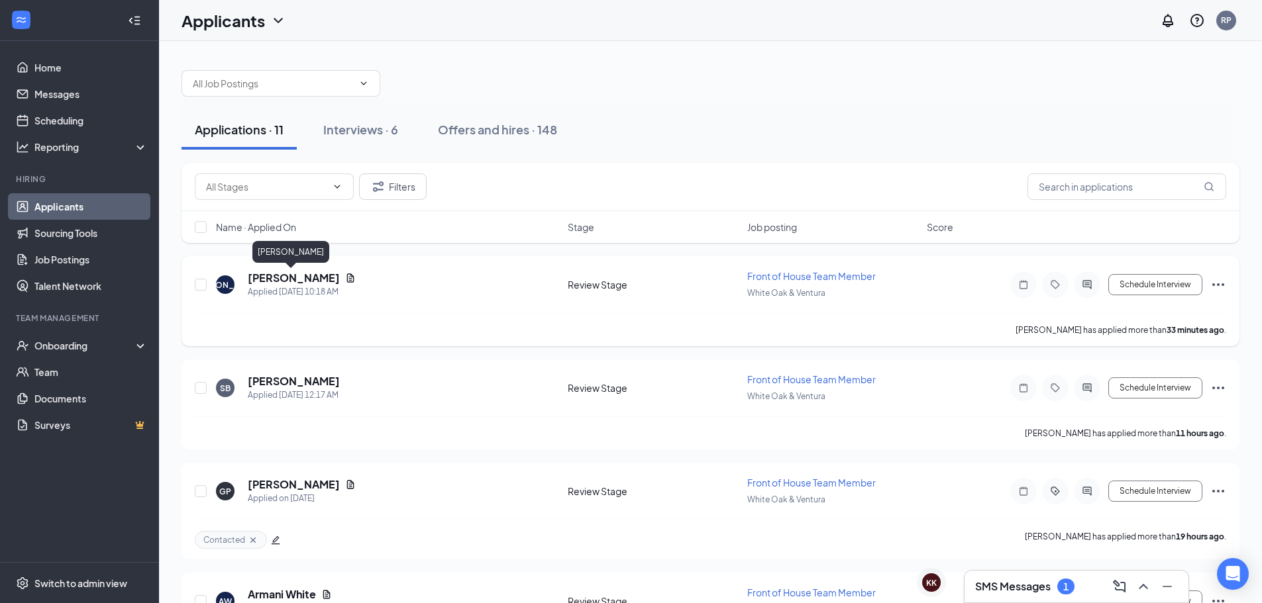
click at [293, 282] on h5 "[PERSON_NAME]" at bounding box center [294, 278] width 92 height 15
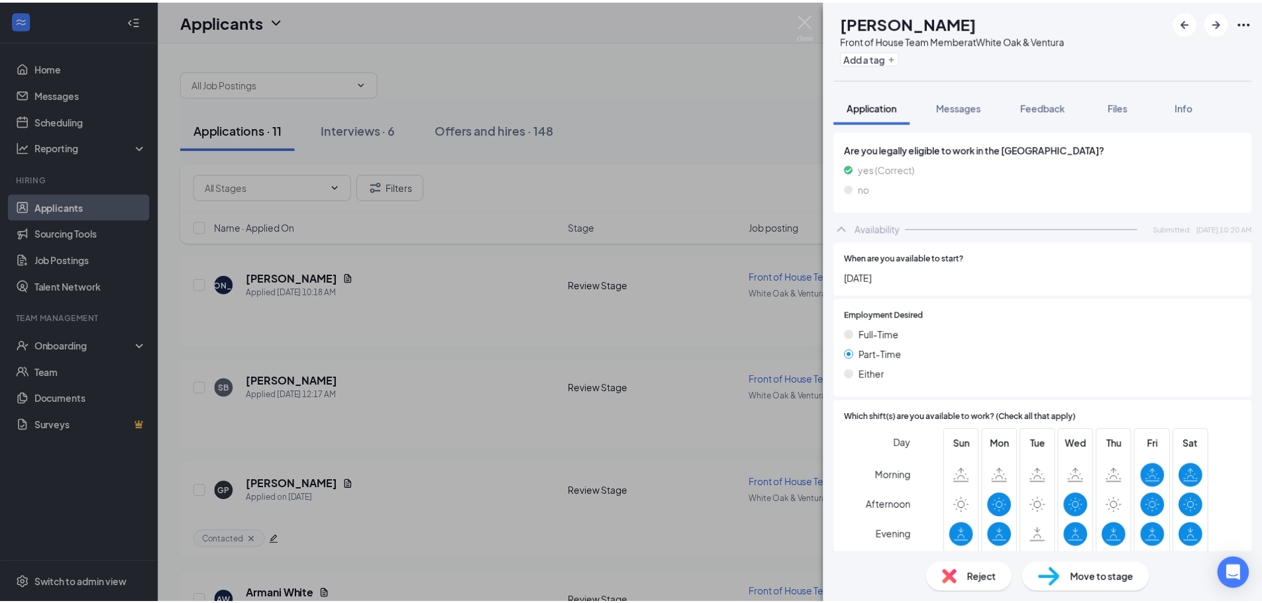
scroll to position [699, 0]
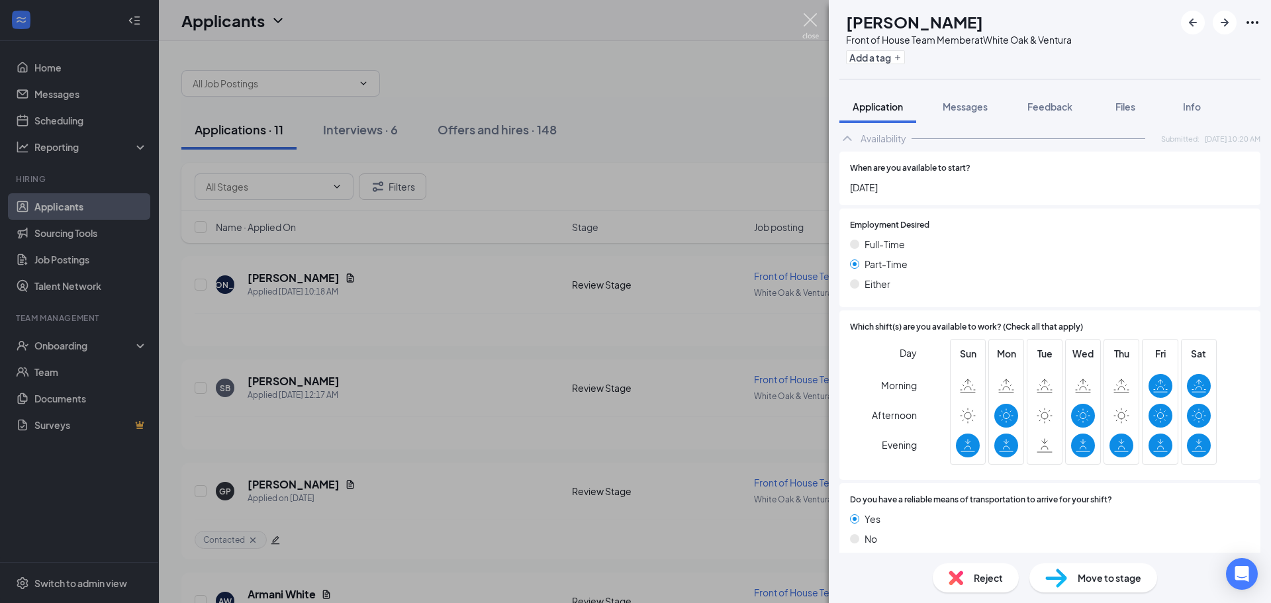
click at [805, 13] on div "[PERSON_NAME] Front of House Team Member at White Oak & Ventura Add a tag Appli…" at bounding box center [635, 301] width 1271 height 603
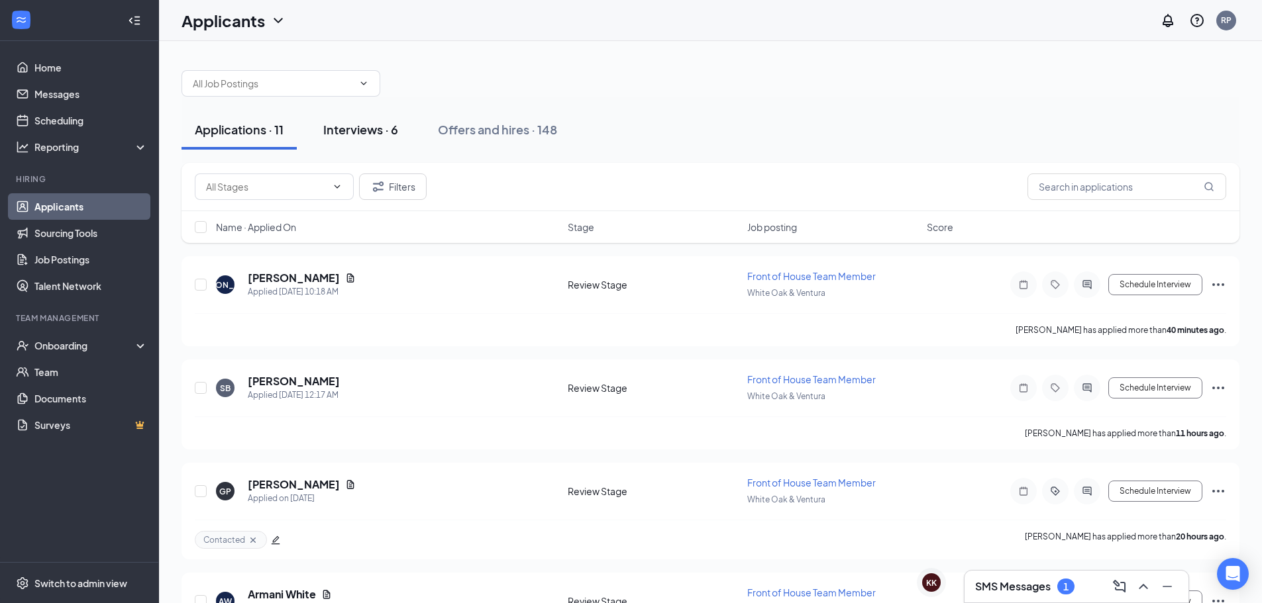
click at [352, 129] on div "Interviews · 6" at bounding box center [360, 129] width 75 height 17
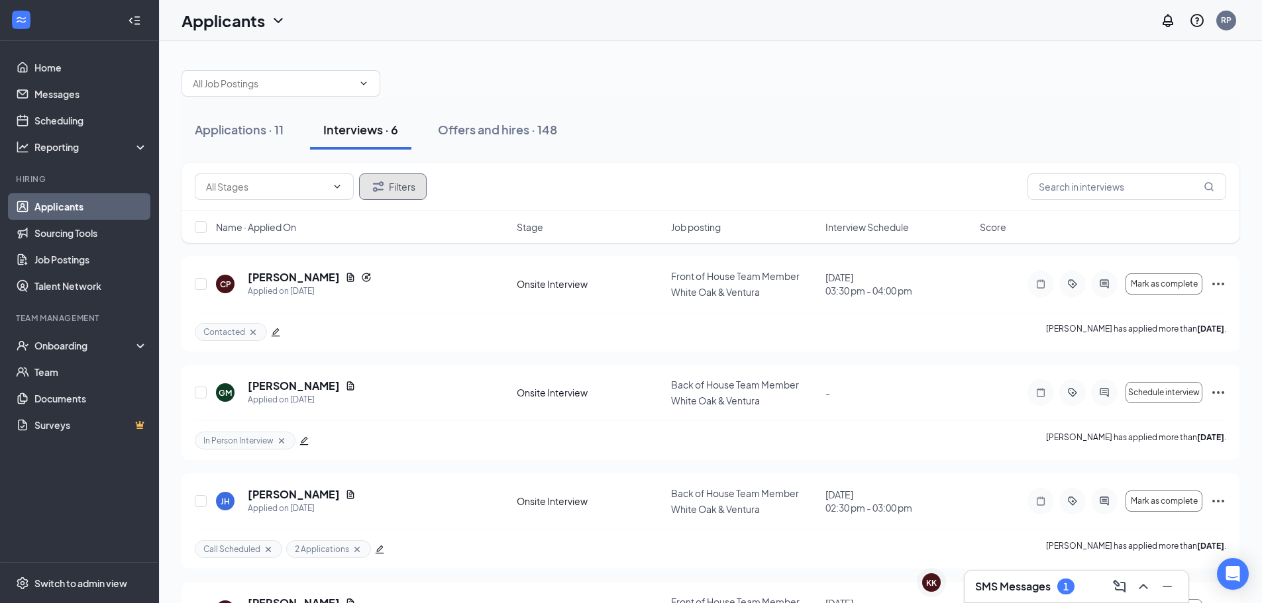
click at [391, 178] on button "Filters" at bounding box center [393, 187] width 68 height 26
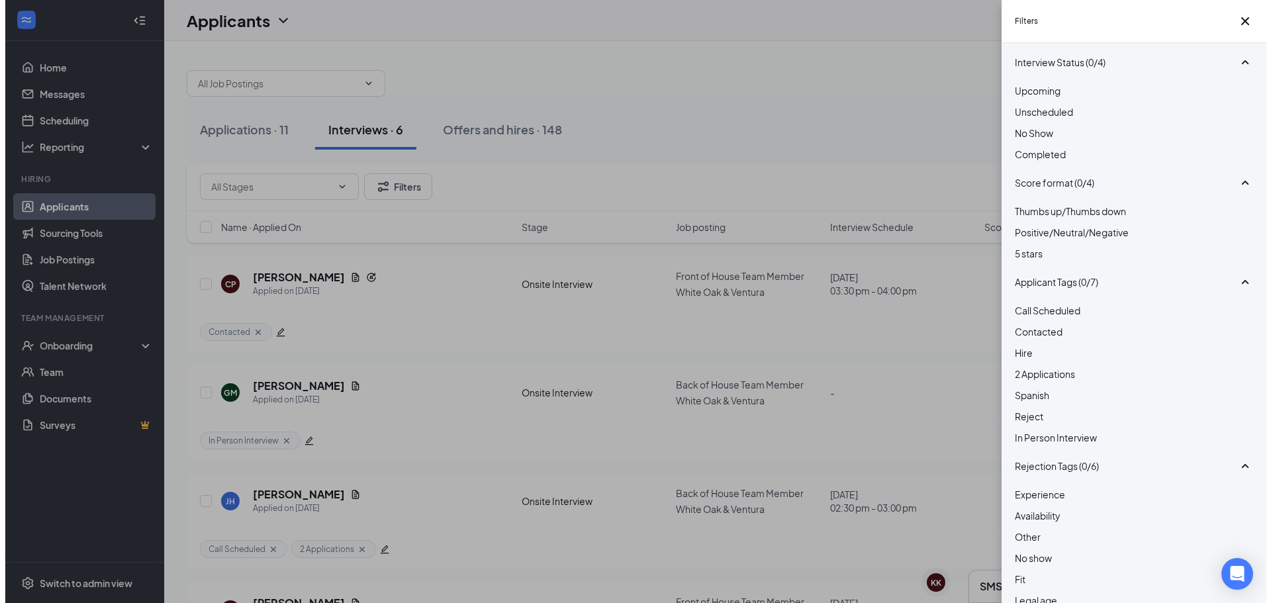
scroll to position [328, 0]
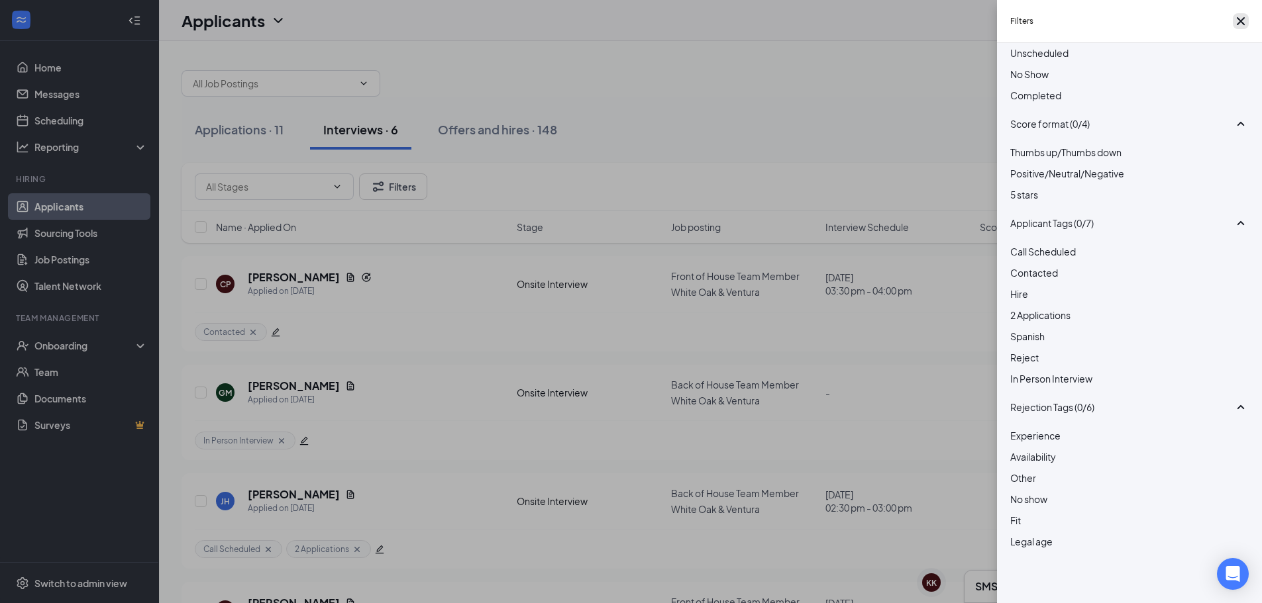
click at [1238, 19] on icon "Cross" at bounding box center [1240, 21] width 16 height 16
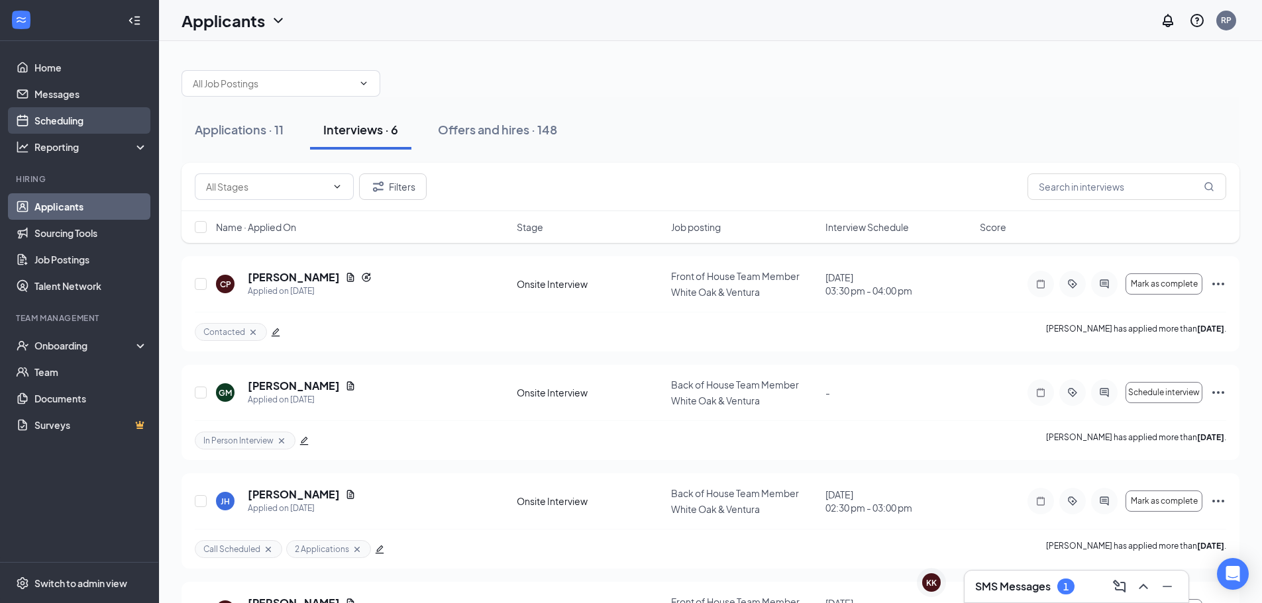
click at [61, 118] on link "Scheduling" at bounding box center [90, 120] width 113 height 26
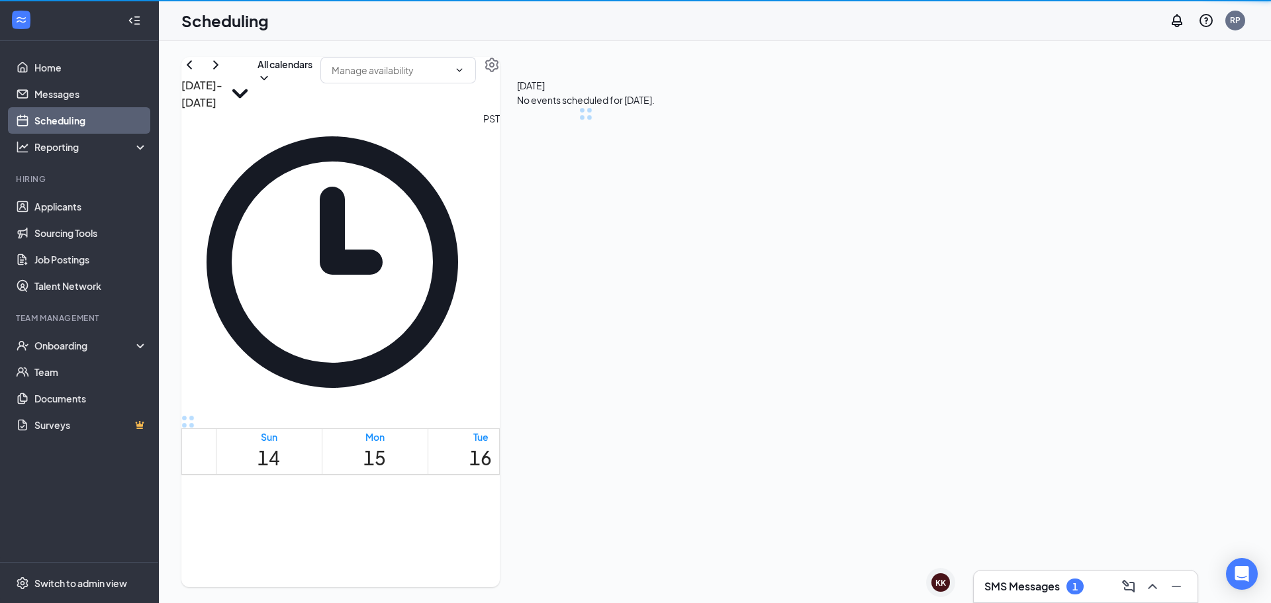
scroll to position [651, 0]
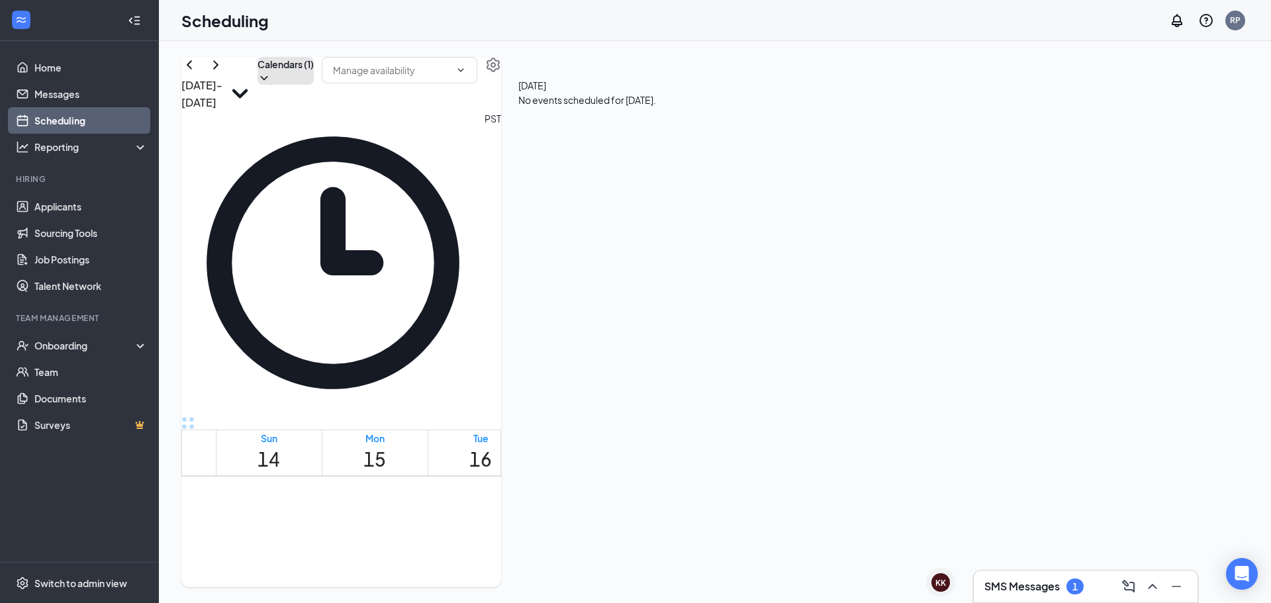
click at [314, 85] on button "Calendars (1)" at bounding box center [286, 71] width 56 height 28
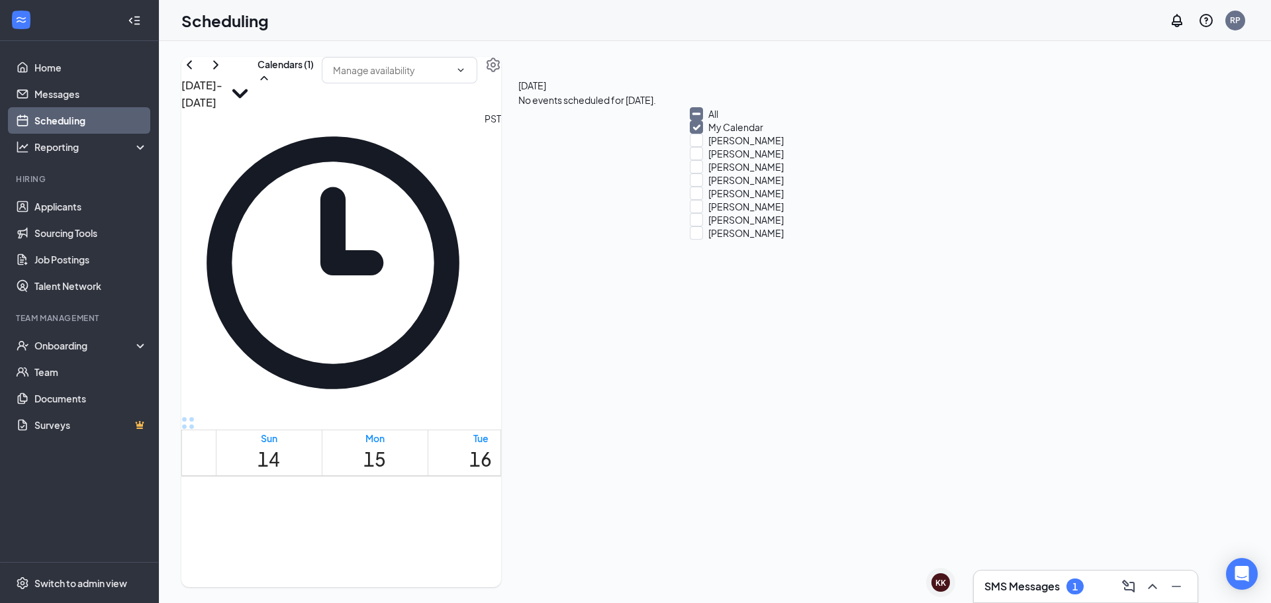
click at [741, 121] on div "All" at bounding box center [749, 113] width 119 height 13
checkbox input "true"
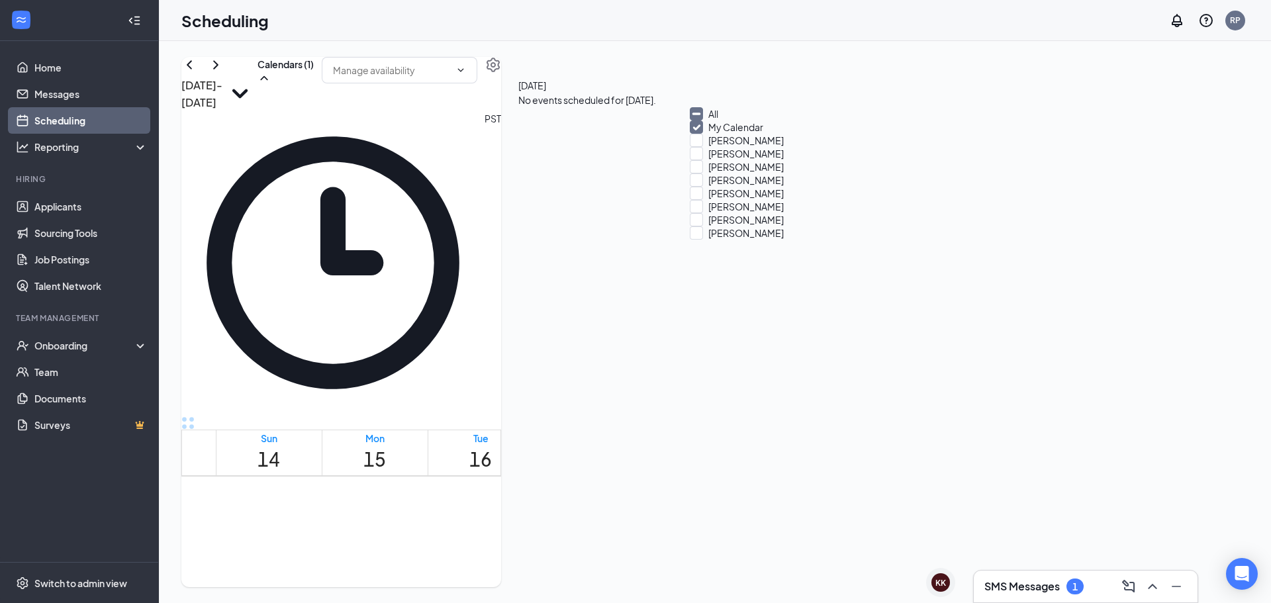
checkbox input "true"
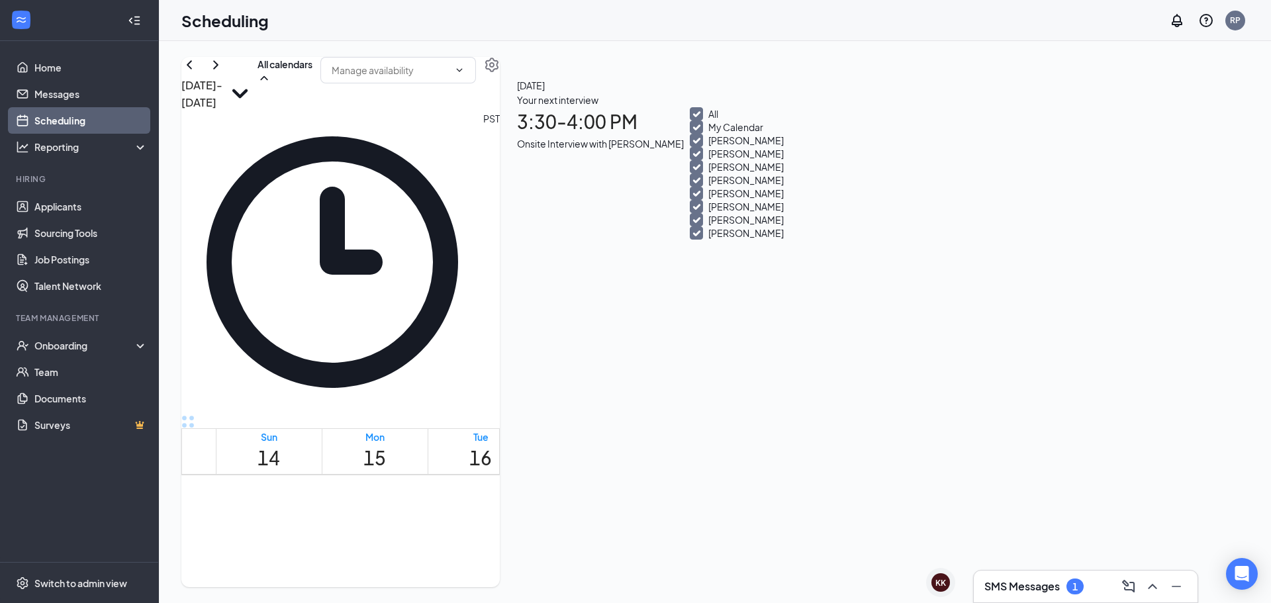
click at [500, 82] on div "[DATE] - [DATE] All calendars" at bounding box center [340, 84] width 319 height 54
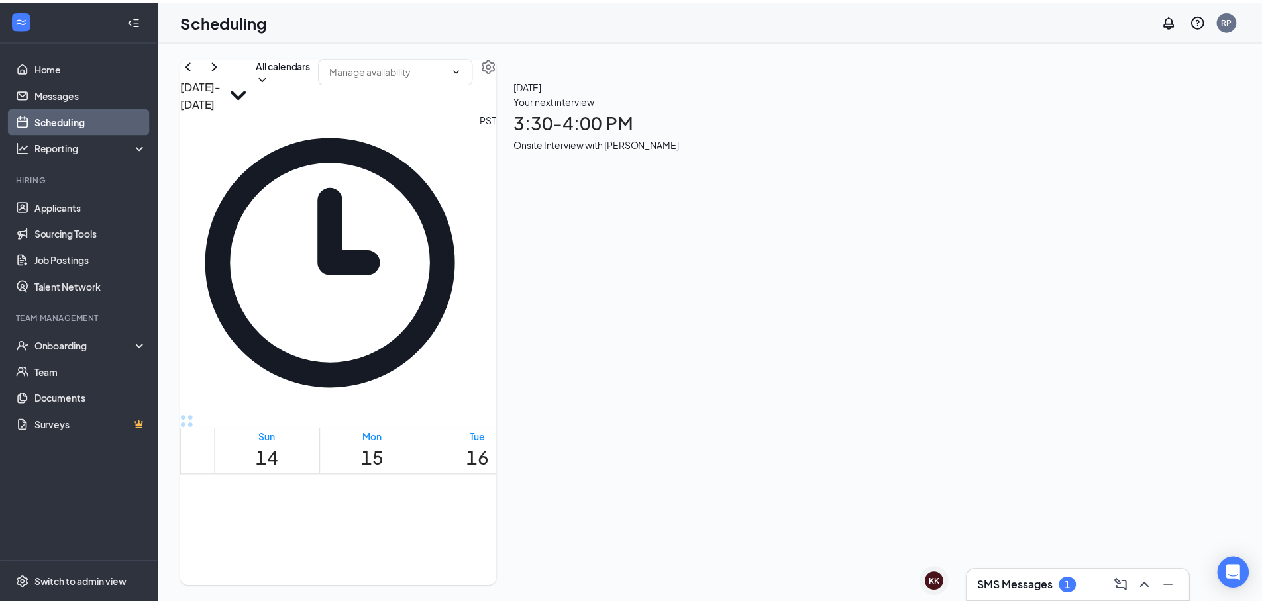
scroll to position [651, 0]
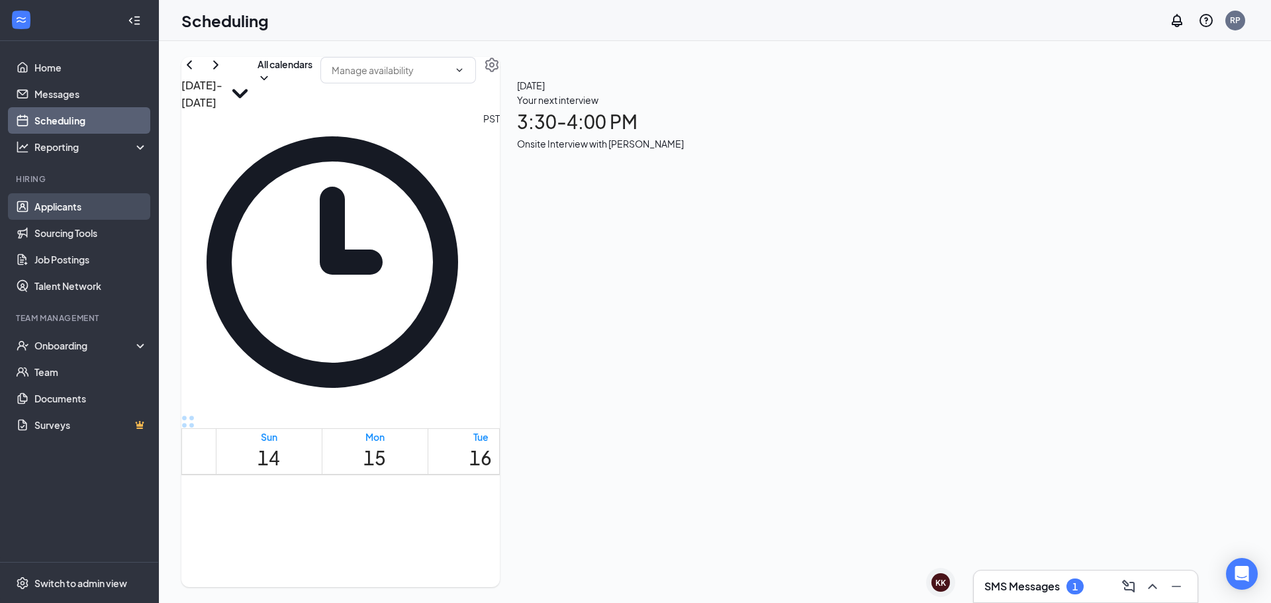
click at [65, 215] on link "Applicants" at bounding box center [90, 206] width 113 height 26
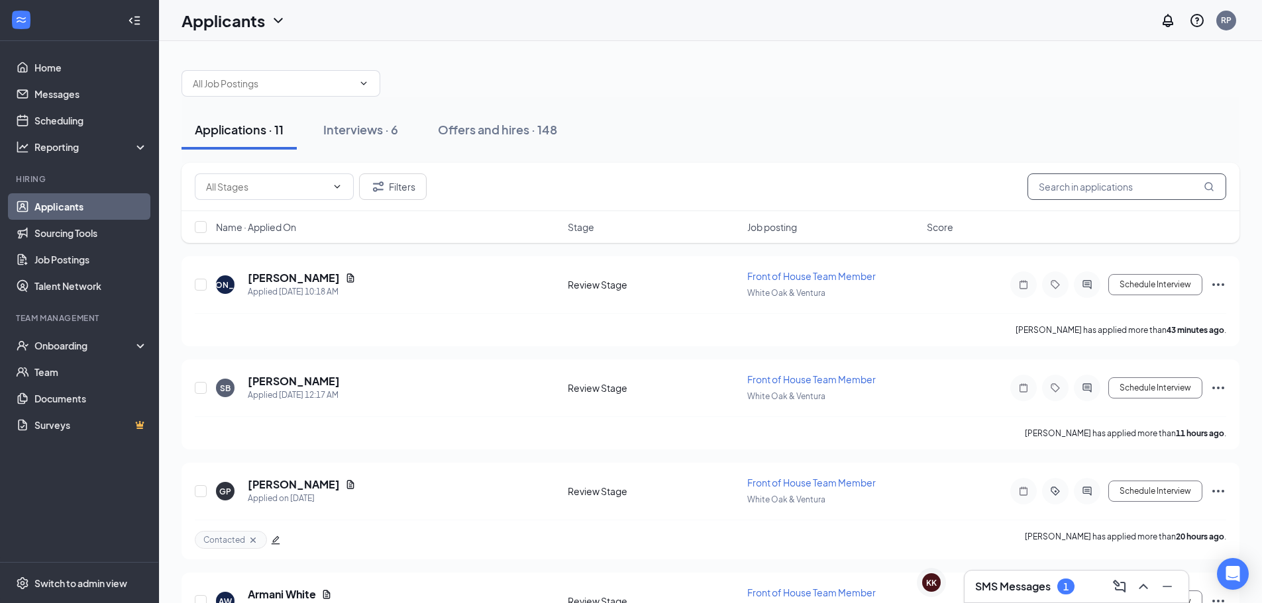
click at [1070, 194] on input "text" at bounding box center [1126, 187] width 199 height 26
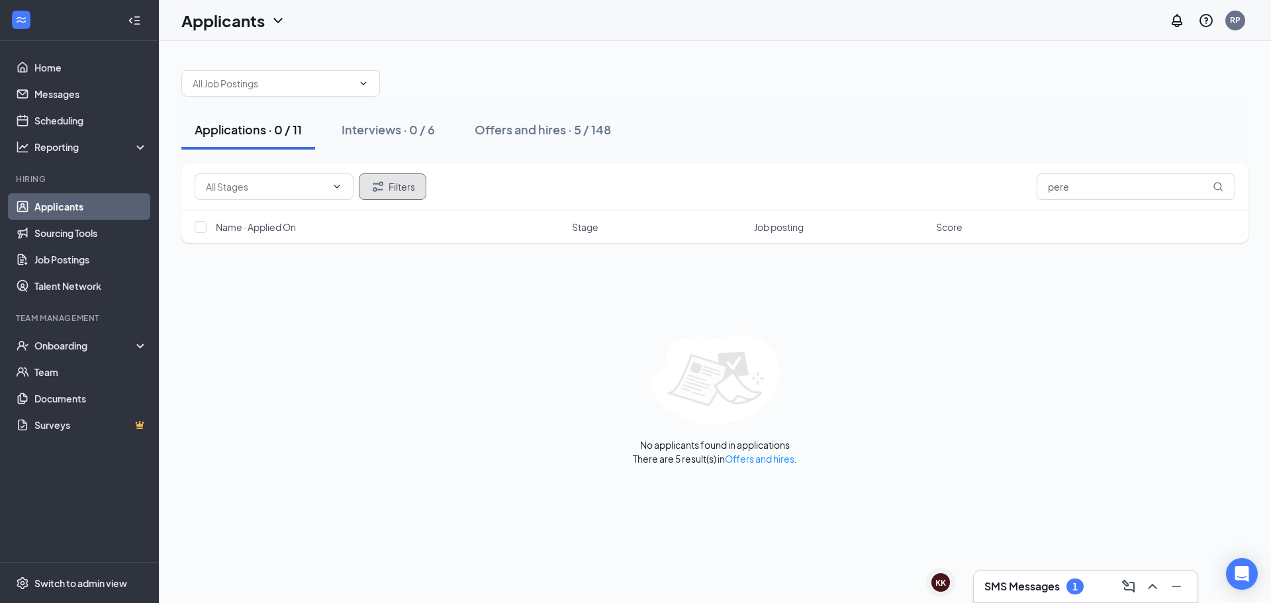
click at [409, 184] on button "Filters" at bounding box center [393, 187] width 68 height 26
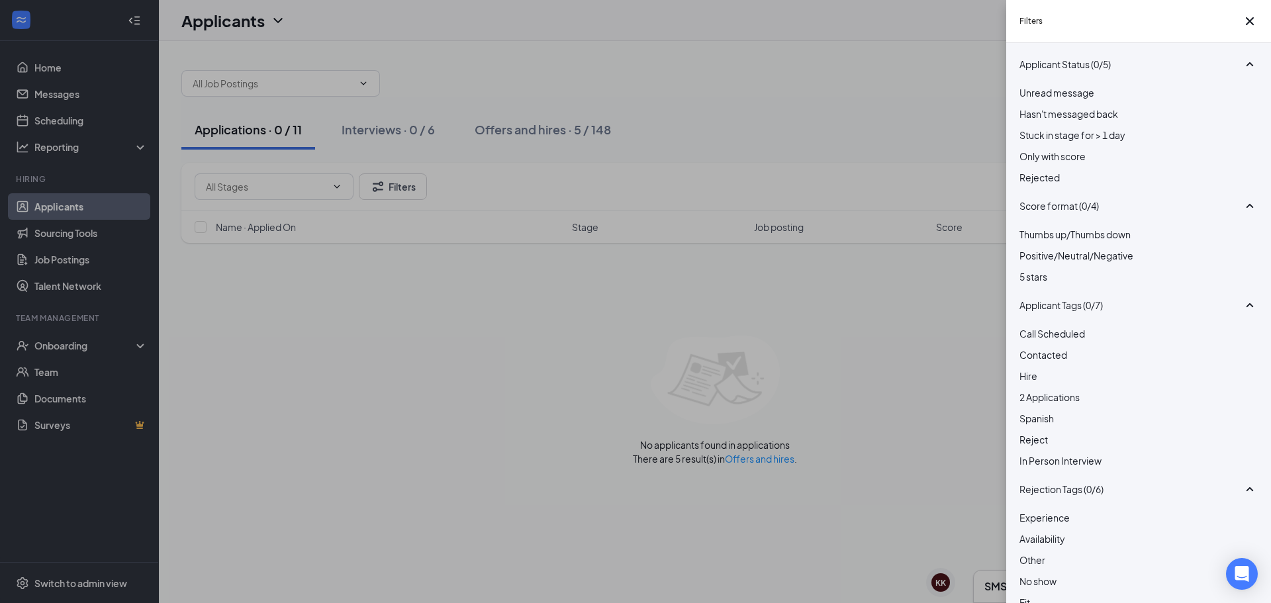
click at [1058, 183] on span "Rejected" at bounding box center [1040, 178] width 40 height 12
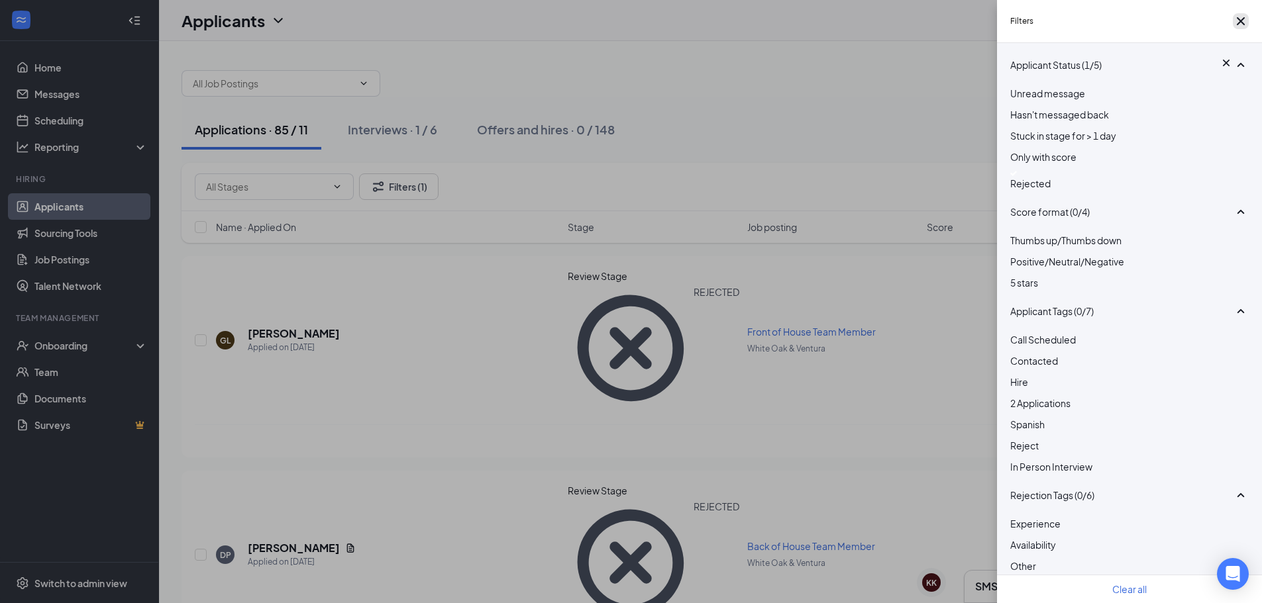
click at [1246, 20] on button "button" at bounding box center [1240, 21] width 16 height 16
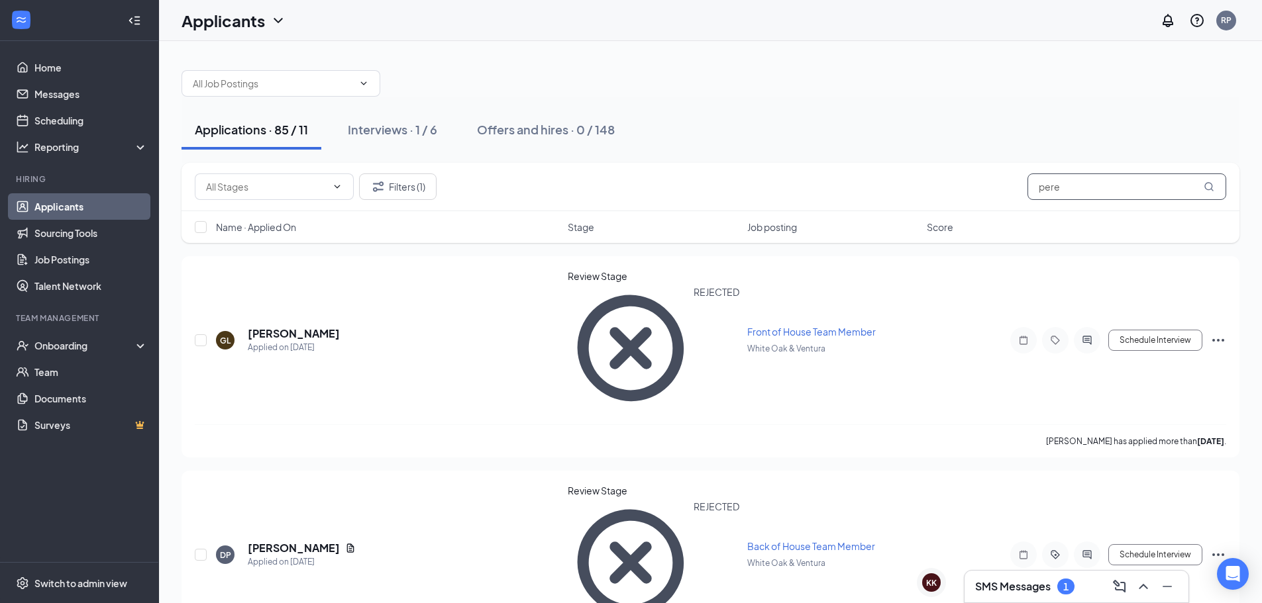
click at [1138, 192] on input "pere" at bounding box center [1126, 187] width 199 height 26
type input "[PERSON_NAME]"
drag, startPoint x: 1092, startPoint y: 185, endPoint x: 868, endPoint y: 192, distance: 223.9
click at [868, 192] on div "Filters (1) [PERSON_NAME]" at bounding box center [710, 187] width 1031 height 26
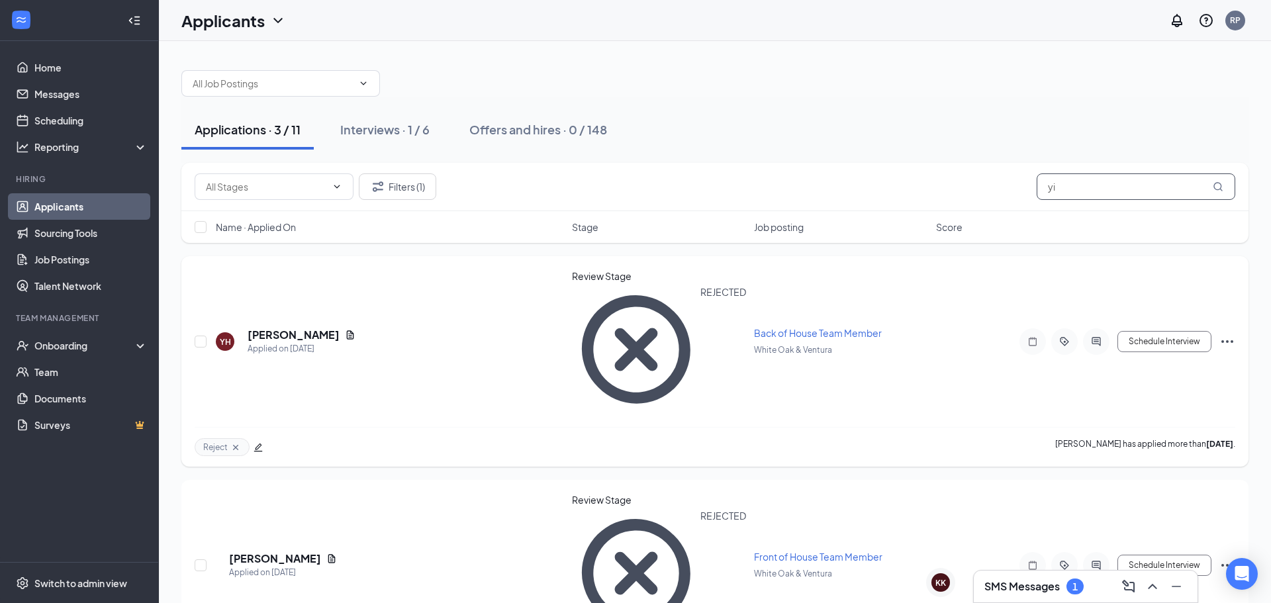
type input "y"
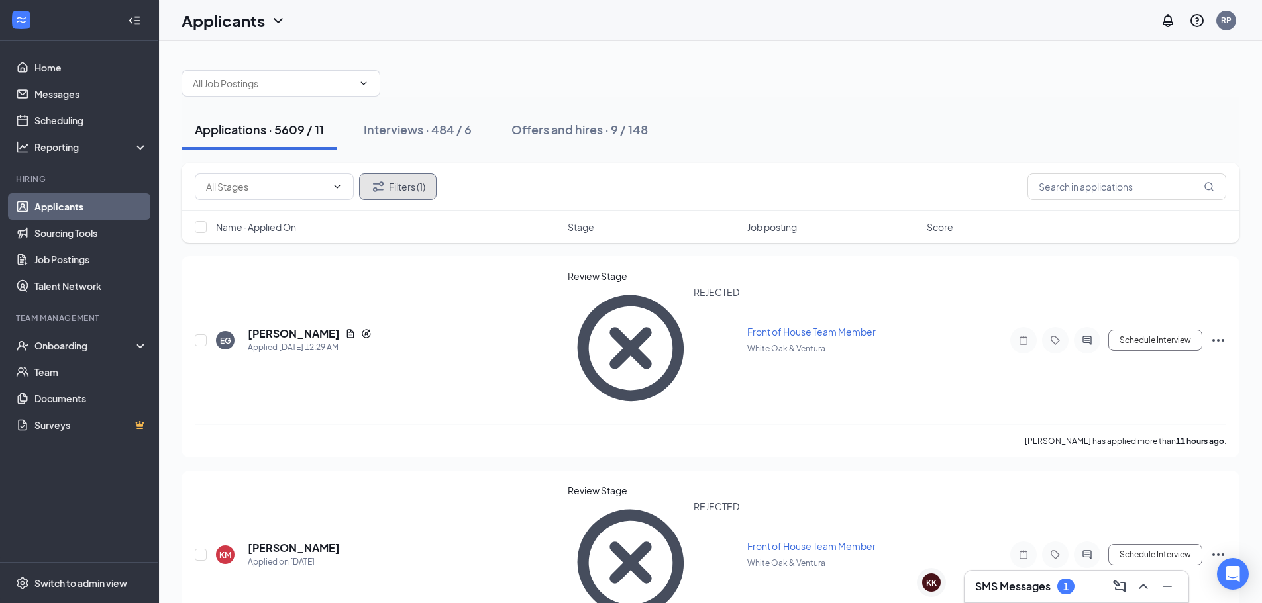
click at [372, 184] on icon "Filter" at bounding box center [378, 187] width 16 height 16
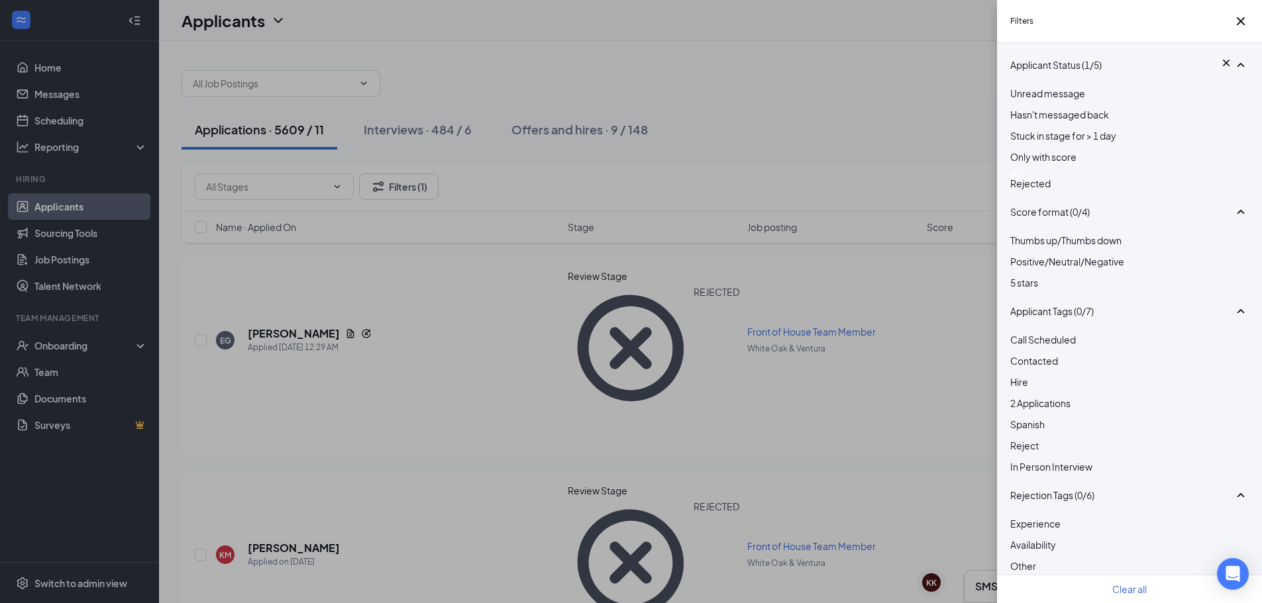
click at [1024, 191] on div "Rejected" at bounding box center [1129, 181] width 238 height 20
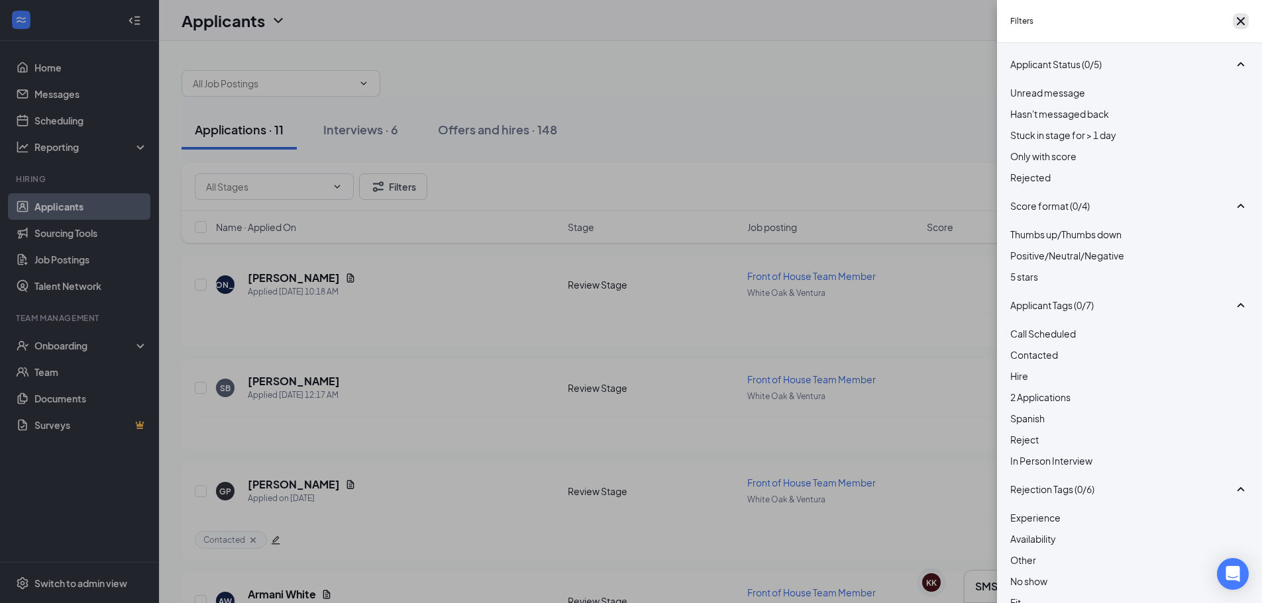
click at [1238, 26] on icon "Cross" at bounding box center [1240, 21] width 16 height 16
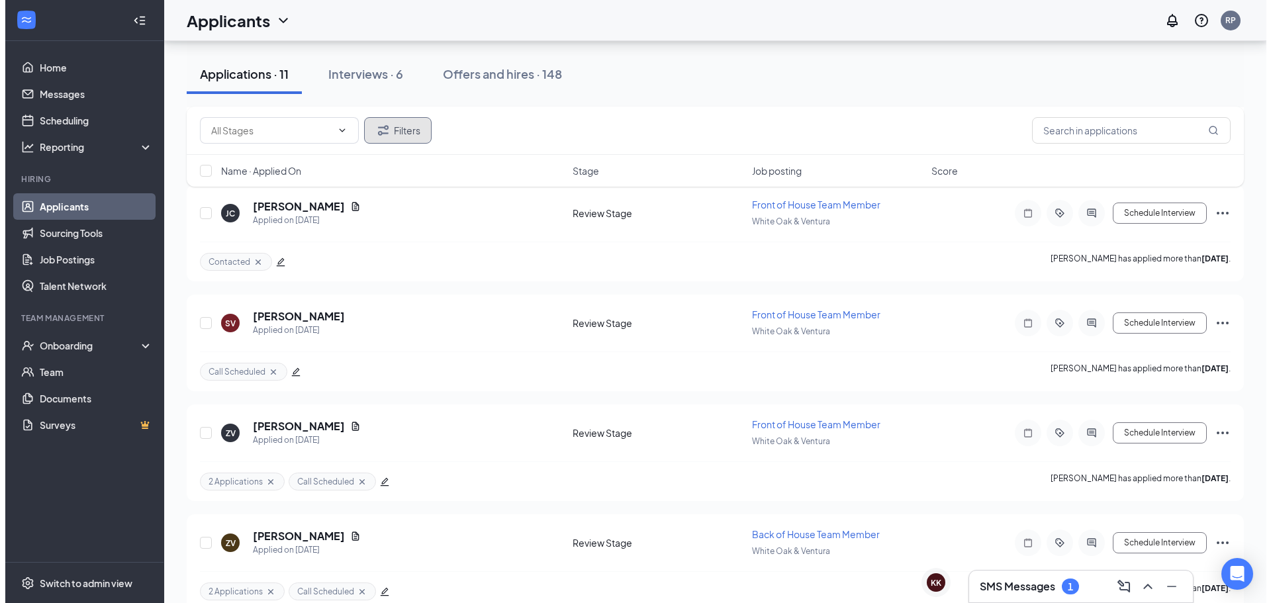
scroll to position [852, 0]
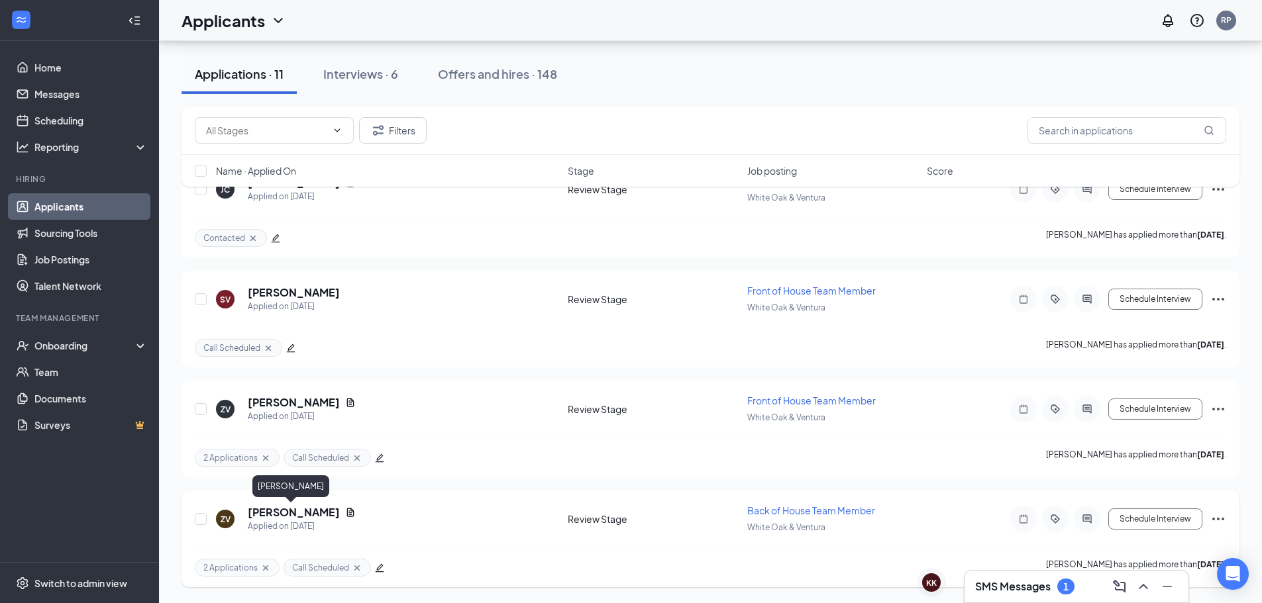
click at [250, 517] on h5 "[PERSON_NAME]" at bounding box center [294, 512] width 92 height 15
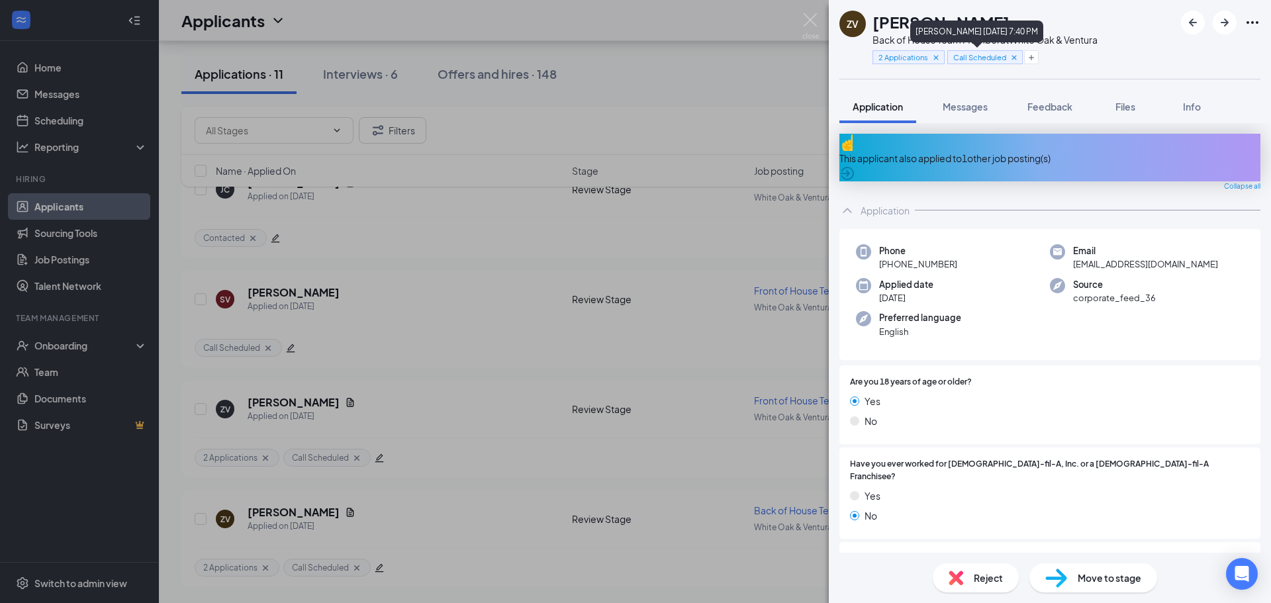
click at [1013, 55] on icon "Cross" at bounding box center [1014, 57] width 9 height 9
click at [932, 54] on icon "Cross" at bounding box center [936, 56] width 9 height 9
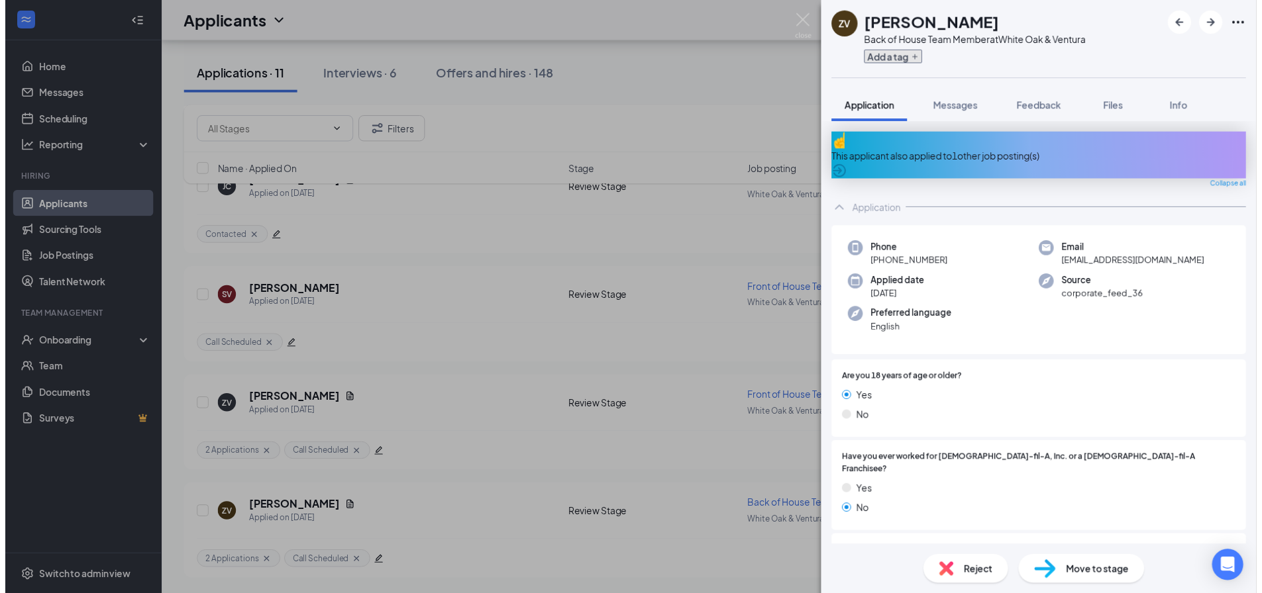
scroll to position [845, 0]
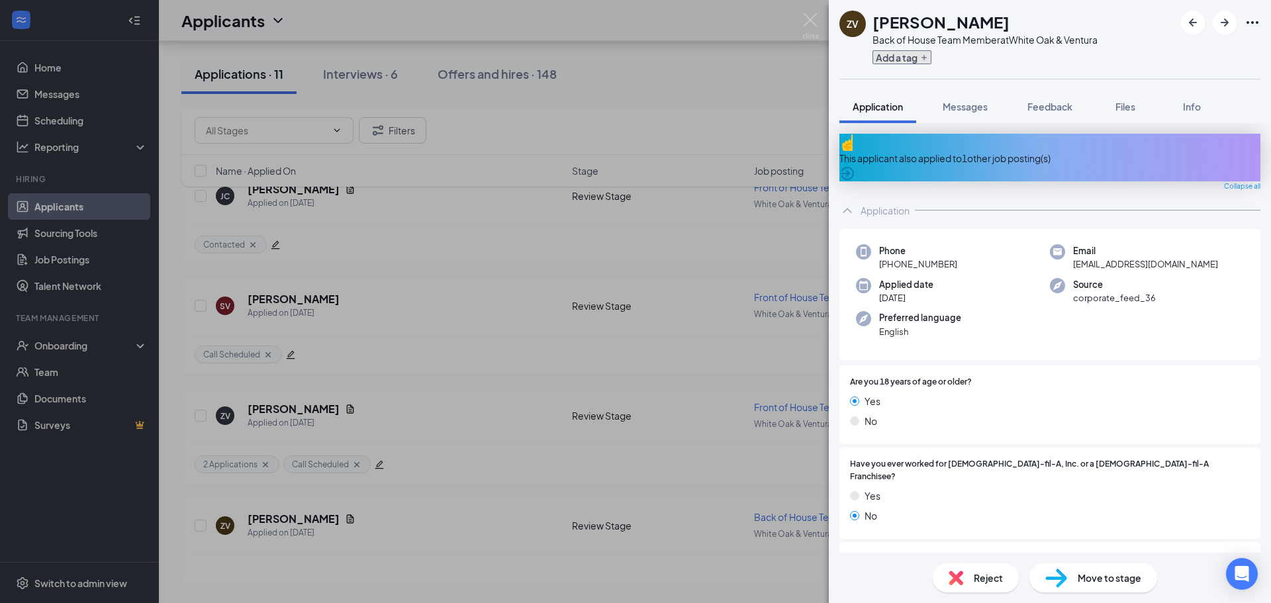
click at [908, 60] on button "Add a tag" at bounding box center [902, 57] width 59 height 14
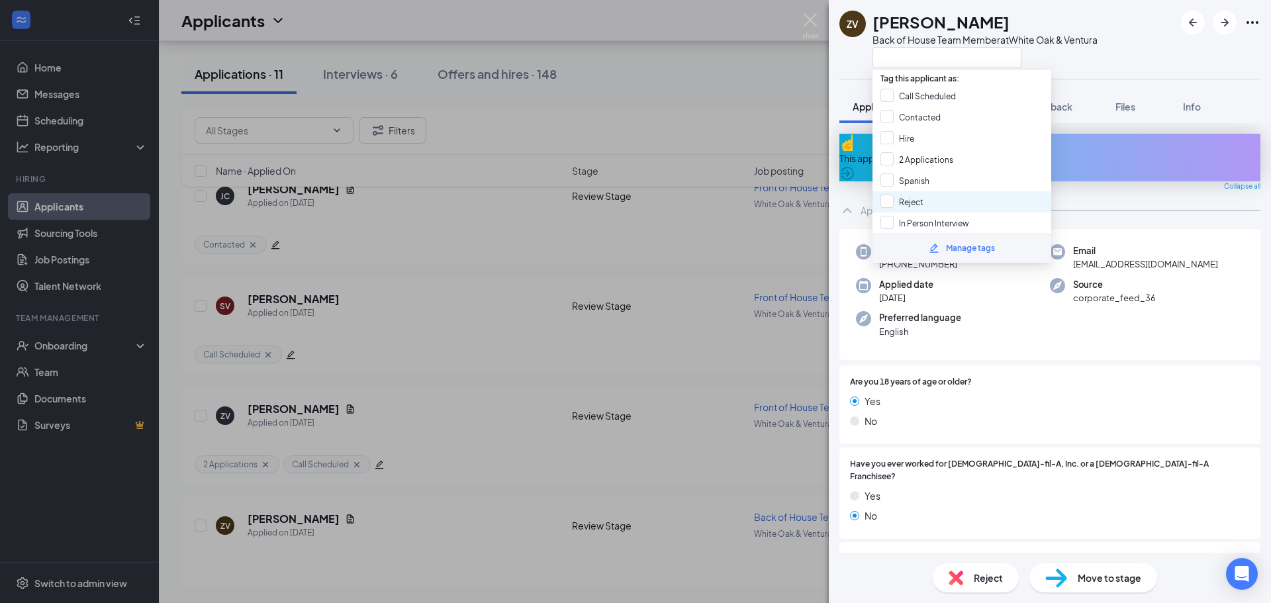
click at [938, 197] on div "Reject" at bounding box center [962, 201] width 179 height 21
checkbox input "true"
click at [807, 13] on img at bounding box center [811, 26] width 17 height 26
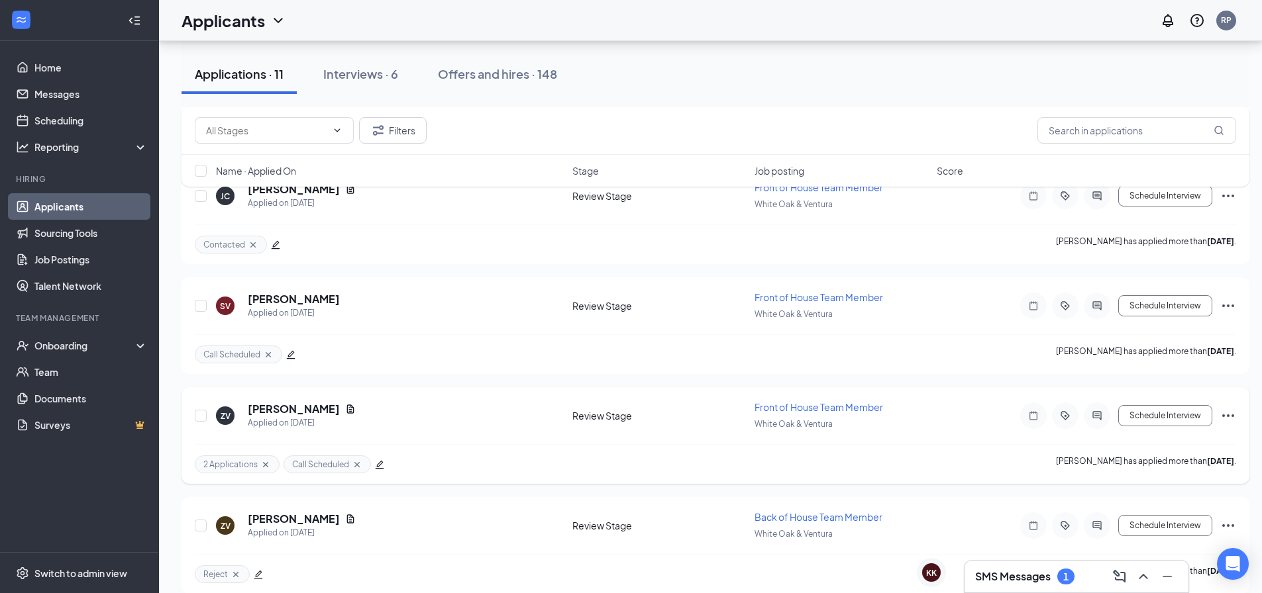
click at [376, 459] on div at bounding box center [379, 465] width 9 height 15
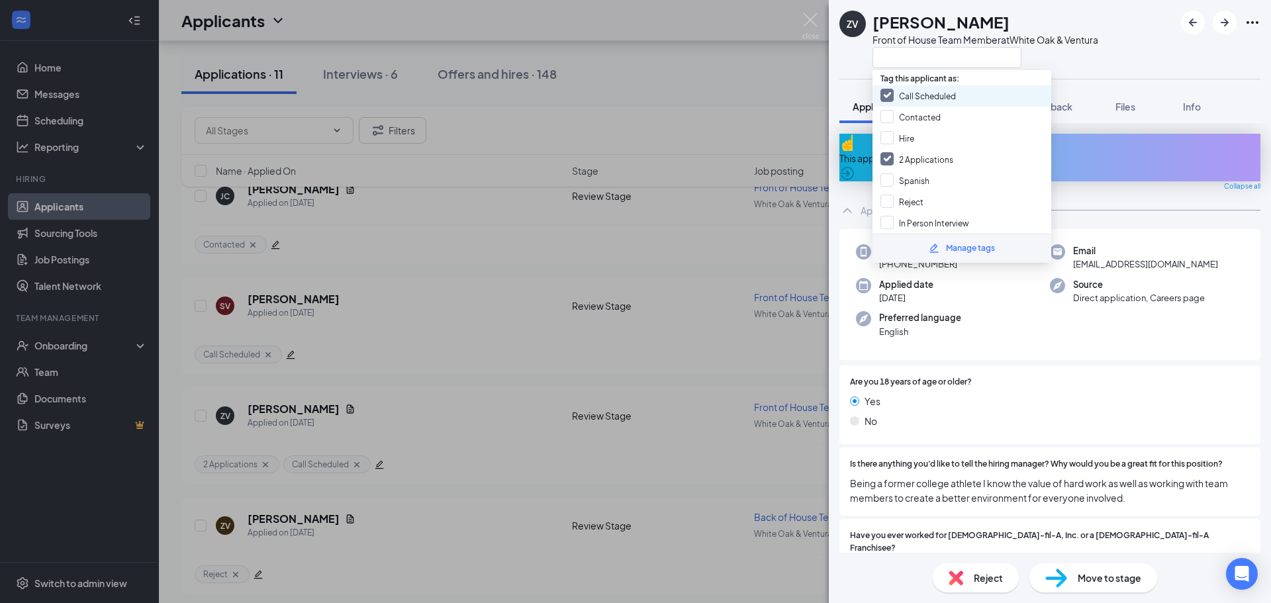
click at [956, 93] on div "Call Scheduled" at bounding box center [962, 95] width 179 height 21
checkbox input "false"
click at [920, 160] on input "2 Applications" at bounding box center [917, 159] width 73 height 15
checkbox input "false"
click at [920, 195] on input "Reject" at bounding box center [902, 202] width 43 height 15
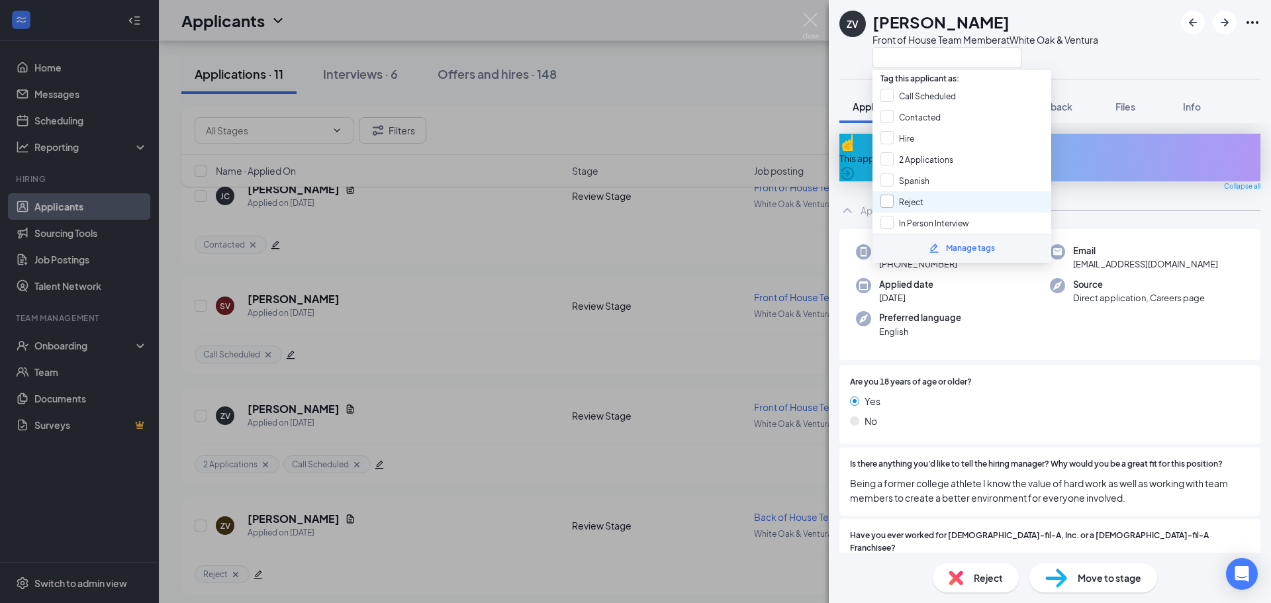
checkbox input "true"
click at [806, 28] on img at bounding box center [811, 26] width 17 height 26
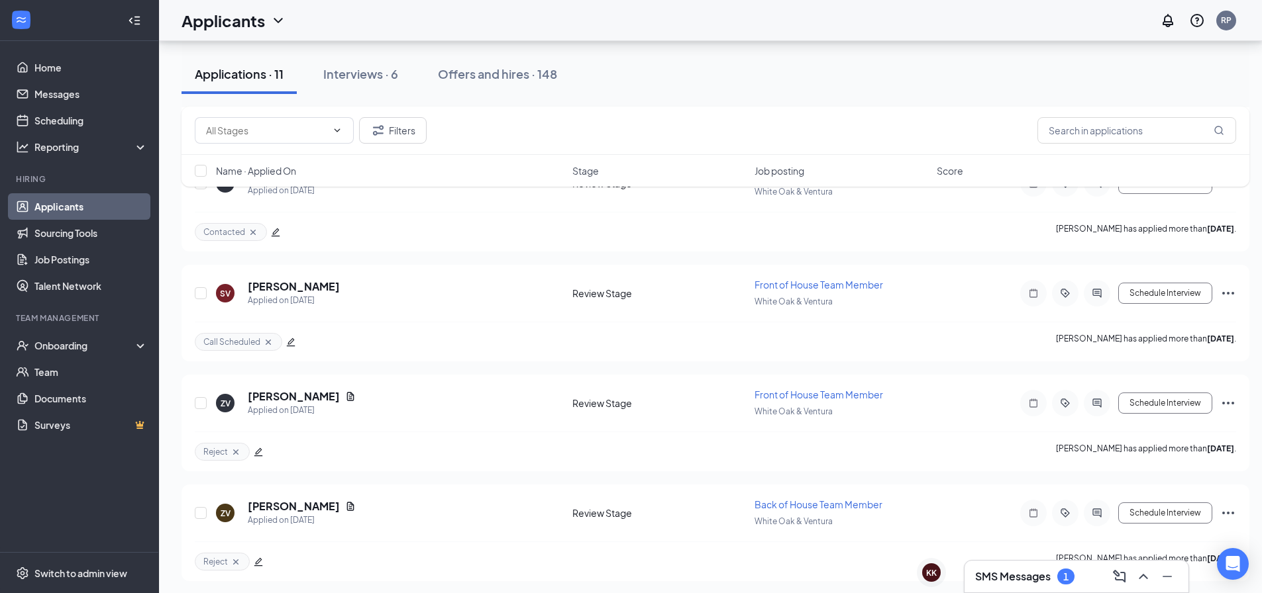
scroll to position [862, 0]
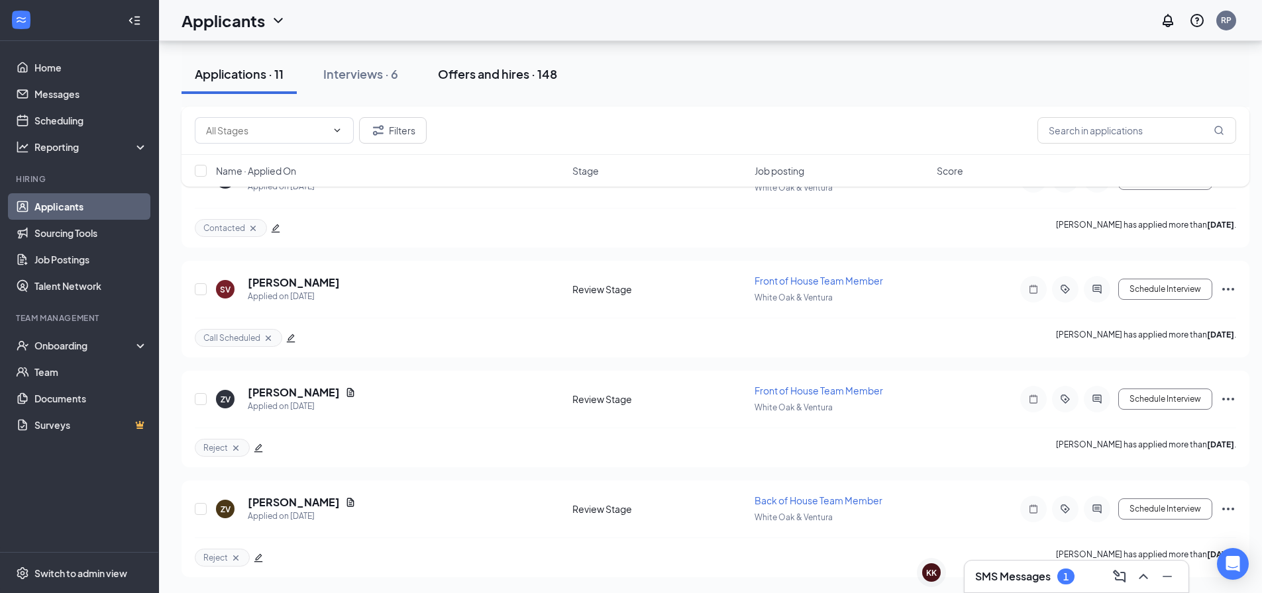
click at [493, 66] on div "Offers and hires · 148" at bounding box center [497, 74] width 119 height 17
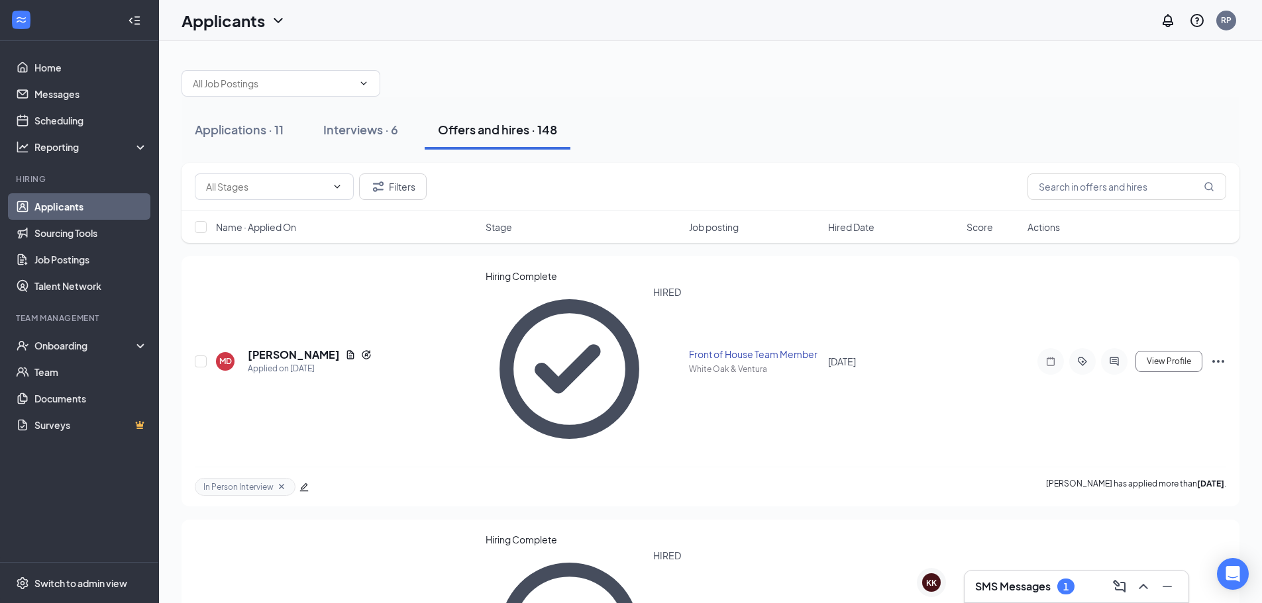
click at [838, 226] on span "Hired Date" at bounding box center [851, 227] width 46 height 13
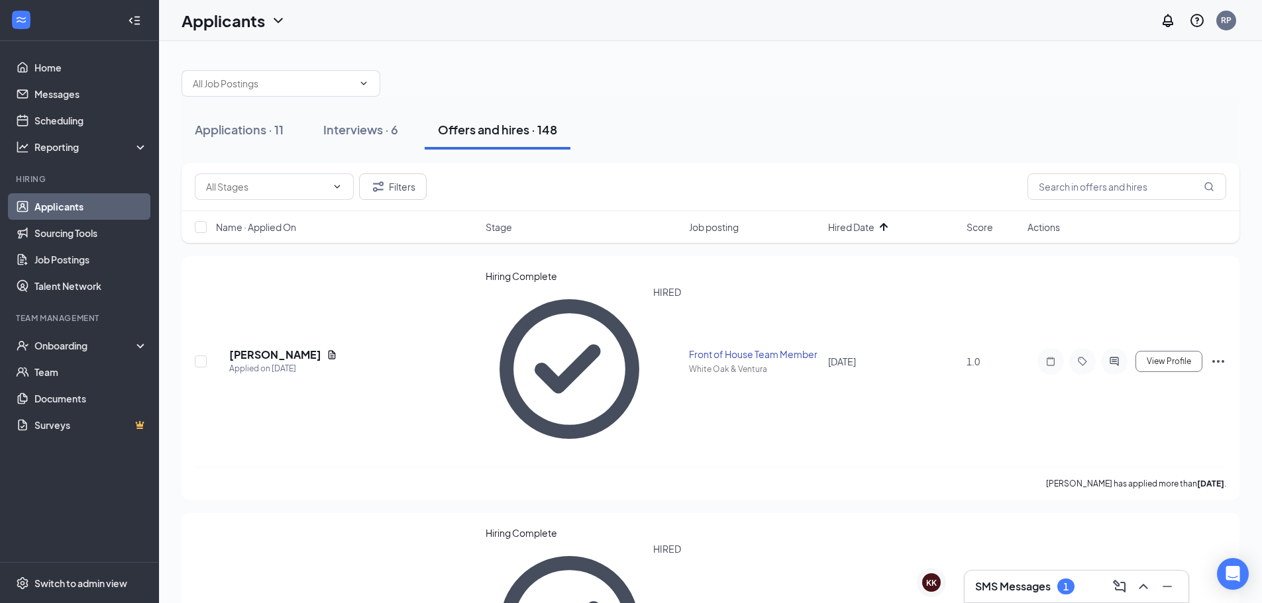
click at [838, 226] on span "Hired Date" at bounding box center [851, 227] width 46 height 13
